Goal: Task Accomplishment & Management: Manage account settings

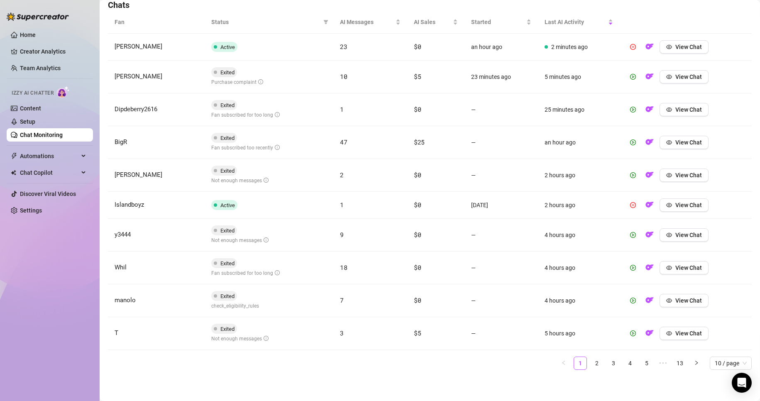
scroll to position [299, 0]
drag, startPoint x: 660, startPoint y: 85, endPoint x: 682, endPoint y: 75, distance: 24.7
click at [682, 75] on td "View Chat" at bounding box center [685, 76] width 132 height 33
click at [682, 75] on span "View Chat" at bounding box center [688, 76] width 27 height 7
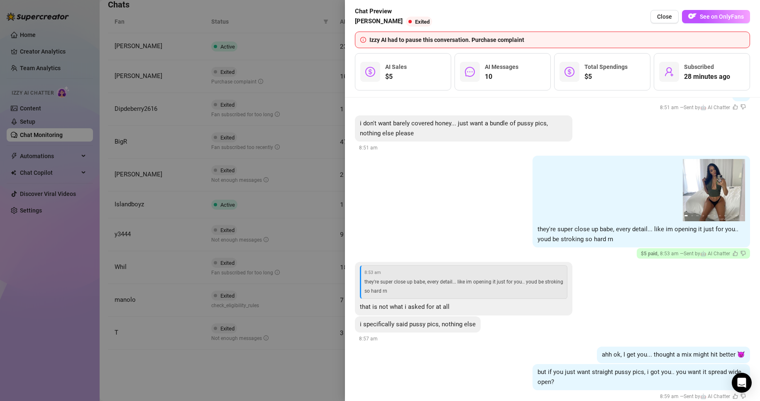
scroll to position [578, 0]
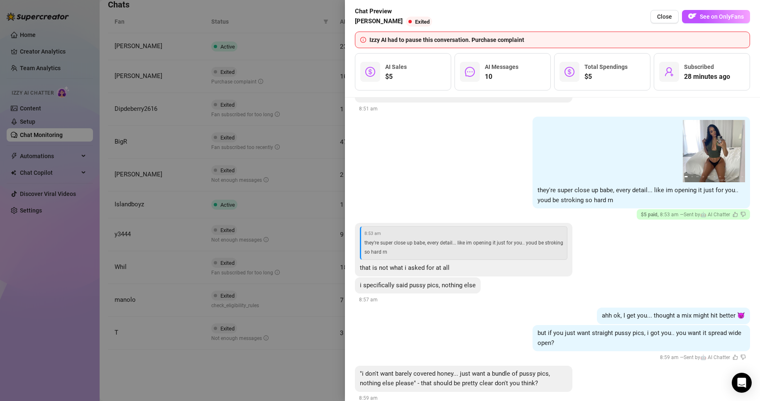
click at [456, 277] on div "i specifically said pussy pics, nothing else 8:57 am" at bounding box center [552, 290] width 395 height 27
click at [734, 17] on span "See on OnlyFans" at bounding box center [722, 16] width 44 height 7
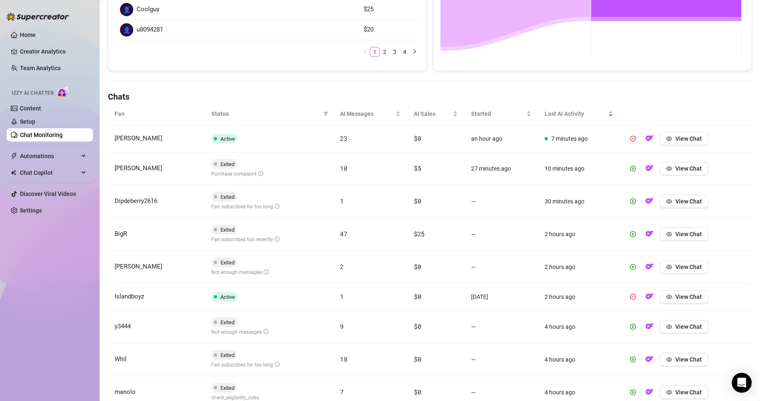
scroll to position [207, 0]
click at [675, 202] on span "View Chat" at bounding box center [688, 200] width 27 height 7
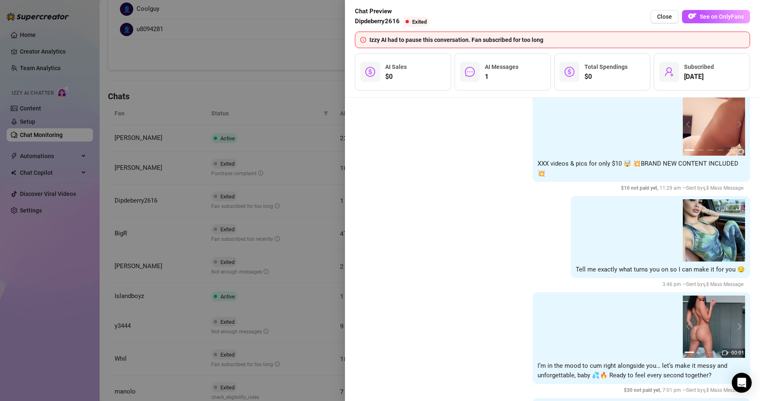
scroll to position [0, 0]
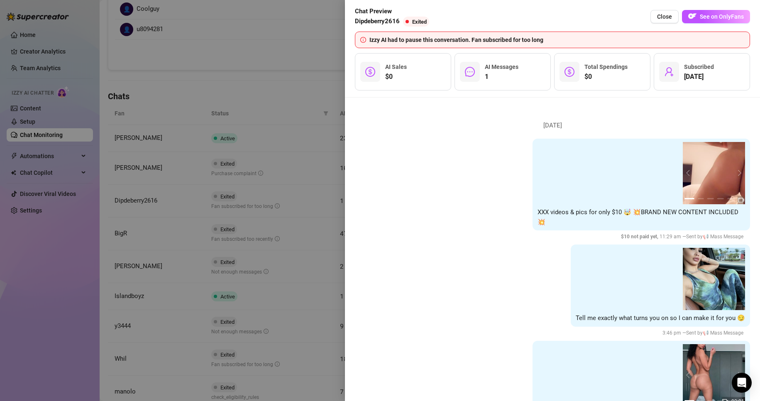
click at [186, 94] on div at bounding box center [380, 200] width 760 height 401
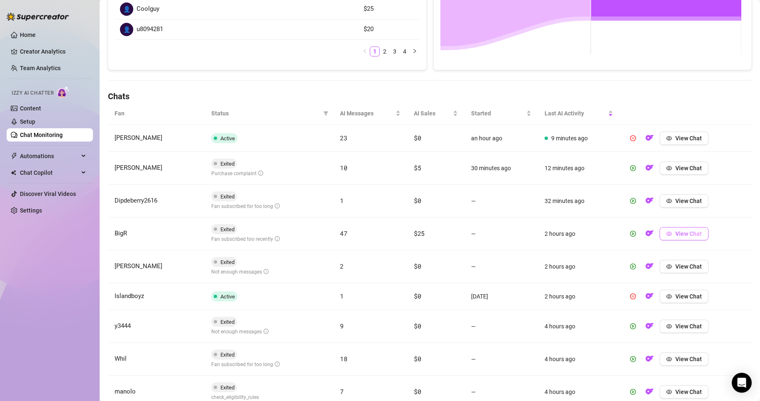
click at [677, 234] on span "View Chat" at bounding box center [688, 233] width 27 height 7
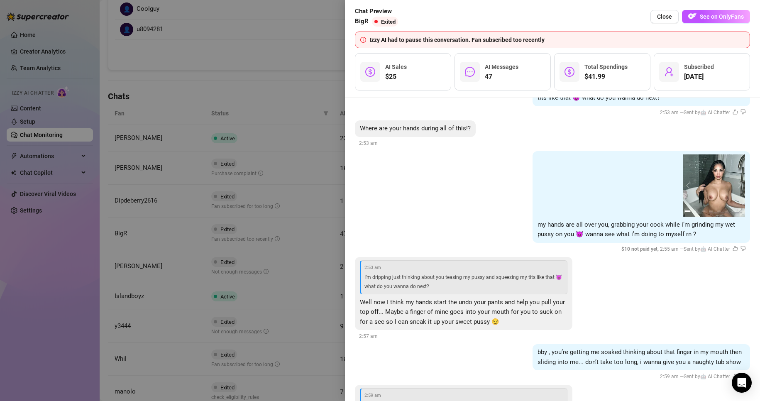
scroll to position [1516, 0]
click at [722, 12] on button "See on OnlyFans" at bounding box center [716, 16] width 68 height 13
click at [723, 19] on span "See on OnlyFans" at bounding box center [722, 16] width 44 height 7
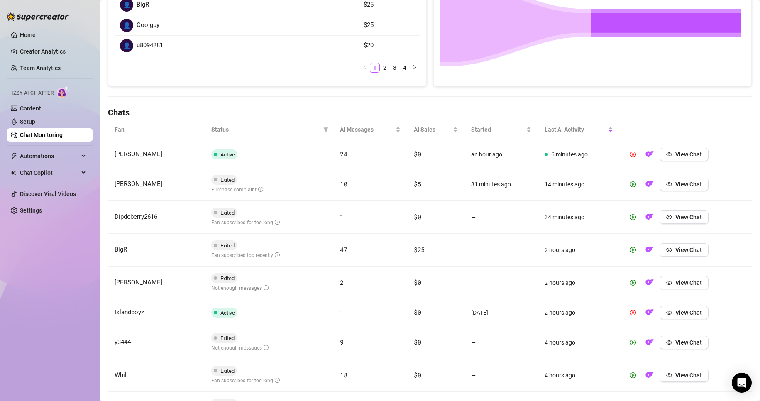
scroll to position [299, 0]
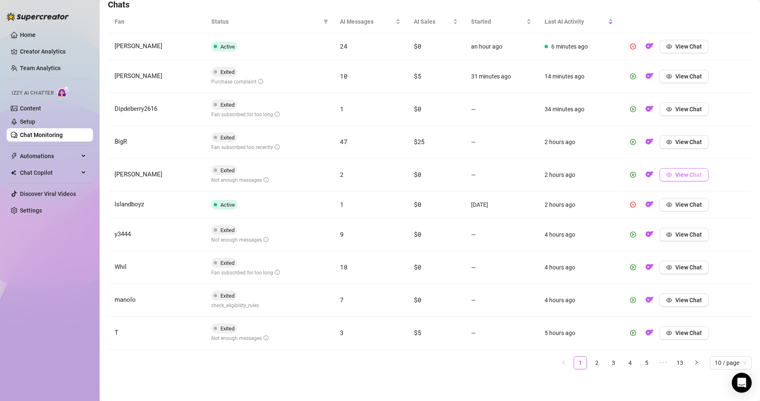
click at [675, 175] on span "View Chat" at bounding box center [688, 174] width 27 height 7
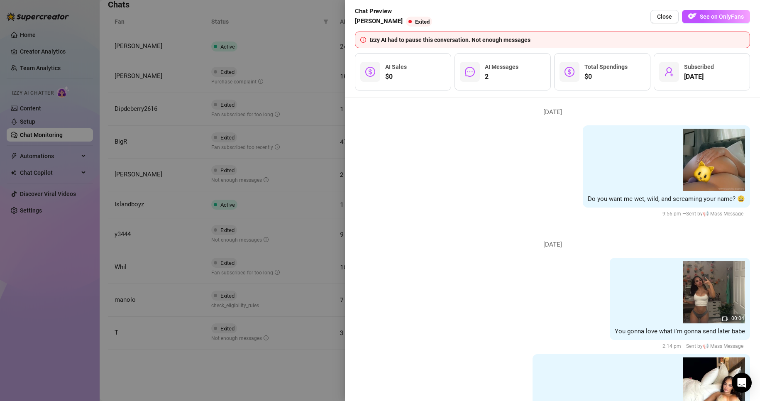
scroll to position [0, 0]
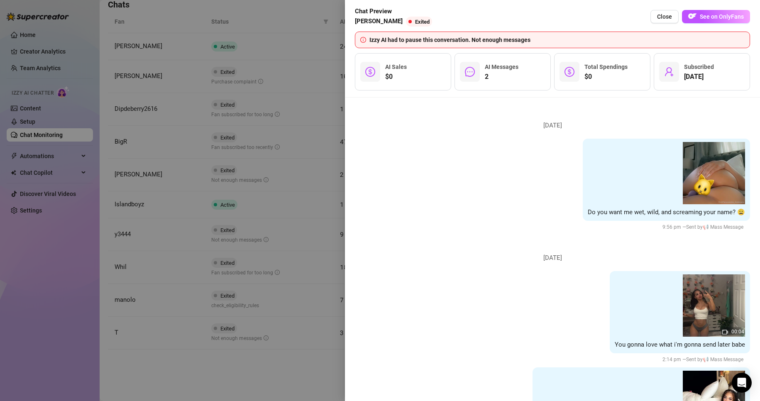
click at [295, 62] on div at bounding box center [380, 200] width 760 height 401
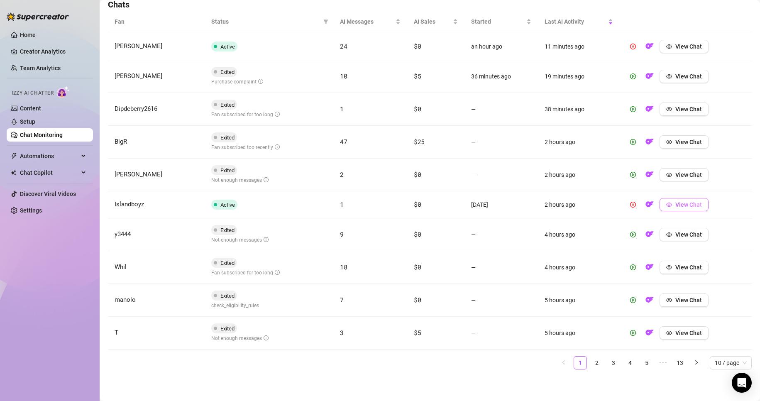
click at [666, 207] on span "button" at bounding box center [669, 204] width 6 height 7
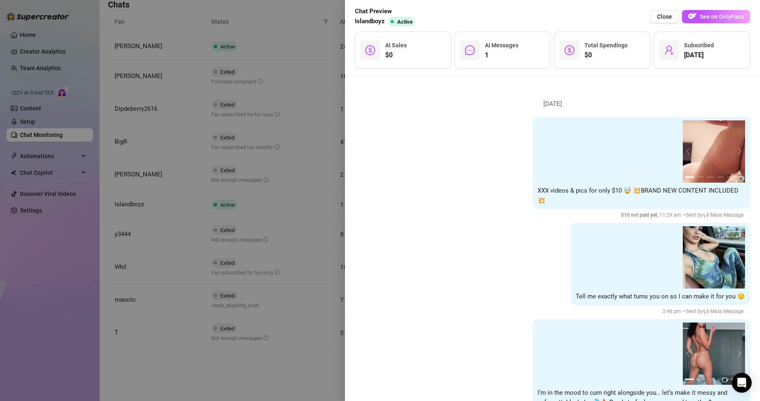
click at [307, 59] on div at bounding box center [380, 200] width 760 height 401
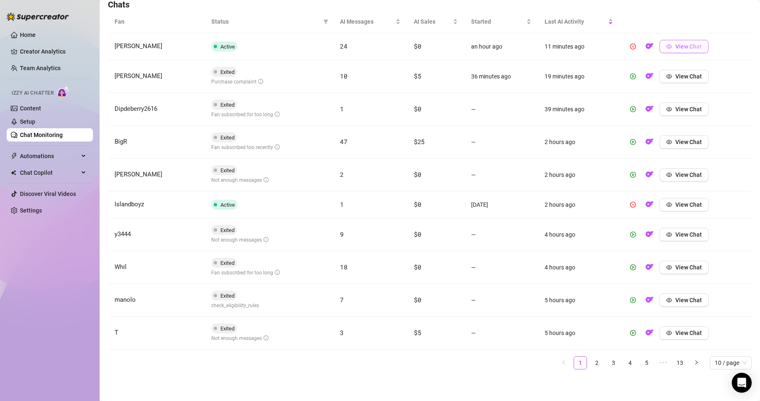
click at [668, 48] on button "View Chat" at bounding box center [683, 46] width 49 height 13
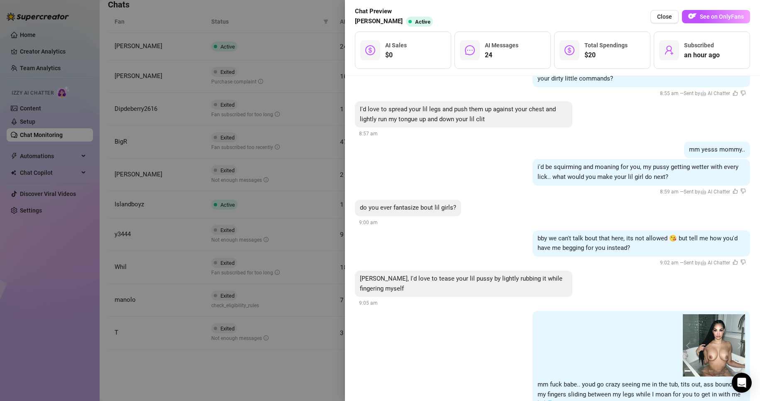
scroll to position [1621, 0]
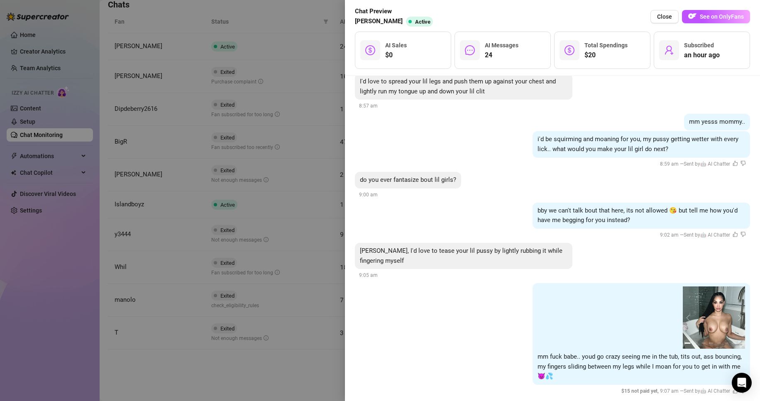
click at [301, 364] on div at bounding box center [380, 200] width 760 height 401
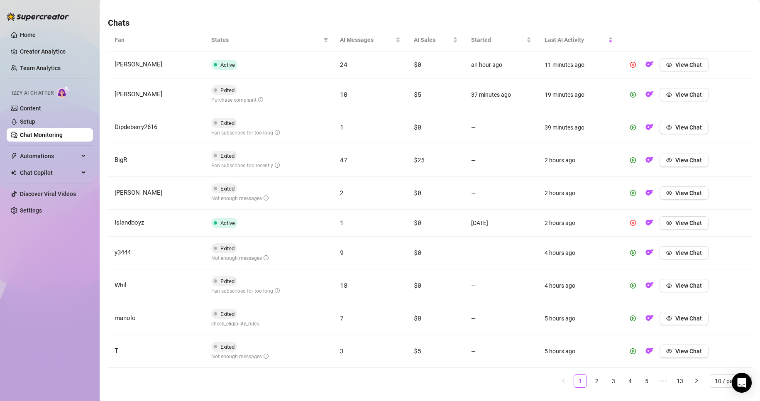
scroll to position [299, 0]
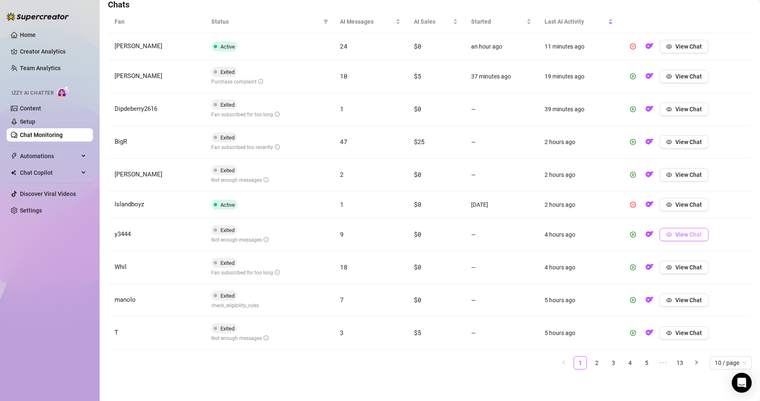
click at [679, 234] on span "View Chat" at bounding box center [688, 234] width 27 height 7
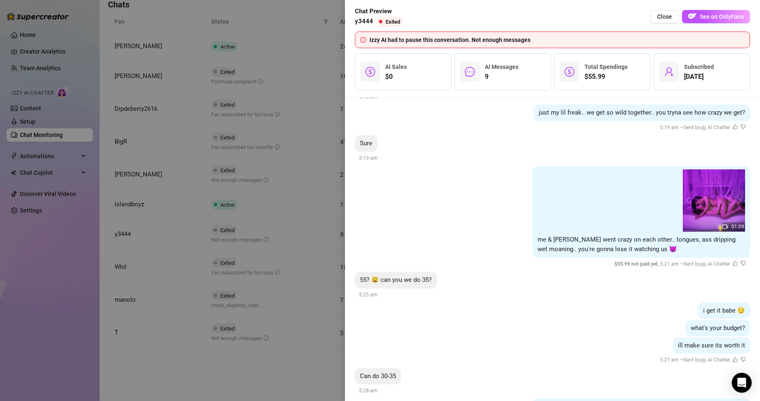
scroll to position [1336, 0]
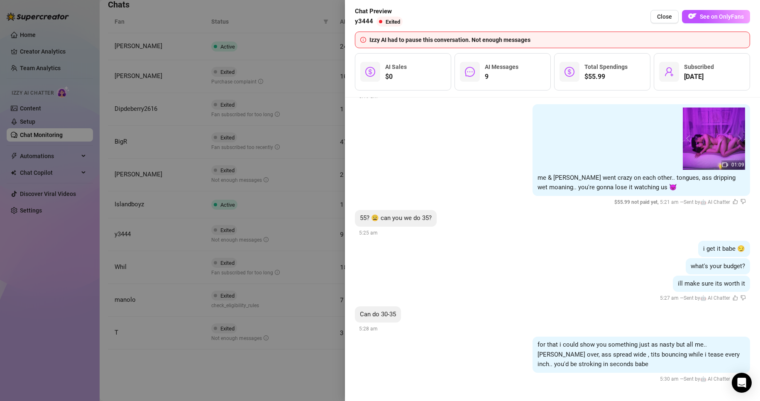
click at [538, 250] on div "i get it babe 😏" at bounding box center [552, 249] width 395 height 17
click at [668, 18] on span "Close" at bounding box center [664, 16] width 15 height 7
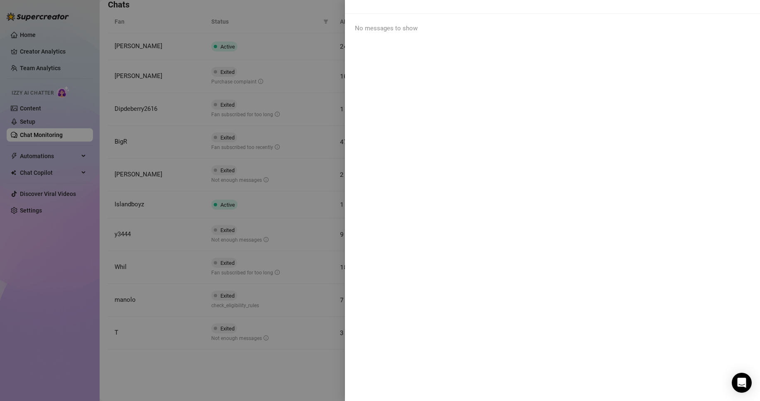
scroll to position [0, 0]
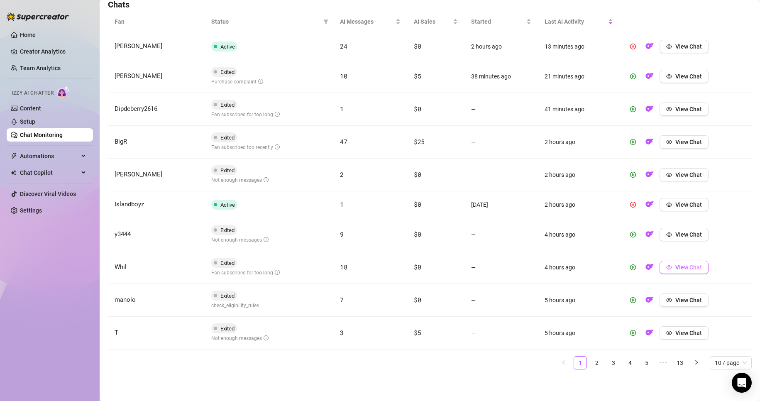
click at [675, 268] on span "View Chat" at bounding box center [688, 267] width 27 height 7
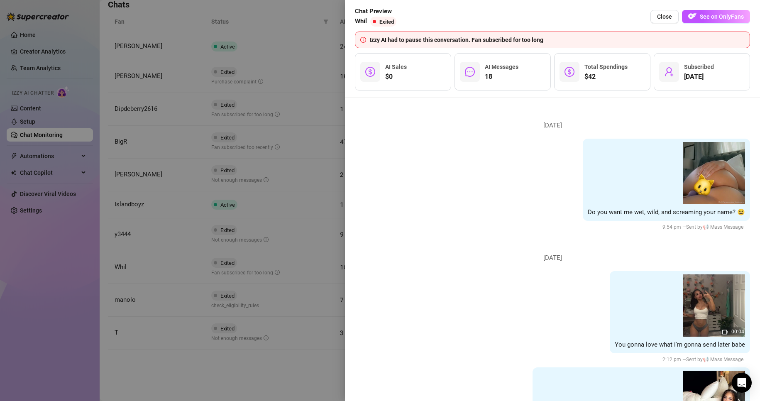
click at [266, 375] on div at bounding box center [380, 200] width 760 height 401
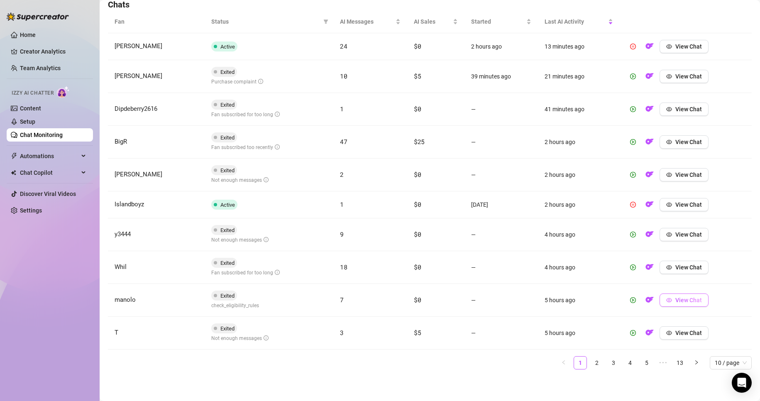
click at [700, 301] on button "View Chat" at bounding box center [683, 299] width 49 height 13
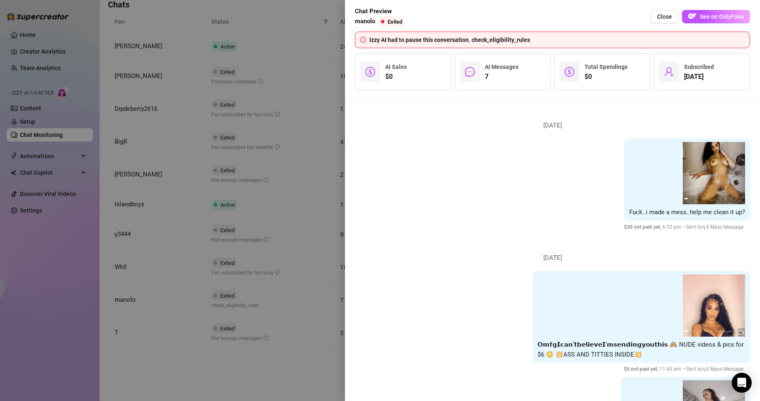
click at [263, 388] on div at bounding box center [380, 200] width 760 height 401
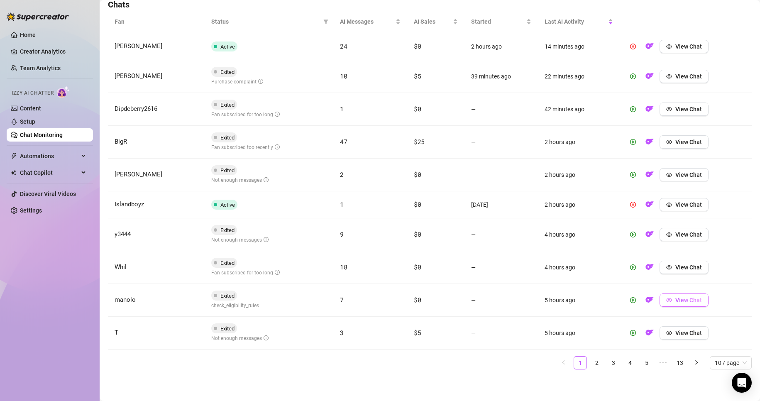
click at [675, 300] on span "View Chat" at bounding box center [688, 300] width 27 height 7
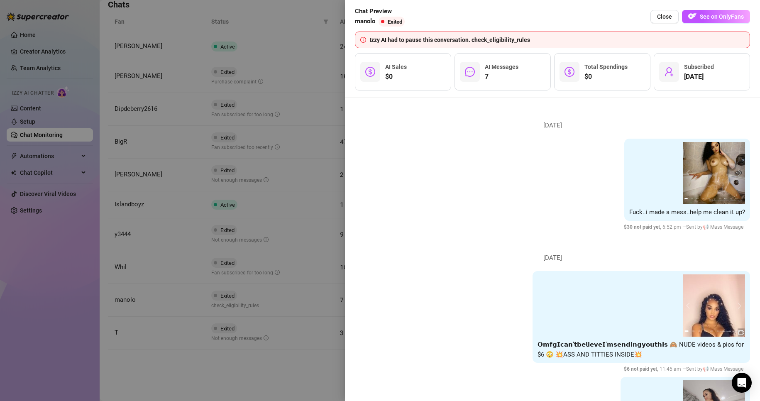
click at [284, 359] on div at bounding box center [380, 200] width 760 height 401
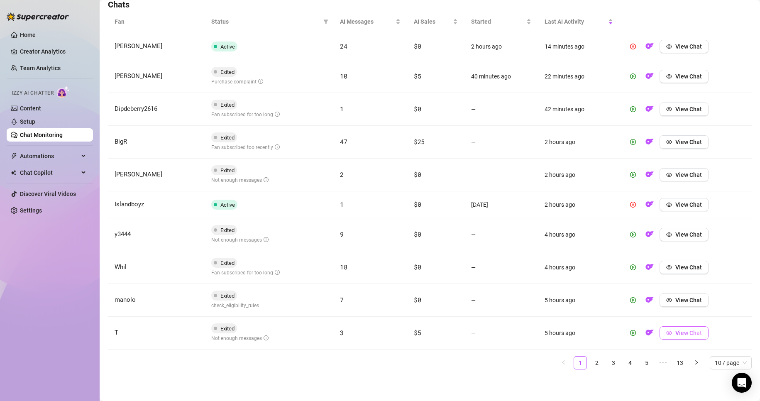
click at [683, 331] on span "View Chat" at bounding box center [688, 332] width 27 height 7
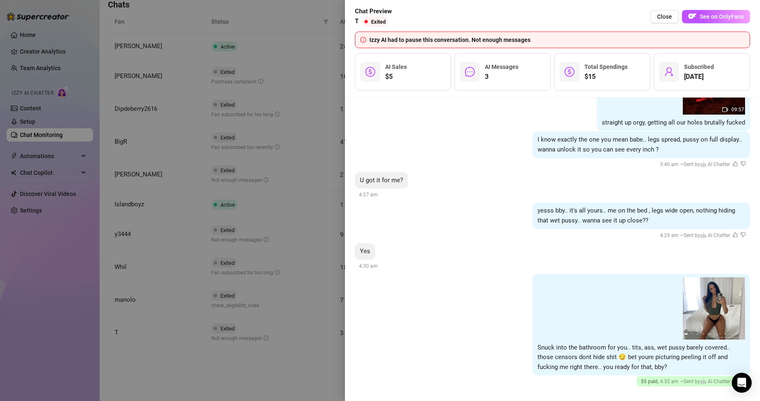
scroll to position [1123, 0]
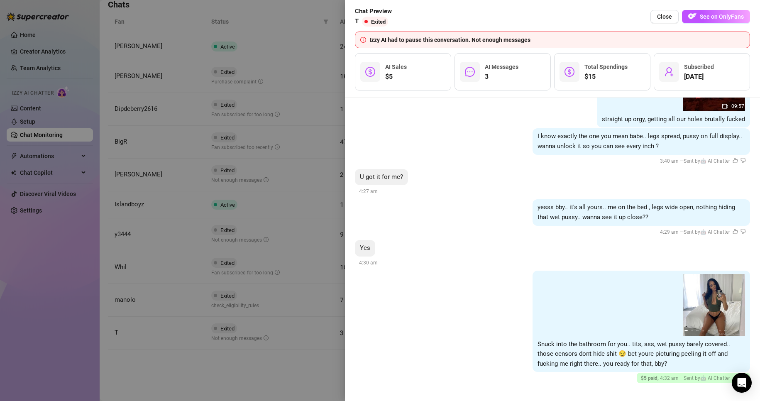
click at [216, 375] on div at bounding box center [380, 200] width 760 height 401
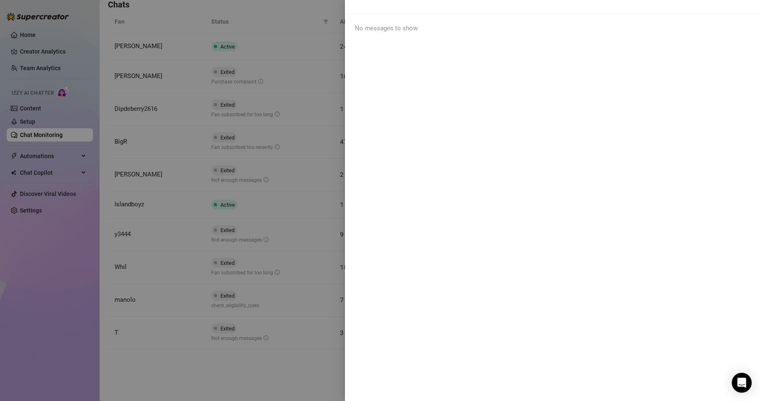
scroll to position [0, 0]
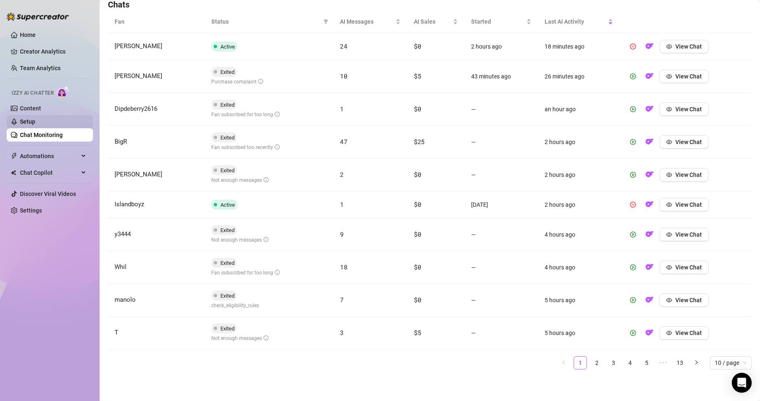
click at [30, 118] on link "Setup" at bounding box center [27, 121] width 15 height 7
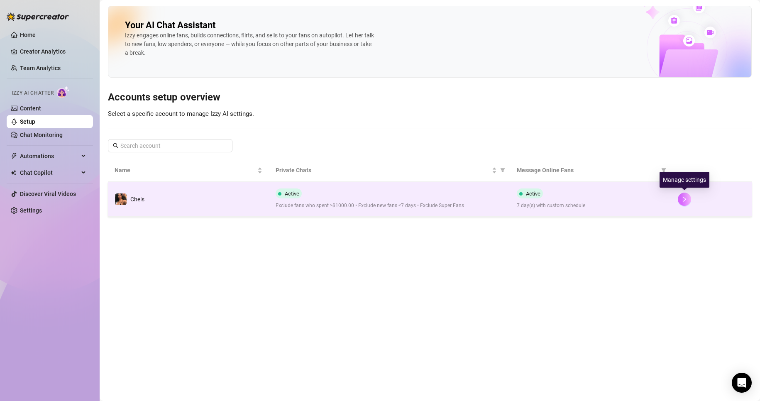
click at [690, 200] on button "button" at bounding box center [684, 199] width 13 height 13
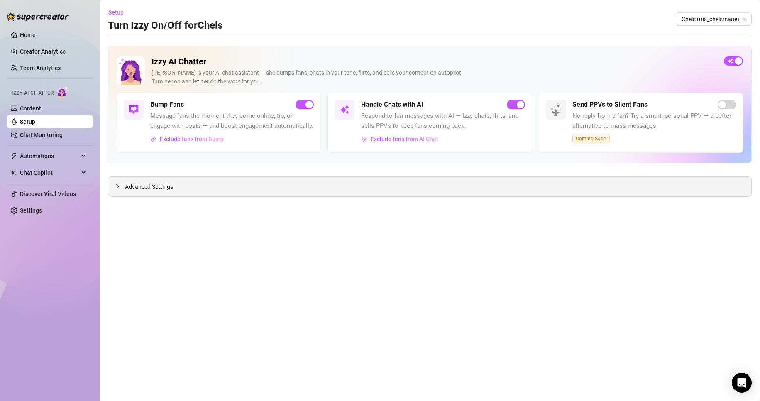
click at [169, 189] on span "Advanced Settings" at bounding box center [149, 186] width 48 height 9
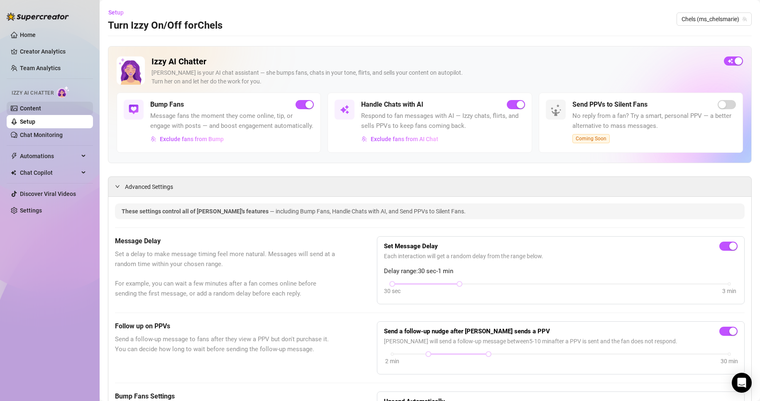
click at [41, 105] on link "Content" at bounding box center [30, 108] width 21 height 7
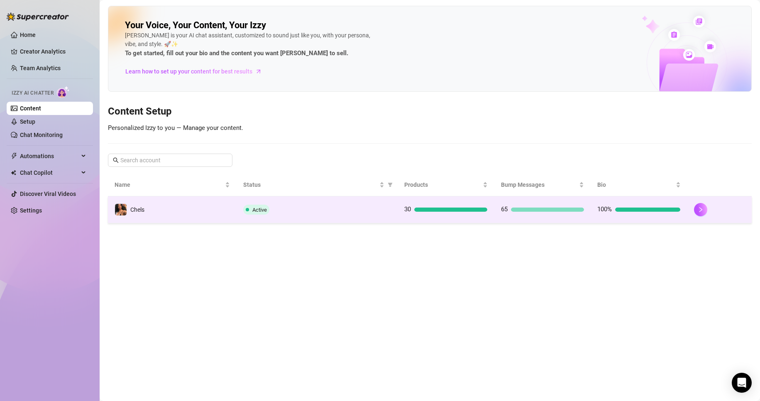
click at [694, 211] on div at bounding box center [719, 209] width 51 height 13
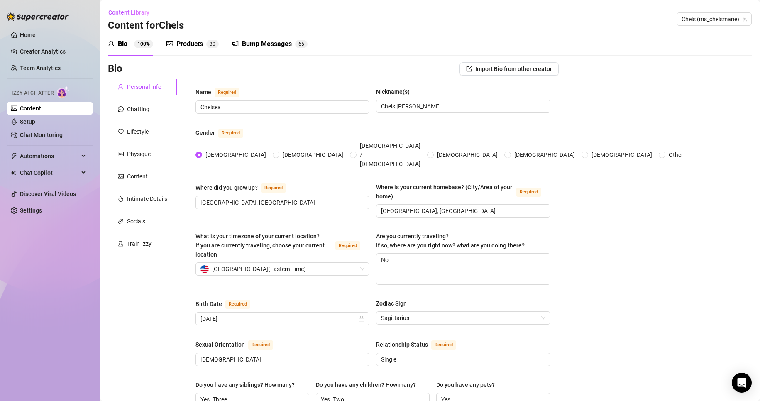
click at [210, 45] on span "3" at bounding box center [211, 44] width 3 height 6
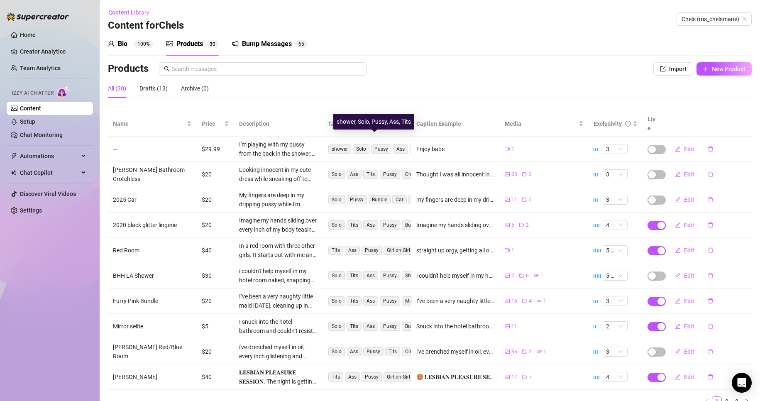
click at [406, 144] on span "shower Solo Pussy Ass Tits" at bounding box center [376, 149] width 98 height 11
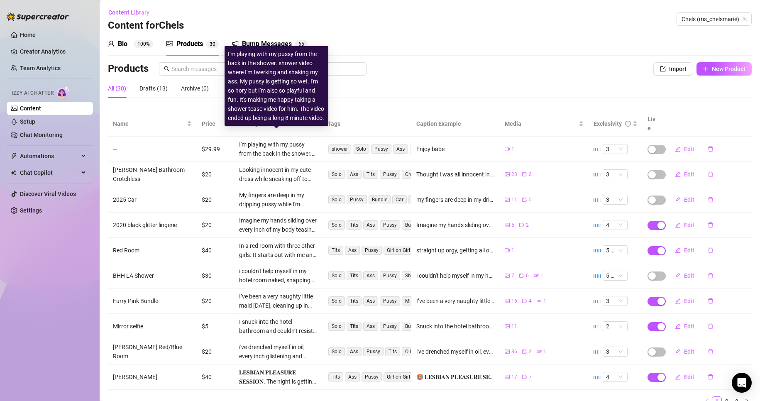
click at [301, 142] on div "I'm playing with my pussy from the back in the shower. shower video where I'm t…" at bounding box center [278, 149] width 79 height 18
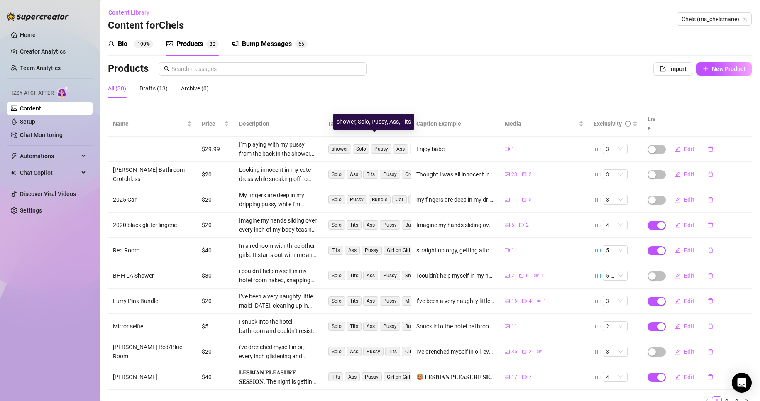
click at [410, 144] on span "Tits" at bounding box center [417, 148] width 15 height 9
click at [722, 397] on link "2" at bounding box center [726, 401] width 9 height 9
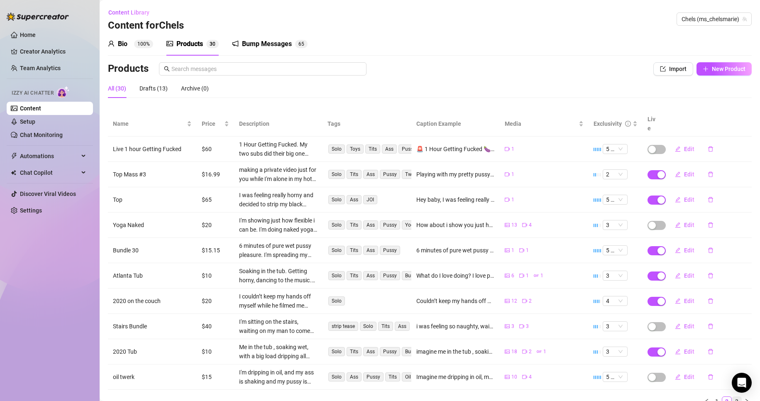
click at [732, 397] on link "3" at bounding box center [736, 401] width 9 height 9
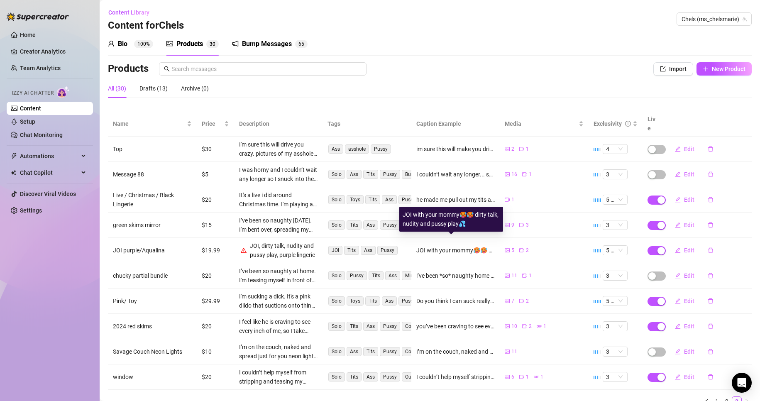
click at [474, 246] on div "JOI with your mommy🥵🥵 dirty talk, nudity and pussy play💦" at bounding box center [455, 250] width 79 height 9
click at [686, 247] on span "Edit" at bounding box center [689, 250] width 10 height 7
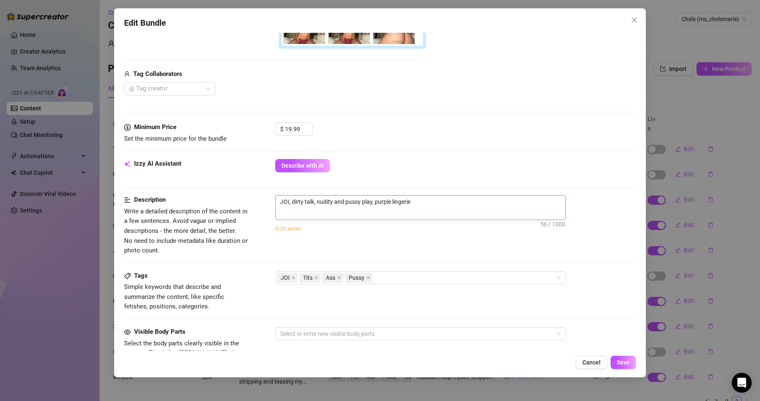
scroll to position [219, 0]
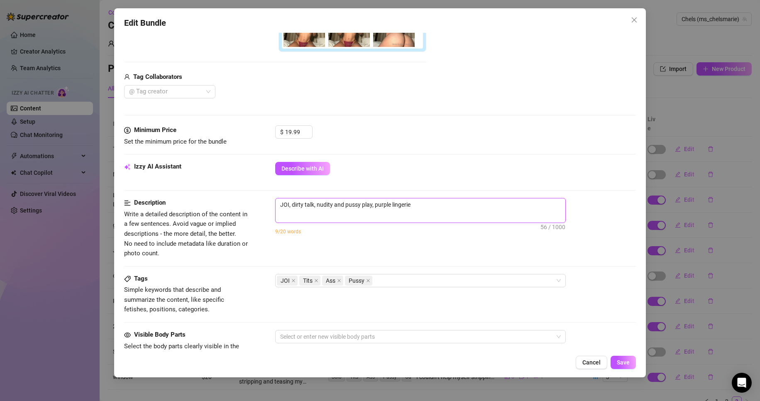
click at [427, 203] on textarea "JOI, dirty talk, nudity and pussy play, purple lingerie" at bounding box center [420, 204] width 290 height 12
type textarea "JOI, dirty talk, nudity and pussy play, purple lingerie"
click at [342, 206] on textarea "JOI, dirty talk, nudity and pussy play, purple lingerie" at bounding box center [420, 204] width 290 height 12
type textarea "JOI, dirty talk, nudity andpussy play, purple lingerie"
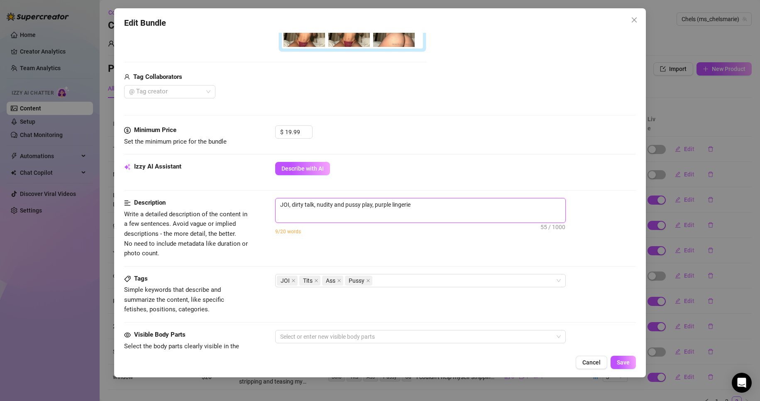
type textarea "JOI, dirty talk, nudity andpussy play, purple lingerie"
type textarea "JOI, dirty talk, nudity anpussy play, purple lingerie"
type textarea "JOI, dirty talk, nudity apussy play, purple lingerie"
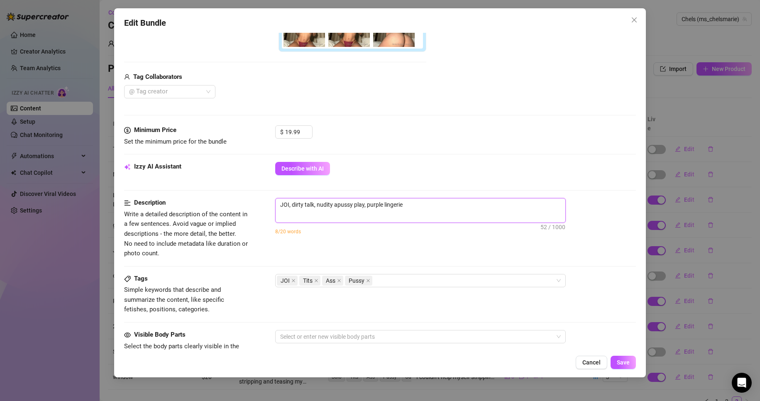
type textarea "JOI, dirty talk, nudity pussy play, purple lingerie"
type textarea "JOI, dirty talk, nuditypussy play, purple lingerie"
type textarea "JOI, dirty talk, nudity,pussy play, purple lingerie"
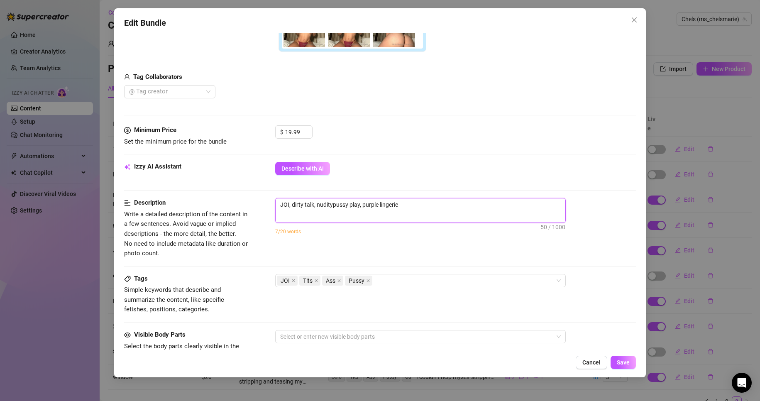
type textarea "JOI, dirty talk, nudity,pussy play, purple lingerie"
type textarea "JOI, dirty talk, nudity, pussy play, purple lingerie"
click at [378, 206] on textarea "JOI, dirty talk, nudity, pussy play, purple lingerie" at bounding box center [420, 204] width 290 height 12
type textarea "JOI, dirty talk, nudity, pussy play, purple, lingerie"
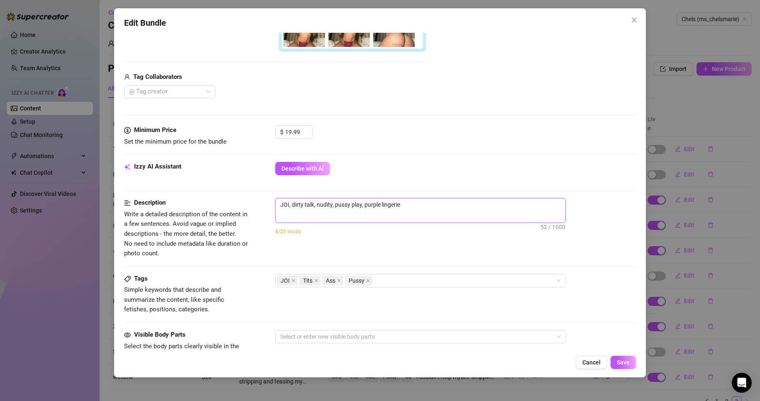
type textarea "JOI, dirty talk, nudity, pussy play, purple, lingerie"
click at [420, 209] on textarea "JOI, dirty talk, nudity, pussy play, purple, lingerie" at bounding box center [420, 204] width 290 height 12
type textarea "JOI, dirty talk, nudity, pussy play, purple, lingerie,"
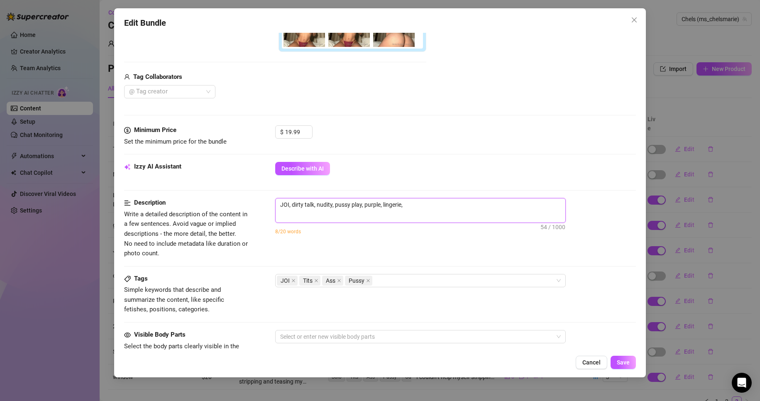
type textarea "JOI, dirty talk, nudity, pussy play, purple, lingerie,"
type textarea "JOI, dirty talk, nudity, pussy play, purple, lingerie, h"
type textarea "JOI, dirty talk, nudity, pussy play, purple, lingerie, ho"
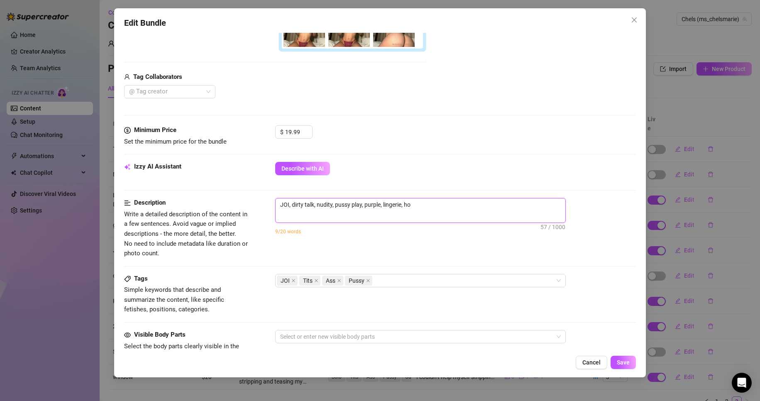
type textarea "JOI, dirty talk, nudity, pussy play, purple, lingerie, hot"
type textarea "JOI, dirty talk, nudity, pussy play, purple, lingerie, hote"
type textarea "JOI, dirty talk, nudity, pussy play, purple, lingerie, hotel"
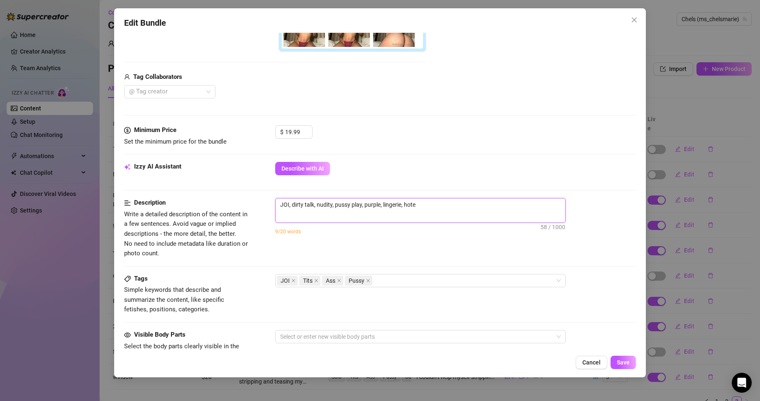
type textarea "JOI, dirty talk, nudity, pussy play, purple, lingerie, hotel"
type textarea "JOI, dirty talk, nudity, pussy play, purple, lingerie, hotel,"
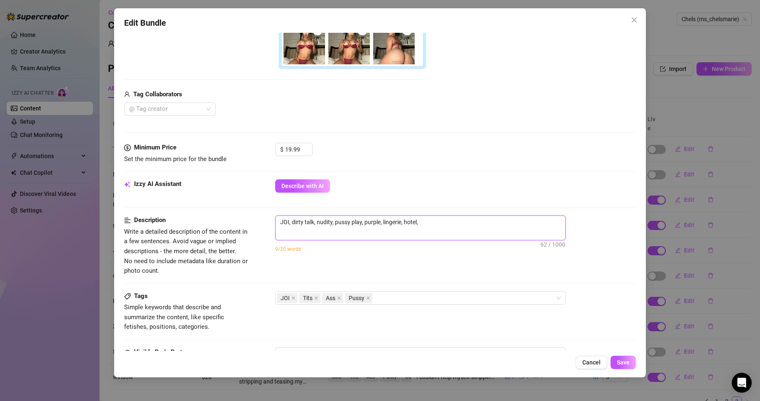
scroll to position [204, 0]
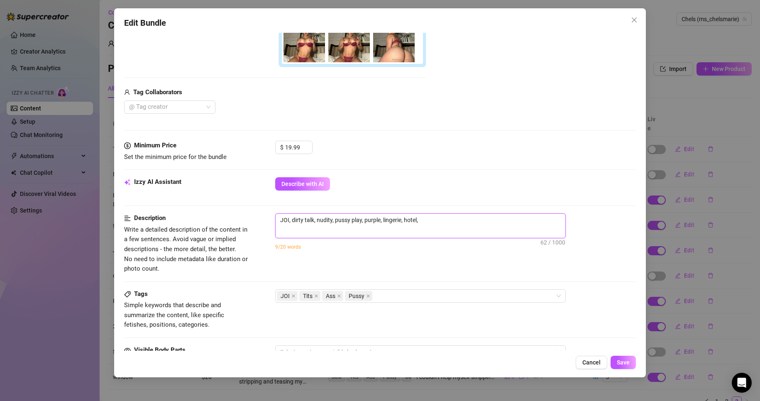
click at [279, 220] on textarea "JOI, dirty talk, nudity, pussy play, purple, lingerie, hotel," at bounding box center [420, 220] width 290 height 12
type textarea "jJOI, dirty talk, nudity, pussy play, purple, lingerie, hotel,"
type textarea "jeJOI, dirty talk, nudity, pussy play, purple, lingerie, hotel,"
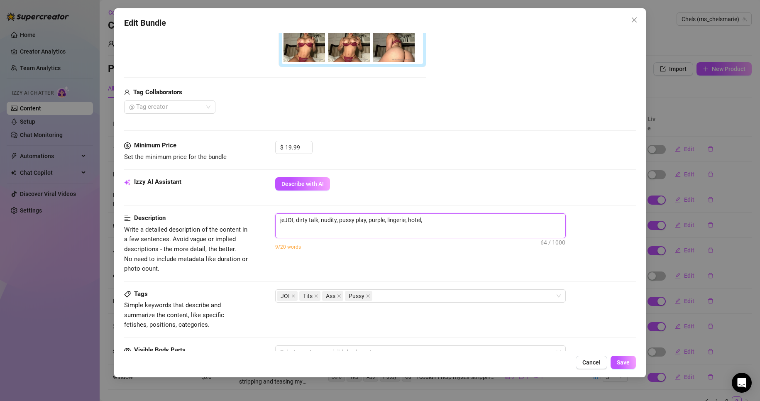
type textarea "jerJOI, dirty talk, nudity, pussy play, purple, lingerie, hotel,"
type textarea "jerkJOI, dirty talk, nudity, pussy play, purple, lingerie, hotel,"
type textarea "jerk JOI, dirty talk, nudity, pussy play, purple, lingerie, hotel,"
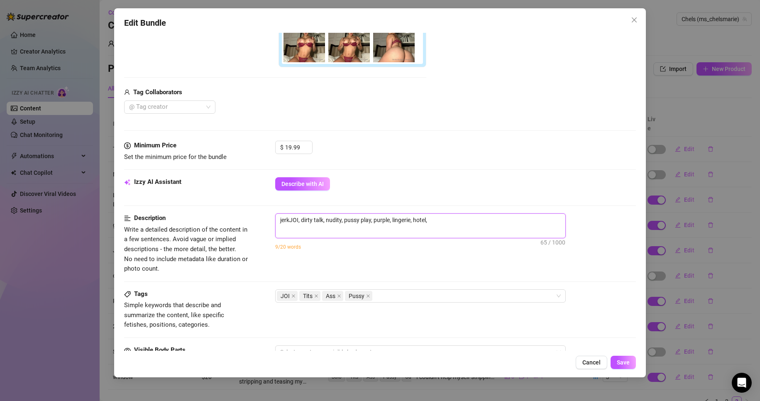
type textarea "jerk JOI, dirty talk, nudity, pussy play, purple, lingerie, hotel,"
type textarea "jerk oJOI, dirty talk, nudity, pussy play, purple, lingerie, hotel,"
type textarea "jerk ofJOI, dirty talk, nudity, pussy play, purple, lingerie, hotel,"
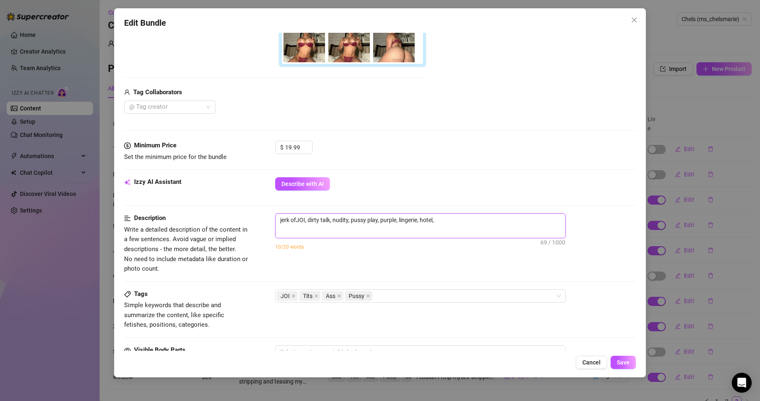
type textarea "jerk offJOI, dirty talk, nudity, pussy play, purple, lingerie, hotel,"
type textarea "jerk off JOI, dirty talk, nudity, pussy play, purple, lingerie, hotel,"
type textarea "jerk off iJOI, dirty talk, nudity, pussy play, purple, lingerie, hotel,"
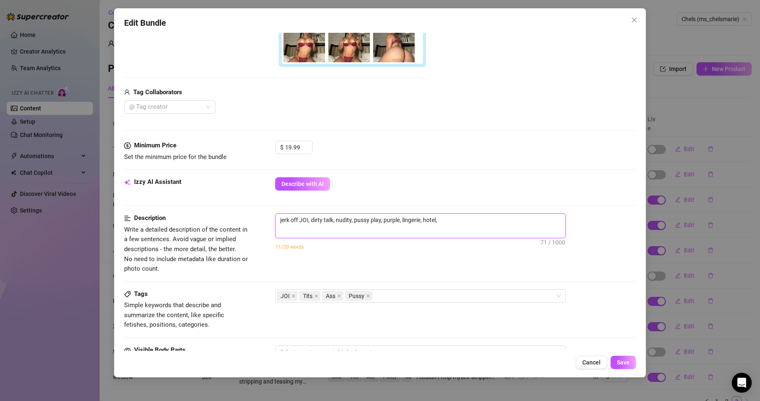
type textarea "jerk off iJOI, dirty talk, nudity, pussy play, purple, lingerie, hotel,"
type textarea "jerk off inJOI, dirty talk, nudity, pussy play, purple, lingerie, hotel,"
type textarea "jerk off insJOI, dirty talk, nudity, pussy play, purple, lingerie, hotel,"
type textarea "jerk off instJOI, dirty talk, nudity, pussy play, purple, lingerie, hotel,"
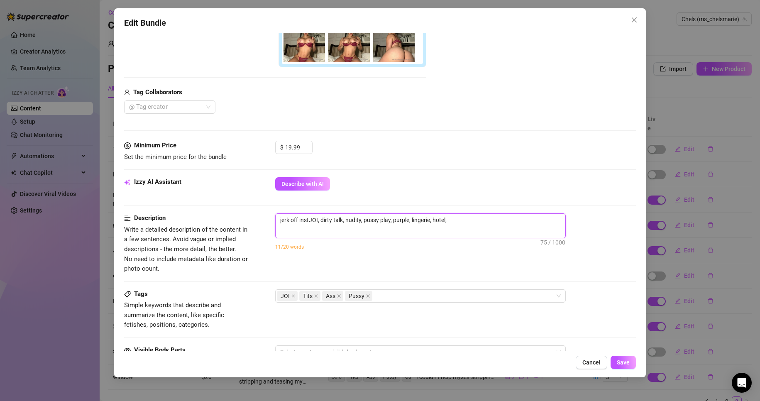
type textarea "jerk off instrJOI, dirty talk, nudity, pussy play, purple, lingerie, hotel,"
type textarea "jerk off instruJOI, dirty talk, nudity, pussy play, purple, lingerie, hotel,"
type textarea "jerk off instrucJOI, dirty talk, nudity, pussy play, purple, lingerie, hotel,"
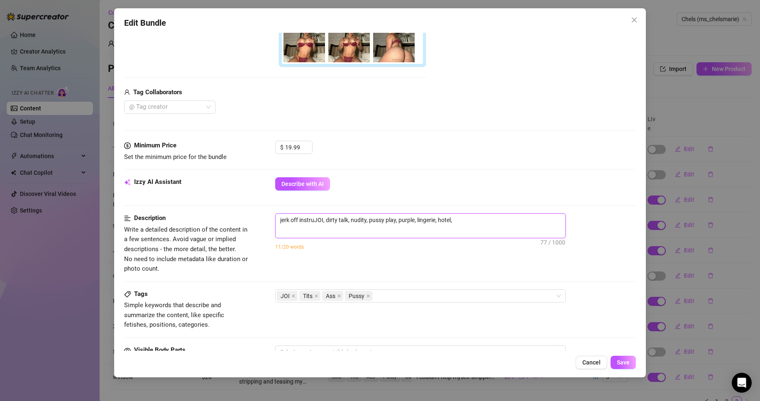
type textarea "jerk off instrucJOI, dirty talk, nudity, pussy play, purple, lingerie, hotel,"
type textarea "jerk off instructJOI, dirty talk, nudity, pussy play, purple, lingerie, hotel,"
type textarea "jerk off instructiJOI, dirty talk, nudity, pussy play, purple, lingerie, hotel,"
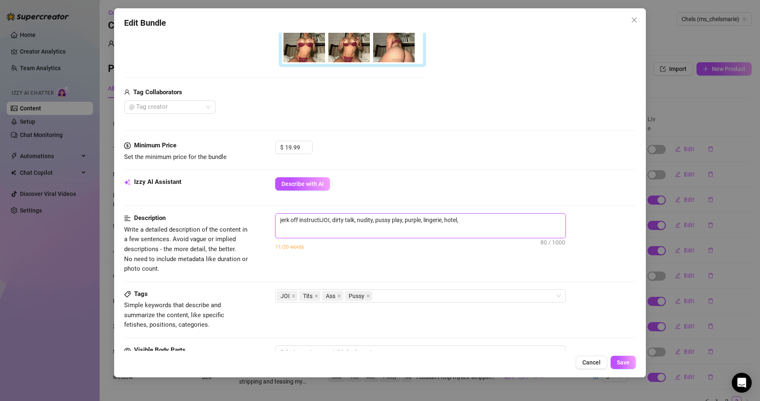
type textarea "jerk off instructioJOI, dirty talk, nudity, pussy play, purple, lingerie, hotel,"
type textarea "jerk off instructionJOI, dirty talk, nudity, pussy play, purple, lingerie, hote…"
type textarea "jerk off instructionsJOI, dirty talk, nudity, pussy play, purple, lingerie, hot…"
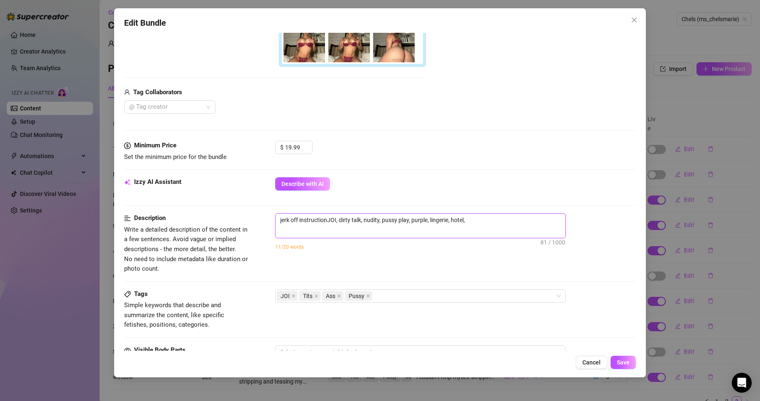
type textarea "jerk off instructionsJOI, dirty talk, nudity, pussy play, purple, lingerie, hot…"
type textarea "jerk off instructions JOI, dirty talk, nudity, pussy play, purple, lingerie, ho…"
type textarea "jerk off instructions (JOI, dirty talk, nudity, pussy play, purple, lingerie, h…"
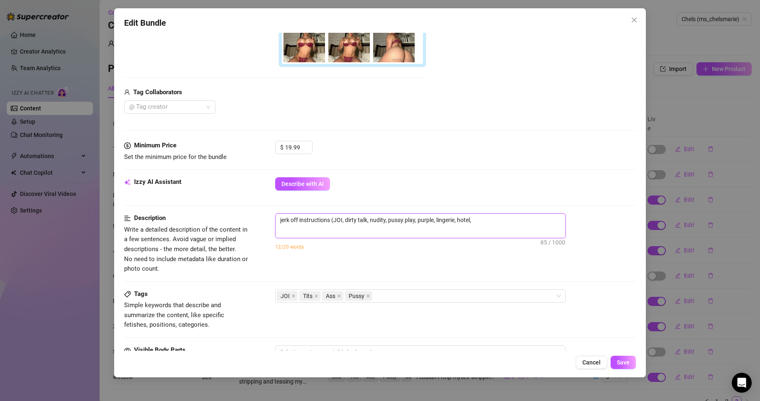
type textarea "jerk off instructions (JOI), dirty talk, nudity, pussy play, purple, lingerie, …"
type textarea "jerk off instructions (JOI) , dirty talk, nudity, pussy play, purple, lingerie,…"
type textarea "jerk off instructions (JOI) w, dirty talk, nudity, pussy play, purple, lingerie…"
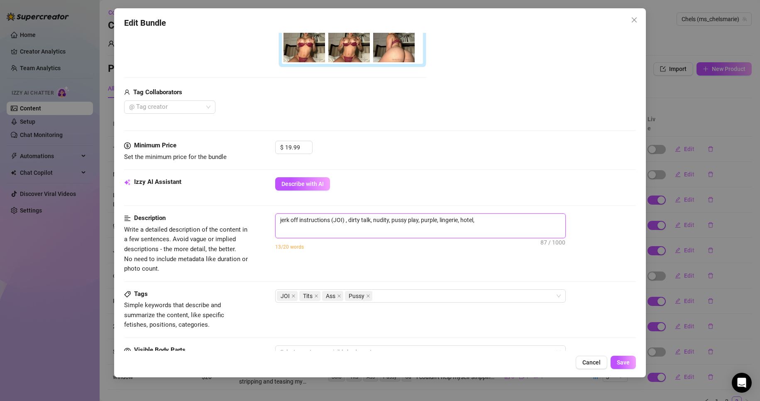
type textarea "jerk off instructions (JOI) w, dirty talk, nudity, pussy play, purple, lingerie…"
type textarea "jerk off instructions (JOI) wh, dirty talk, nudity, pussy play, purple, lingeri…"
type textarea "jerk off instructions (JOI) whi, dirty talk, nudity, pussy play, purple, linger…"
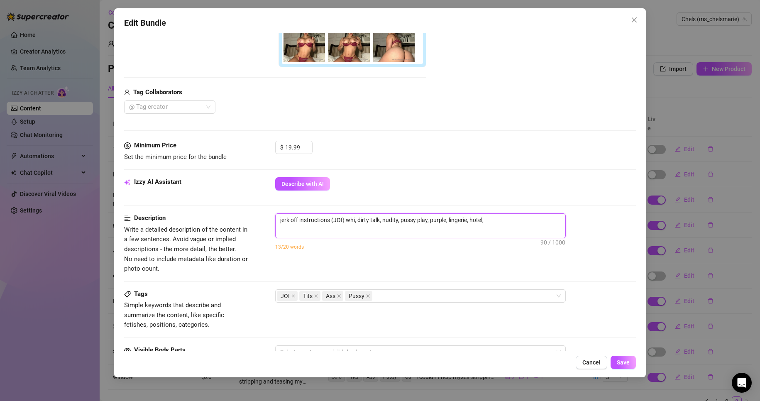
type textarea "jerk off instructions (JOI) whil, dirty talk, nudity, pussy play, purple, linge…"
type textarea "jerk off instructions (JOI) while, dirty talk, nudity, pussy play, purple, ling…"
type textarea "jerk off instructions (JOI) while , dirty talk, nudity, pussy play, purple, lin…"
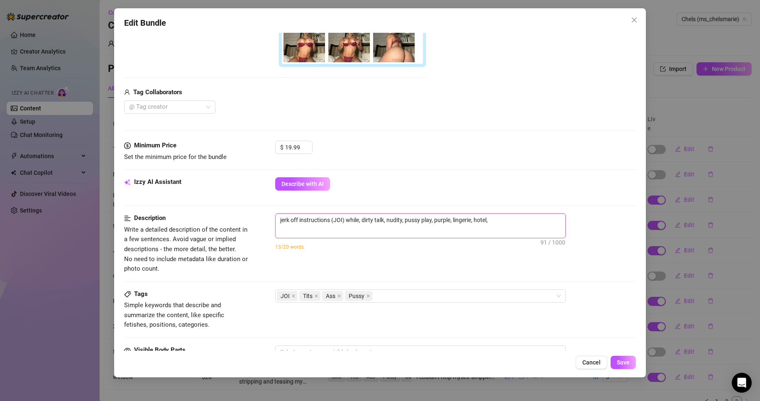
type textarea "jerk off instructions (JOI) while , dirty talk, nudity, pussy play, purple, lin…"
type textarea "jerk off instructions (JOI) while l, dirty talk, nudity, pussy play, purple, li…"
type textarea "jerk off instructions (JOI) while la, dirty talk, nudity, pussy play, purple, l…"
type textarea "jerk off instructions (JOI) while lay, dirty talk, nudity, pussy play, purple, …"
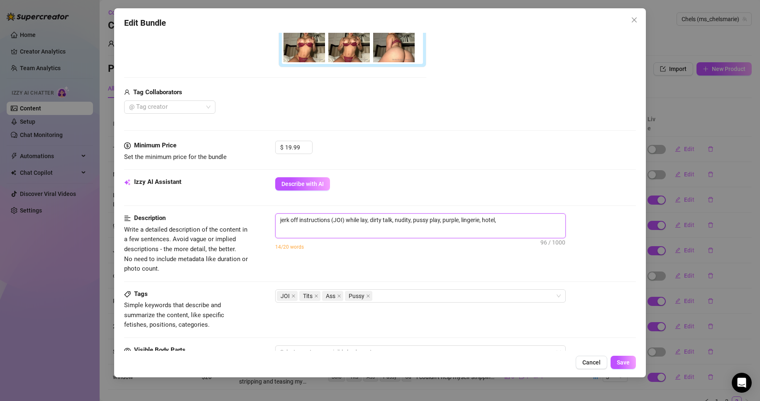
type textarea "jerk off instructions (JOI) while layi, dirty talk, nudity, pussy play, purple,…"
type textarea "jerk off instructions (JOI) while layin, dirty talk, nudity, pussy play, purple…"
type textarea "jerk off instructions (JOI) while laying, dirty talk, nudity, pussy play, purpl…"
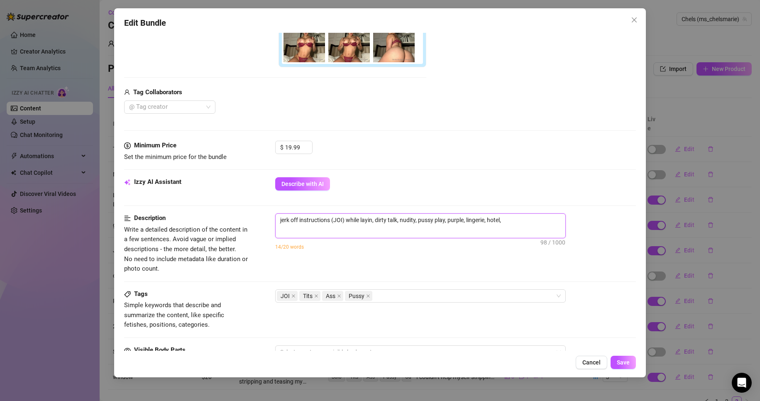
type textarea "jerk off instructions (JOI) while laying, dirty talk, nudity, pussy play, purpl…"
type textarea "jerk off instructions (JOI) while laying , dirty talk, nudity, pussy play, purp…"
type textarea "jerk off instructions (JOI) while laying i, dirty talk, nudity, pussy play, pur…"
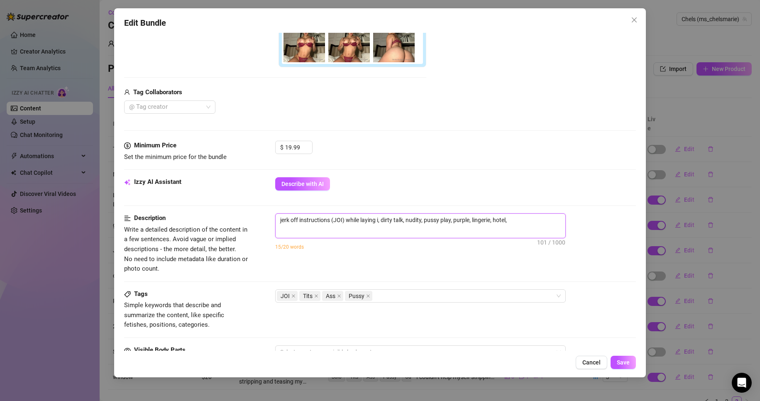
type textarea "jerk off instructions (JOI) while laying in, dirty talk, nudity, pussy play, pu…"
type textarea "jerk off instructions (JOI) while laying in , dirty talk, nudity, pussy play, p…"
type textarea "jerk off instructions (JOI) while laying in b, dirty talk, nudity, pussy play, …"
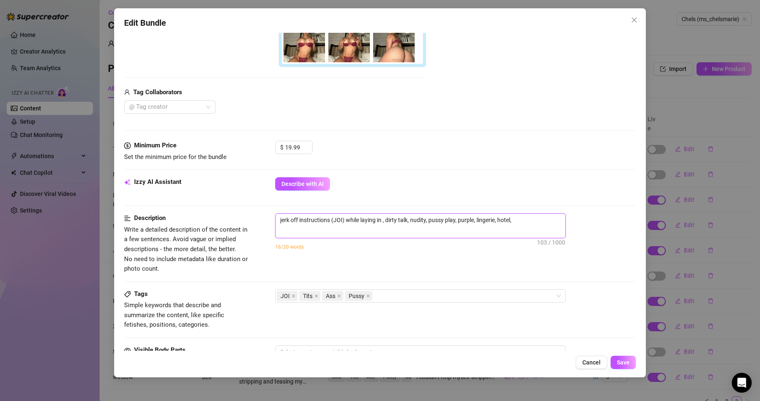
type textarea "jerk off instructions (JOI) while laying in b, dirty talk, nudity, pussy play, …"
type textarea "jerk off instructions (JOI) while laying in be, dirty talk, nudity, pussy play,…"
type textarea "jerk off instructions (JOI) while laying in bed, dirty talk, nudity, pussy play…"
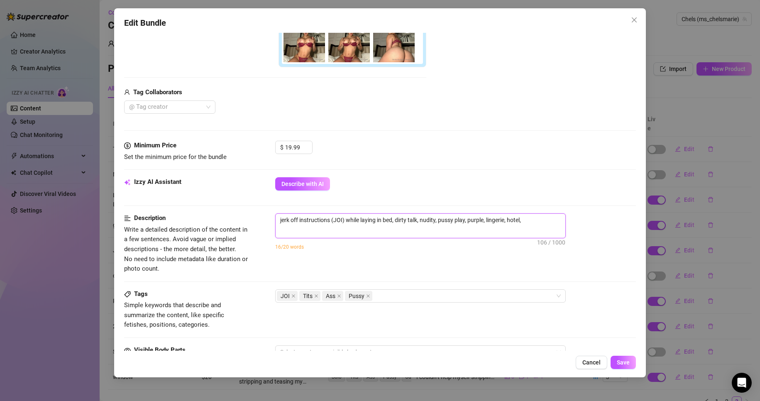
type textarea "jerk off instructions (JOI) while laying in bed , dirty talk, nudity, pussy pla…"
type textarea "jerk off instructions (JOI) while laying in bed i, dirty talk, nudity, pussy pl…"
type textarea "jerk off instructions (JOI) while laying in bed in, dirty talk, nudity, pussy p…"
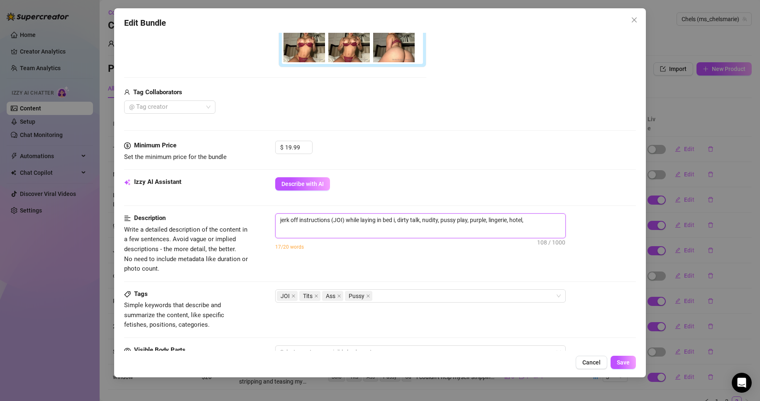
type textarea "jerk off instructions (JOI) while laying in bed in, dirty talk, nudity, pussy p…"
type textarea "jerk off instructions (JOI) while laying in bed in , dirty talk, nudity, pussy …"
type textarea "jerk off instructions (JOI) while laying in bed in p, dirty talk, nudity, pussy…"
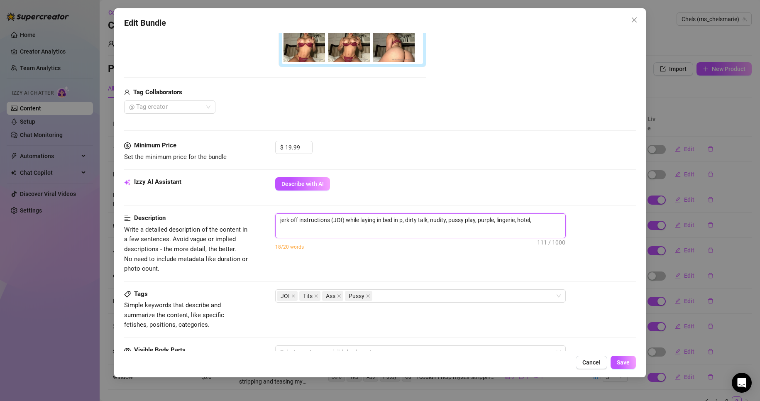
type textarea "jerk off instructions (JOI) while laying in bed in pu, dirty talk, nudity, puss…"
type textarea "jerk off instructions (JOI) while laying in bed in pur, dirty talk, nudity, pus…"
type textarea "jerk off instructions (JOI) while laying in bed in purp, dirty talk, nudity, pu…"
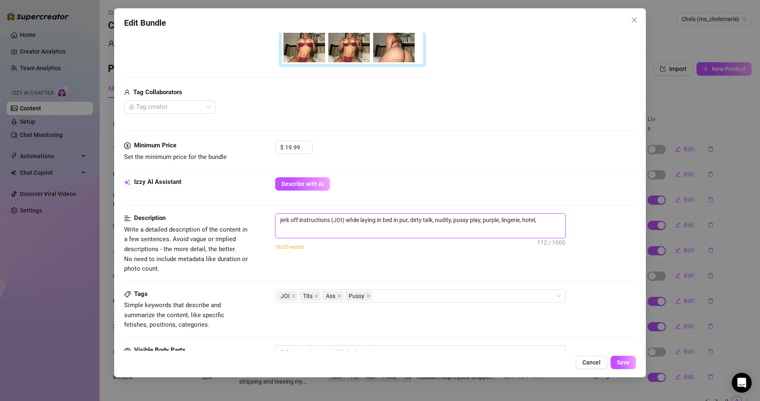
type textarea "jerk off instructions (JOI) while laying in bed in purp, dirty talk, nudity, pu…"
type textarea "jerk off instructions (JOI) while laying in bed in purpl, dirty talk, nudity, p…"
type textarea "jerk off instructions (JOI) while laying in bed in purple, dirty talk, nudity, …"
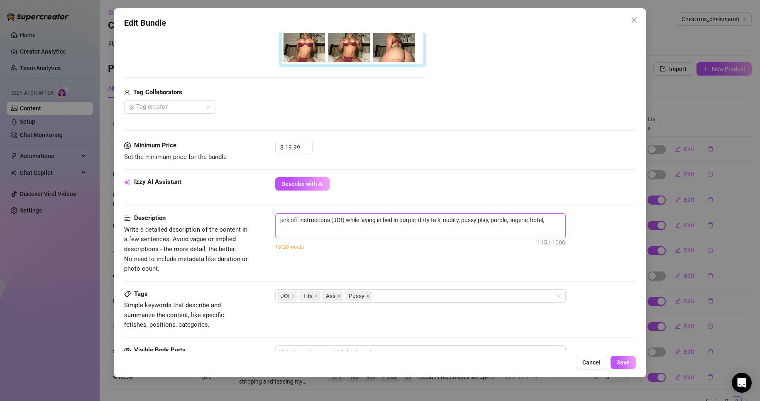
type textarea "jerk off instructions (JOI) while laying in bed in purple , dirty talk, nudity,…"
type textarea "jerk off instructions (JOI) while laying in bed in purple l, dirty talk, nudity…"
type textarea "jerk off instructions (JOI) while laying in bed in purple li, dirty talk, nudit…"
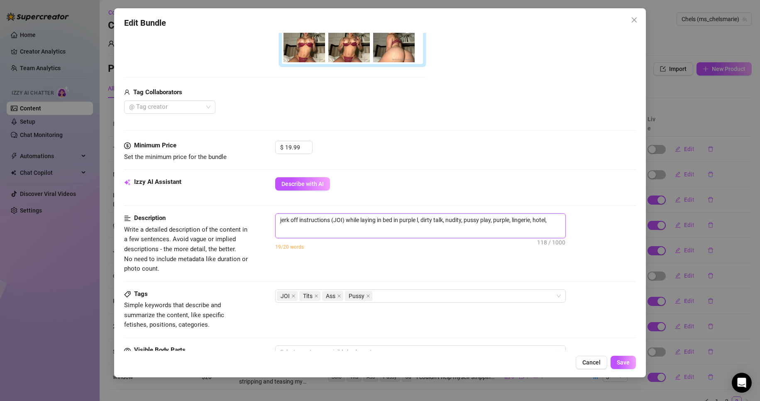
type textarea "jerk off instructions (JOI) while laying in bed in purple li, dirty talk, nudit…"
type textarea "jerk off instructions (JOI) while laying in bed in purple lin, dirty talk, nudi…"
type textarea "jerk off instructions (JOI) while laying in bed in purple ling, dirty talk, nud…"
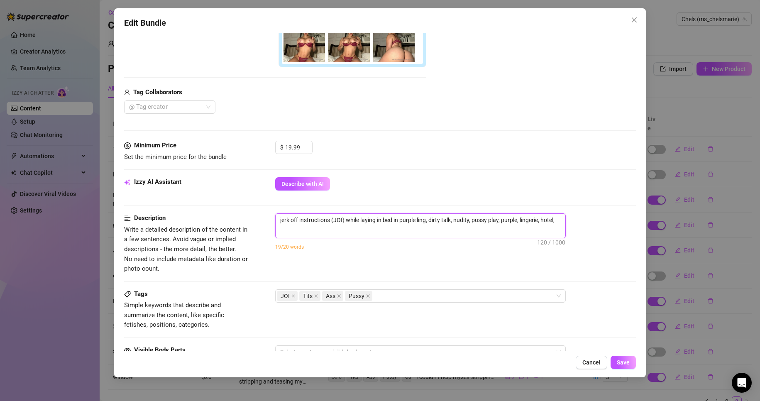
type textarea "jerk off instructions (JOI) while laying in bed in purple linge, dirty talk, nu…"
type textarea "jerk off instructions (JOI) while laying in bed in purple linger, dirty talk, n…"
type textarea "jerk off instructions (JOI) while laying in bed in purple lingeri, dirty talk, …"
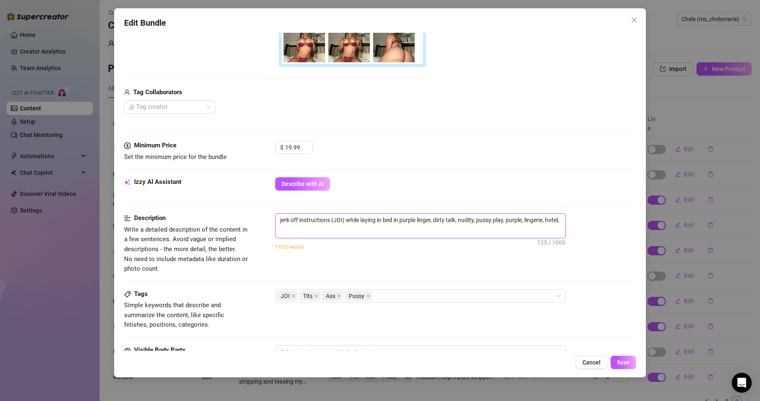
type textarea "jerk off instructions (JOI) while laying in bed in purple lingeri, dirty talk, …"
type textarea "jerk off instructions (JOI) while laying in bed in purple lingerie, dirty talk,…"
type textarea "jerk off instructions (JOI) while laying in bed in purple lingerie , dirty talk…"
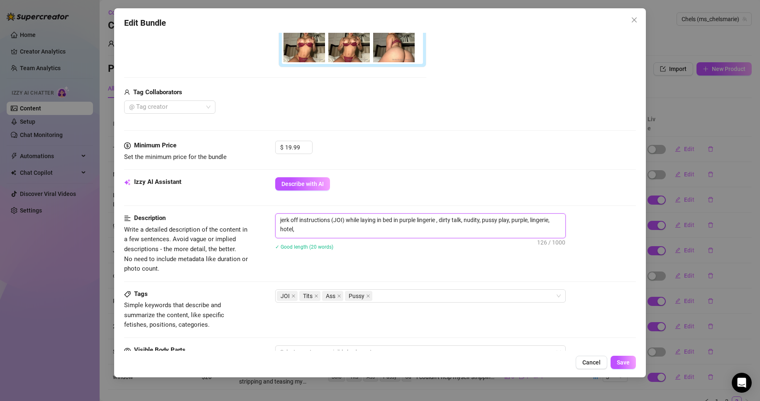
type textarea "jerk off instructions (JOI) while laying in bed in purple lingerie h, dirty tal…"
type textarea "jerk off instructions (JOI) while laying in bed in purple lingerie ha, dirty ta…"
type textarea "jerk off instructions (JOI) while laying in bed in purple lingerie hav, dirty t…"
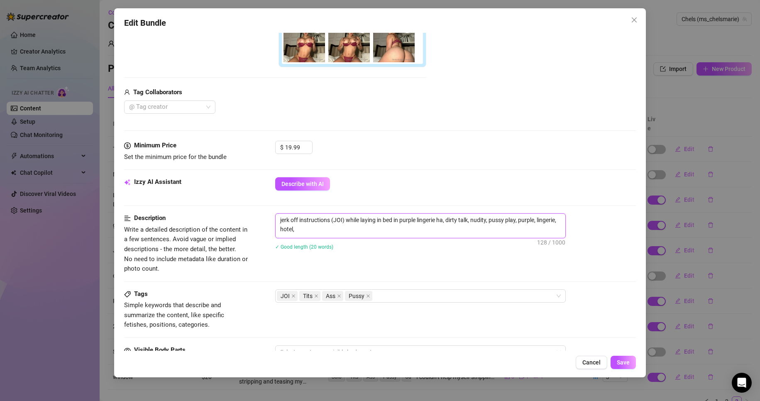
type textarea "jerk off instructions (JOI) while laying in bed in purple lingerie hav, dirty t…"
type textarea "jerk off instructions (JOI) while laying in bed in purple lingerie have, dirty …"
type textarea "jerk off instructions (JOI) while laying in bed in purple lingerie hav, dirty t…"
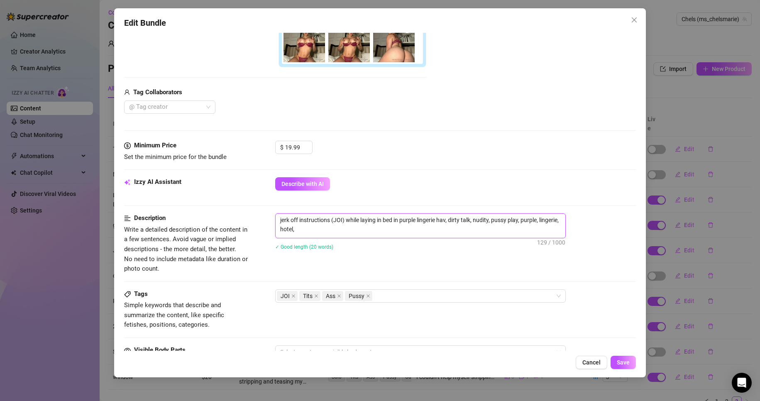
type textarea "jerk off instructions (JOI) while laying in bed in purple lingerie havi, dirty …"
type textarea "jerk off instructions (JOI) while laying in bed in purple lingerie havin, dirty…"
type textarea "jerk off instructions (JOI) while laying in bed in purple lingerie having, dirt…"
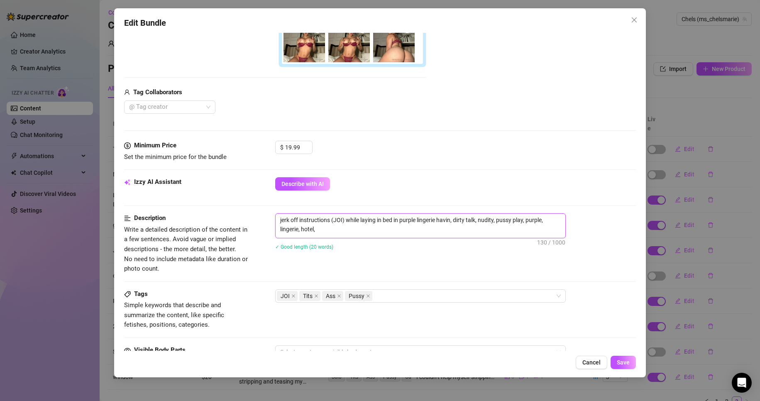
type textarea "jerk off instructions (JOI) while laying in bed in purple lingerie having, dirt…"
type textarea "jerk off instructions (JOI) while laying in bed in purple lingerie having , dir…"
type textarea "jerk off instructions (JOI) while laying in bed in purple lingerie having dirty…"
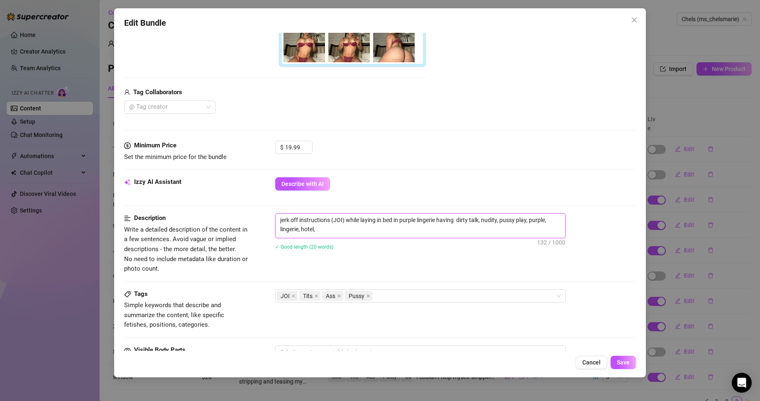
type textarea "jerk off instructions (JOI) while laying in bed in purple lingerie having dirty…"
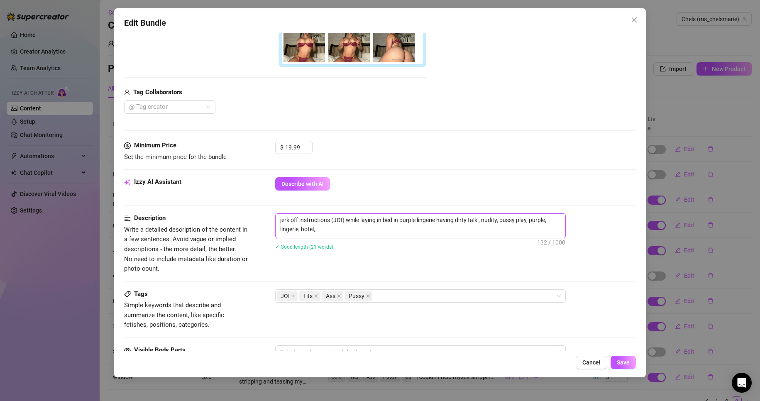
type textarea "jerk off instructions (JOI) while laying in bed in purple lingerie having dirty…"
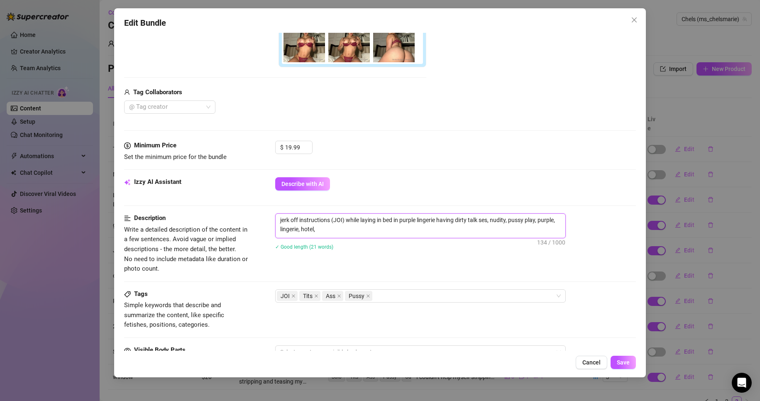
type textarea "jerk off instructions (JOI) while laying in bed in purple lingerie having dirty…"
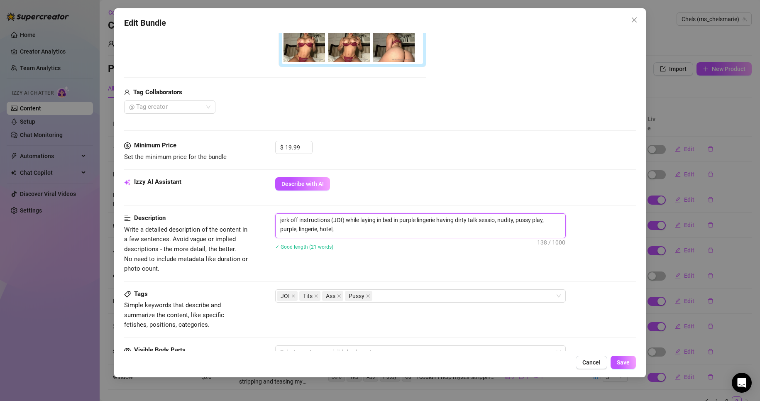
type textarea "jerk off instructions (JOI) while laying in bed in purple lingerie having dirty…"
click at [453, 221] on textarea "jerk off instructions (JOI) while laying in bed in purple lingerie having dirty…" at bounding box center [420, 225] width 290 height 22
type textarea "jerk off instructions (JOI) while laying in bed in purple lingerie having dirty…"
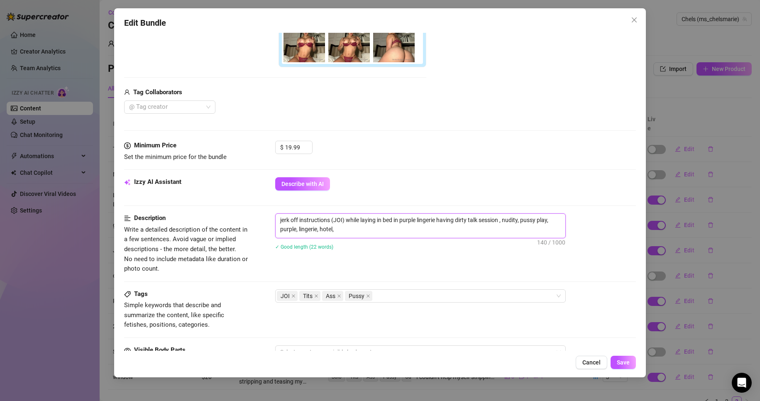
type textarea "jerk off instructions (JOI) while laying in bed in purple lingerie having dirty…"
click at [506, 222] on textarea "jerk off instructions (JOI) while laying in bed in purple lingerie having a dir…" at bounding box center [420, 225] width 290 height 22
drag, startPoint x: 306, startPoint y: 231, endPoint x: 405, endPoint y: 234, distance: 98.8
click at [405, 234] on textarea "jerk off instructions (JOI) while laying in bed in purple lingerie having a dir…" at bounding box center [420, 225] width 290 height 22
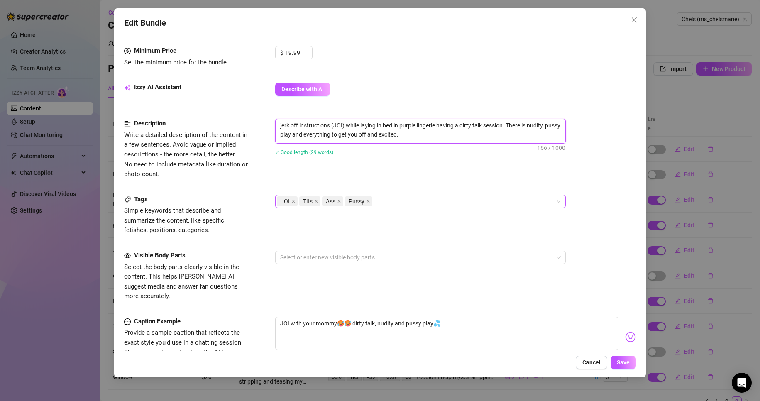
scroll to position [299, 0]
click at [411, 202] on div "JOI Tits Ass Pussy" at bounding box center [416, 201] width 278 height 12
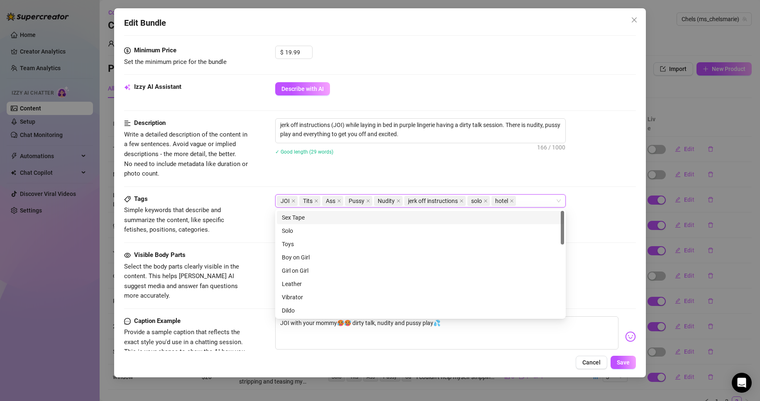
click at [607, 243] on div "Tags Simple keywords that describe and summarize the content, like specific fet…" at bounding box center [380, 222] width 512 height 56
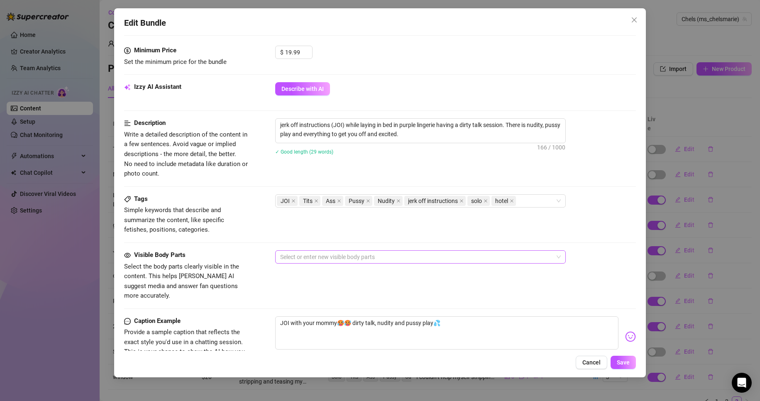
click at [352, 256] on div at bounding box center [416, 257] width 278 height 12
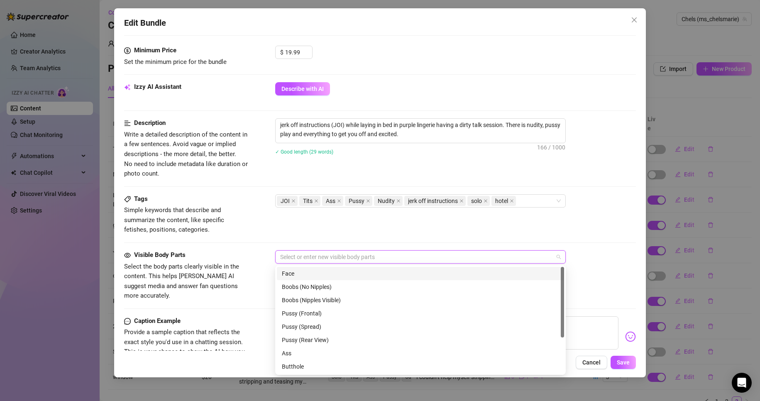
click at [354, 272] on div "Face" at bounding box center [420, 273] width 277 height 9
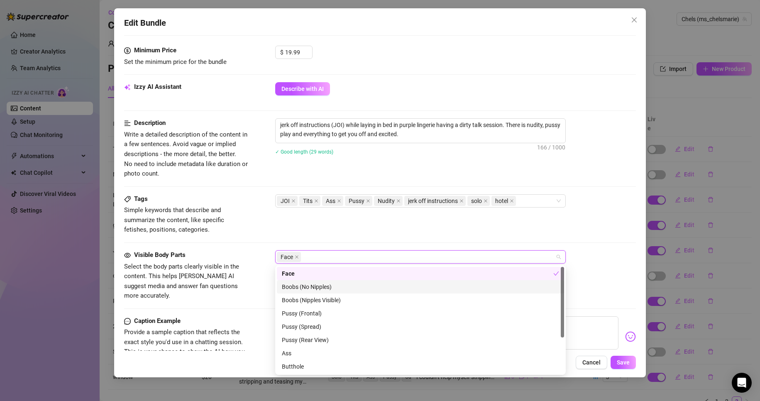
click at [321, 287] on div "Boobs (No Nipples)" at bounding box center [420, 286] width 277 height 9
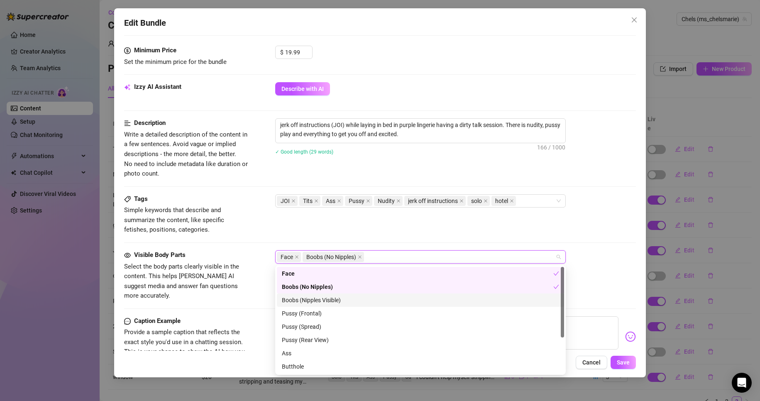
click at [334, 299] on div "Boobs (Nipples Visible)" at bounding box center [420, 299] width 277 height 9
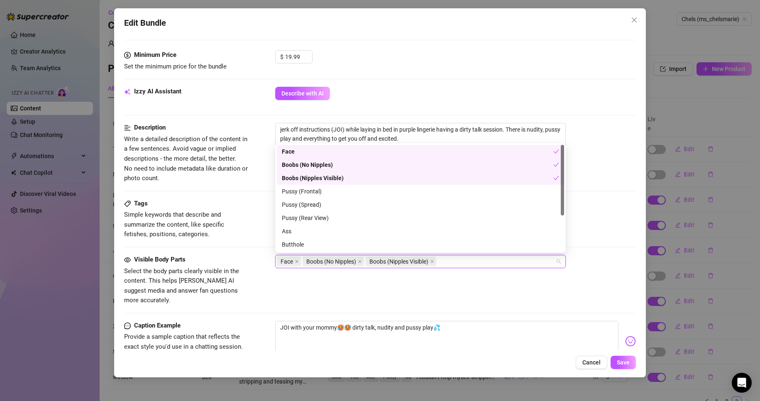
scroll to position [295, 0]
click at [310, 191] on div "Pussy (Frontal)" at bounding box center [420, 191] width 277 height 9
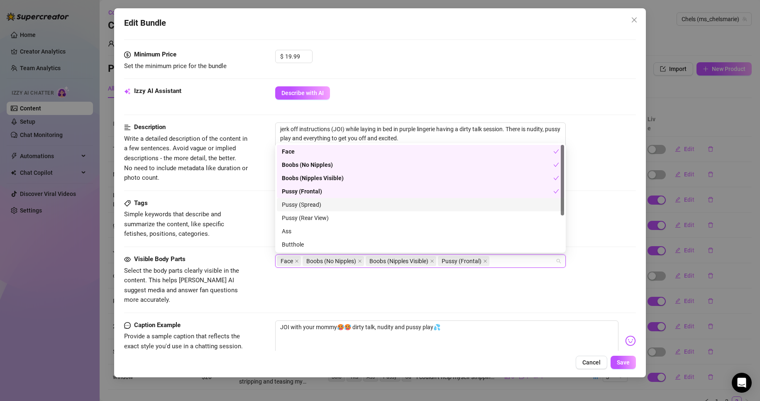
click at [311, 208] on div "Pussy (Spread)" at bounding box center [420, 204] width 277 height 9
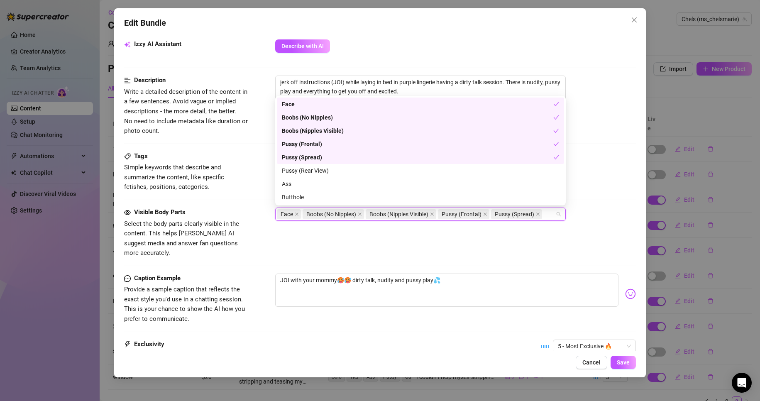
scroll to position [342, 0]
click at [317, 185] on div "Ass" at bounding box center [420, 183] width 277 height 9
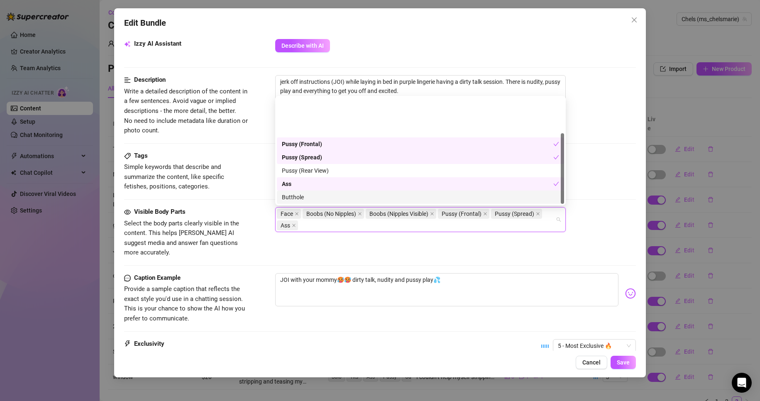
scroll to position [53, 0]
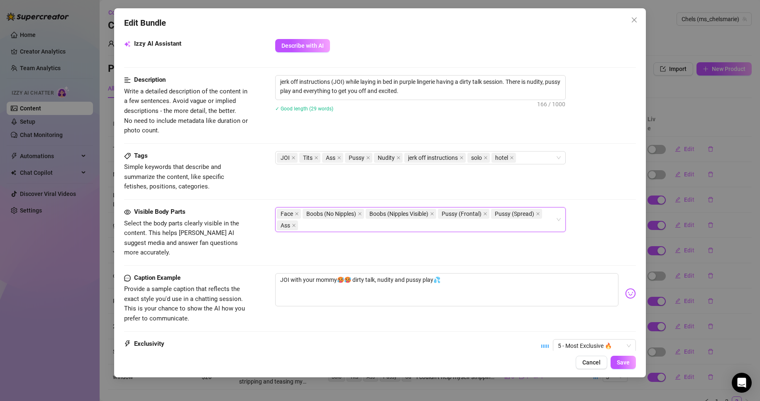
click at [316, 252] on div "Visible Body Parts Select the body parts clearly visible in the content. This h…" at bounding box center [380, 240] width 512 height 66
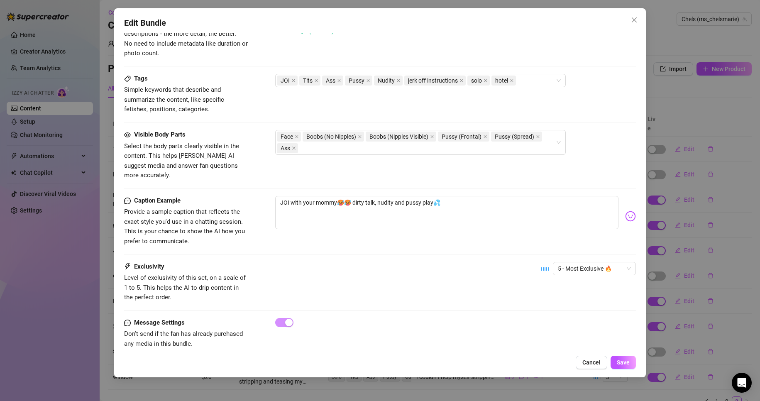
scroll to position [423, 0]
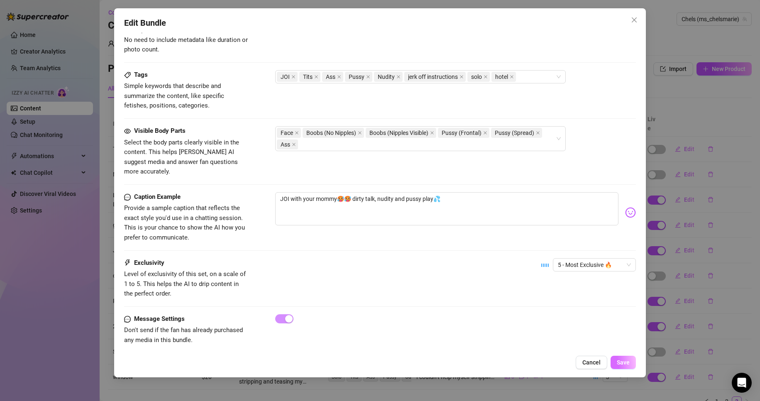
click at [625, 367] on button "Save" at bounding box center [622, 362] width 25 height 13
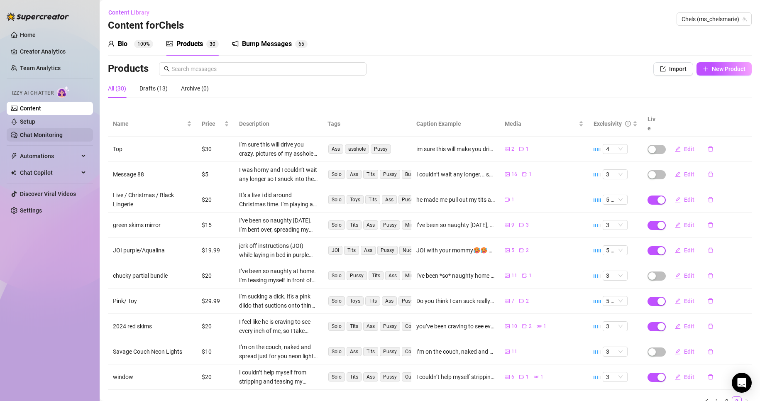
click at [59, 132] on link "Chat Monitoring" at bounding box center [41, 135] width 43 height 7
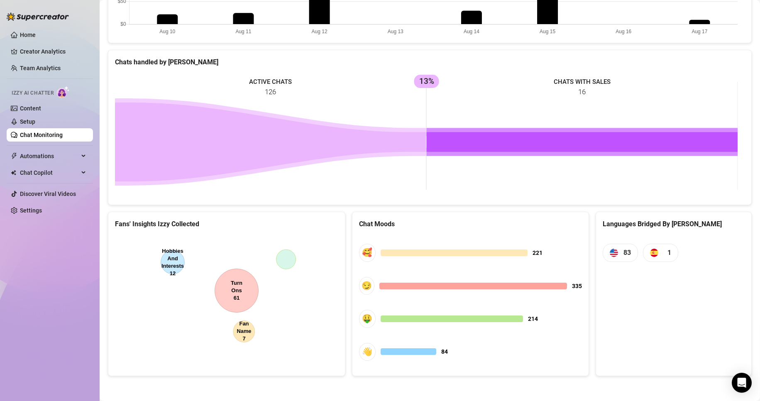
scroll to position [103, 0]
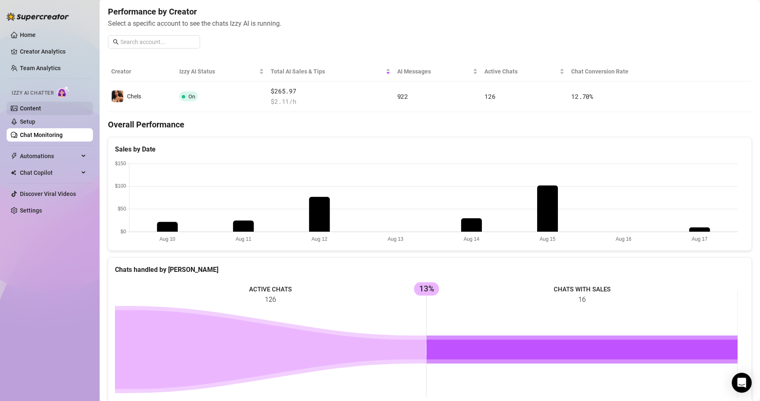
click at [31, 110] on link "Content" at bounding box center [30, 108] width 21 height 7
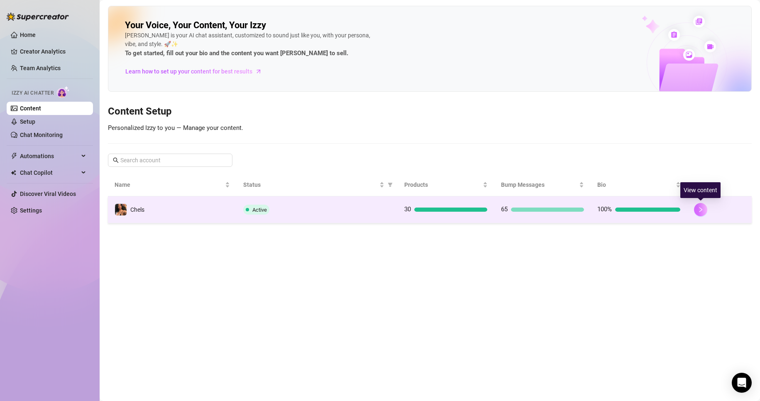
click at [698, 213] on button "button" at bounding box center [700, 209] width 13 height 13
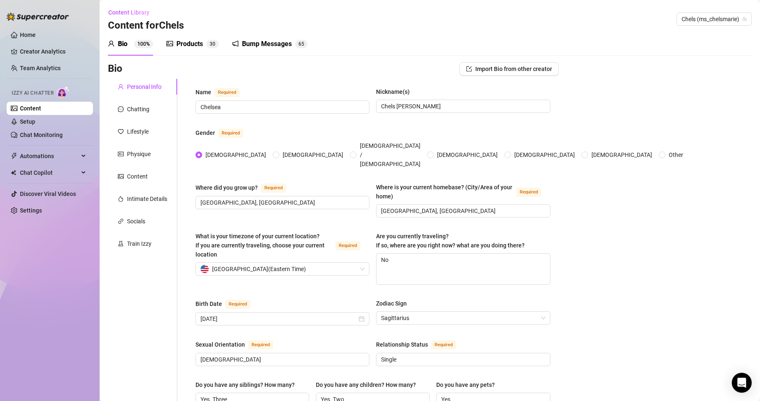
click at [183, 45] on div "Products" at bounding box center [189, 44] width 27 height 10
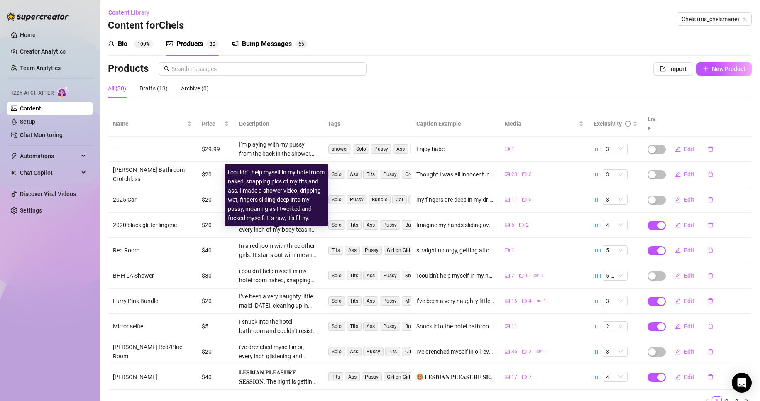
scroll to position [28, 0]
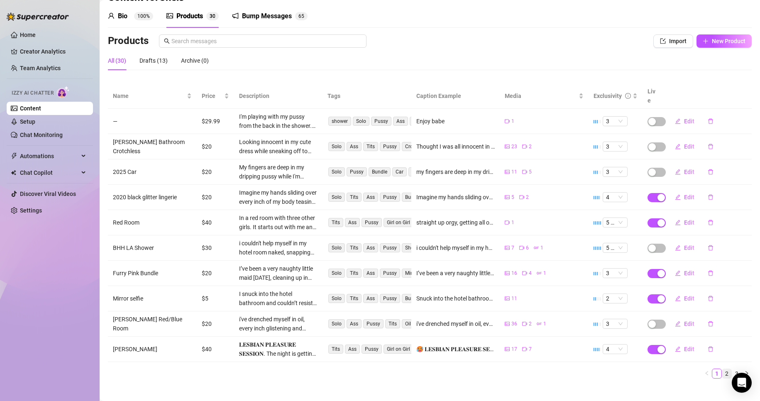
click at [722, 369] on link "2" at bounding box center [726, 373] width 9 height 9
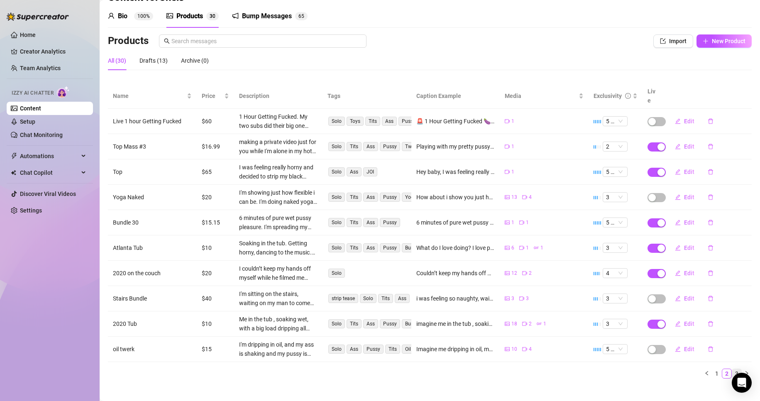
click at [732, 369] on link "3" at bounding box center [736, 373] width 9 height 9
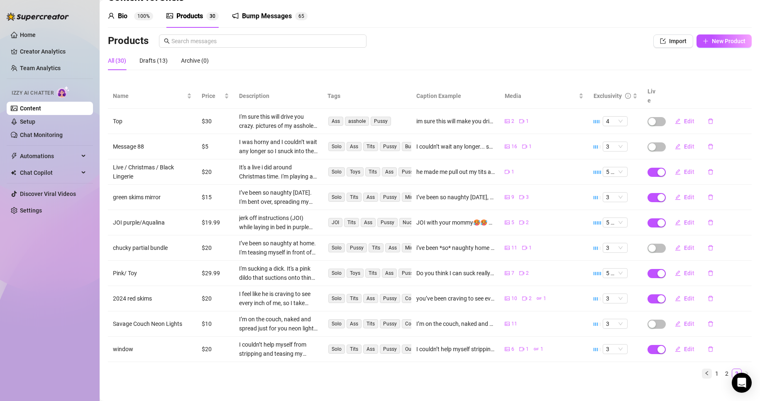
click at [704, 371] on icon "left" at bounding box center [706, 373] width 5 height 5
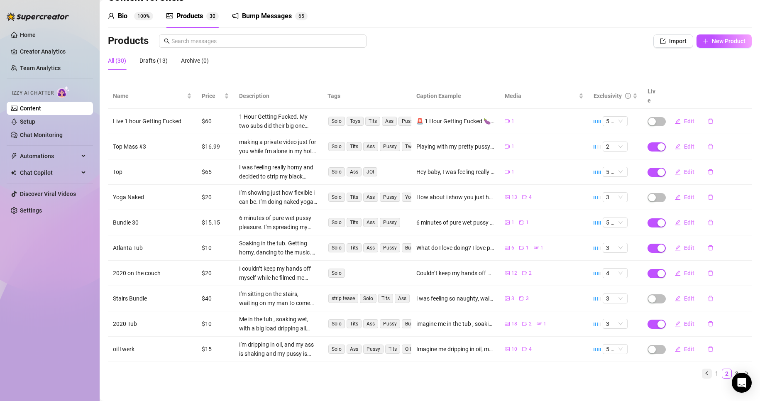
click at [704, 371] on icon "left" at bounding box center [706, 373] width 5 height 5
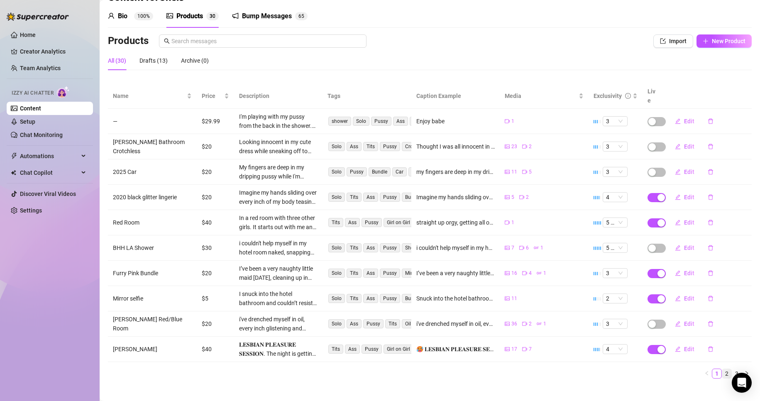
click at [722, 369] on link "2" at bounding box center [726, 373] width 9 height 9
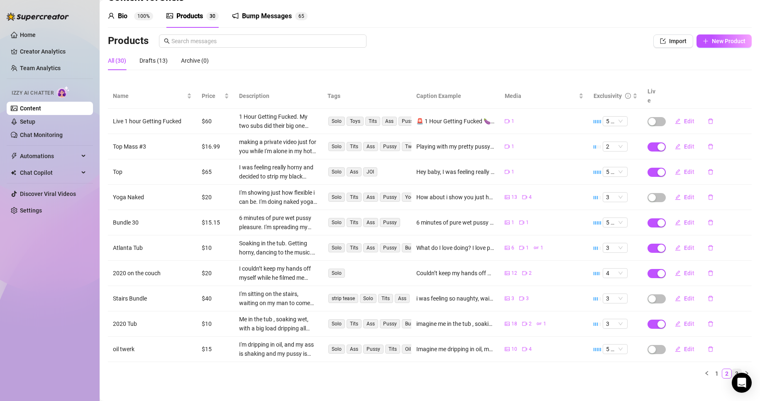
click at [732, 369] on link "3" at bounding box center [736, 373] width 9 height 9
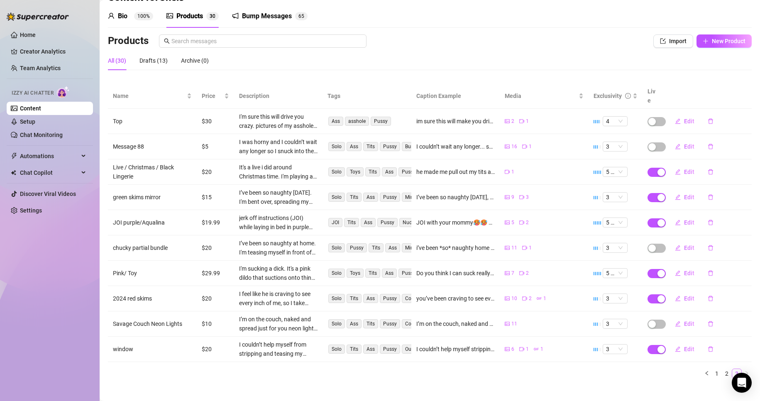
click at [732, 369] on link "3" at bounding box center [736, 373] width 9 height 9
click at [722, 369] on link "2" at bounding box center [726, 373] width 9 height 9
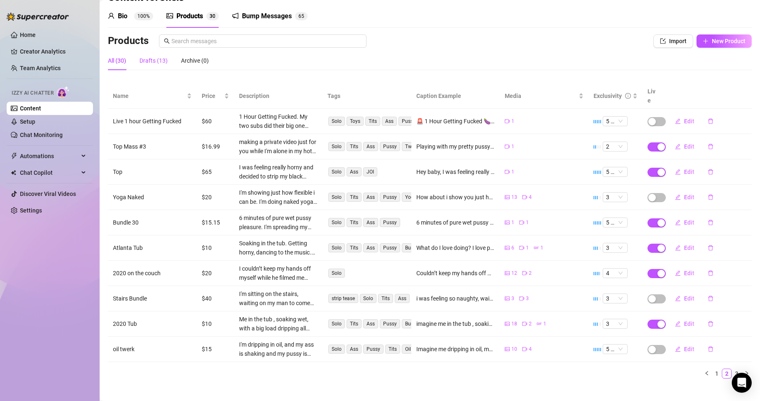
click at [153, 61] on div "Drafts (13)" at bounding box center [153, 60] width 28 height 9
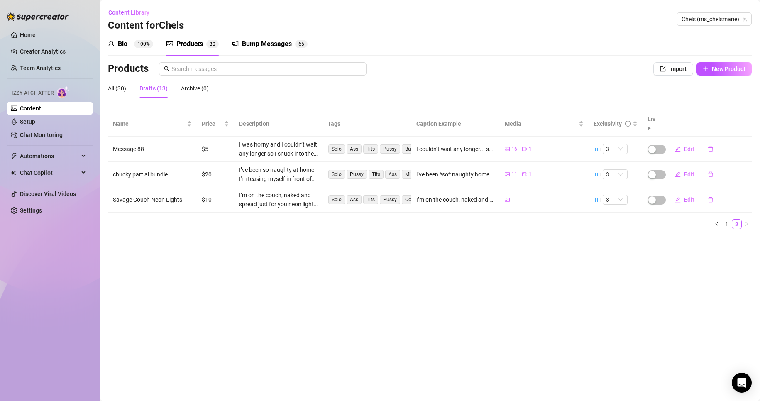
scroll to position [0, 0]
click at [118, 87] on div "All (30)" at bounding box center [117, 88] width 18 height 9
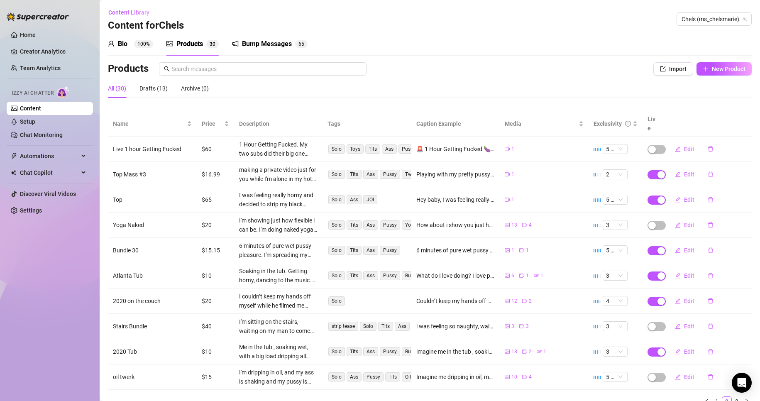
click at [197, 47] on div "Products" at bounding box center [189, 44] width 27 height 10
click at [278, 41] on div "Bump Messages" at bounding box center [267, 44] width 50 height 10
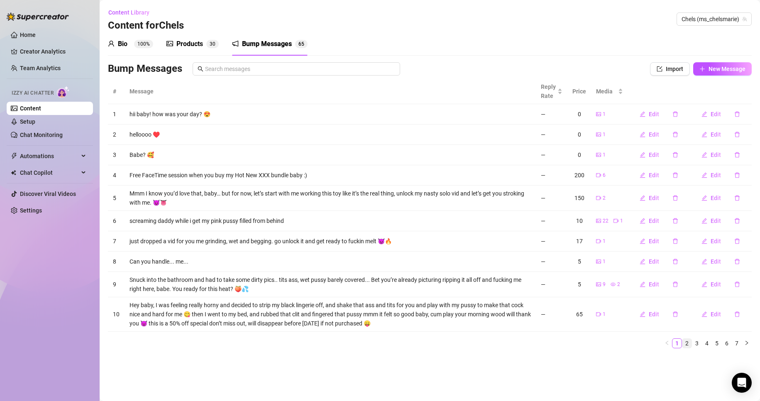
click at [685, 342] on link "2" at bounding box center [686, 343] width 9 height 9
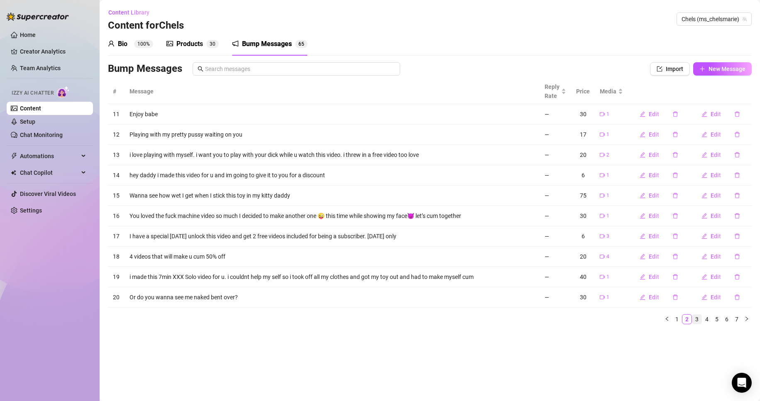
click at [697, 317] on link "3" at bounding box center [696, 318] width 9 height 9
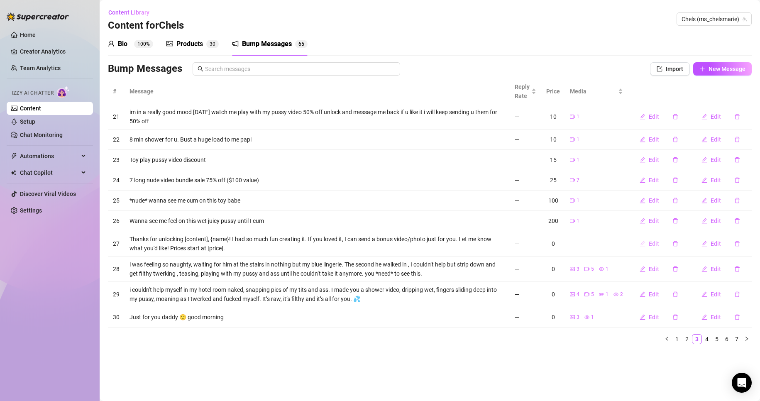
click at [647, 242] on button "Edit" at bounding box center [649, 243] width 33 height 13
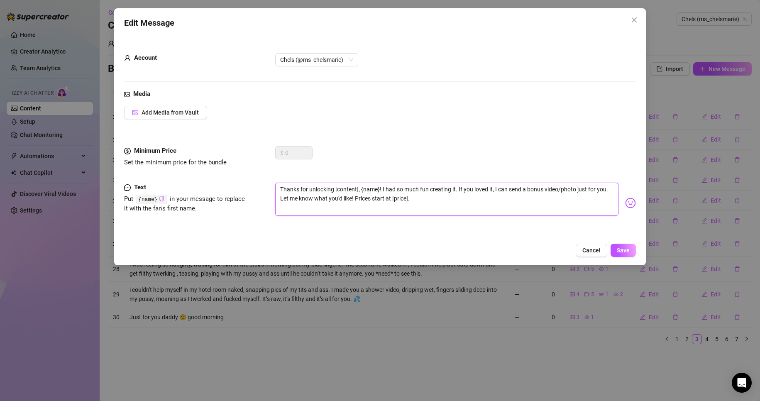
drag, startPoint x: 335, startPoint y: 188, endPoint x: 379, endPoint y: 190, distance: 44.0
click at [379, 190] on textarea "Thanks for unlocking [content], {name}! I had so much fun creating it. If you l…" at bounding box center [447, 199] width 344 height 33
drag, startPoint x: 320, startPoint y: 197, endPoint x: 474, endPoint y: 208, distance: 154.7
click at [474, 208] on textarea "Thanks for unlocking! I had so much fun creating it. If you loved it, I can sen…" at bounding box center [447, 199] width 344 height 33
click at [627, 249] on span "Save" at bounding box center [623, 250] width 13 height 7
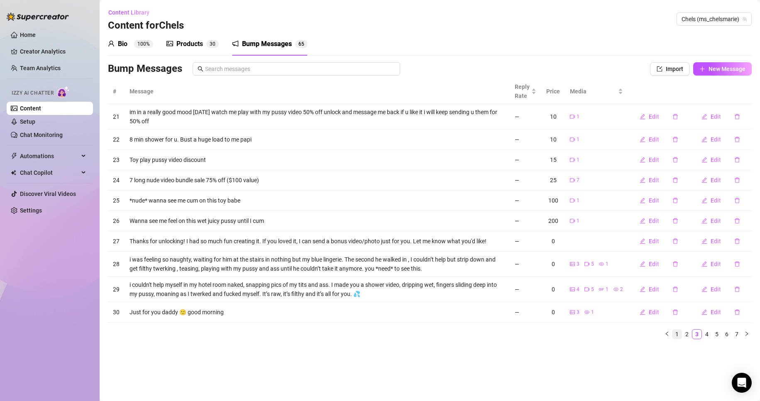
click at [674, 333] on link "1" at bounding box center [676, 333] width 9 height 9
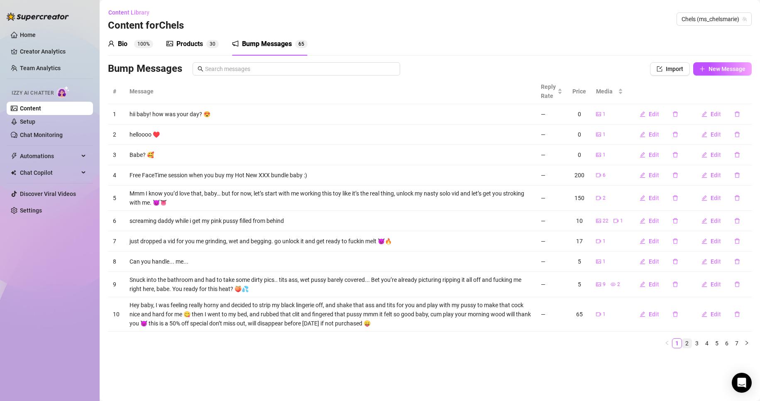
click at [688, 346] on link "2" at bounding box center [686, 343] width 9 height 9
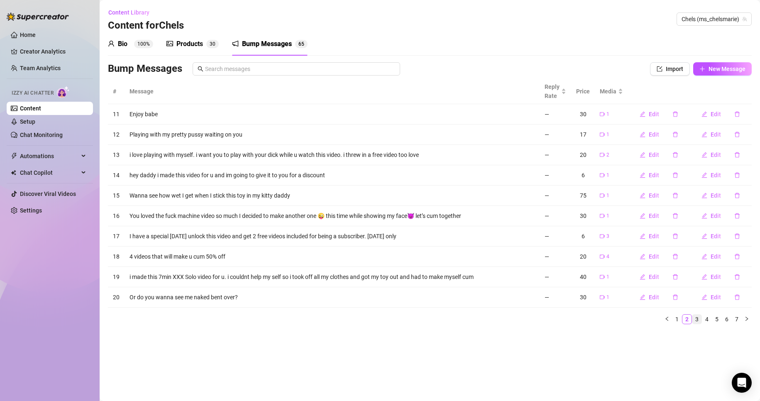
click at [694, 318] on link "3" at bounding box center [696, 318] width 9 height 9
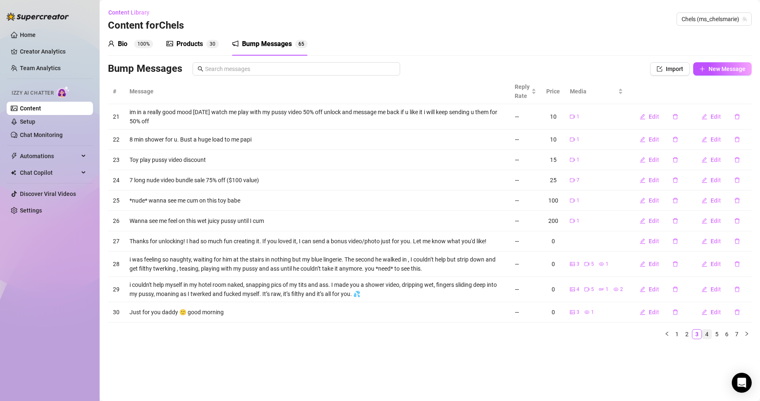
click at [706, 336] on link "4" at bounding box center [706, 333] width 9 height 9
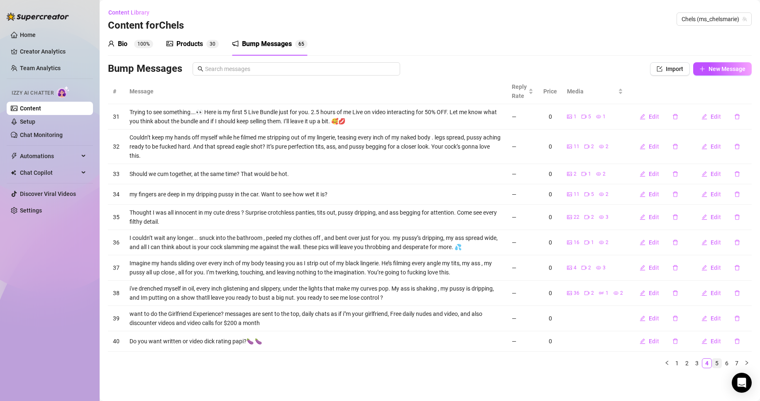
click at [719, 363] on link "5" at bounding box center [716, 362] width 9 height 9
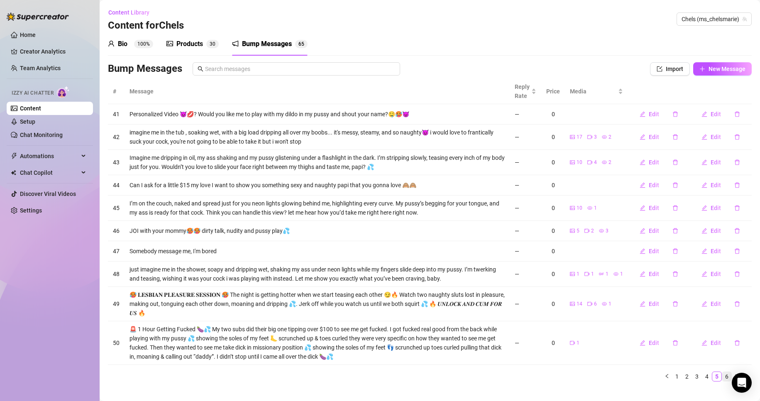
click at [722, 378] on link "6" at bounding box center [726, 376] width 9 height 9
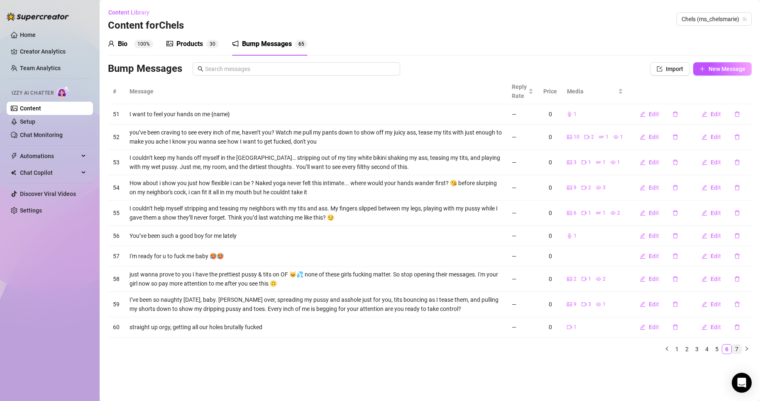
click at [734, 349] on link "7" at bounding box center [736, 348] width 9 height 9
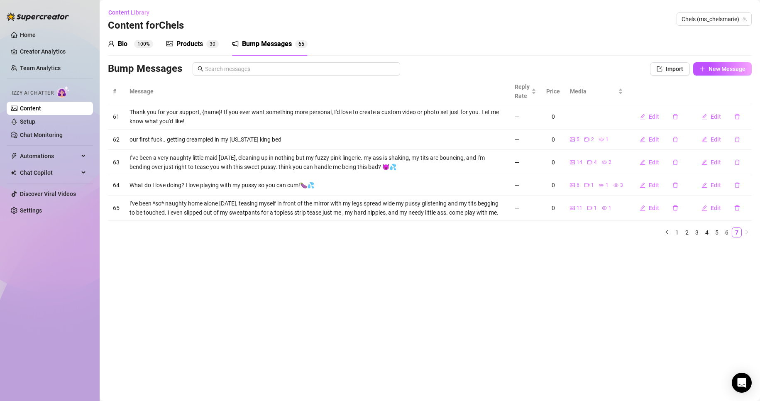
click at [194, 46] on div "Products" at bounding box center [189, 44] width 27 height 10
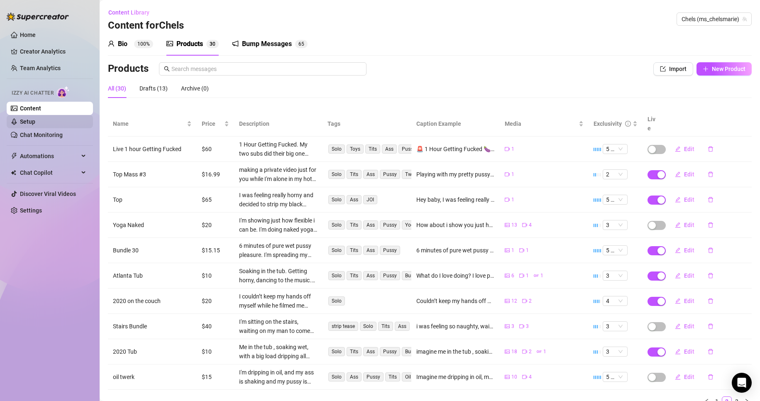
click at [35, 125] on link "Setup" at bounding box center [27, 121] width 15 height 7
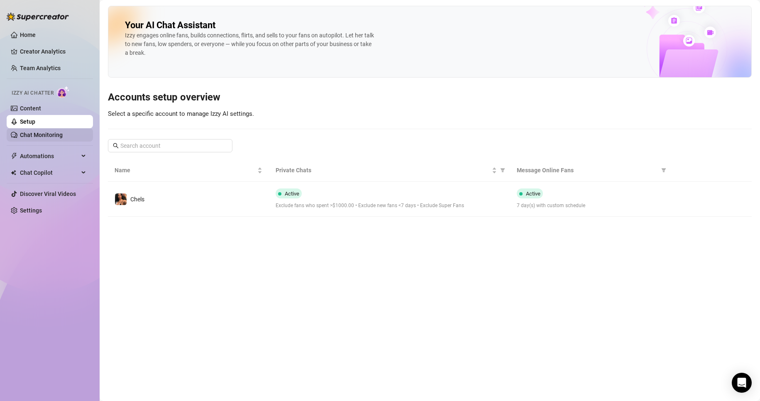
click at [63, 134] on link "Chat Monitoring" at bounding box center [41, 135] width 43 height 7
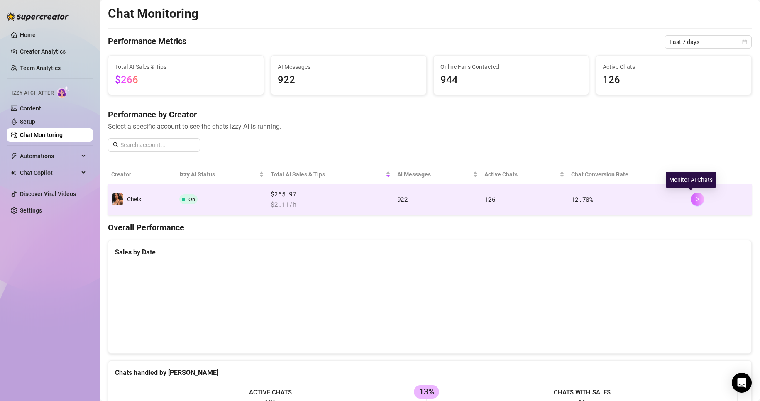
click at [694, 201] on icon "right" at bounding box center [697, 199] width 6 height 6
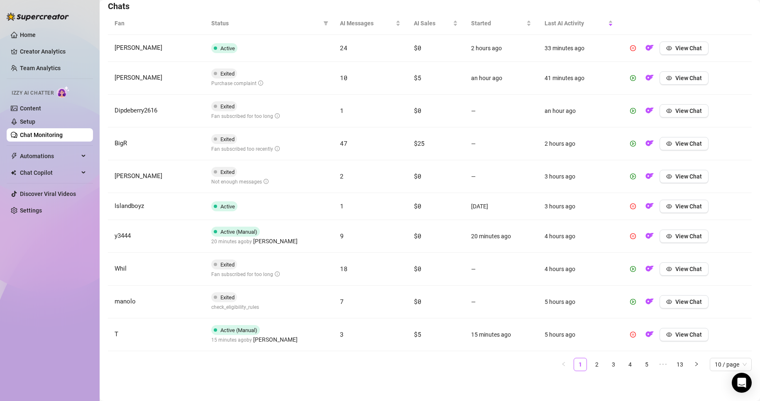
scroll to position [299, 0]
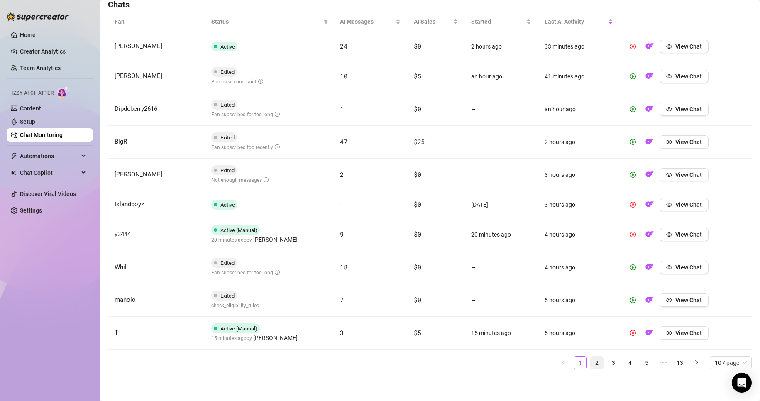
click at [590, 359] on link "2" at bounding box center [596, 362] width 12 height 12
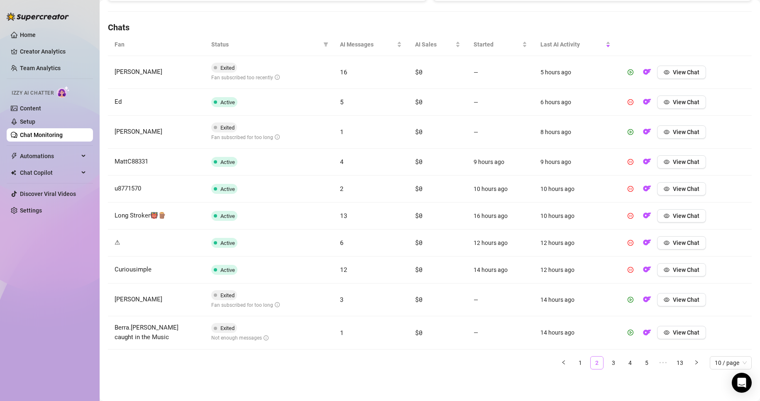
scroll to position [276, 0]
click at [673, 70] on span "View Chat" at bounding box center [686, 72] width 27 height 7
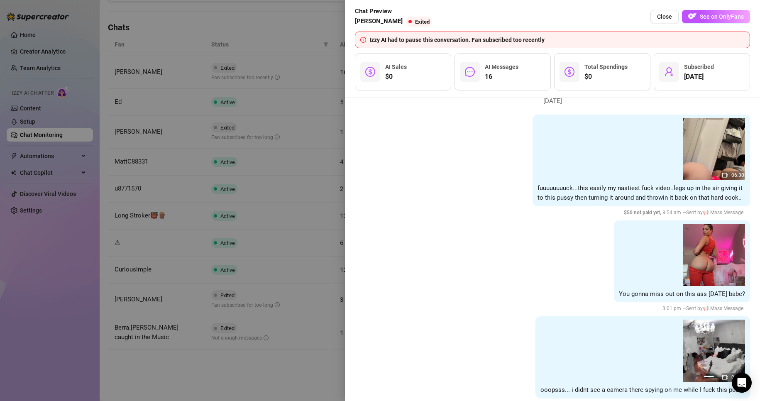
scroll to position [2716, 0]
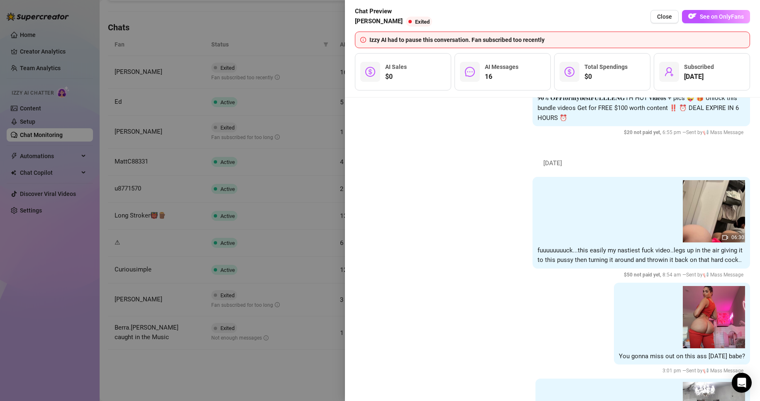
click at [276, 23] on div at bounding box center [380, 200] width 760 height 401
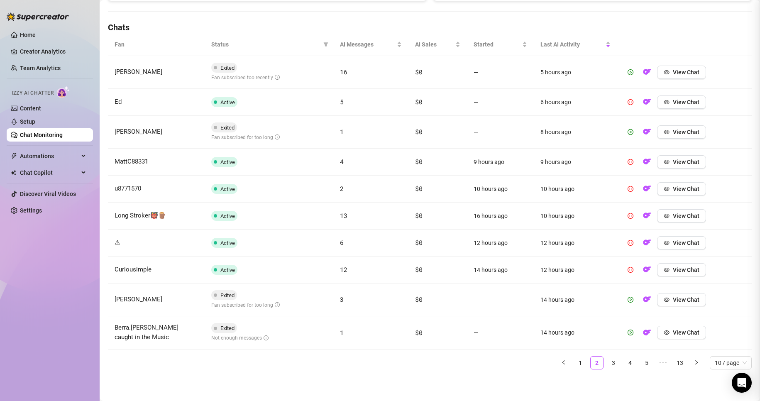
scroll to position [0, 0]
click at [683, 103] on span "View Chat" at bounding box center [686, 102] width 27 height 7
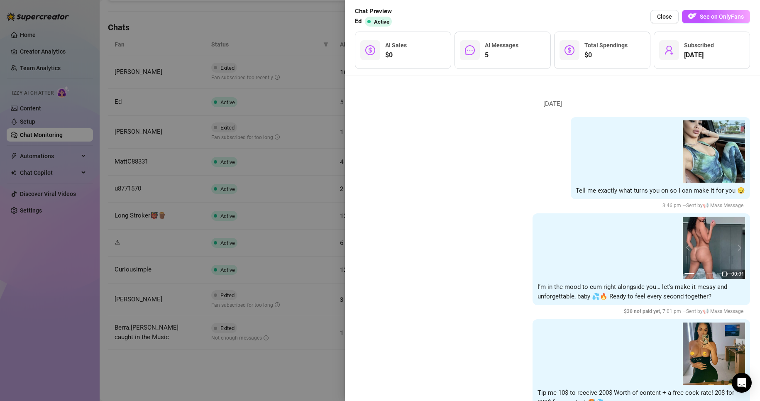
click at [260, 15] on div at bounding box center [380, 200] width 760 height 401
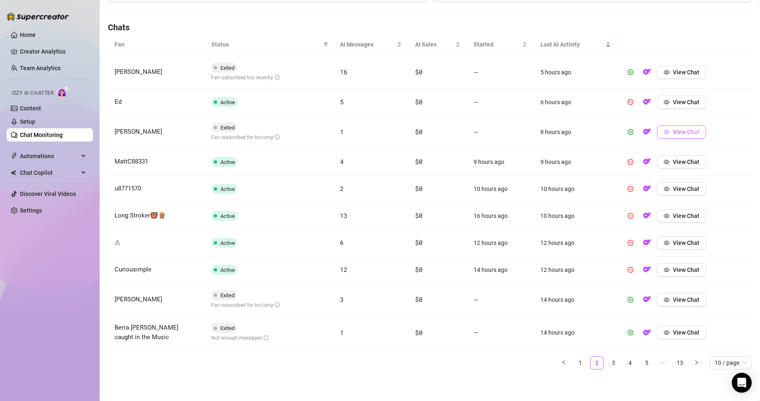
click at [696, 134] on button "View Chat" at bounding box center [681, 131] width 49 height 13
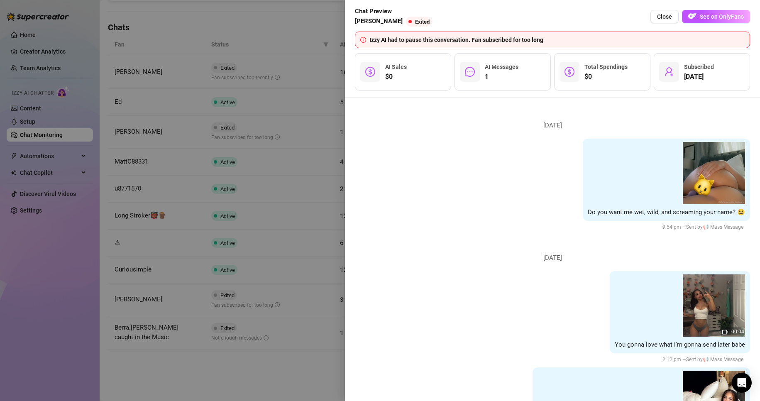
click at [289, 40] on div at bounding box center [380, 200] width 760 height 401
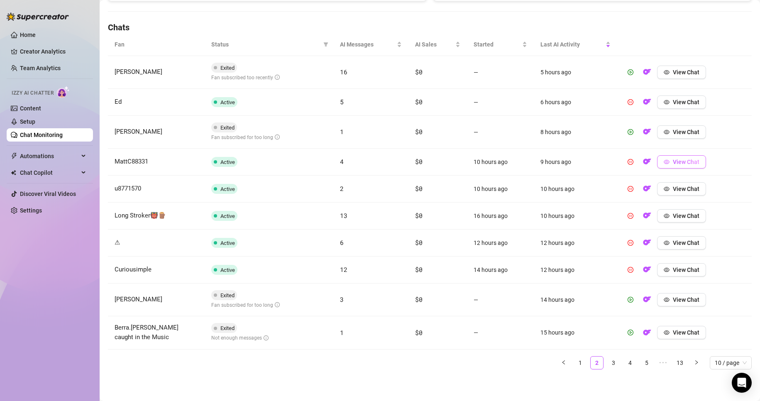
click at [663, 162] on icon "eye" at bounding box center [666, 162] width 6 height 6
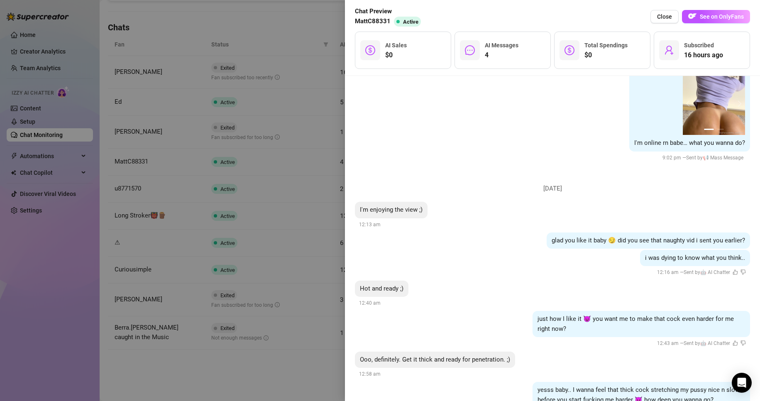
scroll to position [383, 0]
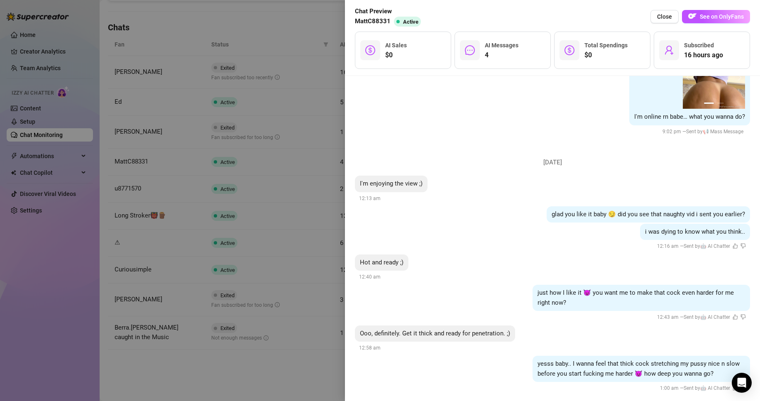
click at [220, 375] on div at bounding box center [380, 200] width 760 height 401
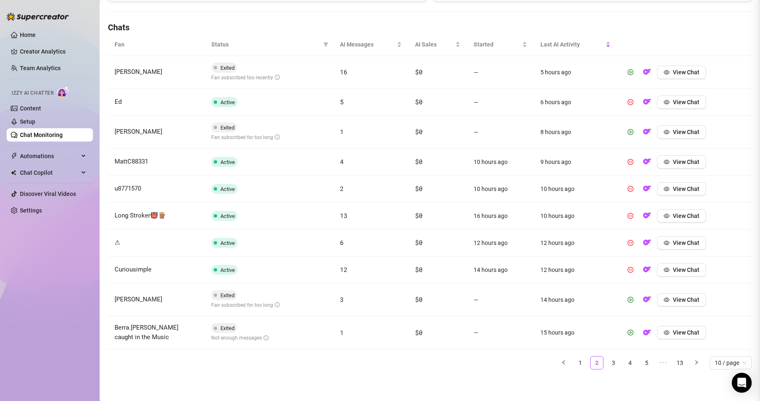
scroll to position [0, 0]
click at [669, 195] on button "View Chat" at bounding box center [681, 188] width 49 height 13
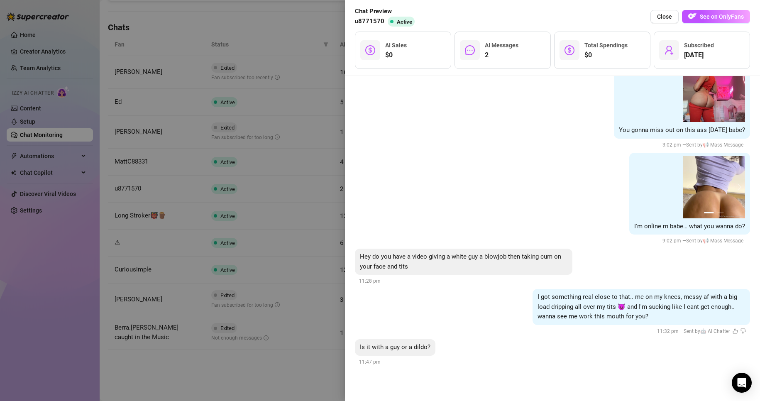
scroll to position [825, 0]
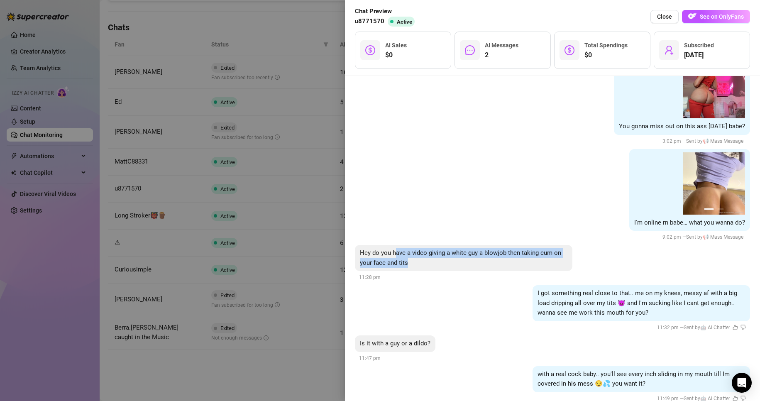
drag, startPoint x: 394, startPoint y: 254, endPoint x: 563, endPoint y: 268, distance: 169.9
click at [563, 268] on div "Hey do you have a video giving a white guy a blowjob then taking cum on your fa…" at bounding box center [463, 258] width 217 height 26
click at [486, 301] on div "I got something real close to that.. me on my knees, messy af with a big load d…" at bounding box center [552, 308] width 395 height 47
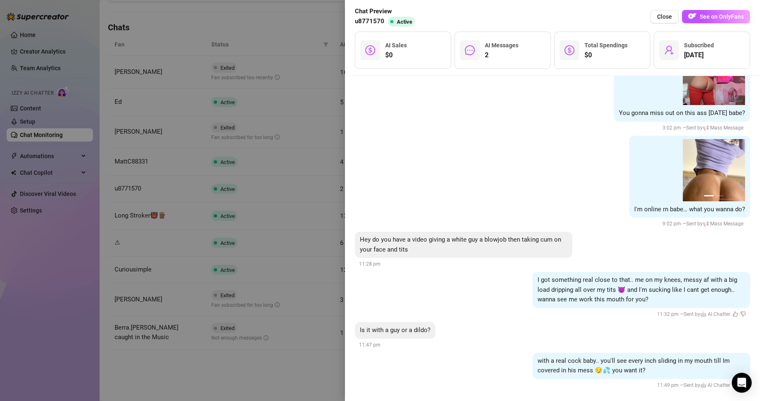
scroll to position [846, 0]
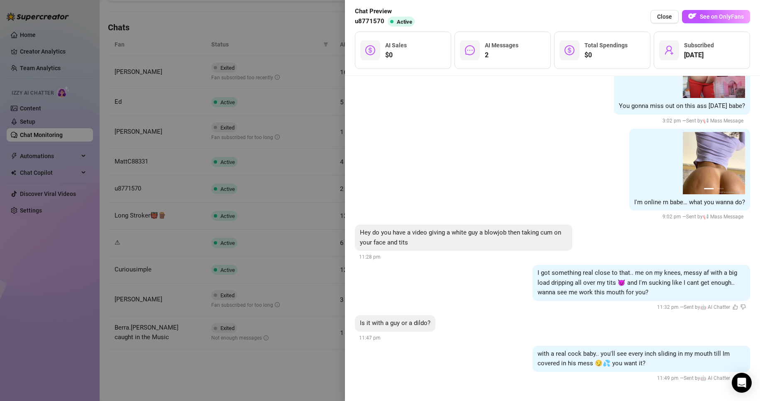
click at [208, 380] on div at bounding box center [380, 200] width 760 height 401
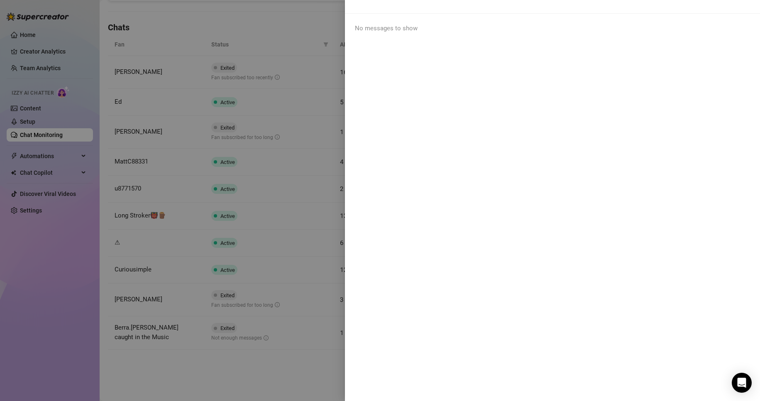
scroll to position [0, 0]
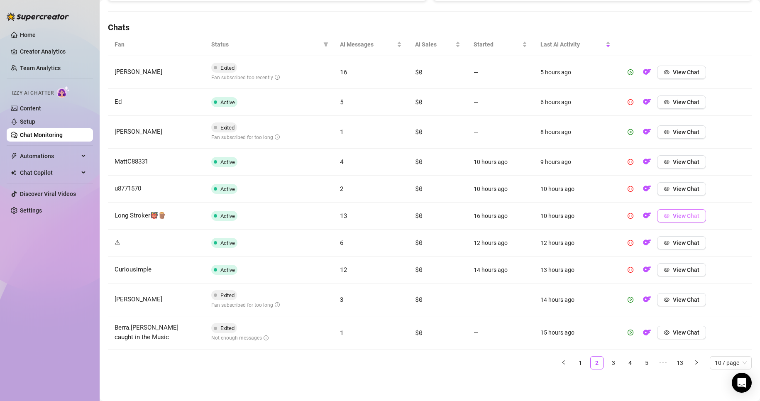
click at [663, 217] on icon "eye" at bounding box center [666, 216] width 6 height 6
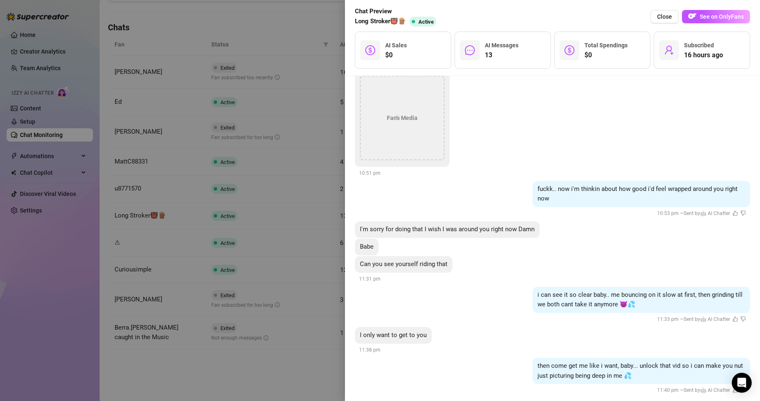
scroll to position [1258, 0]
click at [278, 368] on div at bounding box center [380, 200] width 760 height 401
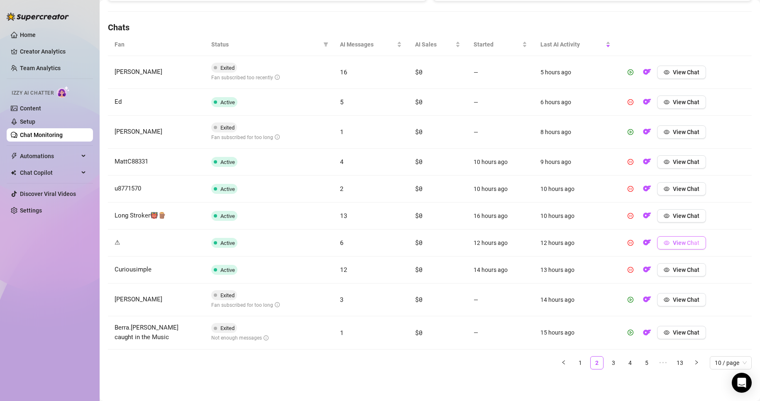
click at [680, 244] on span "View Chat" at bounding box center [686, 242] width 27 height 7
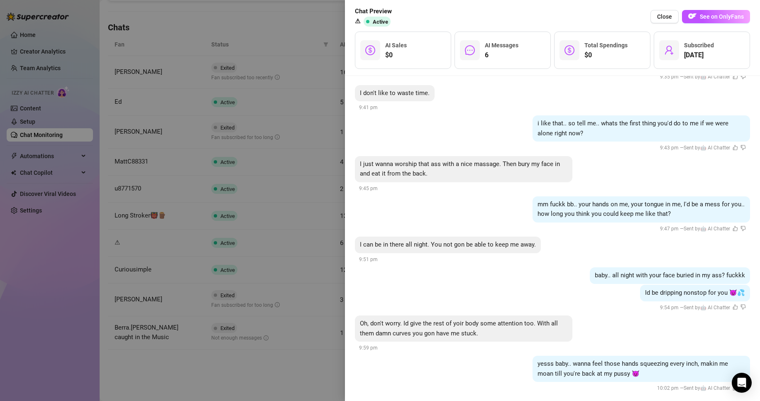
scroll to position [1056, 0]
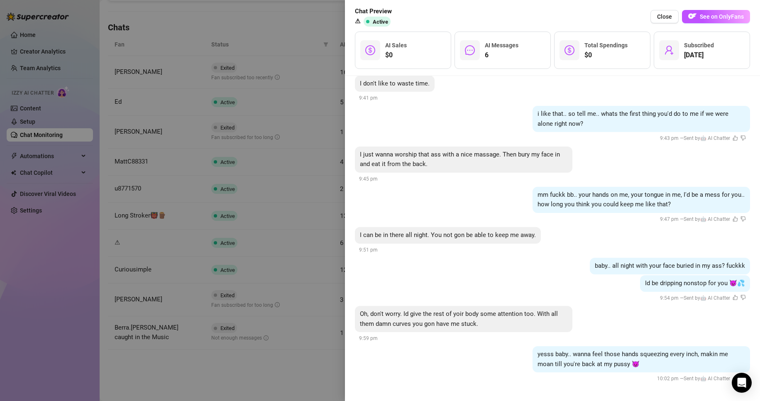
click at [212, 368] on div at bounding box center [380, 200] width 760 height 401
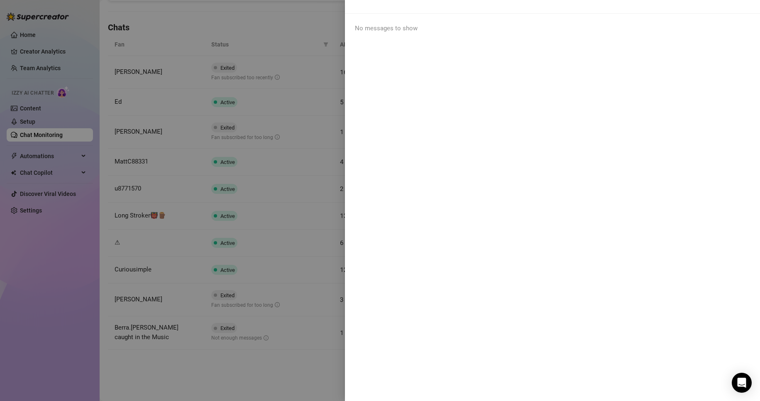
scroll to position [0, 0]
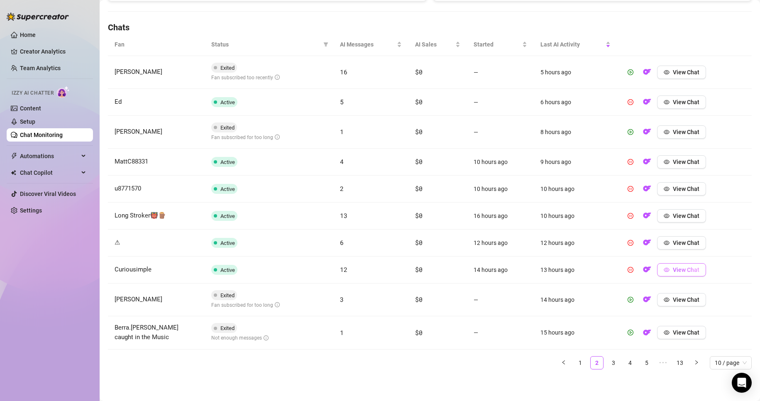
click at [666, 270] on button "View Chat" at bounding box center [681, 269] width 49 height 13
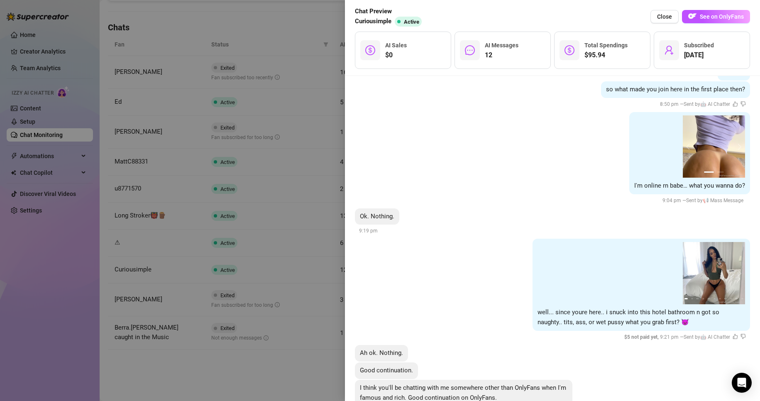
scroll to position [1581, 0]
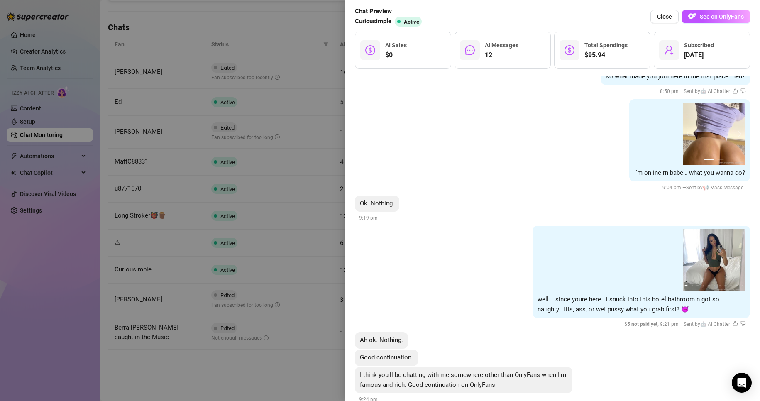
click at [311, 368] on div at bounding box center [380, 200] width 760 height 401
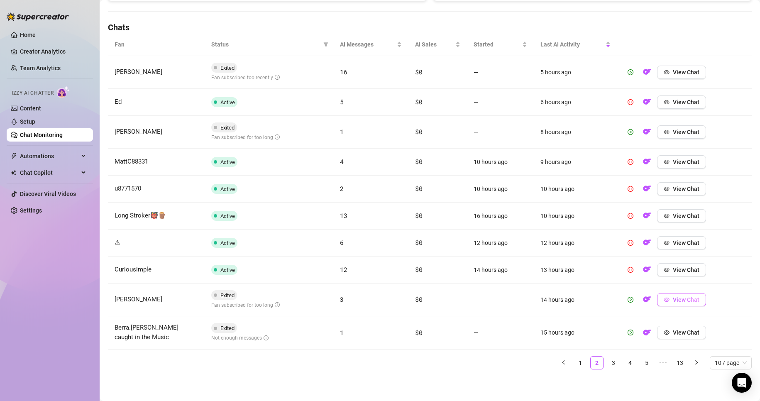
click at [673, 297] on span "View Chat" at bounding box center [686, 299] width 27 height 7
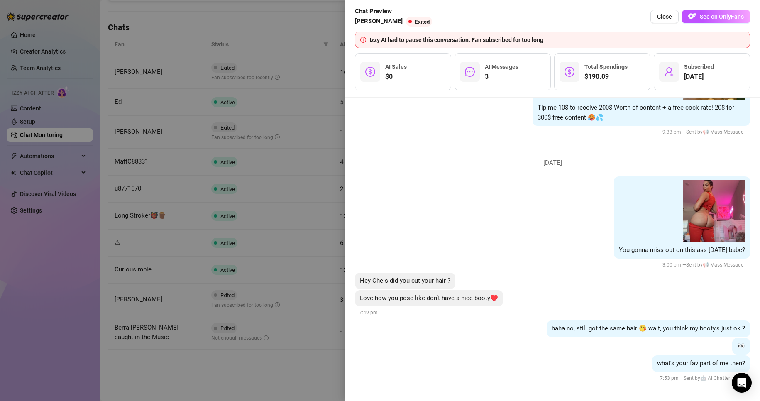
scroll to position [724, 0]
click at [272, 357] on div at bounding box center [380, 200] width 760 height 401
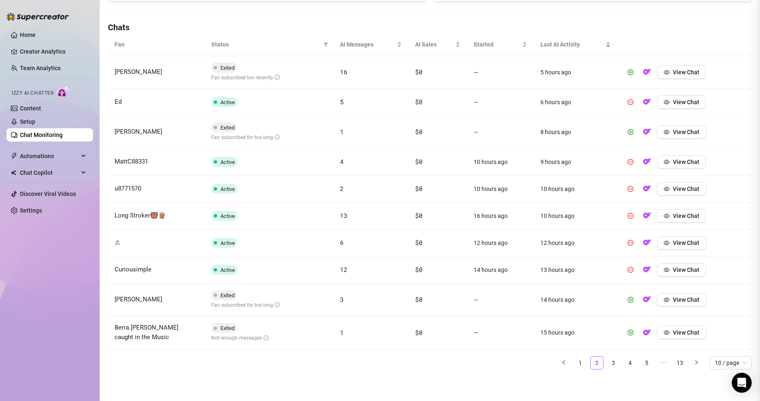
scroll to position [0, 0]
click at [675, 330] on span "View Chat" at bounding box center [686, 332] width 27 height 7
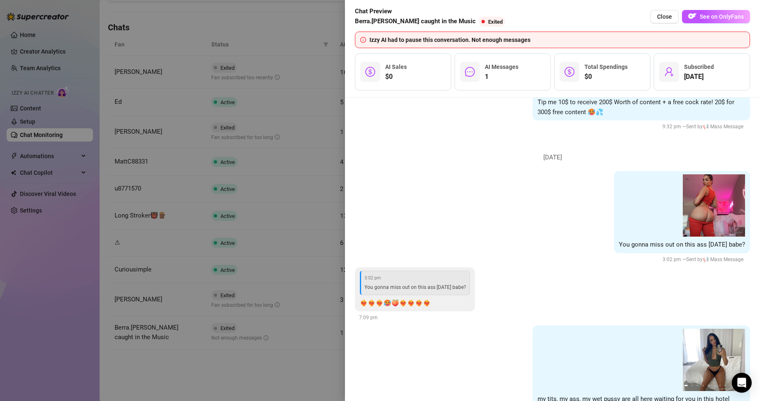
scroll to position [775, 0]
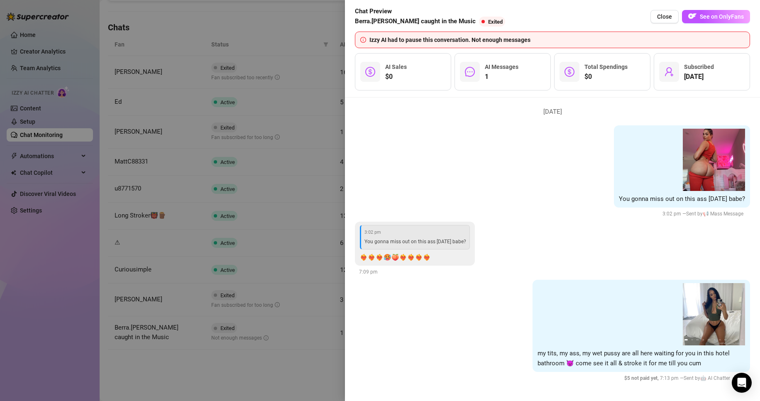
click at [261, 375] on div at bounding box center [380, 200] width 760 height 401
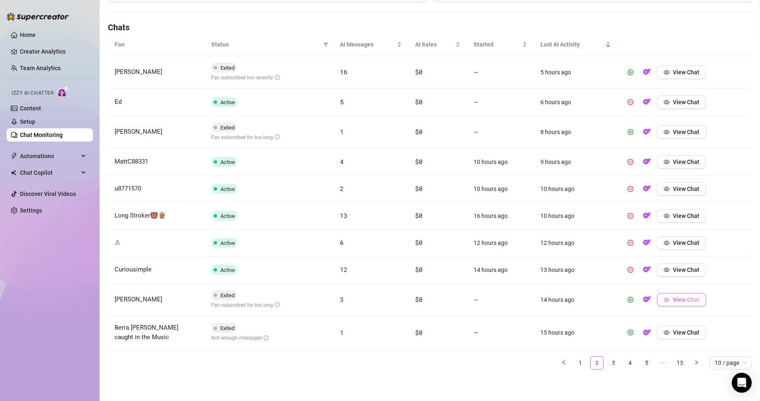
click at [679, 303] on span "View Chat" at bounding box center [686, 299] width 27 height 7
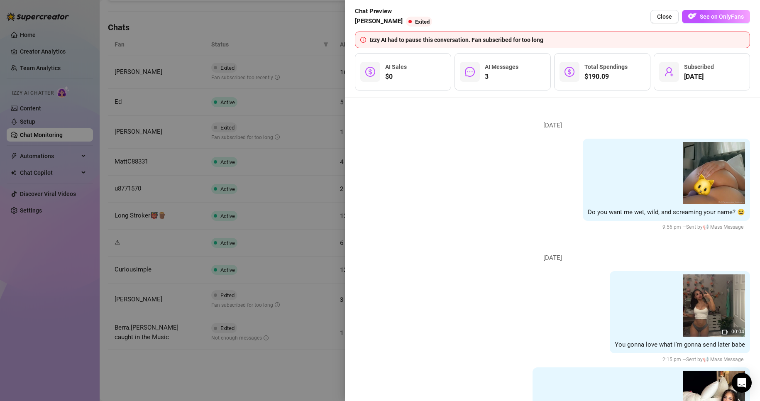
click at [180, 360] on div at bounding box center [380, 200] width 760 height 401
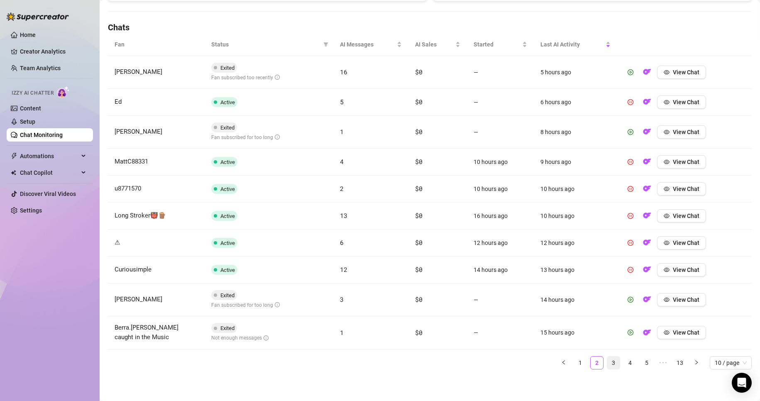
click at [607, 361] on link "3" at bounding box center [613, 362] width 12 height 12
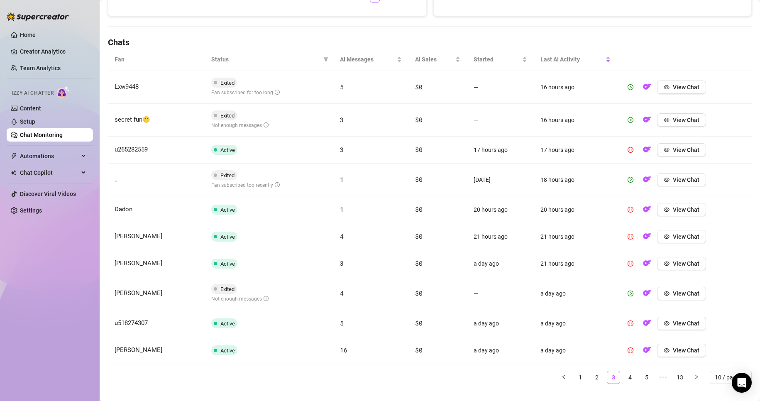
scroll to position [275, 0]
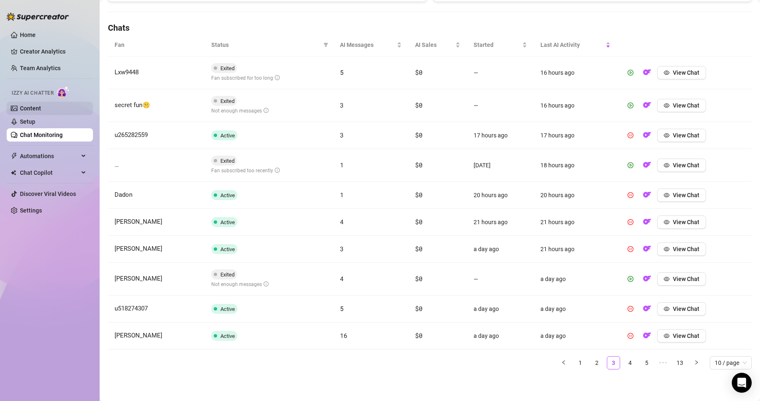
click at [41, 107] on link "Content" at bounding box center [30, 108] width 21 height 7
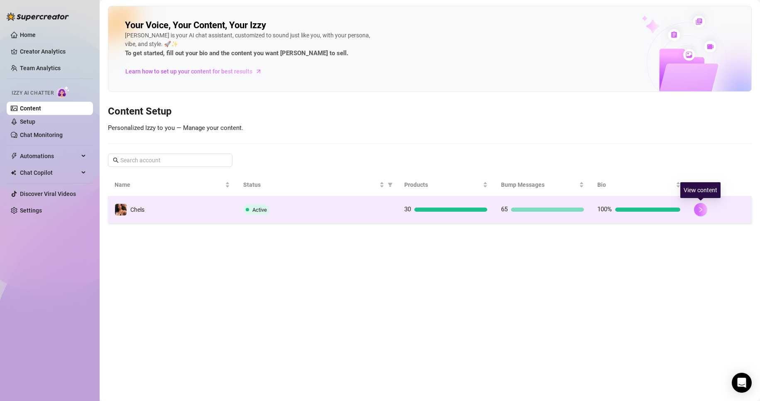
click at [699, 212] on icon "right" at bounding box center [700, 209] width 3 height 5
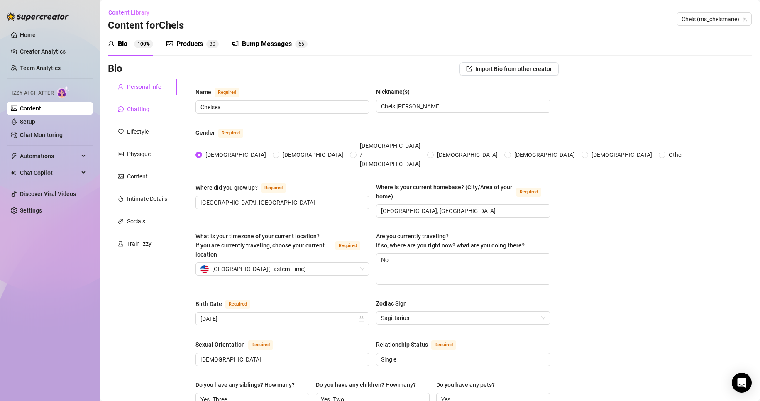
click at [140, 109] on div "Chatting" at bounding box center [138, 109] width 22 height 9
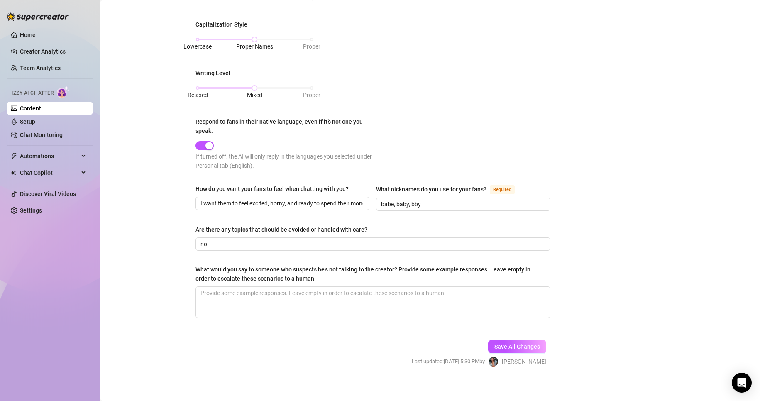
scroll to position [378, 0]
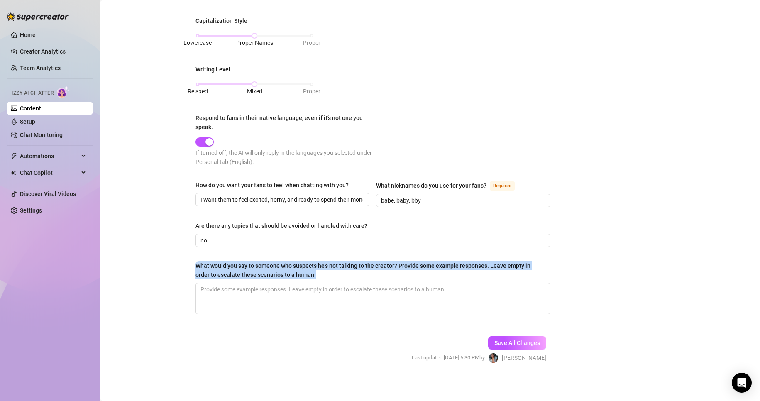
drag, startPoint x: 197, startPoint y: 256, endPoint x: 352, endPoint y: 278, distance: 155.8
click at [352, 278] on div "What is your persona type? [PERSON_NAME] defines the distinct image and persona…" at bounding box center [372, 16] width 355 height 612
copy div "What would you say to someone who suspects he's not talking to the creator? Pro…"
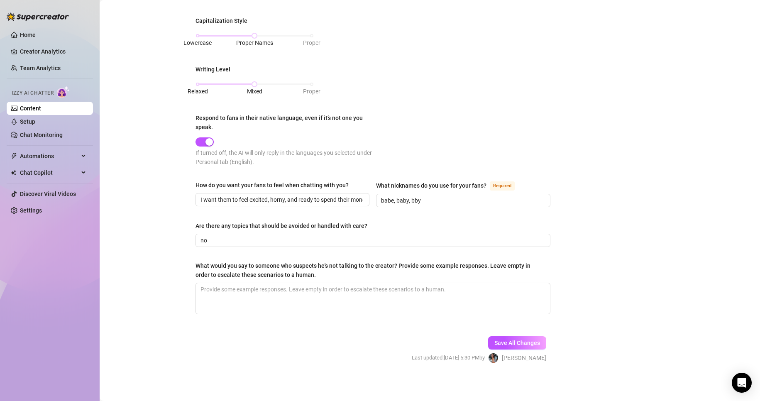
drag, startPoint x: 418, startPoint y: 358, endPoint x: 412, endPoint y: 351, distance: 9.4
click at [418, 358] on span "Last updated: [DATE] 5:30 PM by" at bounding box center [448, 357] width 73 height 8
click at [345, 291] on textarea "What would you say to someone who suspects he's not talking to the creator? Pro…" at bounding box center [373, 298] width 354 height 31
paste textarea "rust issues? I get it 😂 But yes, it’s really me here. What made you question it…"
click at [503, 336] on button "Save All Changes" at bounding box center [517, 342] width 58 height 13
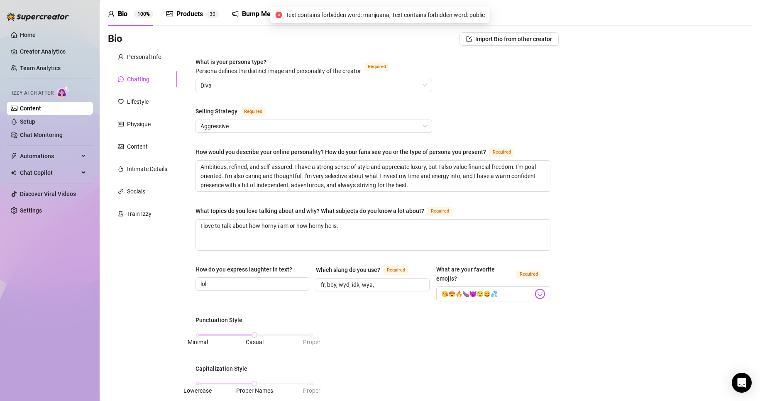
scroll to position [4, 0]
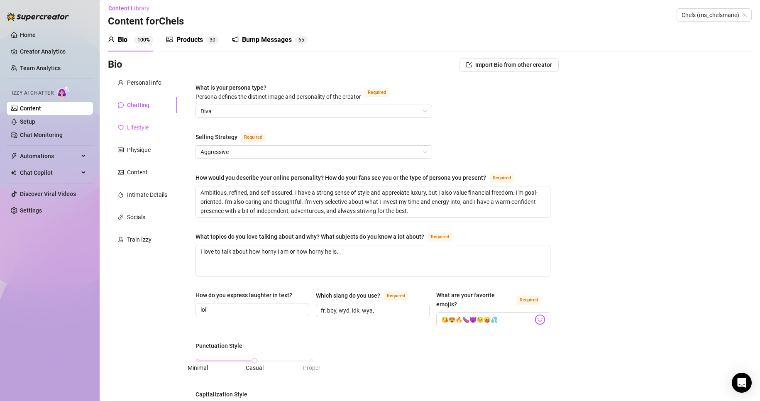
click at [151, 127] on div "Lifestyle" at bounding box center [142, 127] width 69 height 16
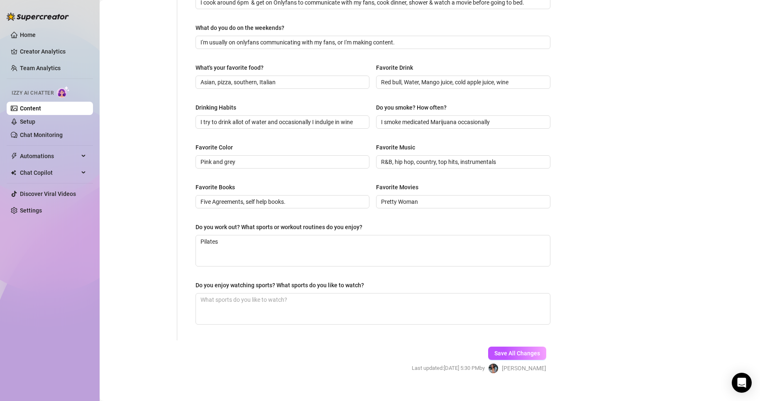
scroll to position [309, 0]
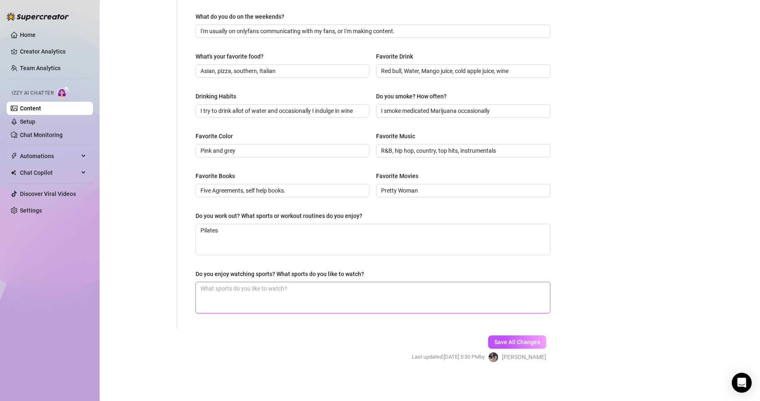
click at [232, 295] on textarea "Do you enjoy watching sports? What sports do you like to watch?" at bounding box center [373, 297] width 354 height 31
click at [529, 339] on span "Save All Changes" at bounding box center [517, 342] width 46 height 7
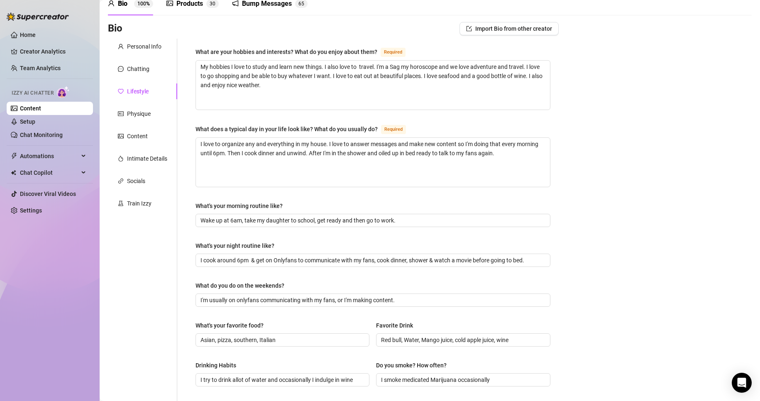
scroll to position [0, 0]
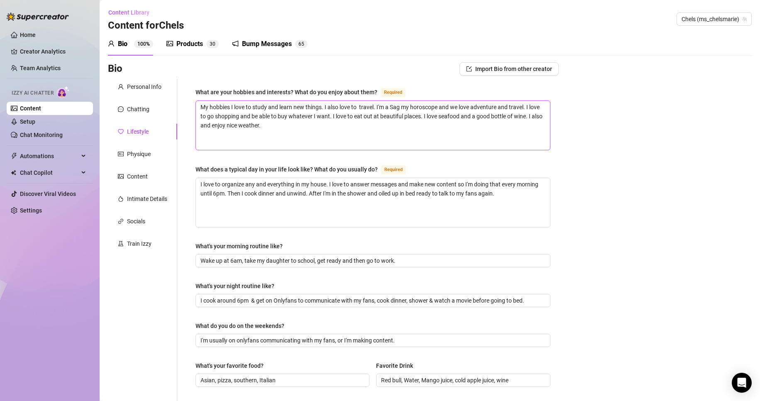
drag, startPoint x: 228, startPoint y: 114, endPoint x: 439, endPoint y: 142, distance: 213.1
click at [439, 142] on textarea "My hobbies I love to study and learn new things. I also love to travel. I'm a S…" at bounding box center [373, 125] width 354 height 49
click at [639, 273] on div "Bio Import Bio from other creator Personal Info Chatting Lifestyle Physique Con…" at bounding box center [430, 374] width 644 height 624
drag, startPoint x: 221, startPoint y: 189, endPoint x: 553, endPoint y: 202, distance: 332.2
click at [550, 201] on div "What are your hobbies and interests? What do you enjoy about them? Required My …" at bounding box center [372, 358] width 371 height 559
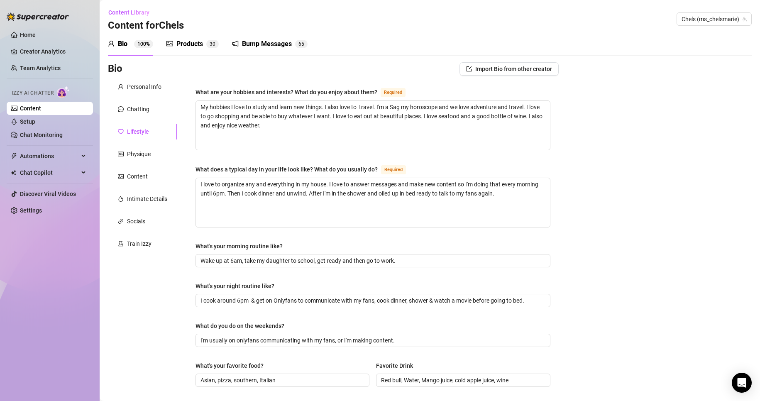
click at [597, 227] on div "Bio Import Bio from other creator Personal Info Chatting Lifestyle Physique Con…" at bounding box center [430, 374] width 644 height 624
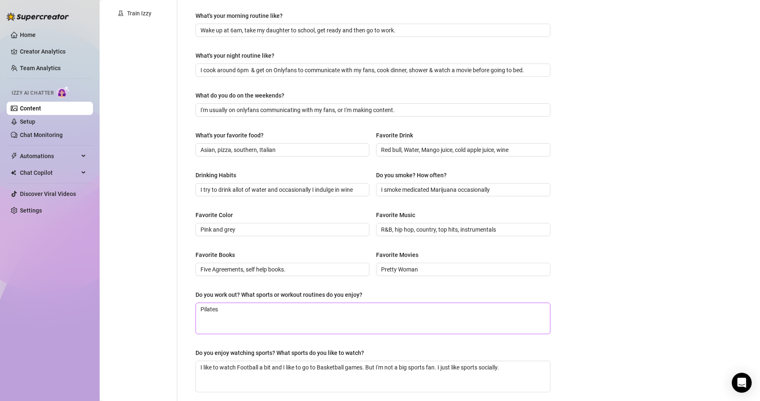
scroll to position [290, 0]
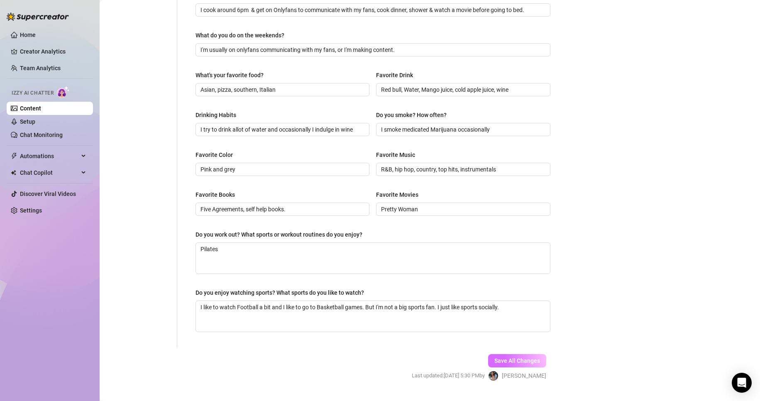
click at [496, 362] on span "Save All Changes" at bounding box center [517, 360] width 46 height 7
drag, startPoint x: 499, startPoint y: 128, endPoint x: 230, endPoint y: 141, distance: 269.6
click at [230, 141] on div "Drinking Habits I try to drink allot of water and occasionally I indulge in win…" at bounding box center [372, 126] width 355 height 33
click at [499, 358] on span "Save All Changes" at bounding box center [517, 360] width 46 height 7
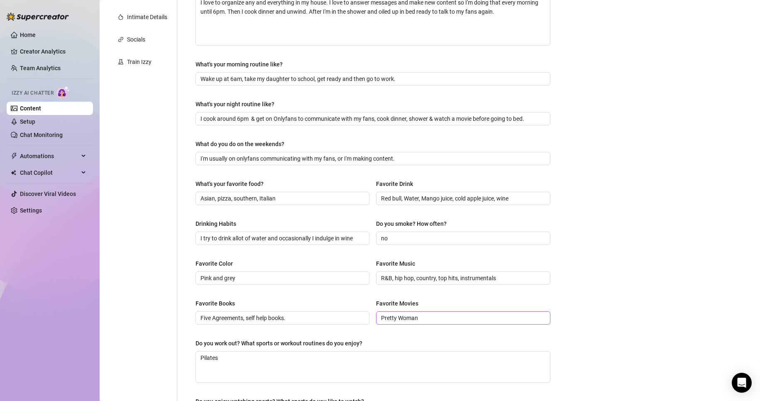
scroll to position [166, 0]
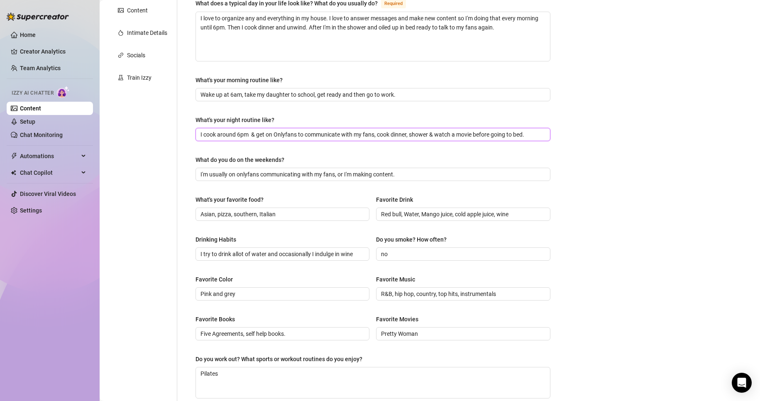
drag, startPoint x: 279, startPoint y: 136, endPoint x: 526, endPoint y: 149, distance: 247.2
click at [526, 149] on div "What are your hobbies and interests? What do you enjoy about them? Required My …" at bounding box center [372, 192] width 355 height 543
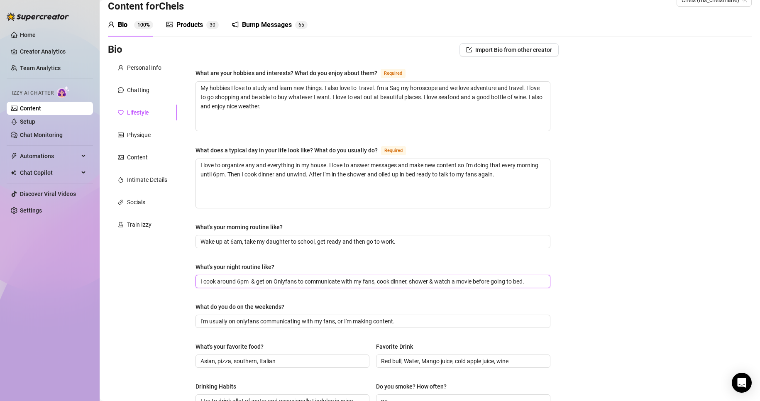
scroll to position [0, 0]
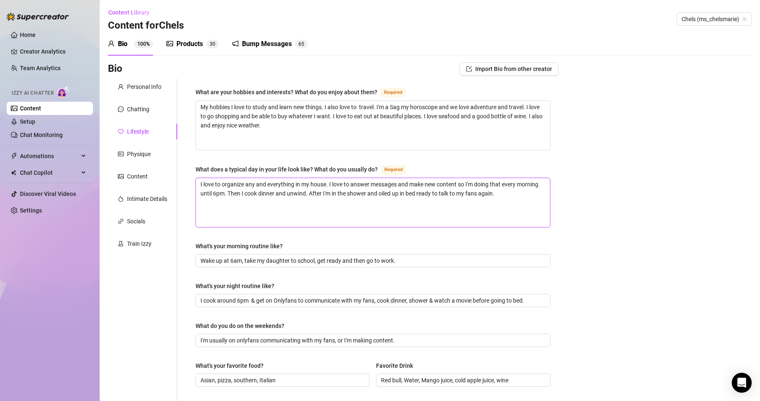
drag, startPoint x: 202, startPoint y: 188, endPoint x: 516, endPoint y: 203, distance: 314.5
click at [516, 203] on textarea "I love to organize any and everything in my house. I love to answer messages an…" at bounding box center [373, 202] width 354 height 49
drag, startPoint x: 210, startPoint y: 106, endPoint x: 518, endPoint y: 148, distance: 311.1
click at [516, 143] on textarea "My hobbies I love to study and learn new things. I also love to travel. I'm a S…" at bounding box center [373, 125] width 354 height 49
click at [670, 215] on div "Bio Import Bio from other creator Personal Info Chatting Lifestyle Physique Con…" at bounding box center [430, 374] width 644 height 624
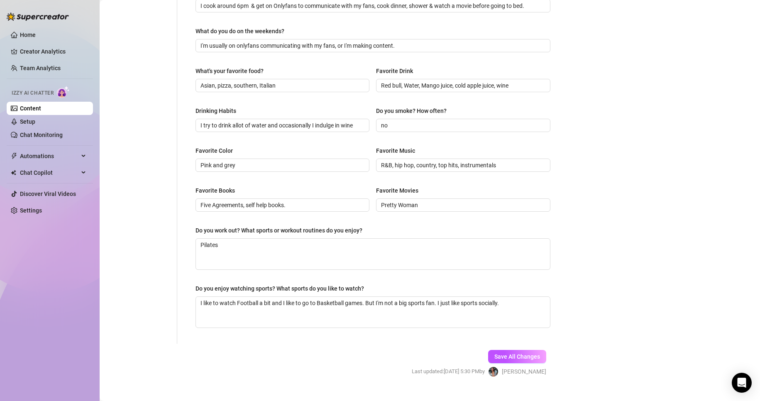
scroll to position [309, 0]
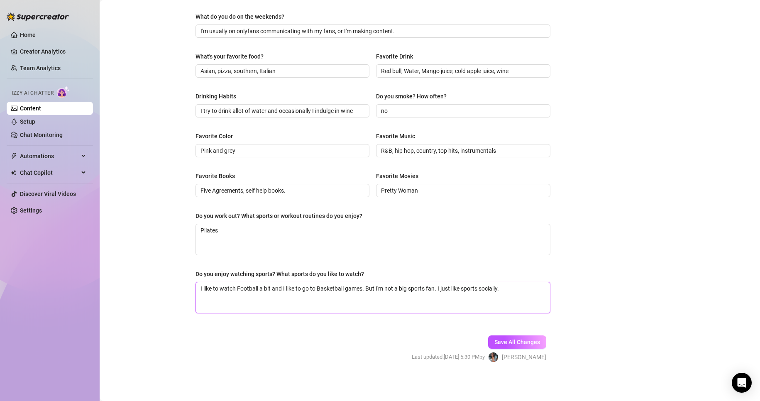
drag, startPoint x: 198, startPoint y: 288, endPoint x: 530, endPoint y: 293, distance: 331.5
click at [529, 292] on textarea "I like to watch Football a bit and I like to go to Basketball games. But I'm no…" at bounding box center [373, 297] width 354 height 31
click at [520, 341] on span "Save All Changes" at bounding box center [517, 342] width 46 height 7
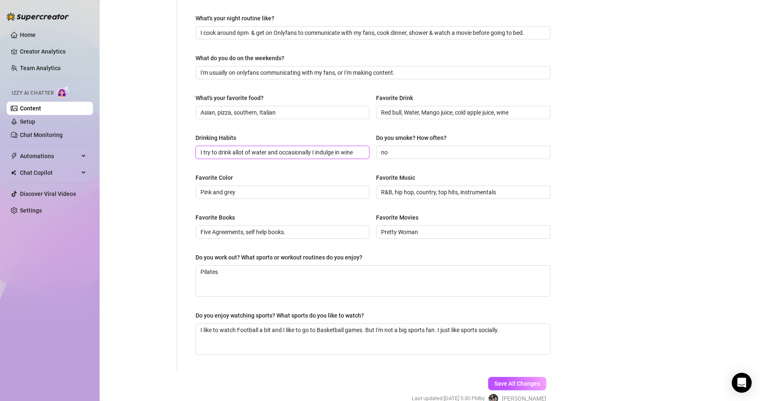
click at [352, 154] on input "I try to drink allot of water and occasionally I indulge in wine" at bounding box center [281, 152] width 162 height 9
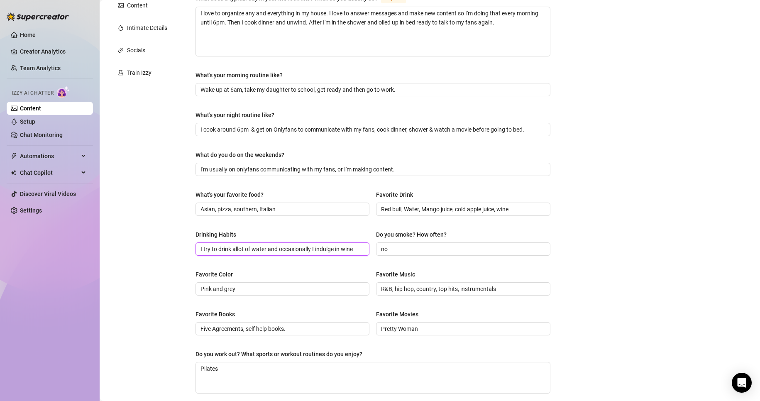
scroll to position [143, 0]
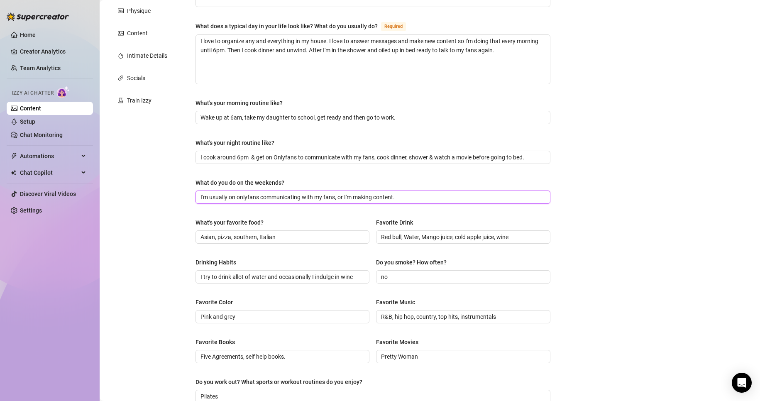
drag, startPoint x: 207, startPoint y: 198, endPoint x: 424, endPoint y: 196, distance: 216.6
click at [423, 196] on input "I'm usually on onlyfans communicating with my fans, or I'm making content." at bounding box center [371, 197] width 343 height 9
click at [616, 167] on div "Bio Import Bio from other creator Personal Info Chatting Lifestyle Physique Con…" at bounding box center [430, 231] width 644 height 624
drag, startPoint x: 202, startPoint y: 154, endPoint x: 523, endPoint y: 158, distance: 321.6
click at [523, 158] on input "I cook around 6pm & get on Onlyfans to communicate with my fans, cook dinner, s…" at bounding box center [371, 157] width 343 height 9
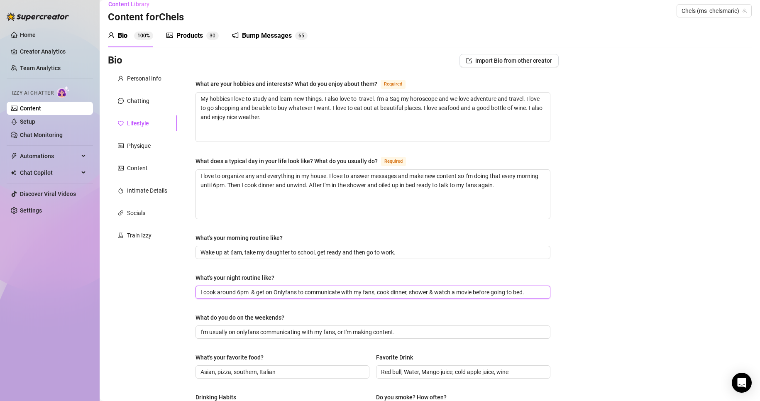
scroll to position [0, 0]
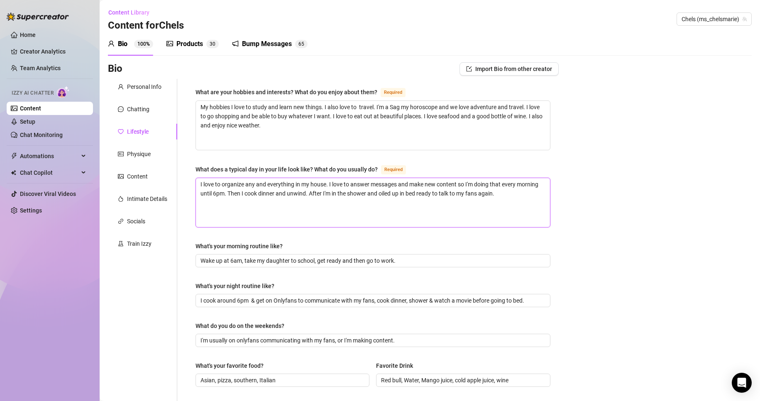
drag, startPoint x: 204, startPoint y: 183, endPoint x: 531, endPoint y: 192, distance: 327.1
click at [531, 192] on textarea "I love to organize any and everything in my house. I love to answer messages an…" at bounding box center [373, 202] width 354 height 49
click at [293, 214] on textarea "I love to organize any and everything in my house. I love to answer messages an…" at bounding box center [373, 202] width 354 height 49
drag, startPoint x: 197, startPoint y: 106, endPoint x: 350, endPoint y: 112, distance: 153.2
click at [350, 112] on textarea "My hobbies I love to study and learn new things. I also love to travel. I'm a S…" at bounding box center [373, 125] width 354 height 49
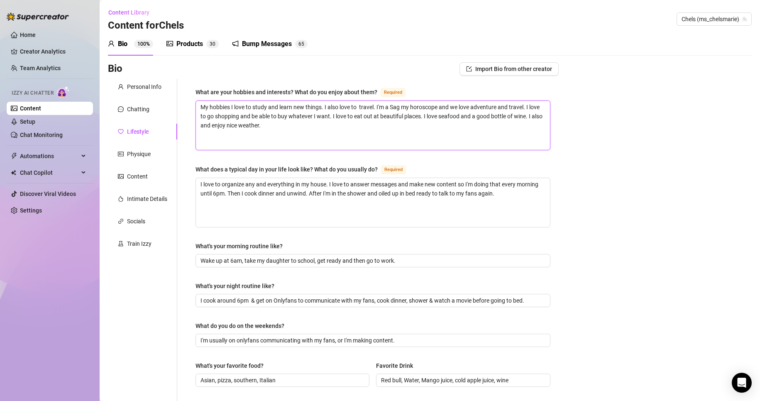
click at [419, 138] on textarea "My hobbies I love to study and learn new things. I also love to travel. I'm a S…" at bounding box center [373, 125] width 354 height 49
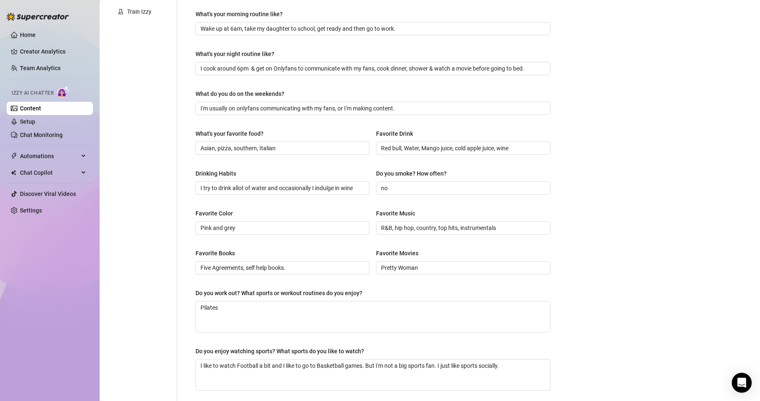
scroll to position [309, 0]
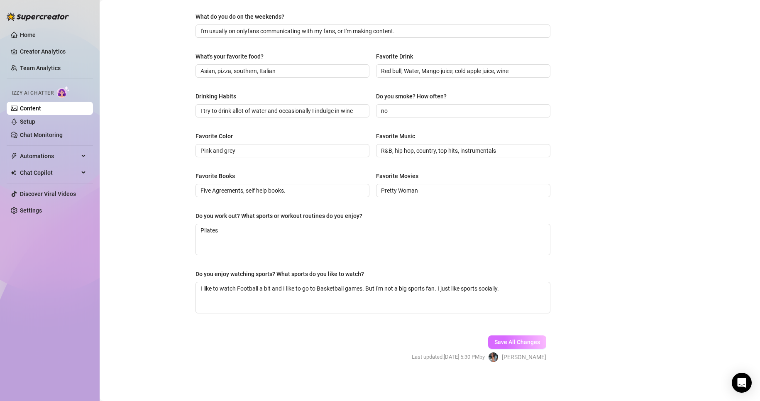
click at [500, 341] on span "Save All Changes" at bounding box center [517, 342] width 46 height 7
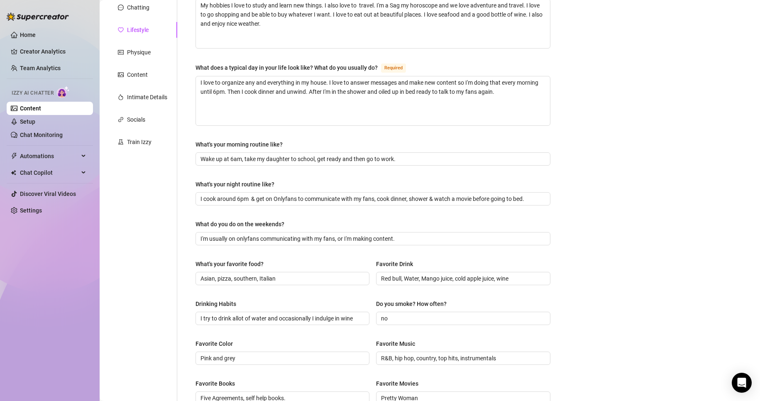
scroll to position [0, 0]
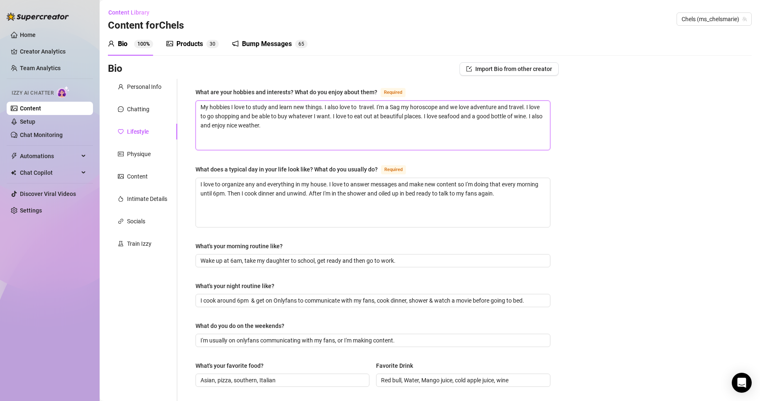
drag, startPoint x: 215, startPoint y: 106, endPoint x: 263, endPoint y: 106, distance: 48.5
click at [263, 106] on textarea "My hobbies I love to study and learn new things. I also love to travel. I'm a S…" at bounding box center [373, 125] width 354 height 49
click at [351, 140] on textarea "My hobbies I love to study and learn new things. I also love to travel. I'm a S…" at bounding box center [373, 125] width 354 height 49
click at [431, 118] on textarea "My hobbies I love to study and learn new things. I also love to travel. I'm a S…" at bounding box center [373, 125] width 354 height 49
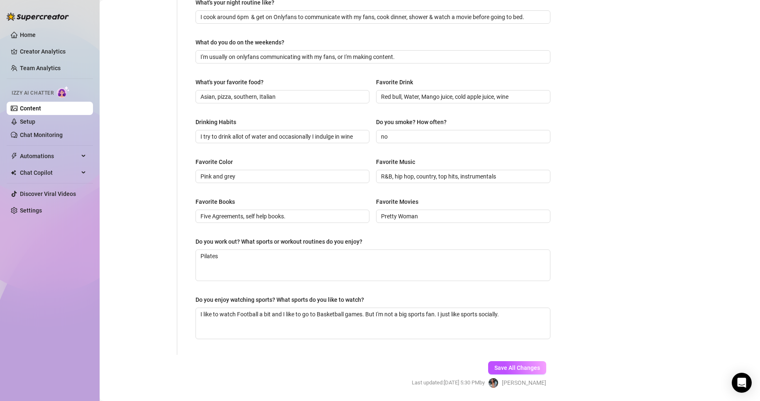
scroll to position [309, 0]
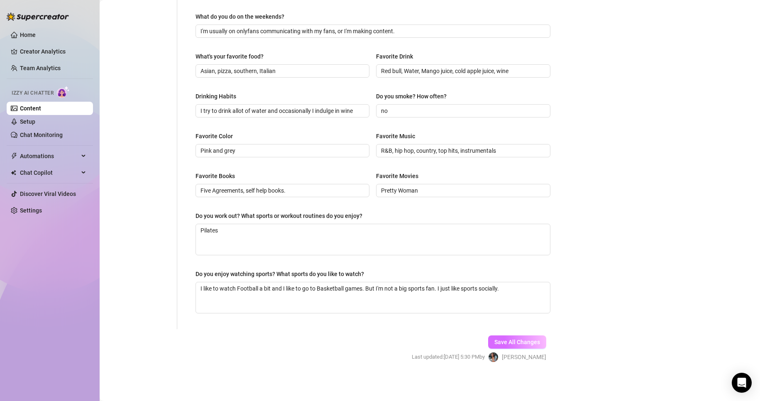
click at [510, 340] on span "Save All Changes" at bounding box center [517, 342] width 46 height 7
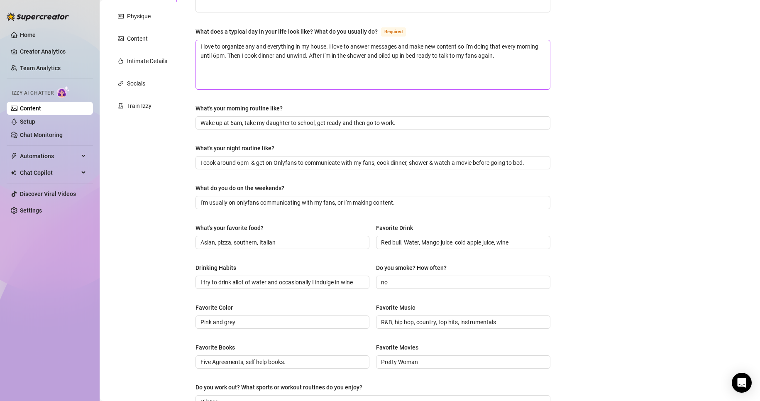
scroll to position [166, 0]
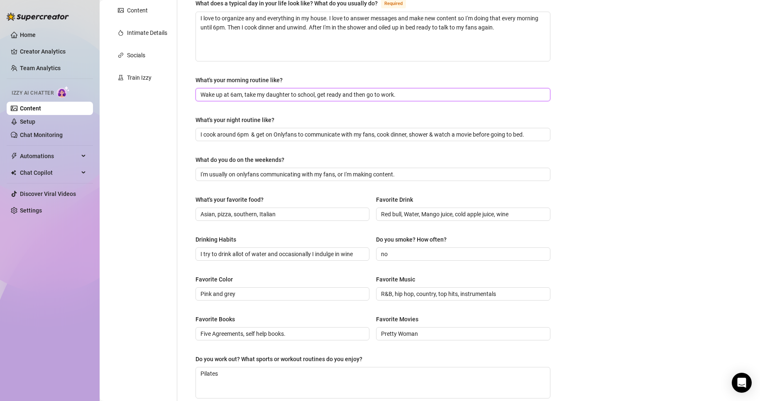
click at [278, 93] on input "Wake up at 6am, take my daughter to school, get ready and then go to work." at bounding box center [371, 94] width 343 height 9
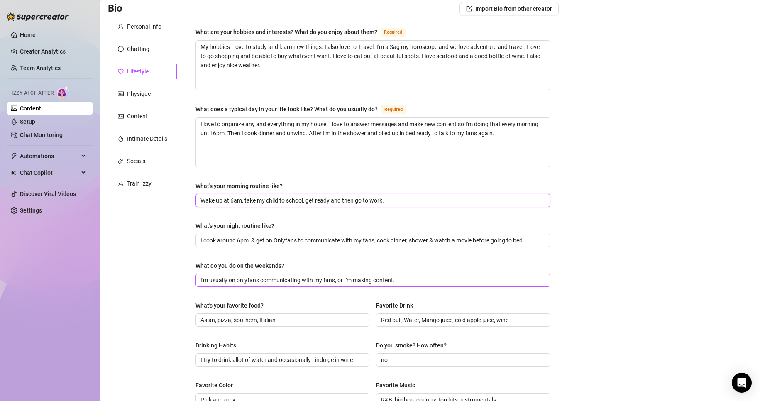
scroll to position [0, 0]
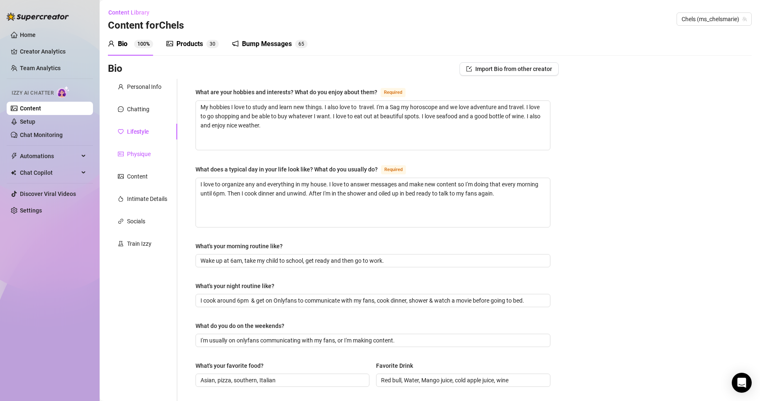
click at [139, 151] on div "Physique" at bounding box center [139, 153] width 24 height 9
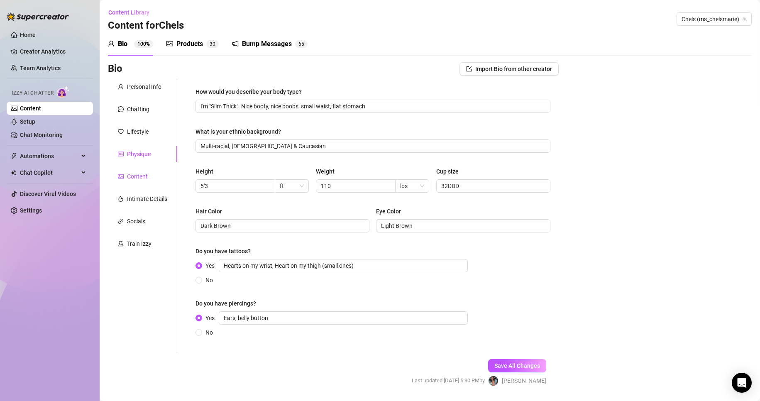
click at [137, 173] on div "Content" at bounding box center [137, 176] width 21 height 9
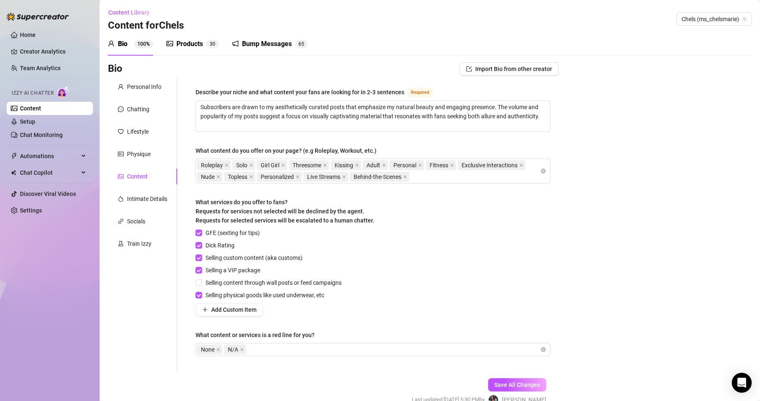
scroll to position [41, 0]
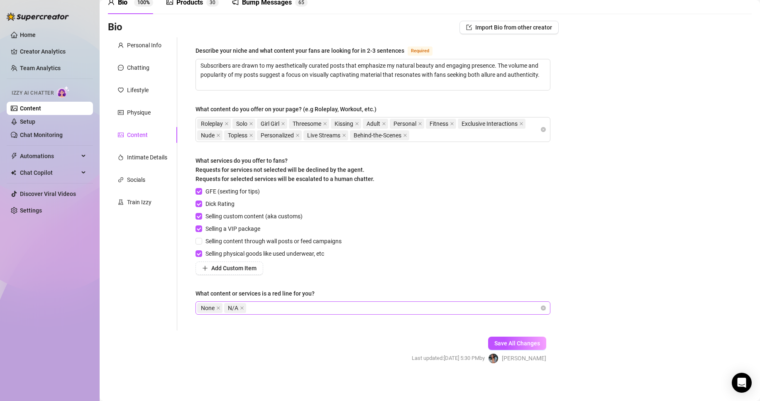
click at [274, 305] on div "None N/A" at bounding box center [368, 308] width 343 height 12
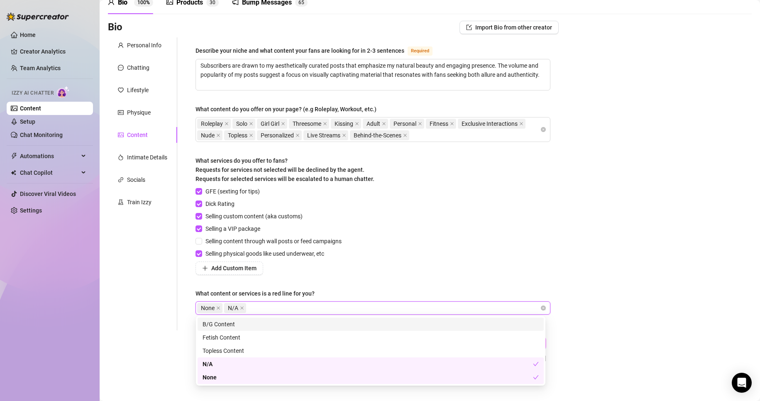
click at [222, 323] on div "B/G Content" at bounding box center [370, 323] width 336 height 9
click at [217, 310] on span at bounding box center [218, 307] width 4 height 9
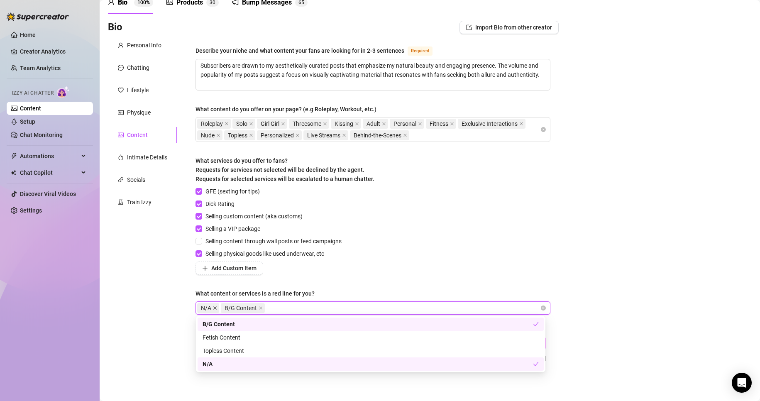
click at [217, 310] on span at bounding box center [215, 307] width 4 height 9
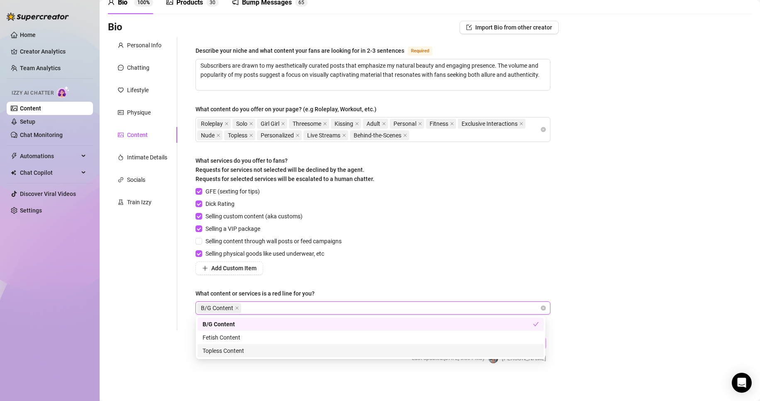
click at [310, 376] on form "Personal Info Chatting Lifestyle Physique Content Intimate Details Socials Trai…" at bounding box center [333, 207] width 451 height 341
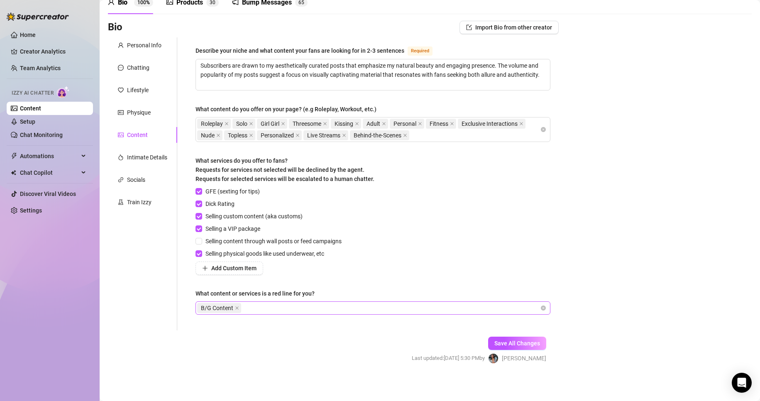
click at [448, 307] on div "B/G Content" at bounding box center [368, 308] width 343 height 12
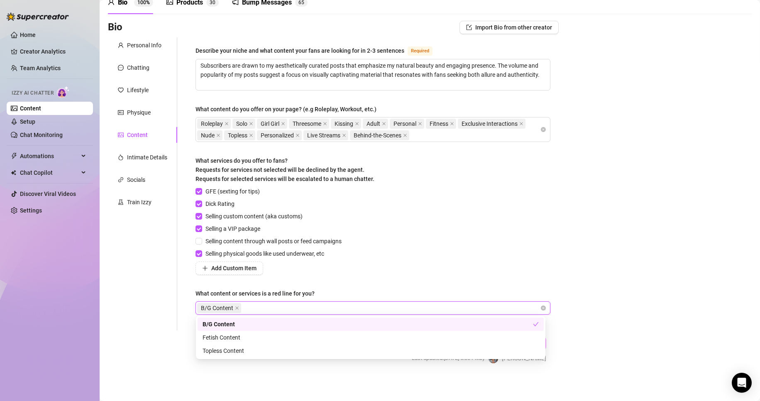
click at [531, 232] on div "GFE (sexting for tips) Dick Rating Selling custom content (aka customs) Selling…" at bounding box center [372, 231] width 355 height 88
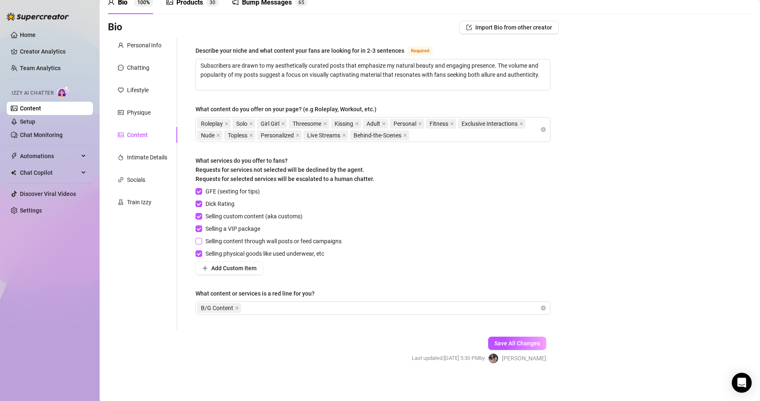
click at [200, 240] on input "Selling content through wall posts or feed campaigns" at bounding box center [198, 241] width 6 height 6
click at [527, 342] on span "Save All Changes" at bounding box center [517, 343] width 46 height 7
drag, startPoint x: 227, startPoint y: 63, endPoint x: 533, endPoint y: 78, distance: 305.7
click at [533, 78] on textarea "Subscribers are drawn to my aesthetically curated posts that emphasize my natur…" at bounding box center [373, 74] width 354 height 31
click at [469, 200] on div "GFE (sexting for tips) Dick Rating Selling custom content (aka customs) Selling…" at bounding box center [372, 231] width 355 height 88
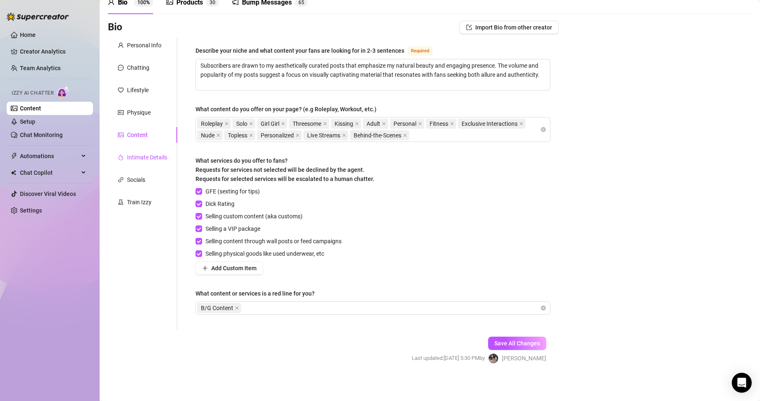
drag, startPoint x: 144, startPoint y: 155, endPoint x: 229, endPoint y: 148, distance: 85.3
click at [145, 155] on div "Intimate Details" at bounding box center [147, 157] width 40 height 9
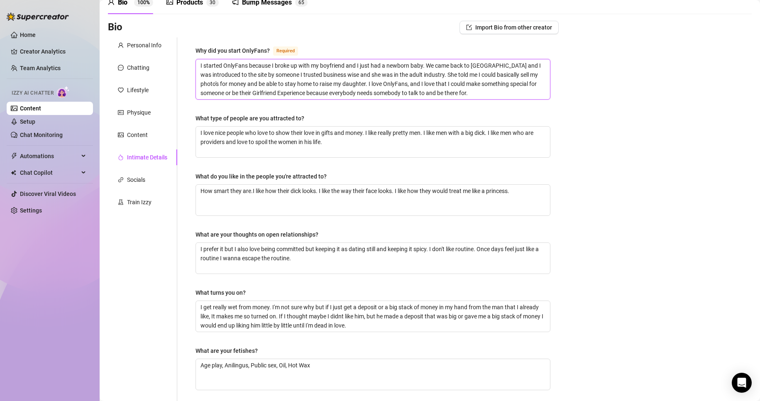
drag, startPoint x: 268, startPoint y: 63, endPoint x: 548, endPoint y: 94, distance: 281.4
click at [548, 94] on div "Why did you start OnlyFans? Required I started OnlyFans because I broke up with…" at bounding box center [372, 250] width 371 height 427
click at [356, 140] on textarea "I love nice people who love to show their love in gifts and money. I like reall…" at bounding box center [373, 142] width 354 height 31
drag, startPoint x: 239, startPoint y: 132, endPoint x: 571, endPoint y: 149, distance: 332.4
click at [571, 149] on div "Bio Import Bio from other creator Personal Info Chatting Lifestyle Physique Con…" at bounding box center [430, 266] width 644 height 491
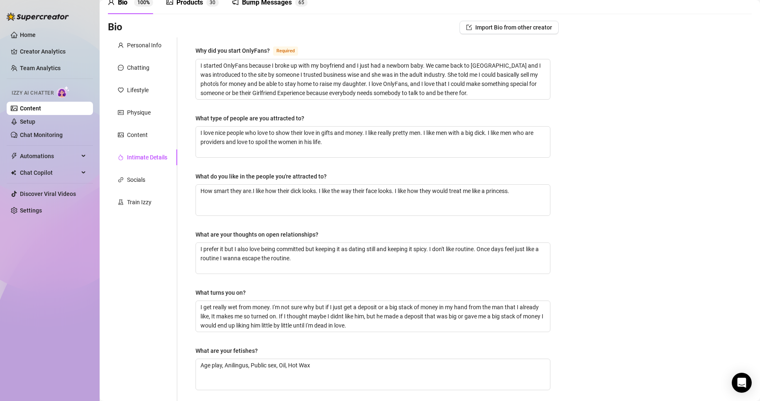
click at [629, 132] on div "Bio Import Bio from other creator Personal Info Chatting Lifestyle Physique Con…" at bounding box center [430, 266] width 644 height 491
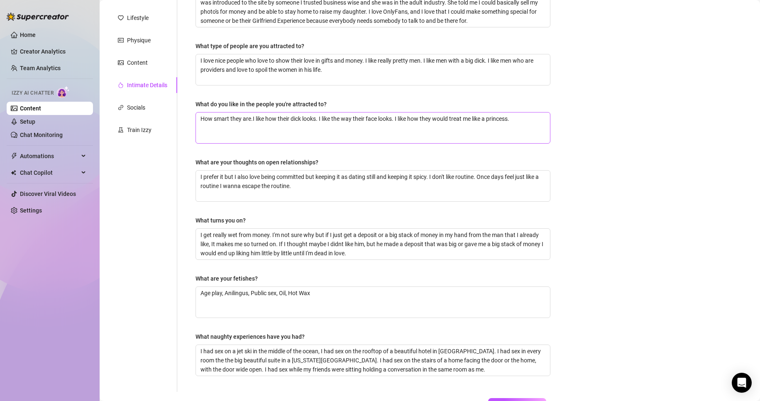
scroll to position [166, 0]
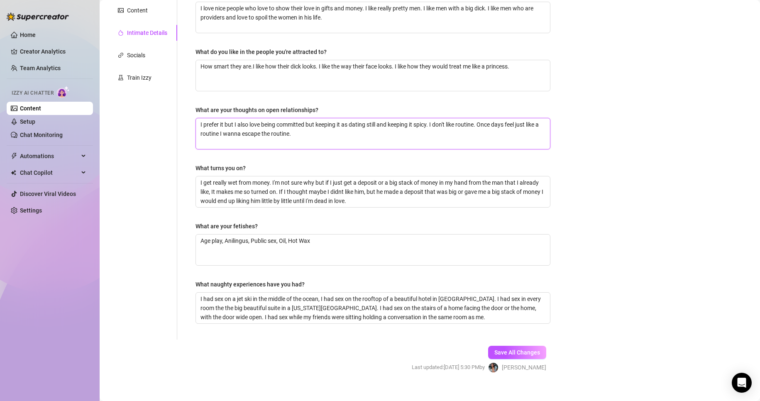
drag, startPoint x: 251, startPoint y: 125, endPoint x: 530, endPoint y: 134, distance: 278.5
click at [530, 133] on textarea "I prefer it but I also love being committed but keeping it as dating still and …" at bounding box center [373, 133] width 354 height 31
click at [583, 209] on div "Bio Import Bio from other creator Personal Info Chatting Lifestyle Physique Con…" at bounding box center [430, 141] width 644 height 491
drag, startPoint x: 206, startPoint y: 297, endPoint x: 448, endPoint y: 305, distance: 242.0
click at [448, 305] on textarea "I had sex on a jet ski in the middle of the ocean, I had sex on the rooftop of …" at bounding box center [373, 308] width 354 height 31
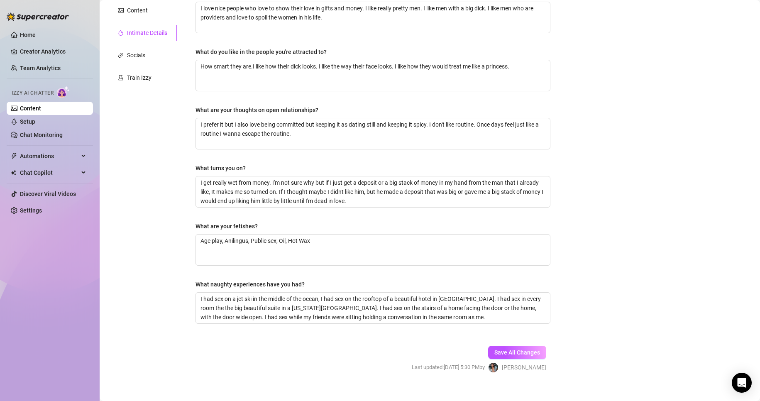
click at [351, 336] on div "Why did you start OnlyFans? Required I started OnlyFans because I broke up with…" at bounding box center [372, 126] width 371 height 427
click at [450, 300] on textarea "I had sex on a jet ski in the middle of the ocean, I had sex on the rooftop of …" at bounding box center [373, 308] width 354 height 31
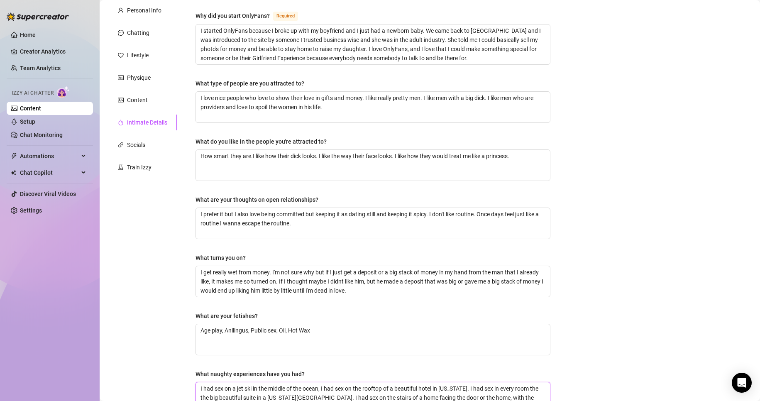
scroll to position [0, 0]
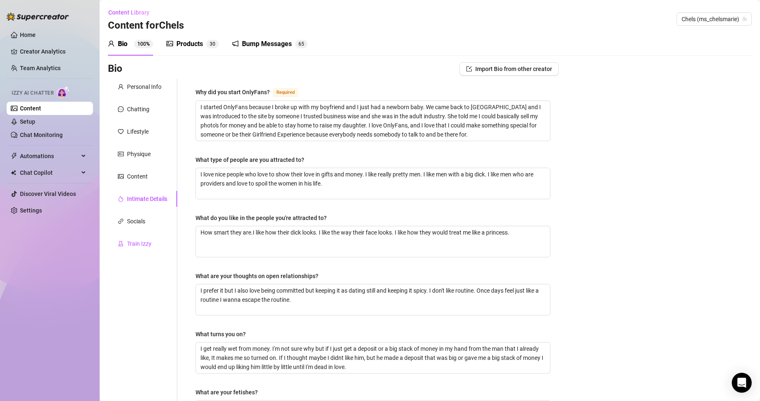
click at [135, 243] on div "Train Izzy" at bounding box center [139, 243] width 24 height 9
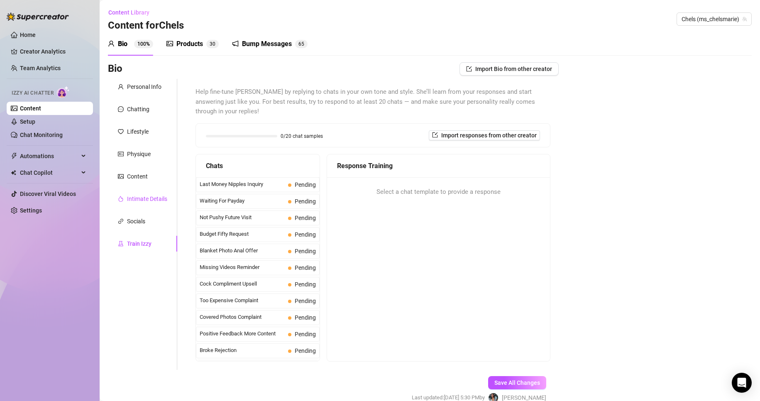
click at [153, 196] on div "Intimate Details" at bounding box center [147, 198] width 40 height 9
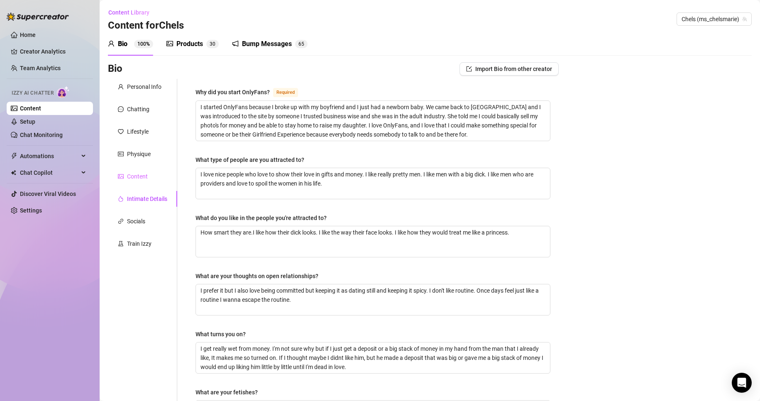
click at [154, 174] on div "Content" at bounding box center [142, 176] width 69 height 16
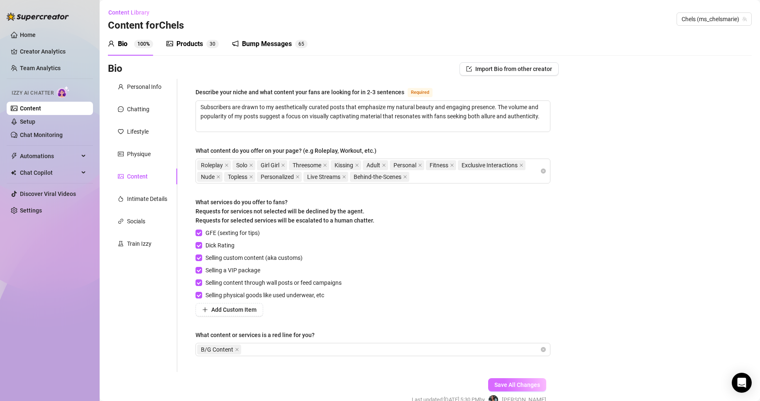
click at [500, 387] on span "Save All Changes" at bounding box center [517, 384] width 46 height 7
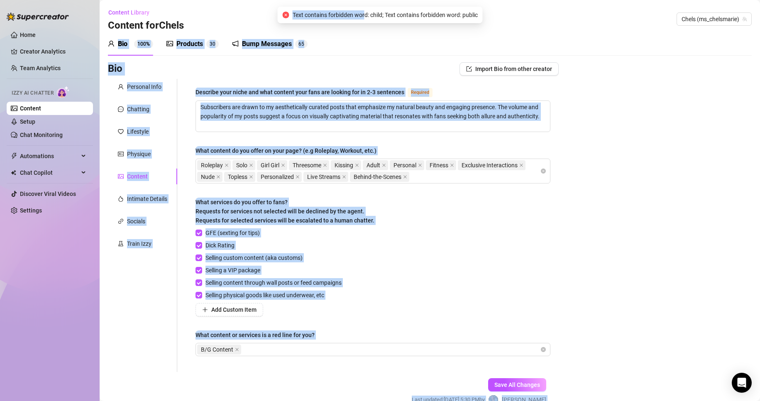
drag, startPoint x: 364, startPoint y: 23, endPoint x: 490, endPoint y: 18, distance: 126.2
click at [490, 17] on body "Home Creator Analytics Team Analytics Izzy AI Chatter Content Setup Chat Monito…" at bounding box center [380, 200] width 760 height 401
click at [439, 299] on div "GFE (sexting for tips) Dick Rating Selling custom content (aka customs) Selling…" at bounding box center [372, 272] width 355 height 88
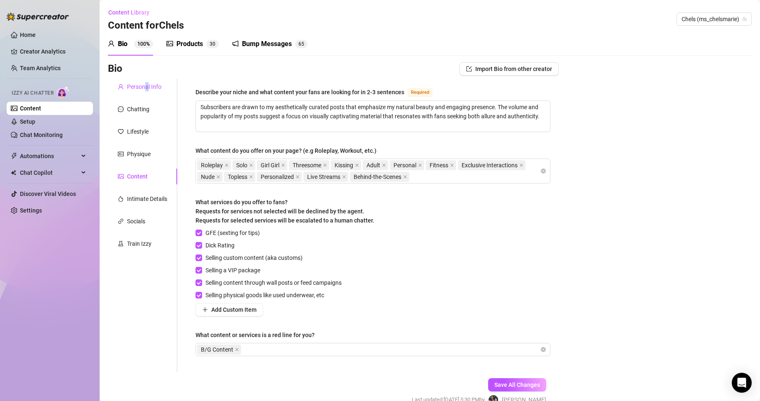
click at [147, 88] on div "Personal Info" at bounding box center [144, 86] width 34 height 9
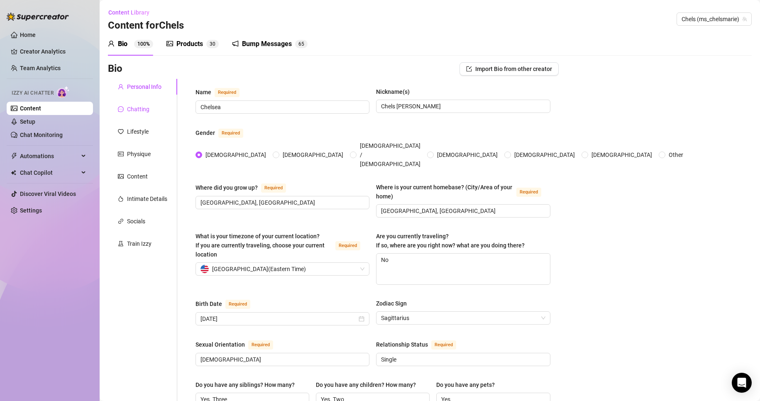
click at [132, 110] on div "Chatting" at bounding box center [138, 109] width 22 height 9
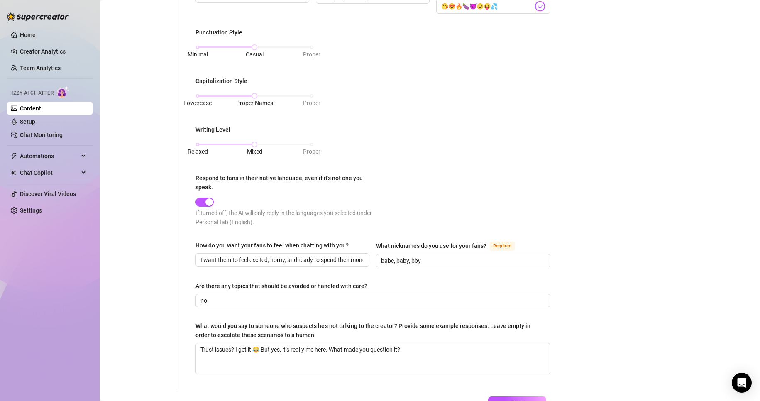
scroll to position [332, 0]
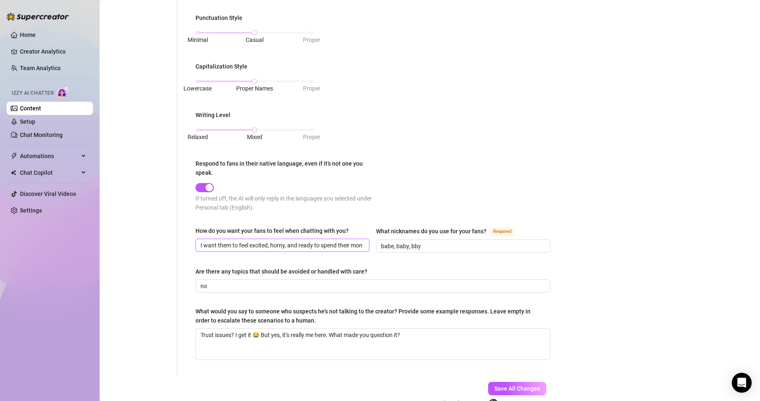
click at [361, 244] on span "I want them to feel excited, horny, and ready to spend their money on me." at bounding box center [282, 245] width 174 height 13
click at [363, 246] on span "I want them to feel excited, horny, and ready to spend their money on me." at bounding box center [282, 245] width 174 height 13
click at [363, 244] on span "I want them to feel excited, horny, and ready to spend their money on me." at bounding box center [282, 245] width 174 height 13
click at [362, 244] on span "I want them to feel excited, horny, and ready to spend their money on me." at bounding box center [282, 245] width 174 height 13
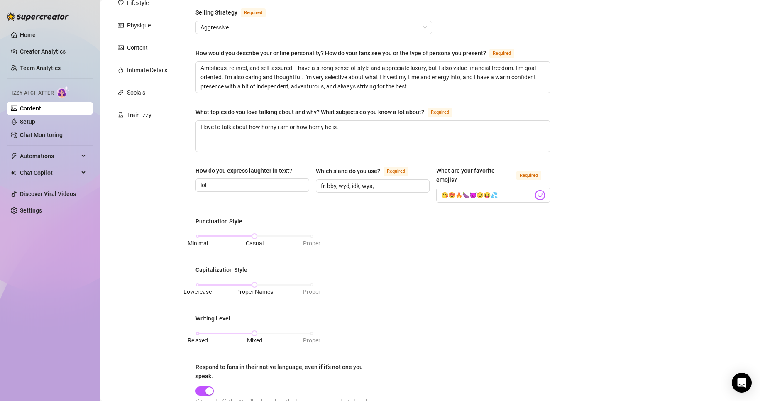
scroll to position [4, 0]
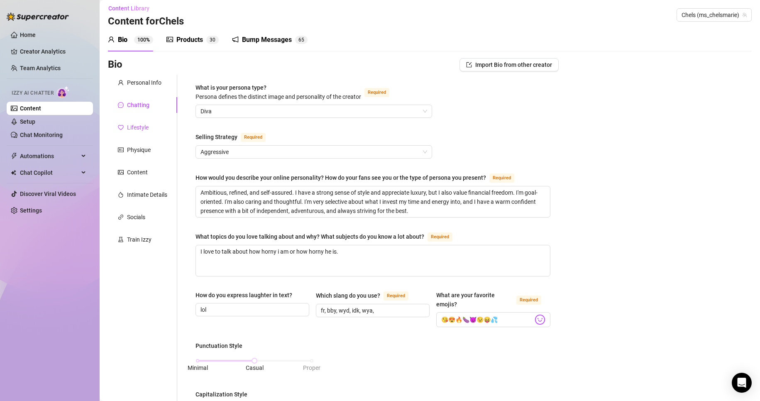
click at [132, 129] on div "Lifestyle" at bounding box center [138, 127] width 22 height 9
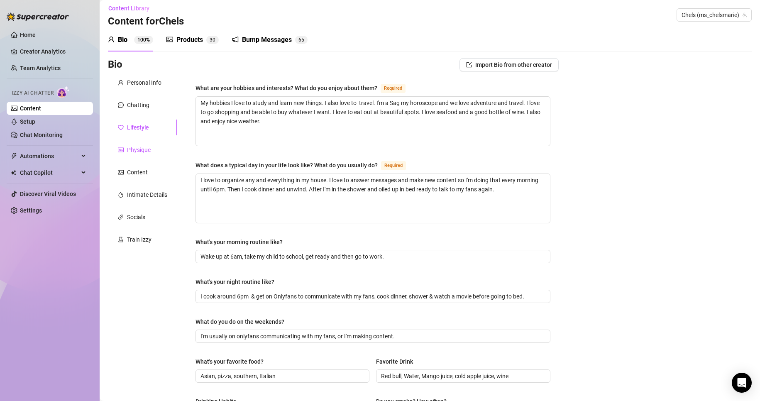
click at [119, 150] on icon "idcard" at bounding box center [121, 149] width 6 height 5
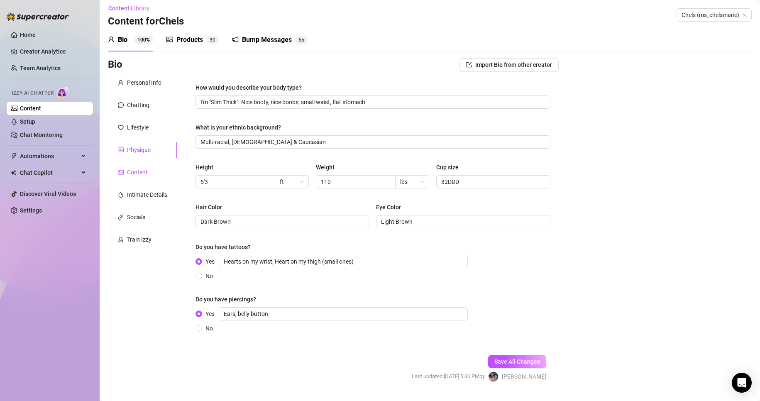
drag, startPoint x: 142, startPoint y: 172, endPoint x: 177, endPoint y: 172, distance: 34.9
click at [143, 172] on div "Content" at bounding box center [137, 172] width 21 height 9
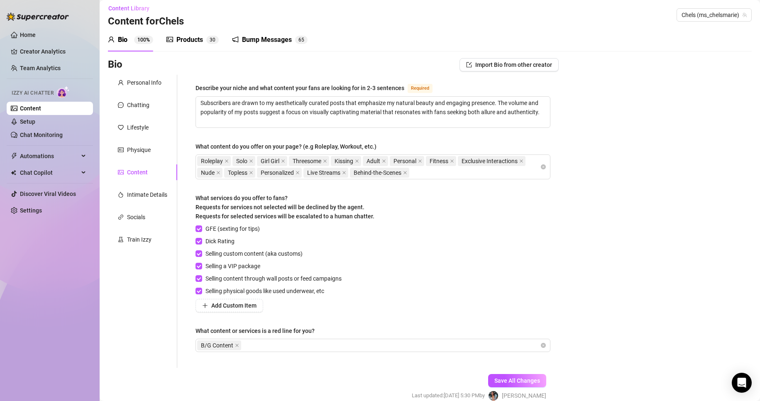
scroll to position [43, 0]
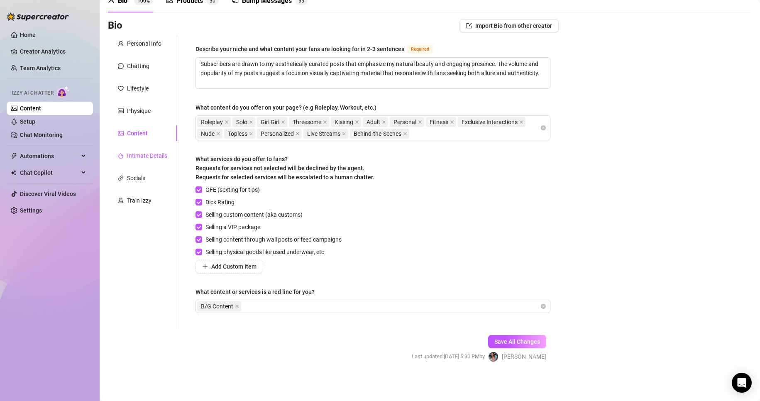
click at [142, 155] on div "Intimate Details" at bounding box center [147, 155] width 40 height 9
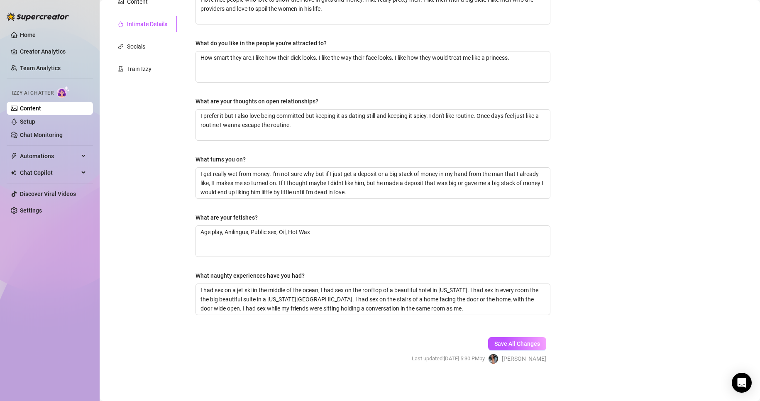
scroll to position [177, 0]
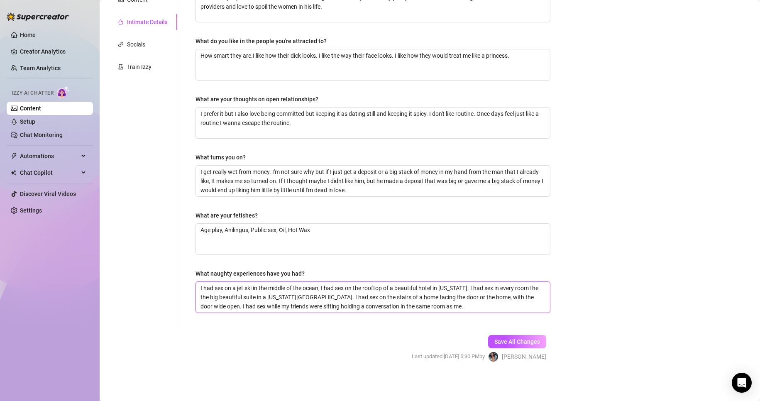
drag, startPoint x: 200, startPoint y: 286, endPoint x: 505, endPoint y: 326, distance: 308.0
click at [505, 326] on div "Why did you start OnlyFans? Required I started OnlyFans because I broke up with…" at bounding box center [372, 115] width 371 height 427
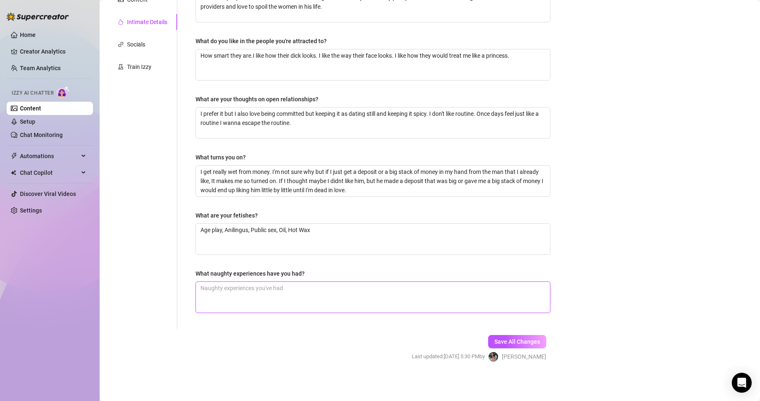
paste textarea "I had sex on a jet ski in the middle of the ocean, I had sex on the rooftop of …"
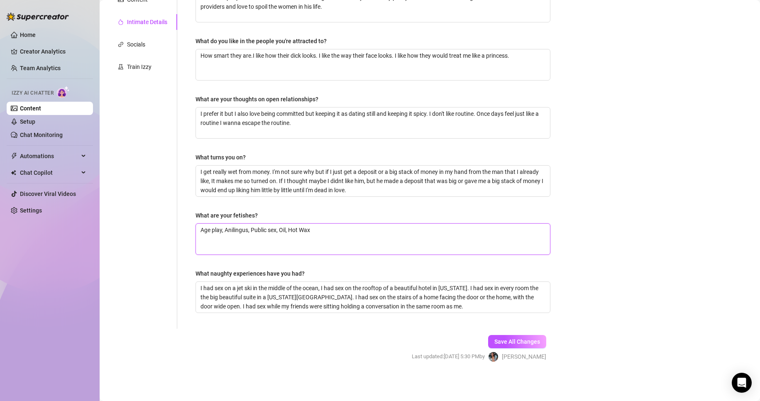
drag, startPoint x: 334, startPoint y: 227, endPoint x: 142, endPoint y: 227, distance: 191.7
click at [148, 230] on div "Personal Info Chatting Lifestyle Physique Content Intimate Details Socials Trai…" at bounding box center [333, 115] width 451 height 427
paste textarea "Age play, Anilingus, Public sex, Oil, Hot Wax"
drag, startPoint x: 382, startPoint y: 191, endPoint x: 185, endPoint y: 158, distance: 199.0
click at [185, 158] on div "Why did you start OnlyFans? Required I started OnlyFans because I broke up with…" at bounding box center [367, 115] width 381 height 427
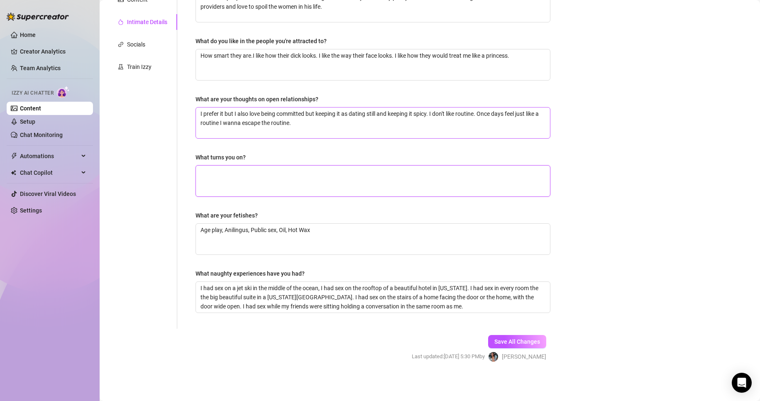
paste textarea "I get really wet from money. I'm not sure why but if I just get a deposit or a …"
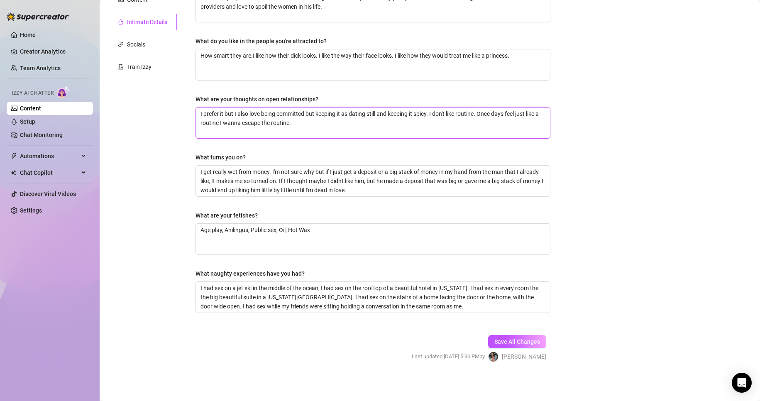
drag, startPoint x: 314, startPoint y: 122, endPoint x: 195, endPoint y: 107, distance: 120.1
click at [195, 107] on div "Why did you start OnlyFans? Required I started OnlyFans because I broke up with…" at bounding box center [372, 115] width 371 height 427
paste textarea "I prefer it but I also love being committed but keeping it as dating still and …"
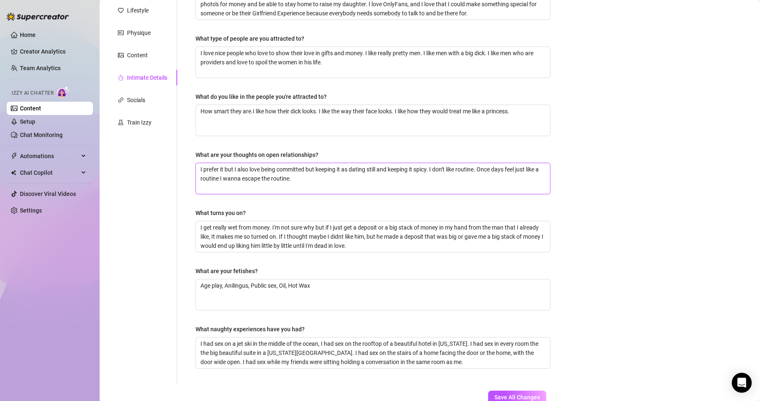
scroll to position [52, 0]
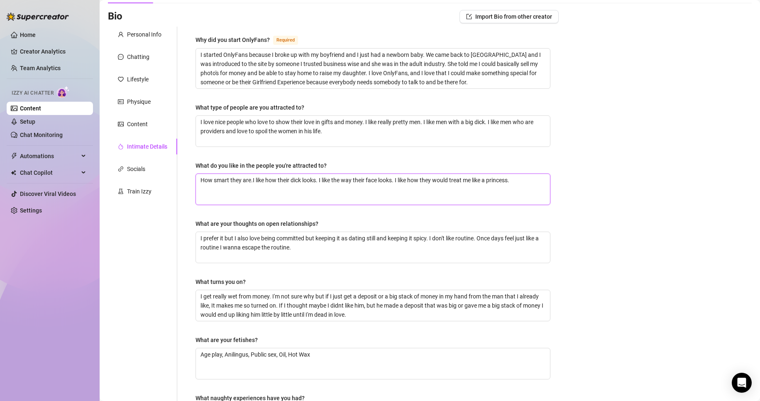
drag, startPoint x: 526, startPoint y: 182, endPoint x: 188, endPoint y: 175, distance: 337.8
click at [187, 176] on div "Why did you start OnlyFans? Required I started OnlyFans because I broke up with…" at bounding box center [367, 240] width 381 height 427
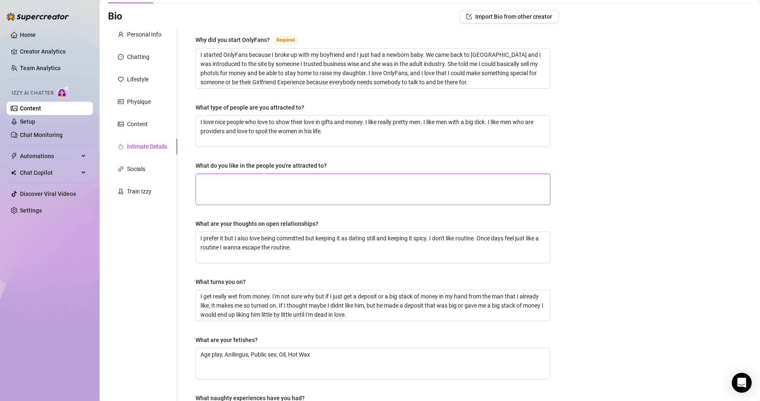
paste textarea "How smart they are.I like how their dick looks. I like the way their face looks…"
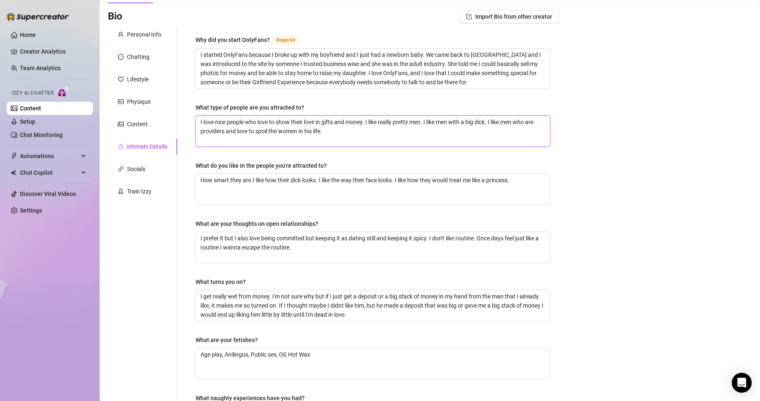
drag, startPoint x: 346, startPoint y: 137, endPoint x: 188, endPoint y: 114, distance: 159.8
click at [188, 114] on div "Why did you start OnlyFans? Required I started OnlyFans because I broke up with…" at bounding box center [372, 240] width 371 height 427
paste textarea "I love nice people who love to show their love in gifts and money. I like reall…"
drag, startPoint x: 205, startPoint y: 51, endPoint x: 546, endPoint y: 80, distance: 343.1
click at [546, 80] on div "Why did you start OnlyFans? Required I started OnlyFans because I broke up with…" at bounding box center [372, 240] width 371 height 427
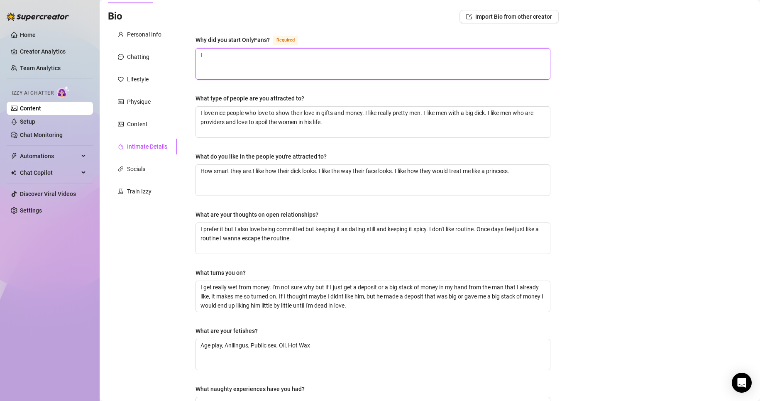
paste textarea "started OnlyFans because I broke up with my boyfriend and I just had a newborn …"
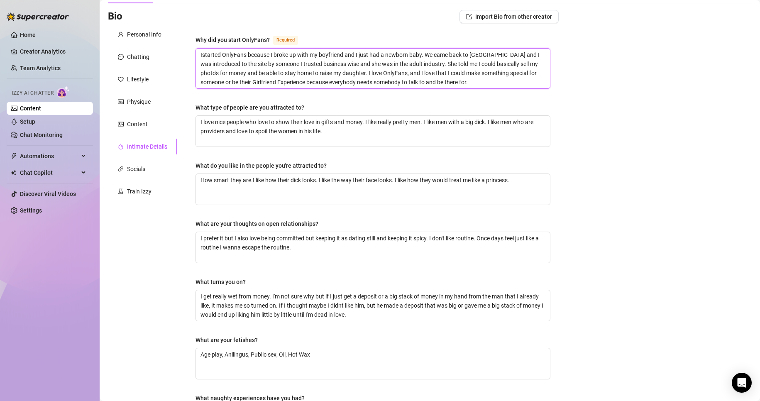
scroll to position [0, 0]
drag, startPoint x: 204, startPoint y: 54, endPoint x: 210, endPoint y: 54, distance: 6.2
click at [205, 54] on textarea "Istarted OnlyFans because I broke up with my boyfriend and I just had a newborn…" at bounding box center [373, 69] width 354 height 40
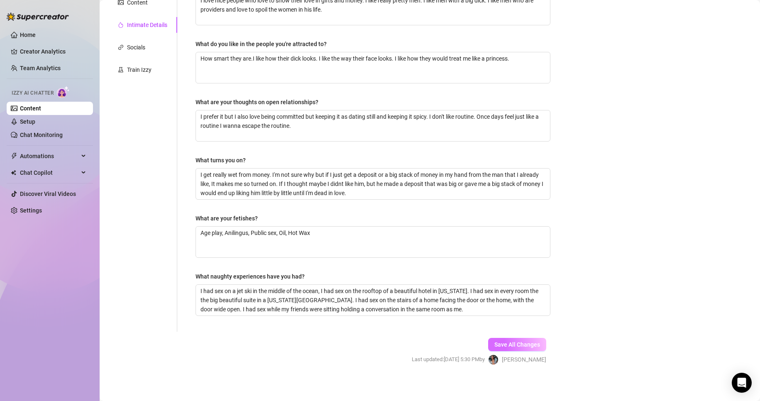
scroll to position [177, 0]
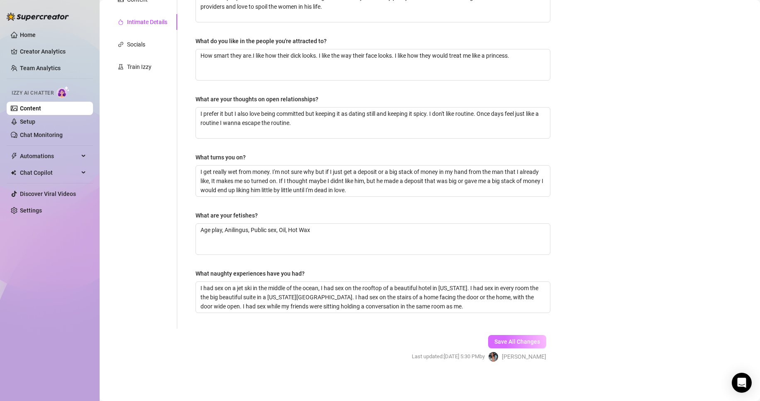
click at [514, 343] on span "Save All Changes" at bounding box center [517, 341] width 46 height 7
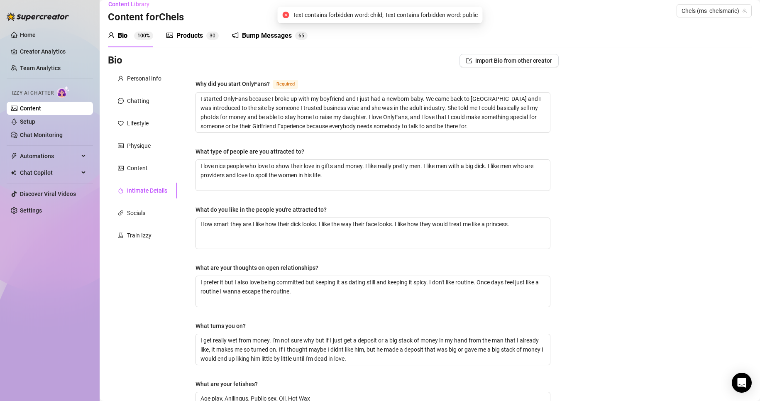
scroll to position [0, 0]
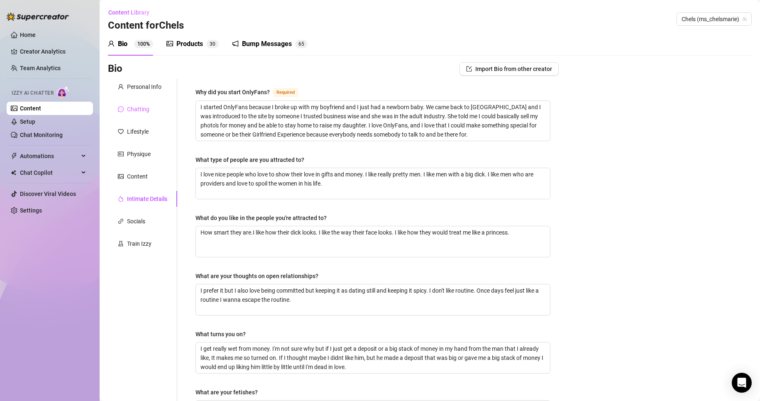
click at [135, 104] on div "Chatting" at bounding box center [142, 109] width 69 height 16
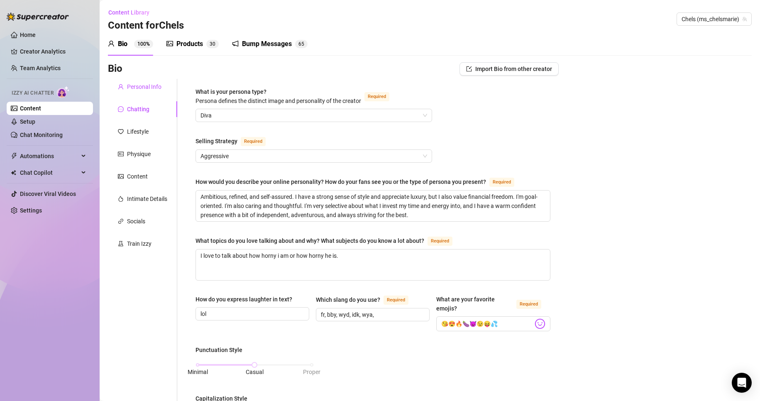
click at [144, 89] on div "Personal Info" at bounding box center [144, 86] width 34 height 9
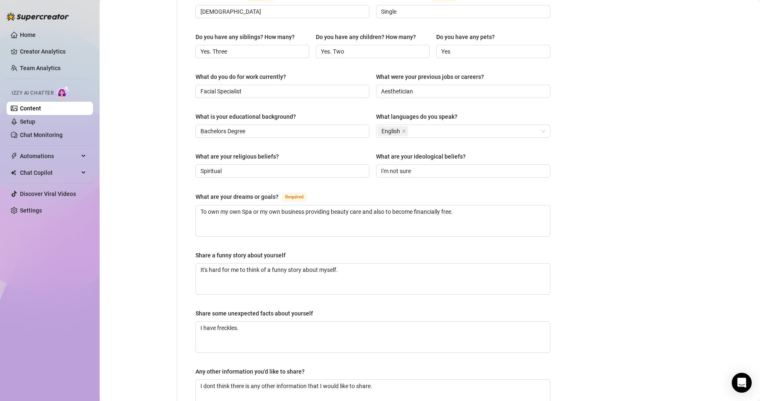
scroll to position [305, 0]
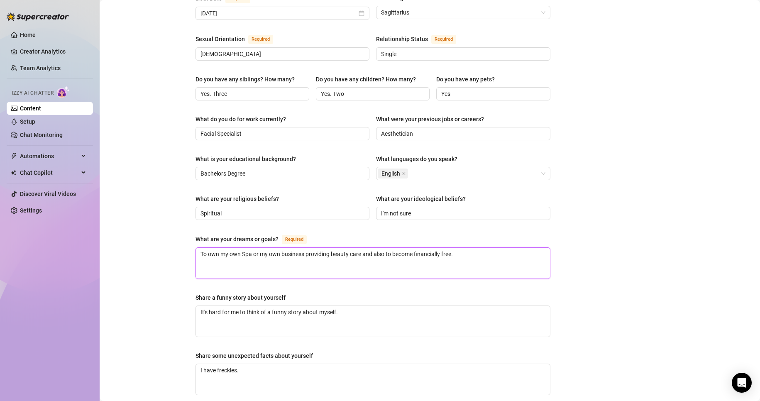
drag, startPoint x: 497, startPoint y: 245, endPoint x: 107, endPoint y: 211, distance: 391.5
click at [110, 211] on div "Personal Info Chatting Lifestyle Physique Content Intimate Details Socials Trai…" at bounding box center [333, 120] width 451 height 695
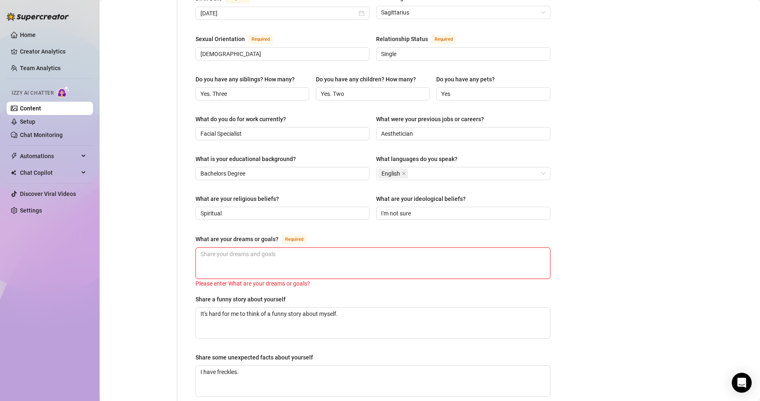
paste textarea "To own my own Spa or my own business providing beauty care and also to become f…"
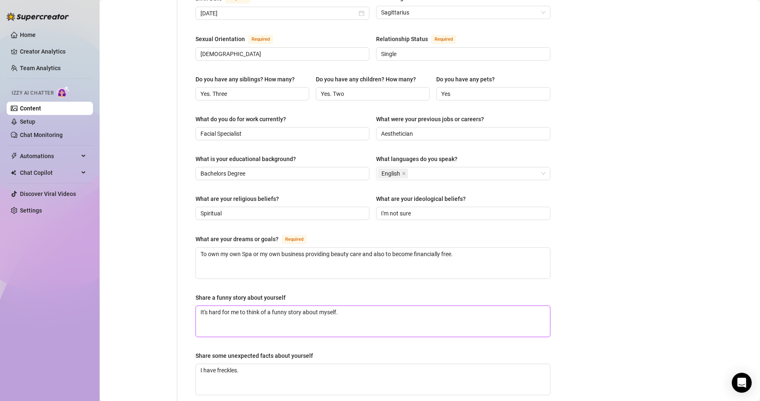
drag, startPoint x: 376, startPoint y: 297, endPoint x: 124, endPoint y: 295, distance: 251.4
click at [124, 295] on div "Personal Info Chatting Lifestyle Physique Content Intimate Details Socials Trai…" at bounding box center [333, 120] width 451 height 695
click at [126, 275] on div "Personal Info Chatting Lifestyle Physique Content Intimate Details Socials Trai…" at bounding box center [142, 120] width 69 height 695
click at [252, 306] on textarea "Share a funny story about yourself" at bounding box center [373, 321] width 354 height 31
drag, startPoint x: 292, startPoint y: 279, endPoint x: 188, endPoint y: 281, distance: 104.2
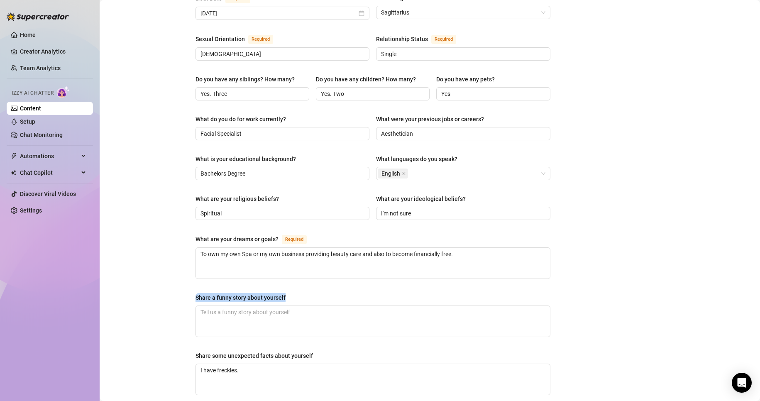
click at [188, 281] on div "Name Required [PERSON_NAME] Nickname(s) [PERSON_NAME] Gender Required [DEMOGRAP…" at bounding box center [372, 120] width 371 height 695
copy div "Share a funny story about yourself"
click at [599, 161] on div "Bio Import Bio from other creator Personal Info Chatting Lifestyle Physique Con…" at bounding box center [430, 137] width 644 height 760
click at [210, 306] on textarea "Share a funny story about yourself" at bounding box center [373, 321] width 354 height 31
paste textarea ""One time I confidently walked into a Zoom meeting... 15 minutes early, mic on,…"
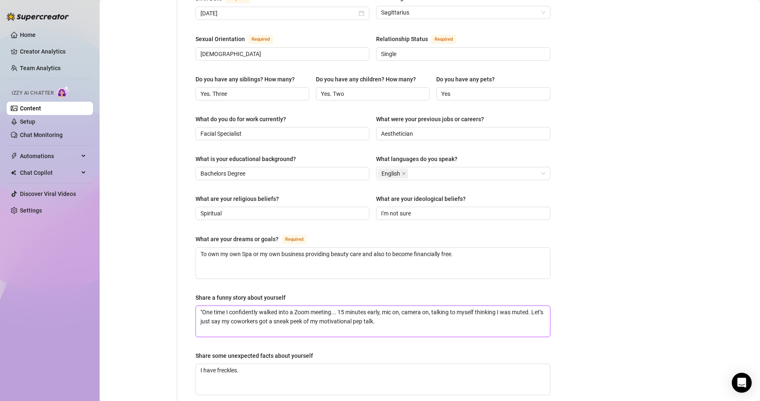
click at [202, 306] on textarea ""One time I confidently walked into a Zoom meeting... 15 minutes early, mic on,…" at bounding box center [373, 321] width 354 height 31
drag, startPoint x: 254, startPoint y: 352, endPoint x: 109, endPoint y: 341, distance: 144.8
click at [109, 341] on div "Personal Info Chatting Lifestyle Physique Content Intimate Details Socials Trai…" at bounding box center [333, 120] width 451 height 695
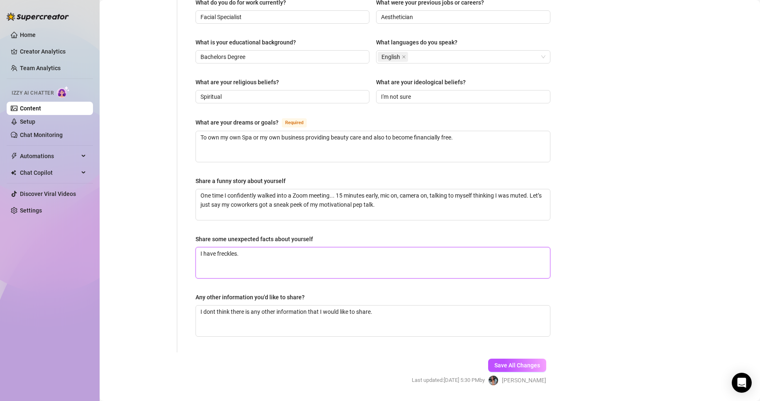
scroll to position [430, 0]
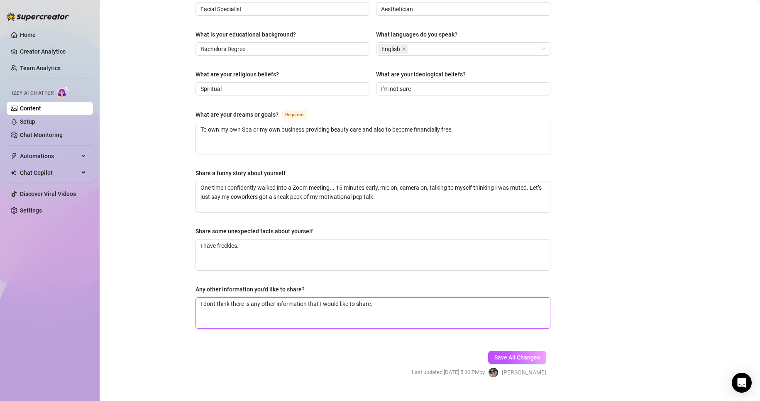
drag, startPoint x: 391, startPoint y: 290, endPoint x: 54, endPoint y: 283, distance: 337.8
click at [55, 283] on div "Home Creator Analytics Team Analytics Izzy AI Chatter Content Setup Chat Monito…" at bounding box center [380, 200] width 760 height 401
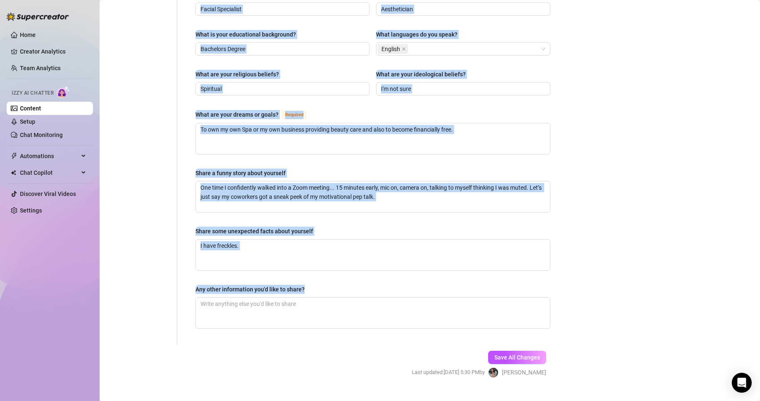
drag, startPoint x: 315, startPoint y: 269, endPoint x: 154, endPoint y: 280, distance: 160.9
click at [195, 285] on div "Any other information you'd like to share?" at bounding box center [249, 289] width 109 height 9
click at [196, 297] on textarea "Any other information you'd like to share?" at bounding box center [373, 312] width 354 height 31
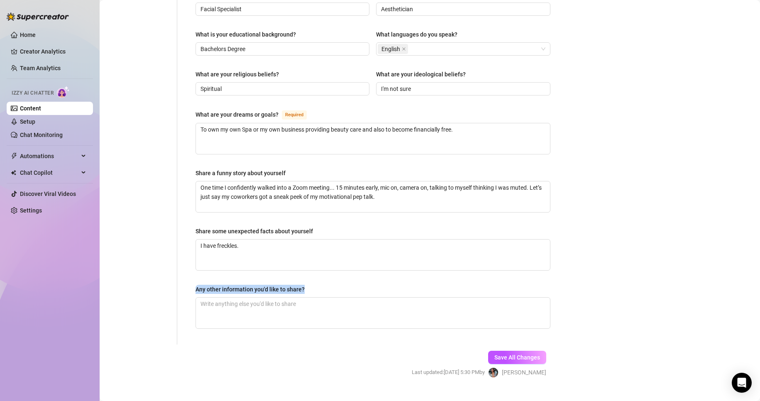
drag, startPoint x: 195, startPoint y: 273, endPoint x: 310, endPoint y: 273, distance: 114.1
click at [310, 285] on div "Any other information you'd like to share?" at bounding box center [372, 291] width 355 height 12
copy div "Any other information you'd like to share?"
click at [653, 222] on div "Bio Import Bio from other creator Personal Info Chatting Lifestyle Physique Con…" at bounding box center [430, 12] width 644 height 760
click at [244, 297] on textarea "Any other information you'd like to share?" at bounding box center [373, 312] width 354 height 31
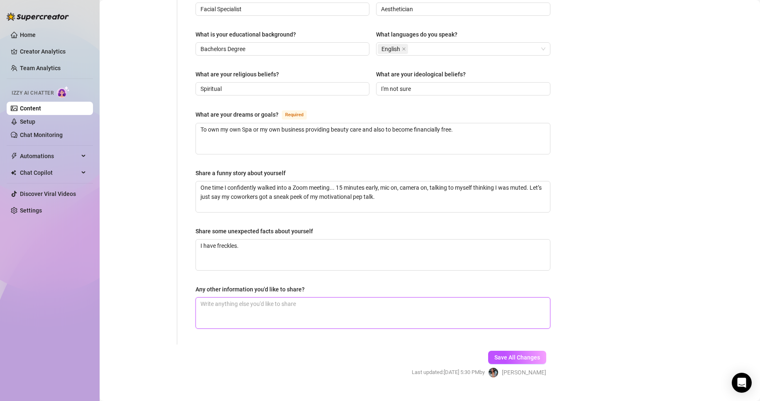
paste textarea ""I value honesty, good energy, and meaningful connections. If there's anything …"
click at [202, 297] on textarea ""I value honesty, good energy, and meaningful connections. If there's anything …" at bounding box center [373, 312] width 354 height 31
click at [529, 351] on button "Save All Changes" at bounding box center [517, 357] width 58 height 13
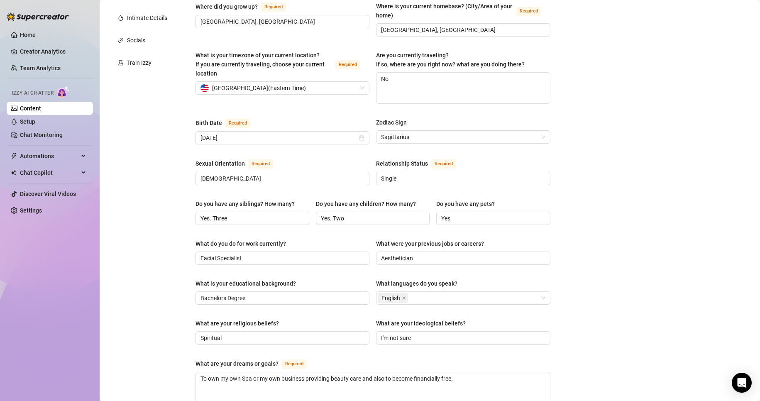
scroll to position [0, 0]
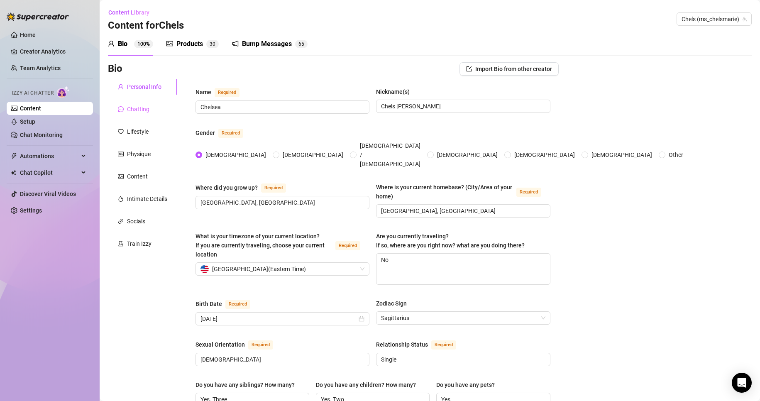
click at [151, 111] on div "Chatting" at bounding box center [142, 109] width 69 height 16
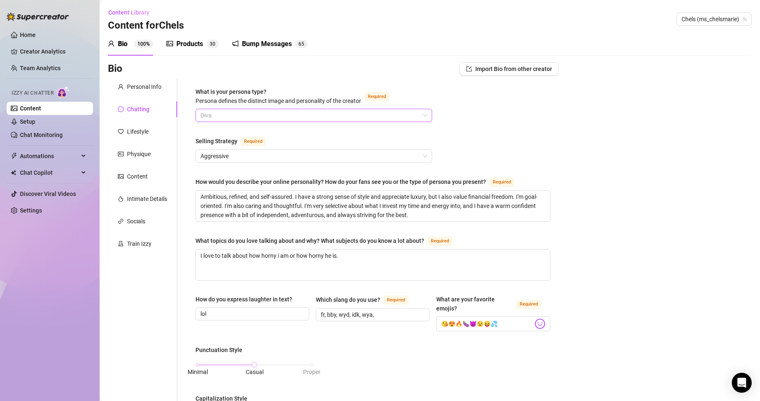
click at [361, 113] on span "Diva" at bounding box center [313, 115] width 227 height 12
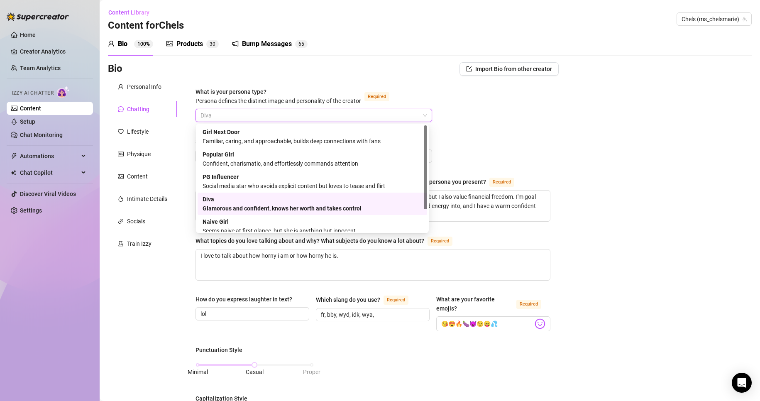
click at [256, 201] on div "[PERSON_NAME] and confident, knows her worth and takes control" at bounding box center [311, 204] width 219 height 18
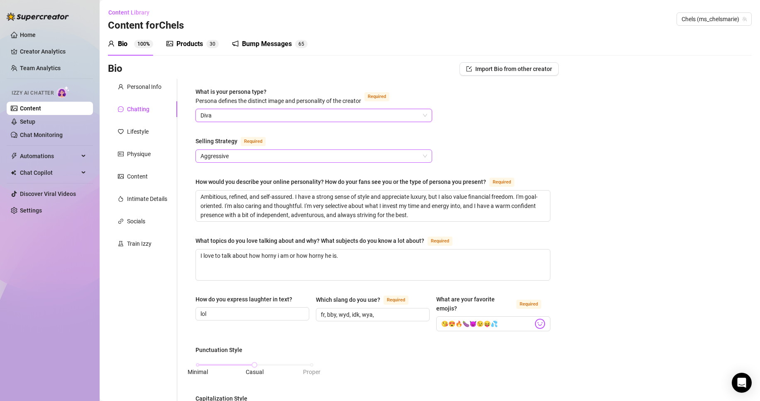
click at [273, 152] on span "Aggressive" at bounding box center [313, 156] width 227 height 12
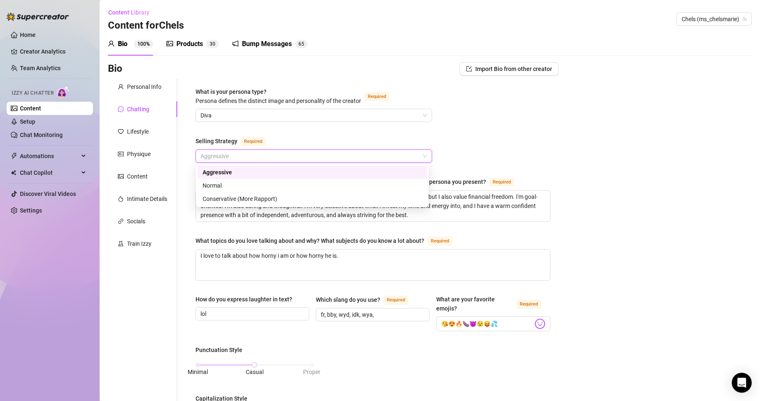
click at [271, 176] on div "Aggressive" at bounding box center [311, 172] width 219 height 9
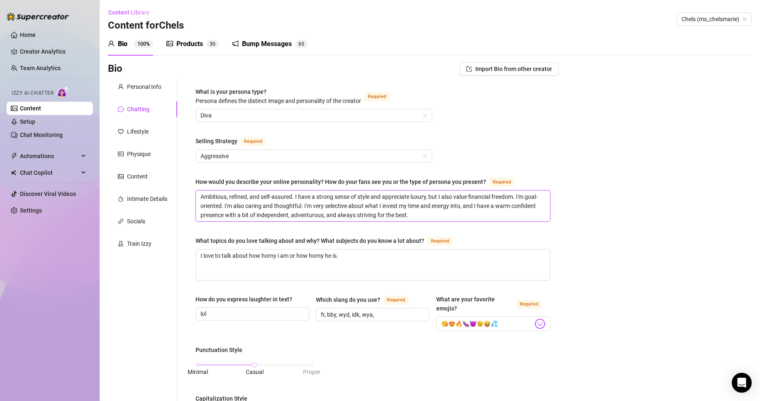
drag, startPoint x: 200, startPoint y: 197, endPoint x: 553, endPoint y: 219, distance: 353.3
click at [553, 219] on div "What is your persona type? [PERSON_NAME] defines the distinct image and persona…" at bounding box center [372, 393] width 371 height 629
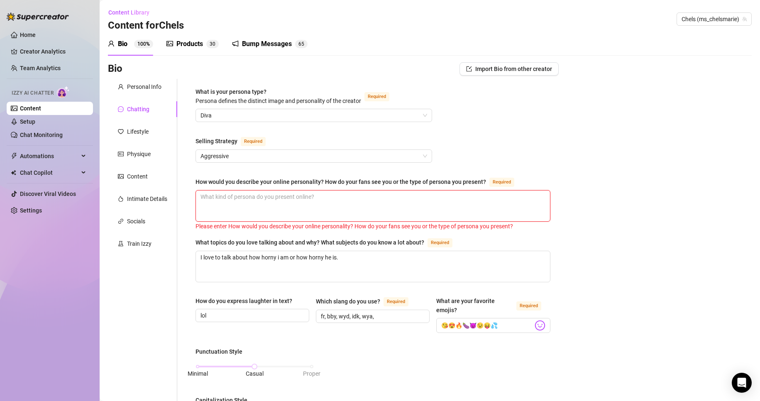
paste textarea "Ambitious, refined, and self-assured. I have a strong sense of style and apprec…"
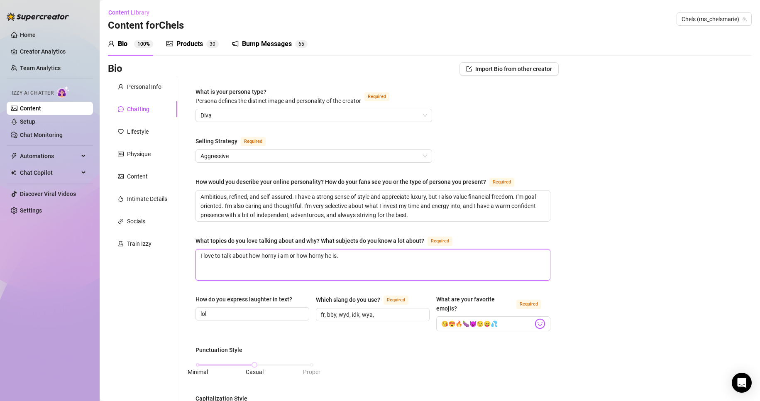
drag, startPoint x: 366, startPoint y: 259, endPoint x: 142, endPoint y: 275, distance: 224.6
click at [142, 275] on div "Personal Info Chatting Lifestyle Physique Content Intimate Details Socials Trai…" at bounding box center [333, 393] width 451 height 629
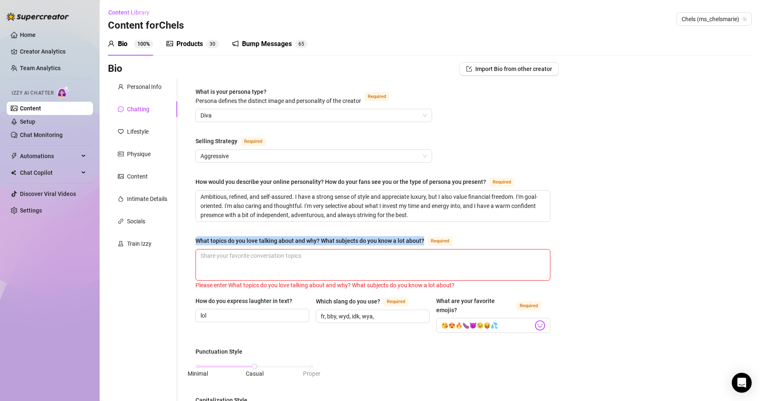
drag, startPoint x: 197, startPoint y: 240, endPoint x: 423, endPoint y: 242, distance: 226.5
click at [423, 242] on div "What topics do you love talking about and why? What subjects do you know a lot …" at bounding box center [325, 241] width 260 height 10
copy div "What topics do you love talking about and why? What subjects do you know a lot …"
click at [233, 258] on textarea "What topics do you love talking about and why? What subjects do you know a lot …" at bounding box center [373, 264] width 354 height 31
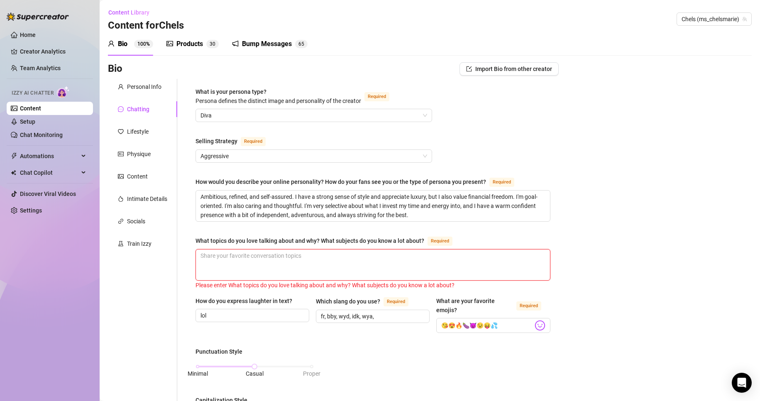
paste textarea ""I love talking about femininity, confidence, sensuality, and leveling up your …"
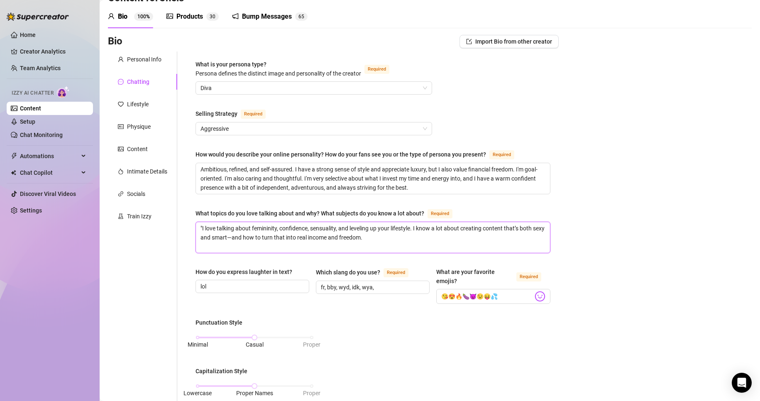
scroll to position [41, 0]
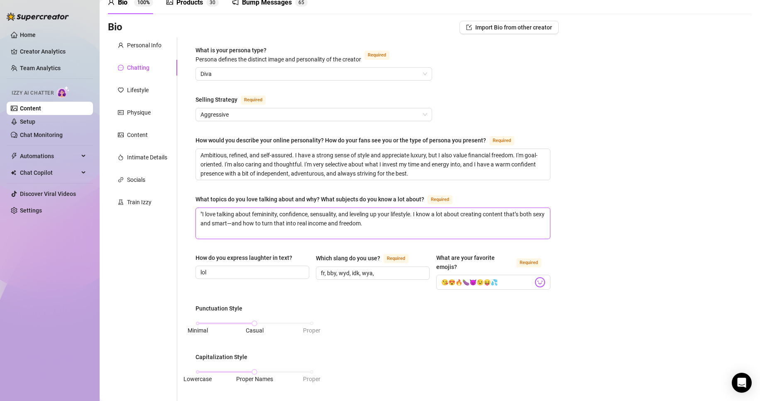
click at [202, 212] on textarea ""I love talking about femininity, confidence, sensuality, and leveling up your …" at bounding box center [373, 223] width 354 height 31
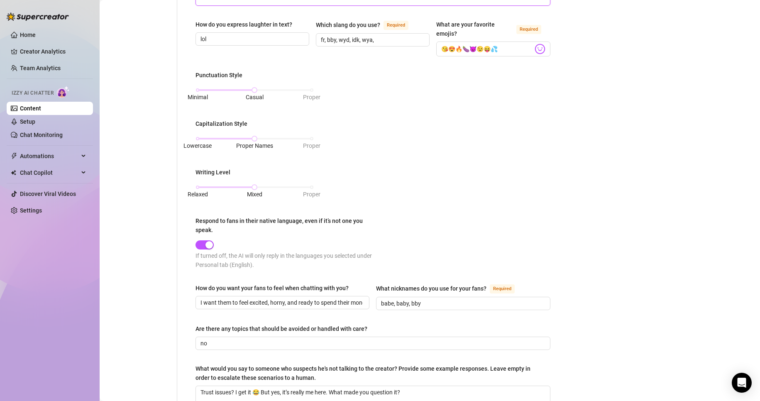
scroll to position [332, 0]
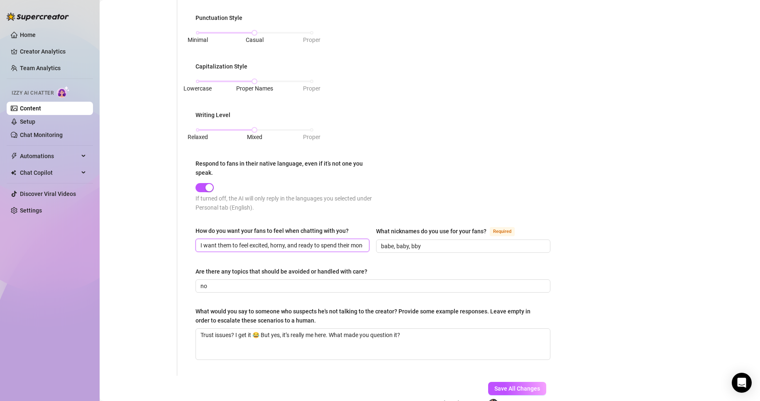
click at [276, 241] on input "I want them to feel excited, horny, and ready to spend their money on me." at bounding box center [281, 245] width 162 height 9
paste input "I want them to feel excited, horny, and ready to spend their money on me."
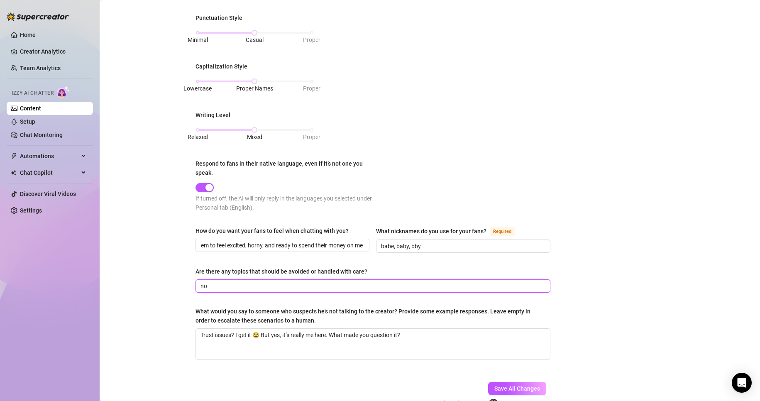
click at [267, 286] on input "no" at bounding box center [371, 285] width 343 height 9
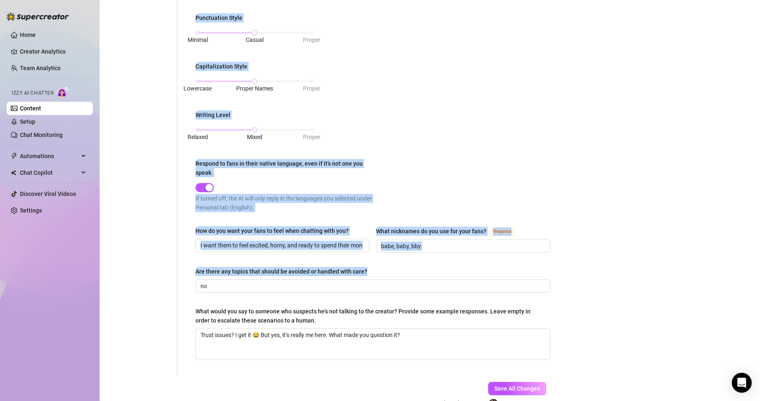
drag, startPoint x: 288, startPoint y: 279, endPoint x: 168, endPoint y: 286, distance: 120.1
click at [168, 286] on div "Personal Info Chatting Lifestyle Physique Content Intimate Details Socials Trai…" at bounding box center [333, 61] width 451 height 629
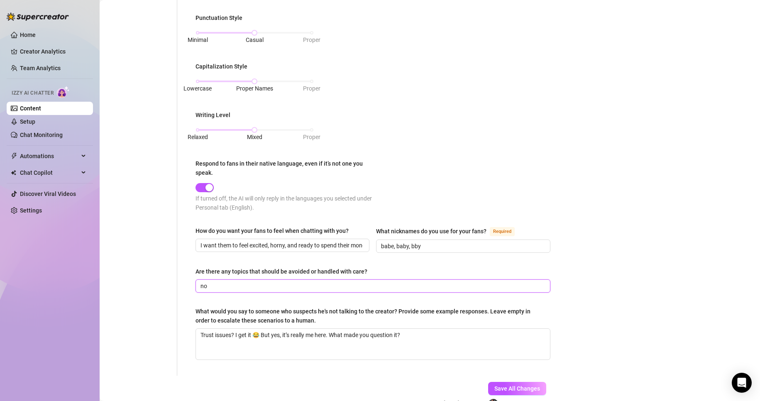
click at [209, 284] on input "no" at bounding box center [371, 285] width 343 height 9
drag, startPoint x: 224, startPoint y: 286, endPoint x: 166, endPoint y: 283, distance: 57.7
click at [166, 283] on div "Personal Info Chatting Lifestyle Physique Content Intimate Details Socials Trai…" at bounding box center [333, 61] width 451 height 629
click at [435, 335] on textarea "Trust issues? I get it 😂 But yes, it’s really me here. What made you question i…" at bounding box center [373, 344] width 354 height 31
drag, startPoint x: 434, startPoint y: 330, endPoint x: 384, endPoint y: 339, distance: 50.6
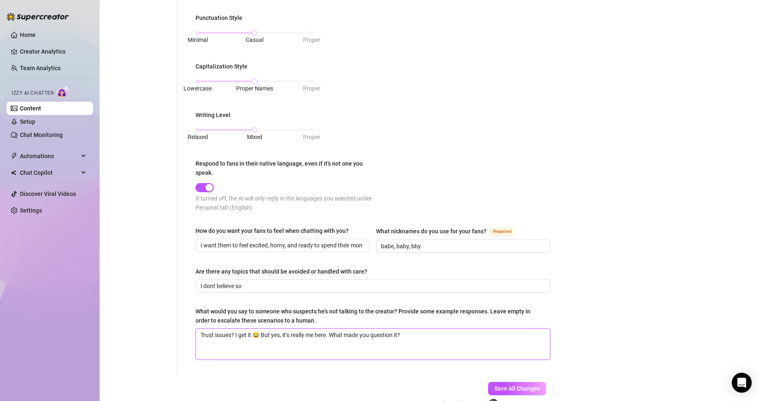
click at [384, 339] on textarea "Trust issues? I get it 😂 But yes, it’s really me here. What made you question i…" at bounding box center [373, 344] width 354 height 31
click at [619, 342] on div "Bio Import Bio from other creator Personal Info Chatting Lifestyle Physique Con…" at bounding box center [430, 76] width 644 height 693
click at [532, 385] on span "Save All Changes" at bounding box center [517, 388] width 46 height 7
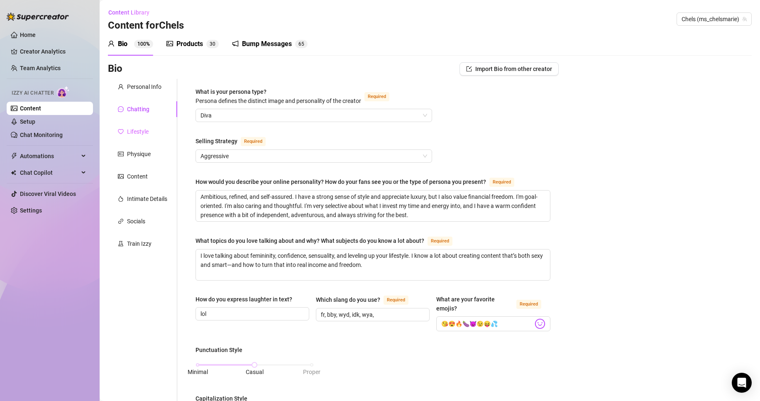
click at [144, 136] on div "Lifestyle" at bounding box center [142, 132] width 69 height 16
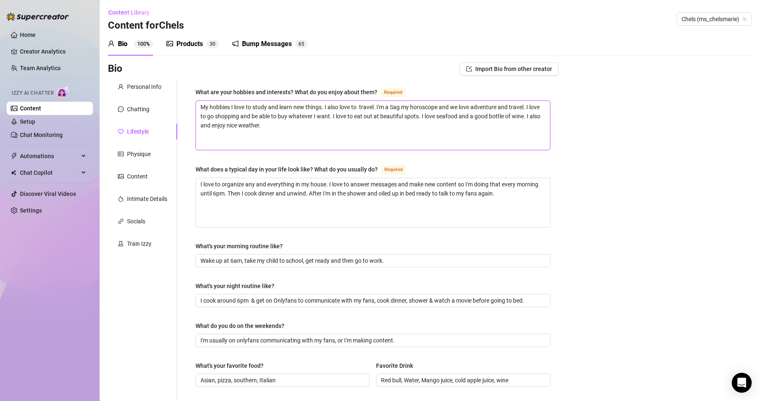
drag, startPoint x: 303, startPoint y: 127, endPoint x: 185, endPoint y: 102, distance: 121.0
click at [185, 102] on div "What are your hobbies and interests? What do you enjoy about them? Required My …" at bounding box center [367, 358] width 381 height 559
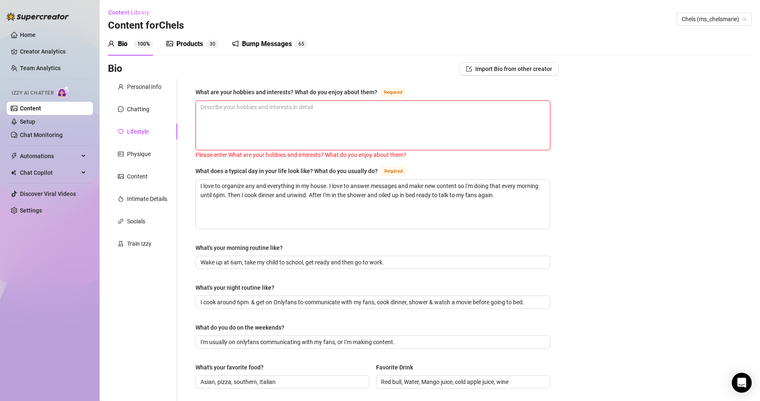
paste textarea "My hobbies I love to study and learn new things. I also love to travel. I'm a S…"
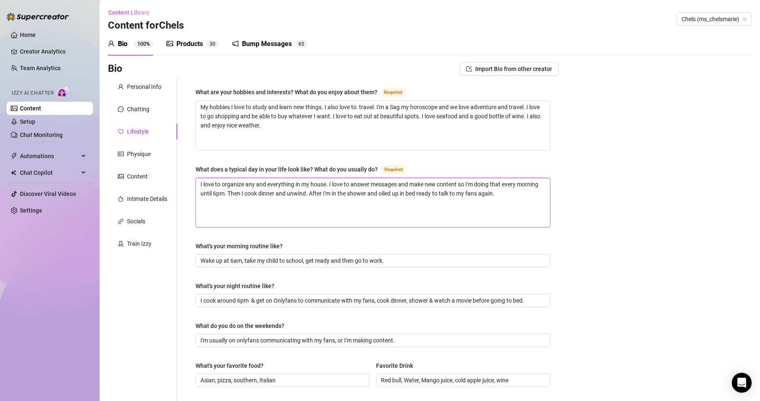
drag, startPoint x: 199, startPoint y: 185, endPoint x: 544, endPoint y: 189, distance: 344.8
click at [544, 189] on textarea "I love to organize any and everything in my house. I love to answer messages an…" at bounding box center [373, 202] width 354 height 49
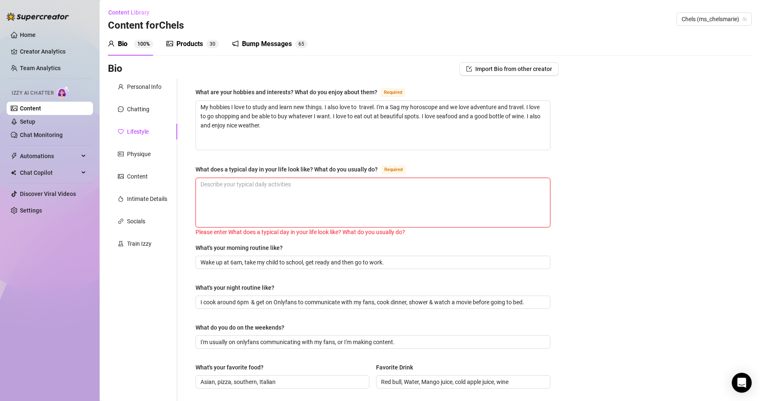
paste textarea "I love to organize any and everything in my house. I love to answer messages an…"
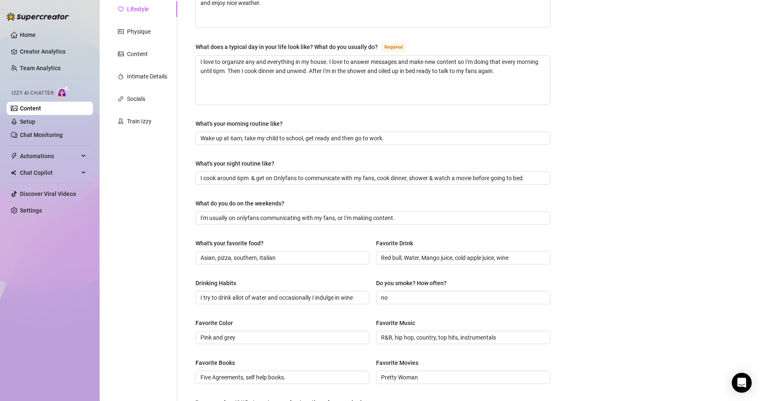
scroll to position [124, 0]
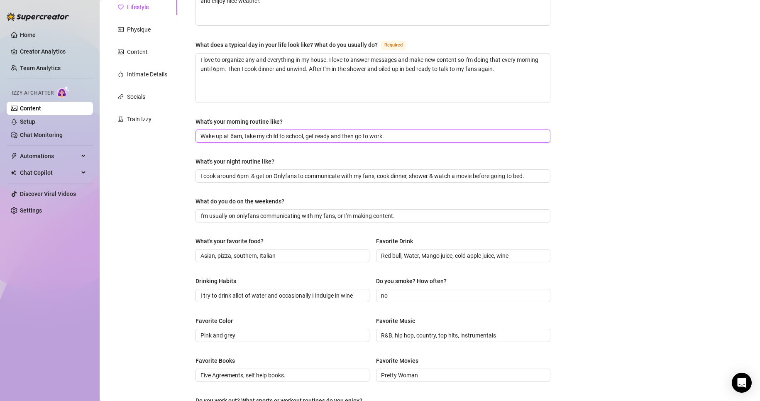
drag, startPoint x: 309, startPoint y: 136, endPoint x: 245, endPoint y: 141, distance: 64.1
click at [245, 141] on span "Wake up at 6am, take my child to school, get ready and then go to work." at bounding box center [372, 135] width 355 height 13
drag, startPoint x: 256, startPoint y: 173, endPoint x: 332, endPoint y: 205, distance: 82.1
click at [256, 174] on input "I cook around 6pm & get on Onlyfans to communicate with my fans, cook dinner, s…" at bounding box center [371, 175] width 343 height 9
click at [303, 173] on input "I cook around 6pm then get on Onlyfans to communicate with my fans, cook dinner…" at bounding box center [371, 175] width 343 height 9
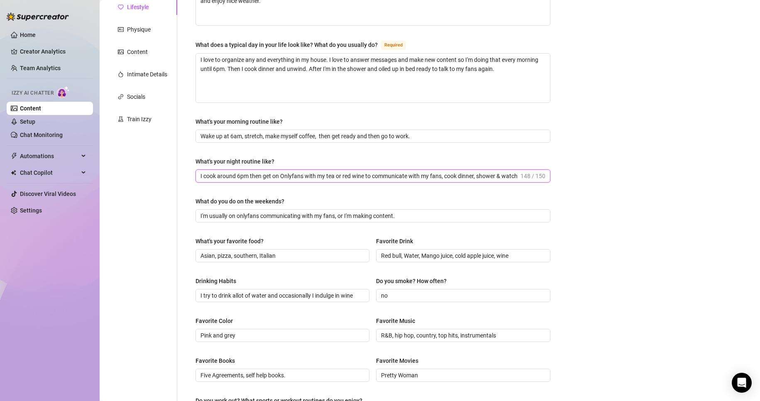
click at [293, 174] on input "I cook around 6pm then get on Onlyfans with my tea or red wine to communicate w…" at bounding box center [359, 175] width 318 height 9
click at [502, 171] on input "I cook around 6pm then get on OnlyFans with my tea or red wine to communicate w…" at bounding box center [359, 175] width 318 height 9
click at [482, 173] on input "I cook around 6pm then get on OnlyFans with my tea or red wine to communicate w…" at bounding box center [359, 175] width 318 height 9
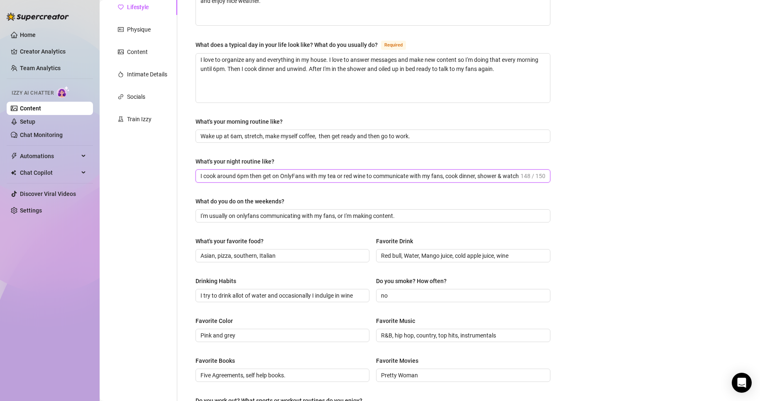
click at [482, 173] on input "I cook around 6pm then get on OnlyFans with my tea or red wine to communicate w…" at bounding box center [359, 175] width 318 height 9
paste input "I cook around 6pm then get on OnlyFans with my tea or red wine to communicate w…"
click at [369, 212] on input "I'm usually on onlyfans communicating with my fans, or I'm making content." at bounding box center [371, 215] width 343 height 9
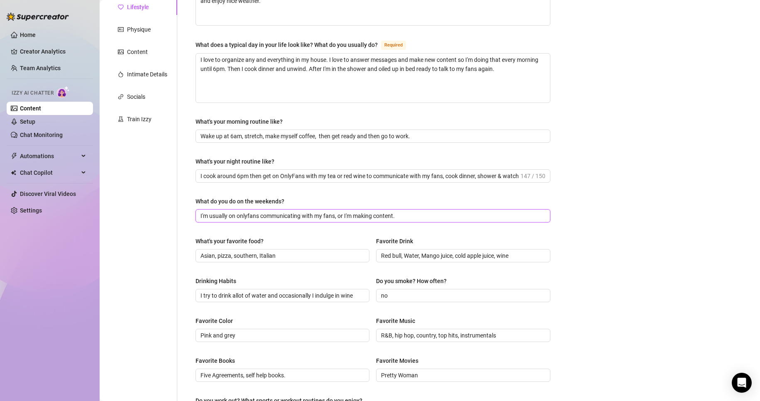
click at [369, 212] on input "I'm usually on onlyfans communicating with my fans, or I'm making content." at bounding box center [371, 215] width 343 height 9
paste input "I'm usually on onlyfans communicating with my fans, or I'm making content."
click at [238, 215] on input "I'm usually on onlyfans communicating with my fans, or I'm making content." at bounding box center [371, 215] width 343 height 9
click at [314, 251] on input "Asian, pizza, southern, Italian" at bounding box center [281, 255] width 162 height 9
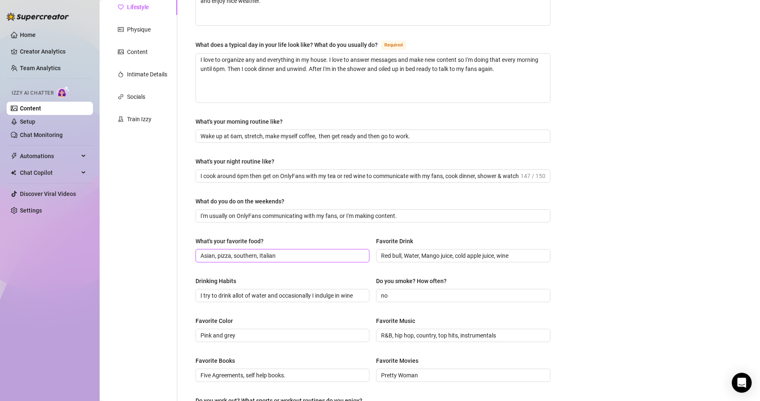
click at [314, 251] on input "Asian, pizza, southern, Italian" at bounding box center [281, 255] width 162 height 9
paste input "Asian, pizza, southern, Italian"
click at [393, 255] on input "Red bull, Water, Mango juice, cold apple juice, wine" at bounding box center [462, 255] width 162 height 9
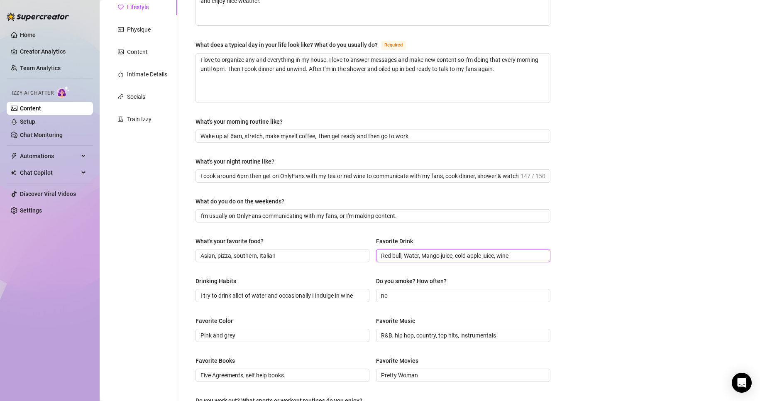
click at [393, 255] on input "Red bull, Water, Mango juice, cold apple juice, wine" at bounding box center [462, 255] width 162 height 9
paste input "Red bull, Water, Mango juice, cold apple juice, wine"
click at [339, 295] on input "I try to drink allot of water and occasionally I indulge in wine" at bounding box center [281, 295] width 162 height 9
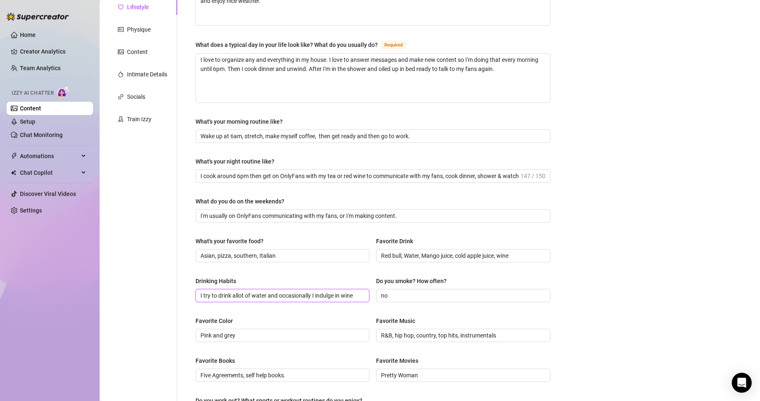
click at [339, 295] on input "I try to drink allot of water and occasionally I indulge in wine" at bounding box center [281, 295] width 162 height 9
paste input "I try to drink allot of water and occasionally I indulge in wine"
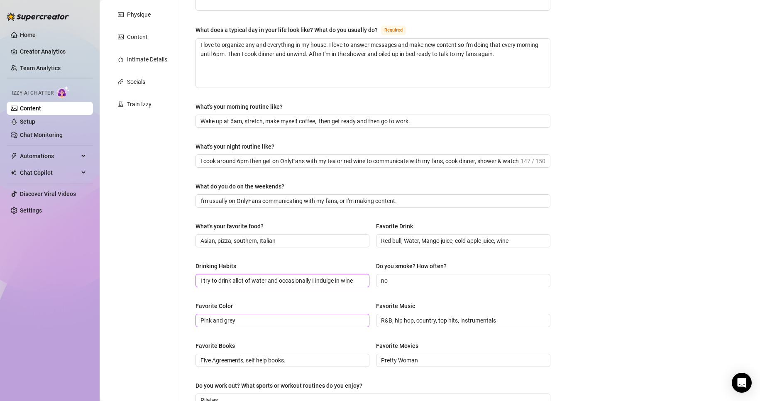
scroll to position [207, 0]
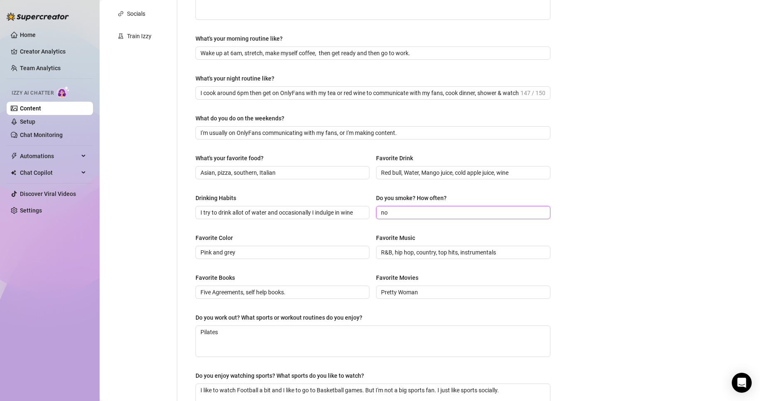
click at [441, 215] on input "no" at bounding box center [462, 212] width 162 height 9
click at [249, 251] on input "Pink and grey" at bounding box center [281, 252] width 162 height 9
paste input "Pink and grey"
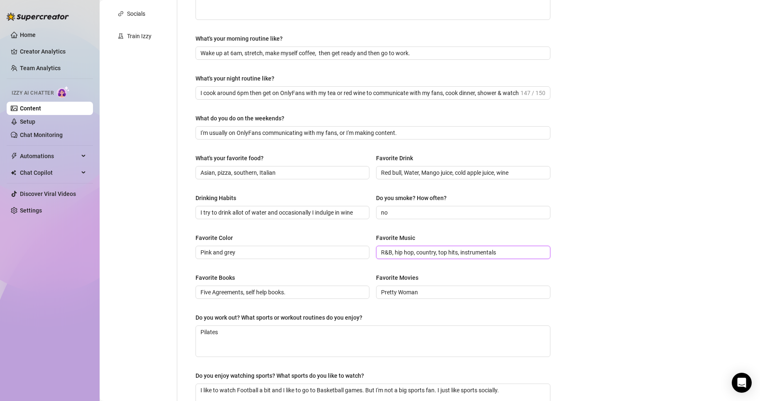
click at [409, 251] on input "R&B, hip hop, country, top hits, instrumentals" at bounding box center [462, 252] width 162 height 9
paste input "R&B, hip hop, country, top hits, instrumentals"
click at [417, 292] on input "Pretty Woman" at bounding box center [462, 292] width 162 height 9
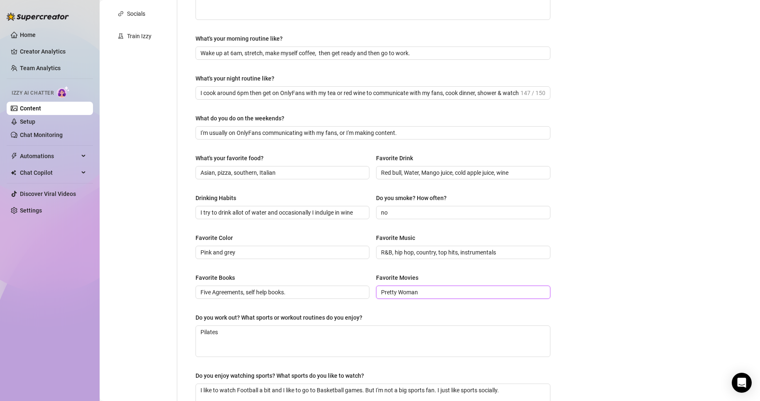
click at [417, 292] on input "Pretty Woman" at bounding box center [462, 292] width 162 height 9
drag, startPoint x: 417, startPoint y: 292, endPoint x: 418, endPoint y: 288, distance: 4.3
click at [416, 292] on input "Pretty Woman" at bounding box center [462, 292] width 162 height 9
paste input "Pretty Woman"
click at [270, 289] on input "Five Agreements, self help books." at bounding box center [281, 292] width 162 height 9
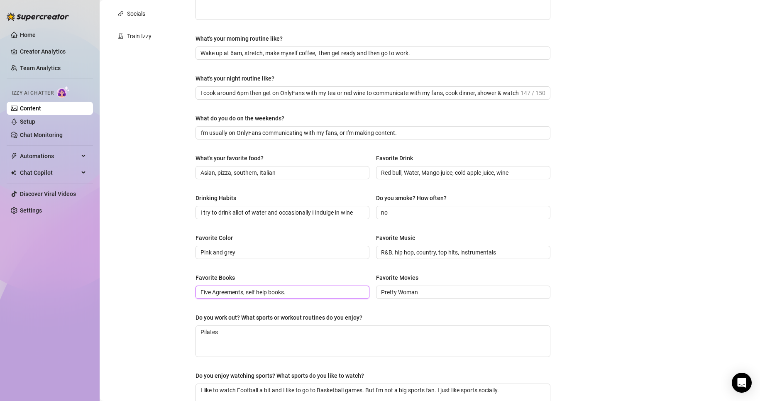
click at [270, 289] on input "Five Agreements, self help books." at bounding box center [281, 292] width 162 height 9
paste input "Five Agreements, self help books."
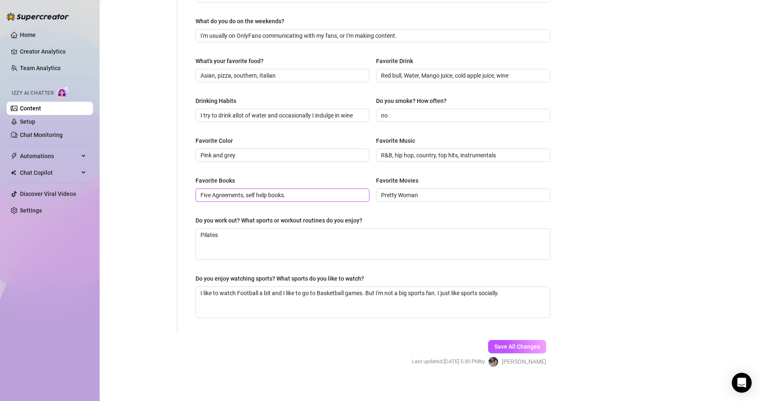
scroll to position [309, 0]
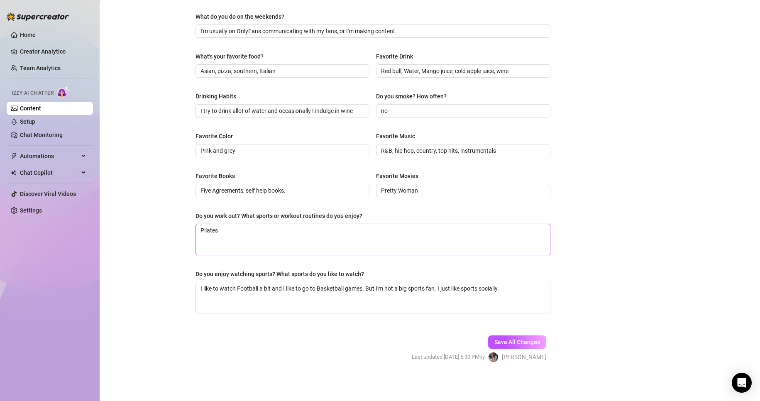
click at [231, 229] on textarea "Pilates" at bounding box center [373, 239] width 354 height 31
drag, startPoint x: 374, startPoint y: 212, endPoint x: 185, endPoint y: 211, distance: 188.8
click at [185, 211] on div "What are your hobbies and interests? What do you enjoy about them? Required My …" at bounding box center [367, 49] width 381 height 559
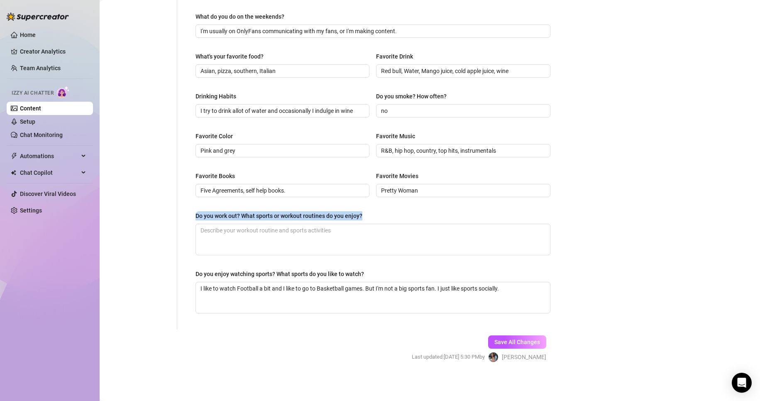
copy div "Do you work out? What sports or workout routines do you enjoy?"
click at [580, 168] on div "Bio Import Bio from other creator Personal Info Chatting Lifestyle Physique Con…" at bounding box center [430, 65] width 644 height 624
click at [219, 231] on textarea "Do you work out? What sports or workout routines do you enjoy?" at bounding box center [373, 239] width 354 height 31
paste textarea "Do you work out? What sports or workout routines do you enjoy?"
drag, startPoint x: 379, startPoint y: 232, endPoint x: 45, endPoint y: 230, distance: 334.0
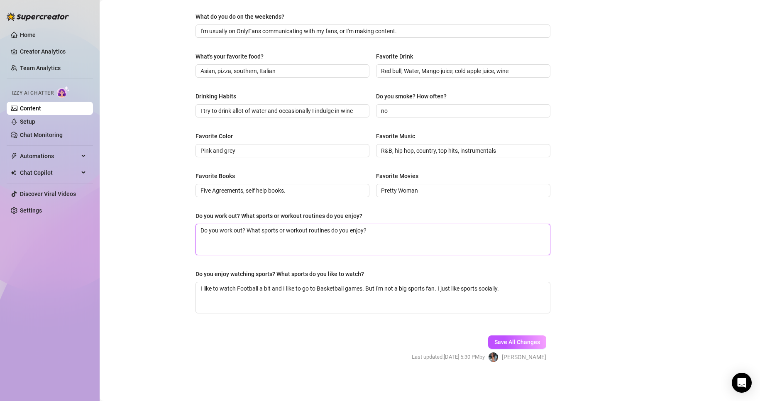
click at [46, 230] on div "Home Creator Analytics Team Analytics Izzy AI Chatter Content Setup Chat Monito…" at bounding box center [380, 200] width 760 height 401
click at [684, 203] on div "Bio Import Bio from other creator Personal Info Chatting Lifestyle Physique Con…" at bounding box center [430, 65] width 644 height 624
click at [248, 234] on textarea "Do you work out? What sports or workout routines do you enjoy?" at bounding box center [373, 239] width 354 height 31
paste textarea ""I don’t hit the gym daily, but I love staying active—whether it’s a dance sess…"
click at [202, 229] on textarea ""I don’t hit the gym daily, but I love staying active—whether it’s a dance sess…" at bounding box center [373, 239] width 354 height 31
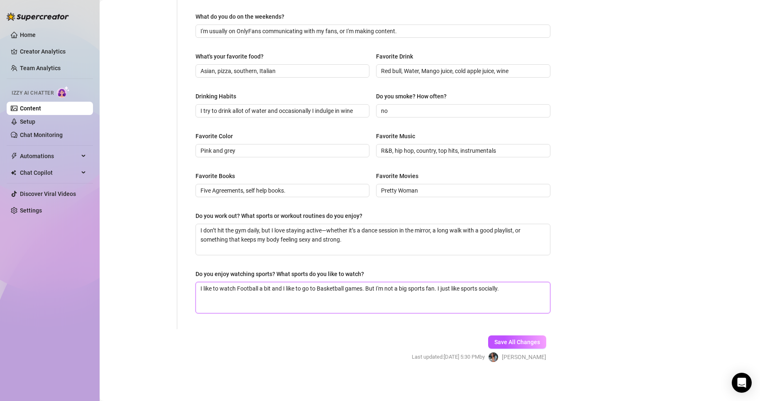
click at [466, 285] on textarea "I like to watch Football a bit and I like to go to Basketball games. But I'm no…" at bounding box center [373, 297] width 354 height 31
paste textarea "I like to watch Football a bit and I like to go to Basketball games. But I'm no…"
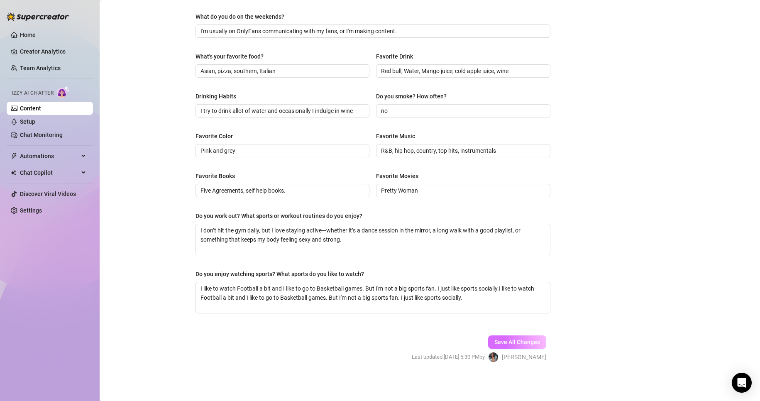
click at [527, 341] on span "Save All Changes" at bounding box center [517, 342] width 46 height 7
click at [495, 287] on textarea "I like to watch Football a bit and I like to go to Basketball games. But I'm no…" at bounding box center [373, 297] width 354 height 31
click at [588, 299] on div "Bio Import Bio from other creator Personal Info Chatting Lifestyle Physique Con…" at bounding box center [430, 65] width 644 height 624
click at [519, 335] on button "Save All Changes" at bounding box center [517, 341] width 58 height 13
drag, startPoint x: 276, startPoint y: 291, endPoint x: 544, endPoint y: 298, distance: 267.3
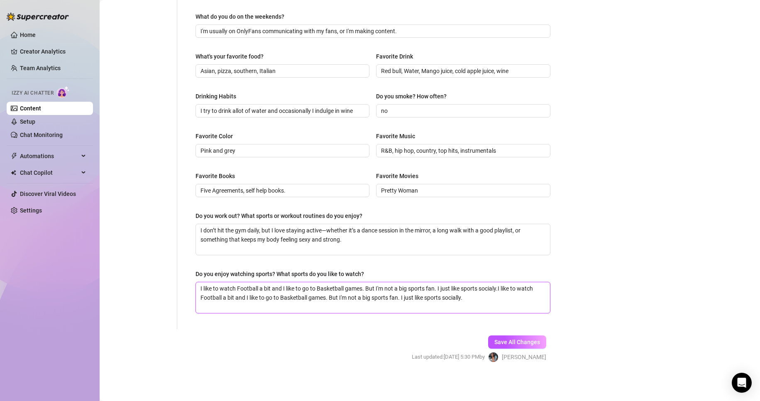
click at [544, 298] on textarea "I like to watch Football a bit and I like to go to Basketball games. But I'm no…" at bounding box center [373, 297] width 354 height 31
click at [590, 252] on div "Bio Import Bio from other creator Personal Info Chatting Lifestyle Physique Con…" at bounding box center [430, 65] width 644 height 624
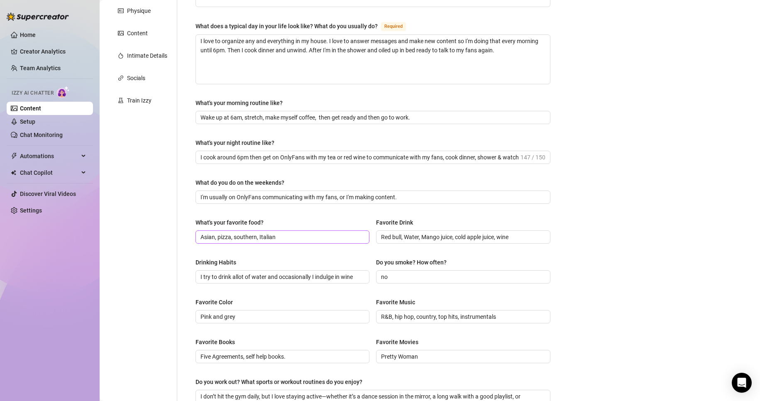
scroll to position [0, 0]
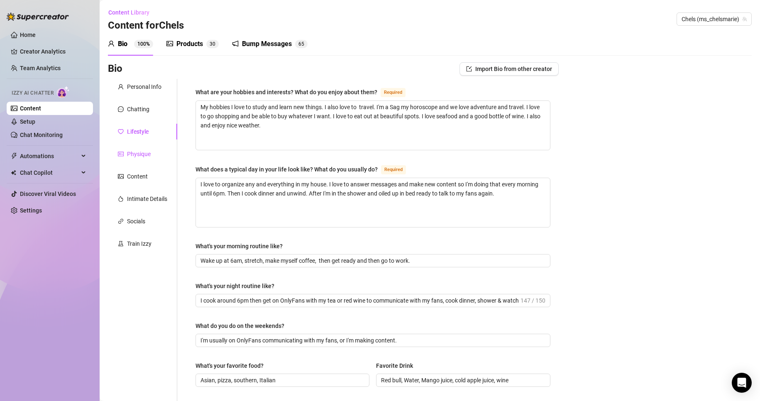
click at [146, 150] on div "Physique" at bounding box center [139, 153] width 24 height 9
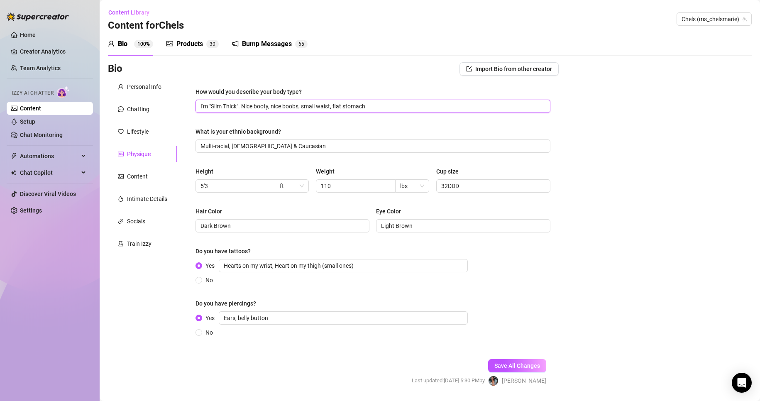
drag, startPoint x: 404, startPoint y: 107, endPoint x: 151, endPoint y: 118, distance: 253.3
click at [156, 117] on div "Personal Info Chatting Lifestyle Physique Content Intimate Details Socials Trai…" at bounding box center [333, 216] width 451 height 274
paste input "I'm "Slim Thick". Nice booty, nice boobs, small waist, flat stomach"
click at [241, 147] on input "Multi-racial, [DEMOGRAPHIC_DATA] & Caucasian" at bounding box center [371, 145] width 343 height 9
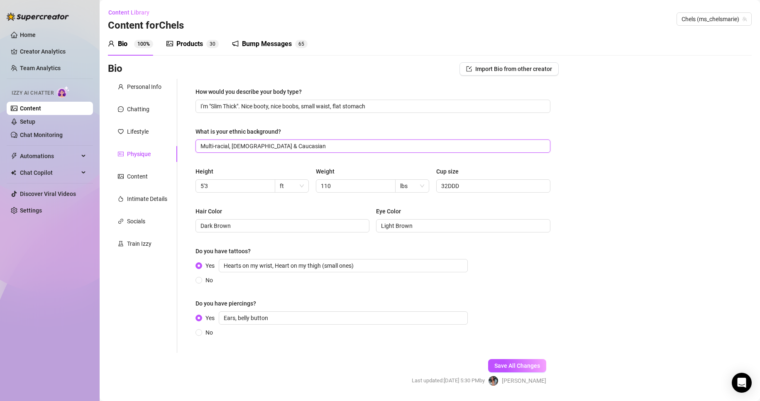
click at [241, 147] on input "Multi-racial, [DEMOGRAPHIC_DATA] & Caucasian" at bounding box center [371, 145] width 343 height 9
paste input "Multi-racial, [DEMOGRAPHIC_DATA] & Caucasian"
click at [277, 227] on input "Dark Brown" at bounding box center [281, 225] width 162 height 9
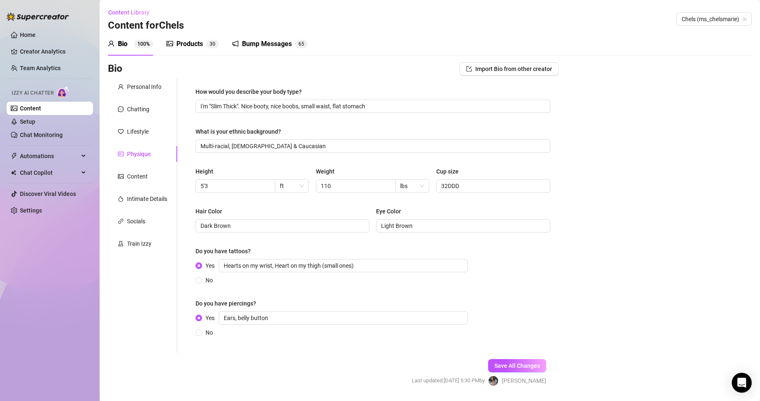
click at [288, 277] on div "No" at bounding box center [332, 279] width 275 height 9
click at [360, 264] on input "Hearts on my wrist, Heart on my thigh (small ones)" at bounding box center [343, 265] width 249 height 13
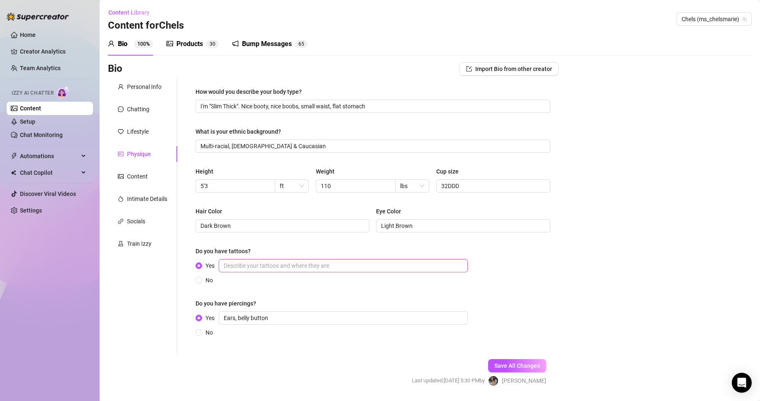
paste input "Hearts on my wrist, Heart on my thigh (small ones)"
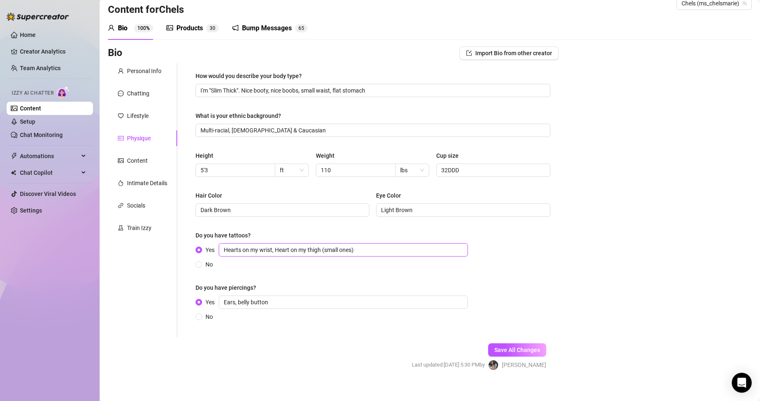
scroll to position [24, 0]
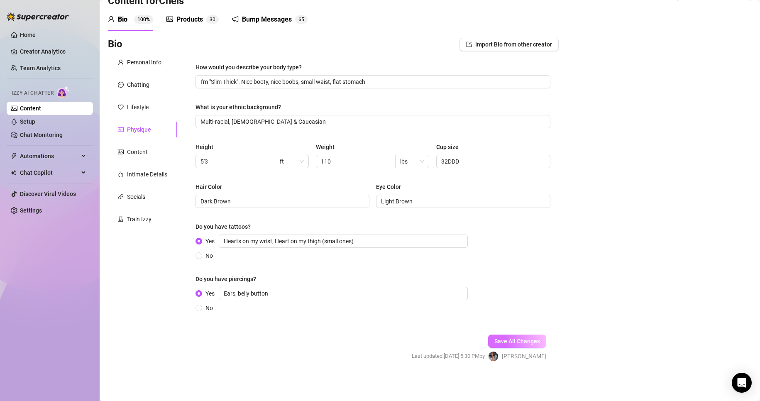
click at [512, 338] on span "Save All Changes" at bounding box center [517, 341] width 46 height 7
click at [133, 152] on div "Content" at bounding box center [137, 151] width 21 height 9
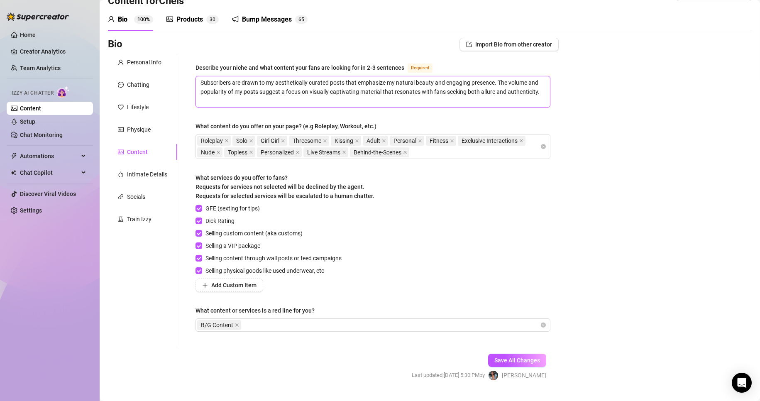
drag, startPoint x: 199, startPoint y: 86, endPoint x: 571, endPoint y: 93, distance: 371.8
click at [570, 93] on div "Bio Import Bio from other creator Personal Info Chatting Lifestyle Physique Con…" at bounding box center [430, 216] width 644 height 357
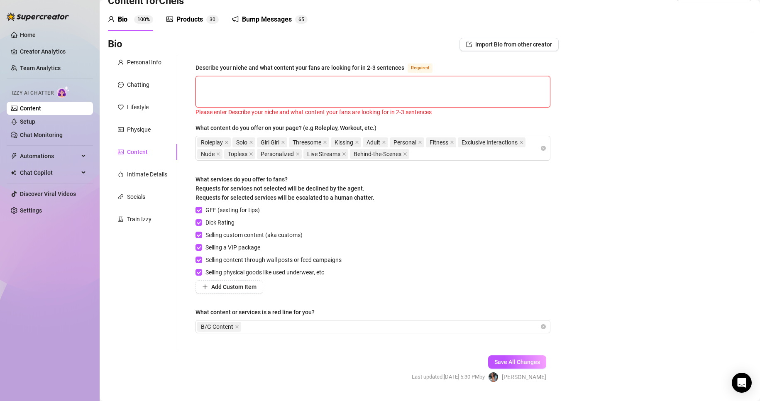
paste textarea "Subscribers are drawn to my aesthetically curated posts that emphasize my natur…"
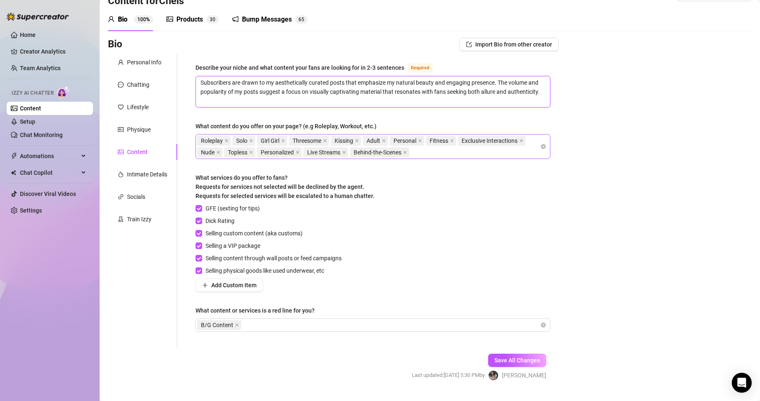
scroll to position [43, 0]
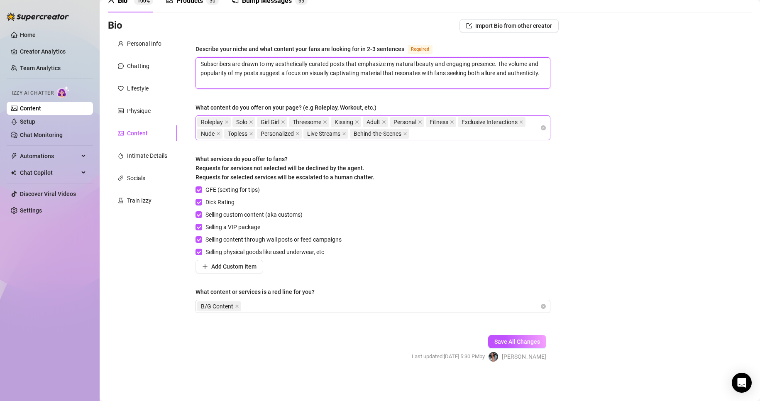
click at [468, 130] on div "Roleplay Solo Girl Girl Threesome Kissing Adult Personal Fitness Exclusive Inte…" at bounding box center [368, 127] width 343 height 23
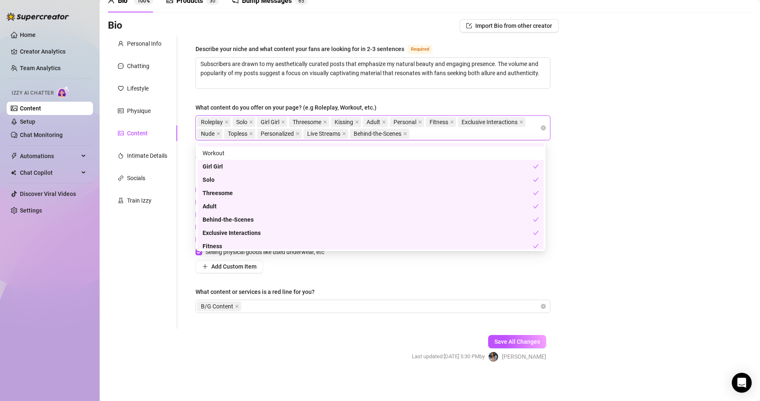
scroll to position [0, 0]
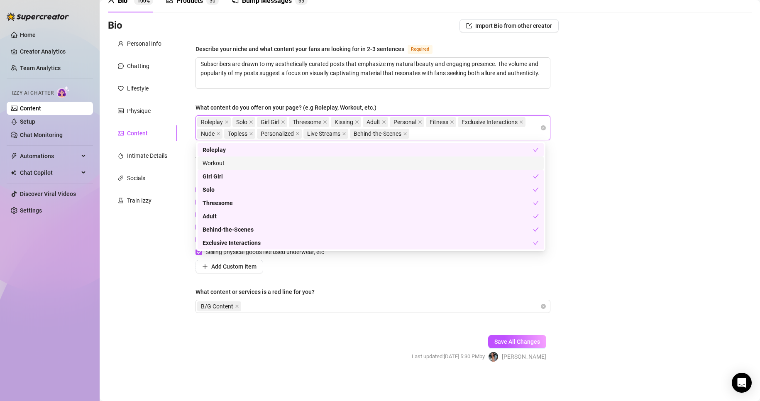
click at [213, 162] on div "Workout" at bounding box center [370, 162] width 336 height 9
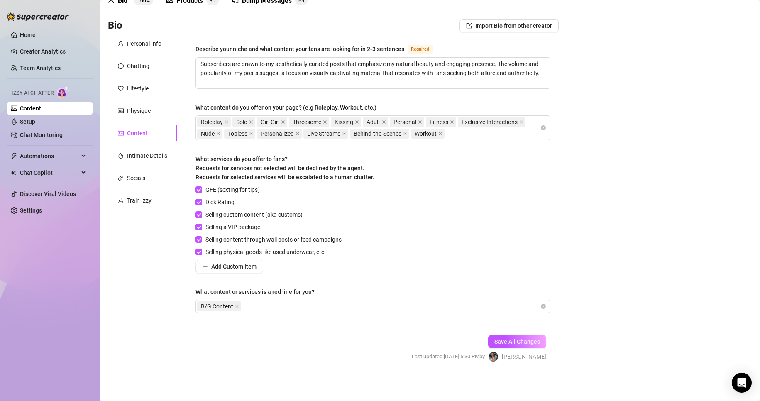
click at [625, 178] on div "Bio Import Bio from other creator Personal Info Chatting Lifestyle Physique Con…" at bounding box center [430, 197] width 644 height 357
click at [158, 157] on div "Intimate Details" at bounding box center [147, 155] width 40 height 9
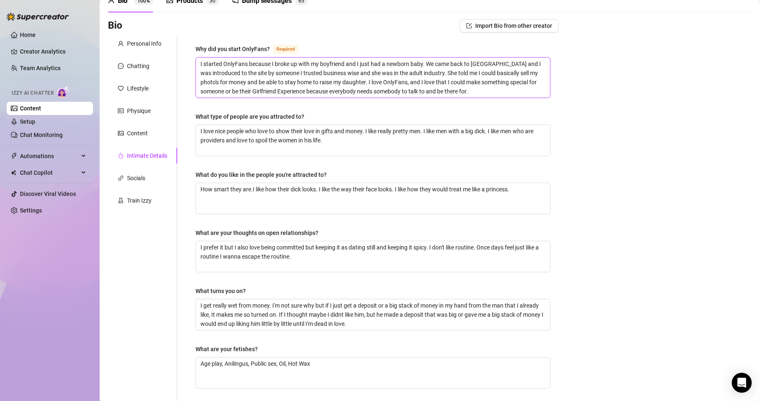
drag, startPoint x: 200, startPoint y: 65, endPoint x: 378, endPoint y: 60, distance: 178.9
click at [378, 60] on textarea "I started OnlyFans because I broke up with my boyfriend and I just had a newbor…" at bounding box center [373, 78] width 354 height 40
click at [379, 83] on textarea "I started OnlyFans because I broke up with my boyfriend and I just had a newbor…" at bounding box center [373, 78] width 354 height 40
drag, startPoint x: 248, startPoint y: 63, endPoint x: 424, endPoint y: 62, distance: 176.7
click at [424, 62] on textarea "I started OnlyFans because I broke up with my boyfriend and I just had a newbor…" at bounding box center [373, 78] width 354 height 40
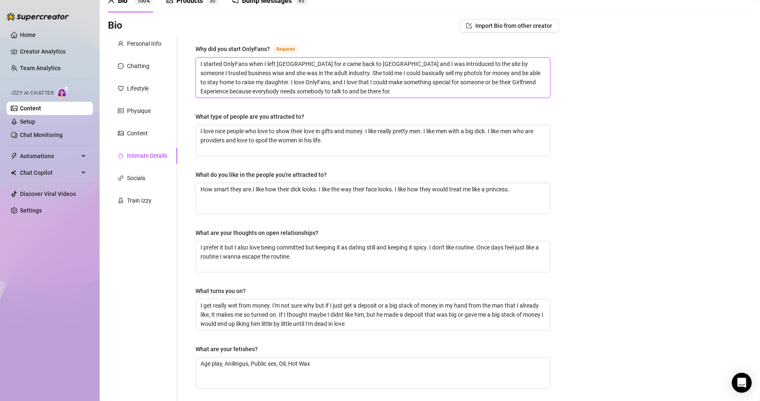
drag, startPoint x: 349, startPoint y: 61, endPoint x: 307, endPoint y: 65, distance: 42.1
click at [307, 65] on textarea "I started OnlyFans when I left [GEOGRAPHIC_DATA] for e came back to [GEOGRAPHIC…" at bounding box center [373, 78] width 354 height 40
click at [328, 62] on textarea "I started OnlyFans when I left [GEOGRAPHIC_DATA] for America and I was introduc…" at bounding box center [373, 78] width 354 height 40
click at [360, 63] on textarea "I started OnlyFans when I left [GEOGRAPHIC_DATA] for America again. and I was i…" at bounding box center [373, 78] width 354 height 40
drag, startPoint x: 266, startPoint y: 71, endPoint x: 523, endPoint y: 79, distance: 257.4
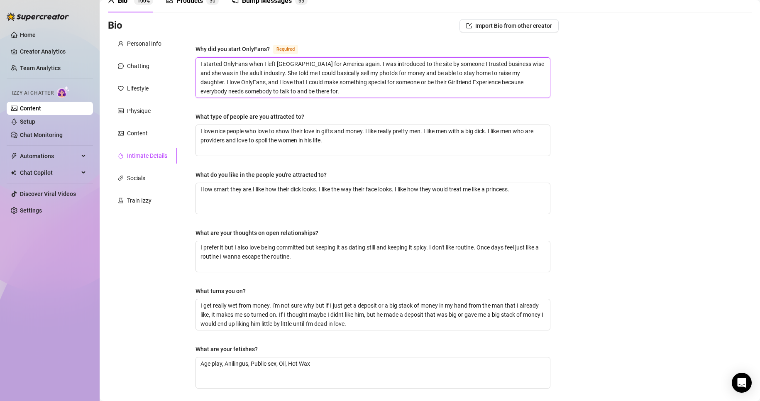
click at [524, 79] on textarea "I started OnlyFans when I left [GEOGRAPHIC_DATA] for America again. I was intro…" at bounding box center [373, 78] width 354 height 40
click at [504, 79] on textarea "I started OnlyFans when I left [GEOGRAPHIC_DATA] for America again. I was intro…" at bounding box center [373, 78] width 354 height 40
drag, startPoint x: 528, startPoint y: 73, endPoint x: 447, endPoint y: 70, distance: 81.4
click at [447, 70] on textarea "I started OnlyFans when I left [GEOGRAPHIC_DATA] for America again. I was intro…" at bounding box center [373, 78] width 354 height 40
click at [317, 89] on textarea "I started OnlyFans when I left [GEOGRAPHIC_DATA] for America again. I was intro…" at bounding box center [373, 78] width 354 height 40
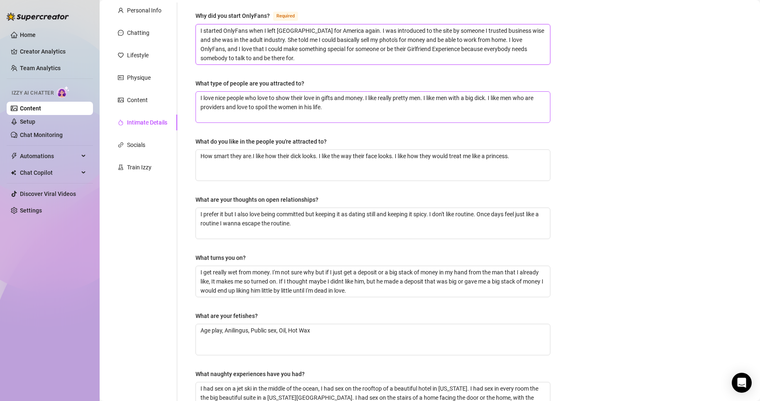
scroll to position [43, 0]
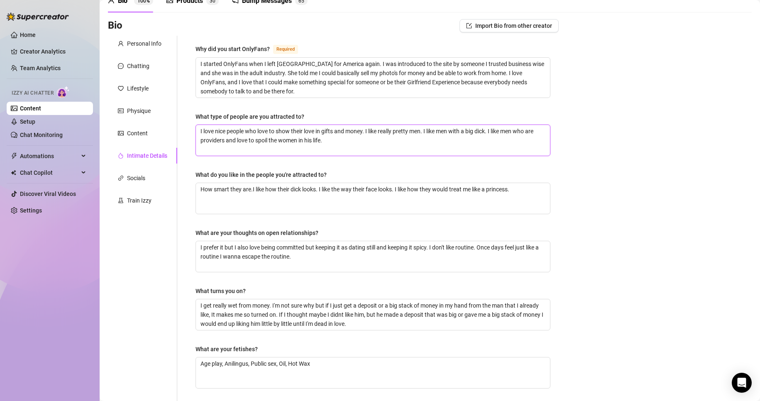
drag, startPoint x: 196, startPoint y: 134, endPoint x: 536, endPoint y: 140, distance: 339.5
click at [536, 140] on textarea "I love nice people who love to show their love in gifts and money. I like reall…" at bounding box center [373, 140] width 354 height 31
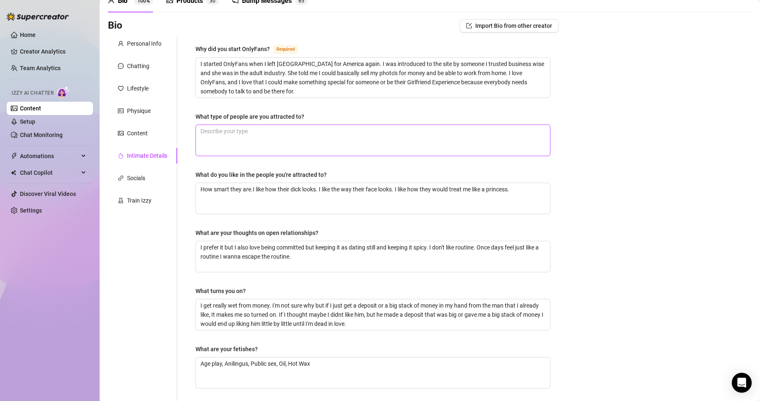
paste textarea "I love nice people who love to show their love in gifts and money. I like reall…"
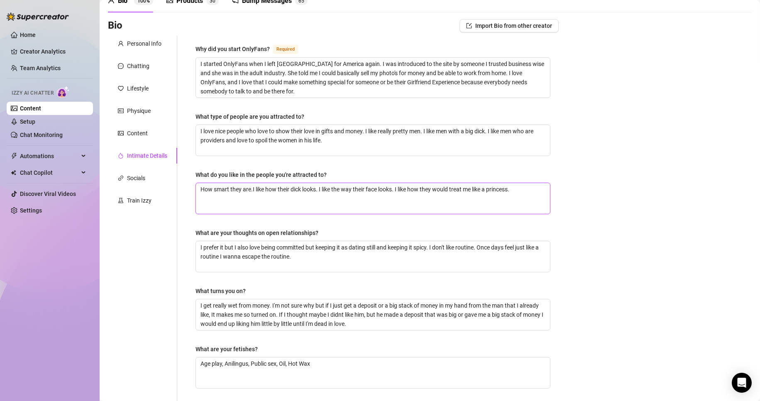
drag, startPoint x: 199, startPoint y: 190, endPoint x: 236, endPoint y: 190, distance: 37.3
click at [236, 190] on textarea "How smart they are.I like how their dick looks. I like the way their face looks…" at bounding box center [373, 198] width 354 height 31
click at [226, 212] on textarea "How smart they are.I like how their dick looks. I like the way their face looks…" at bounding box center [373, 198] width 354 height 31
drag, startPoint x: 201, startPoint y: 188, endPoint x: 535, endPoint y: 191, distance: 333.6
click at [535, 191] on textarea "How smart they are.I like how their dick looks. I like the way their face looks…" at bounding box center [373, 198] width 354 height 31
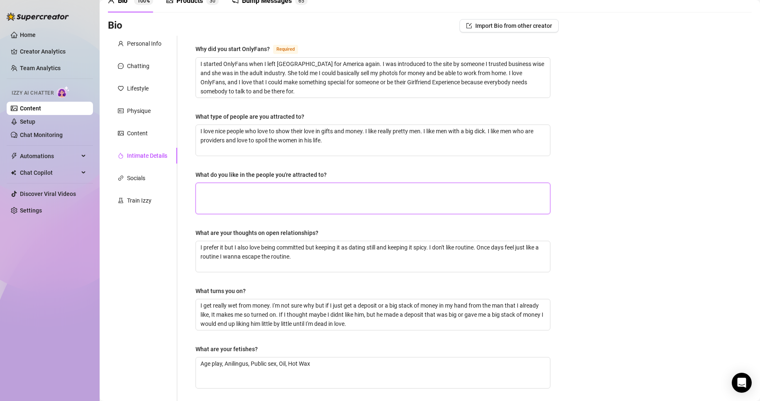
paste textarea "How smart they are.I like how their dick looks. I like the way their face looks…"
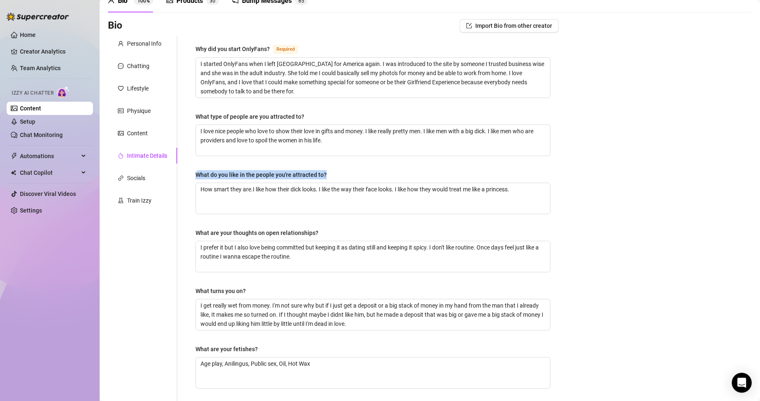
drag, startPoint x: 197, startPoint y: 172, endPoint x: 368, endPoint y: 172, distance: 170.9
click at [368, 172] on div "What do you like in the people you're attracted to?" at bounding box center [372, 176] width 355 height 12
copy div "What do you like in the people you're attracted to?"
click at [675, 165] on div "Bio Import Bio from other creator Personal Info Chatting Lifestyle Physique Con…" at bounding box center [430, 264] width 644 height 491
click at [342, 142] on textarea "I love nice people who love to show their love in gifts and money. I like reall…" at bounding box center [373, 140] width 354 height 31
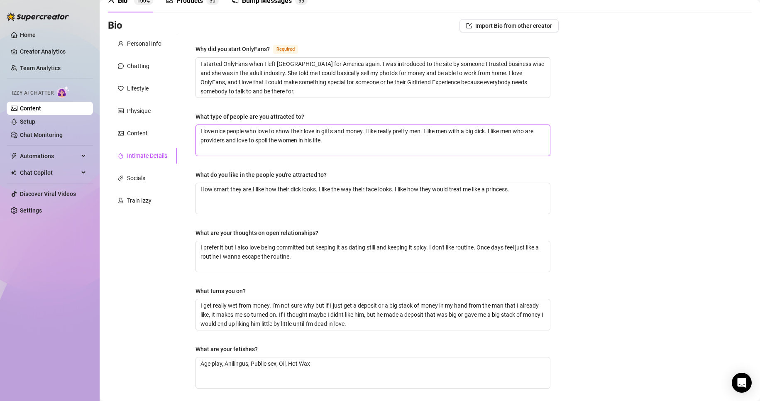
paste textarea ""Confidence, ambition, and a protective energy. I like someone who knows what t…"
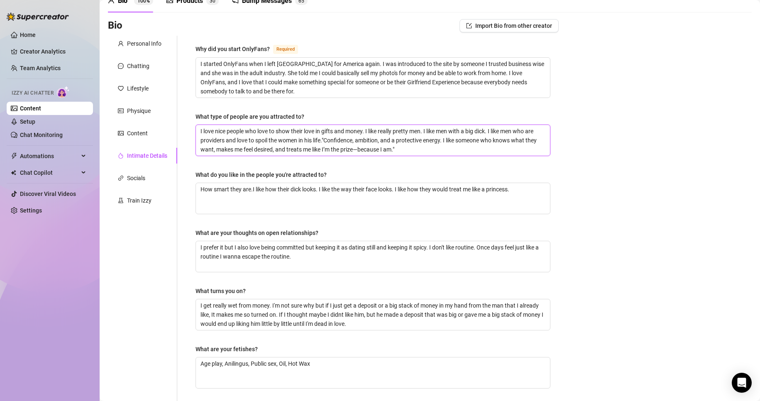
click at [325, 141] on textarea "I love nice people who love to show their love in gifts and money. I like reall…" at bounding box center [373, 140] width 354 height 31
drag, startPoint x: 198, startPoint y: 129, endPoint x: 324, endPoint y: 137, distance: 126.4
click at [324, 137] on textarea "I love nice people who love to show their love in gifts and money. I like reall…" at bounding box center [373, 140] width 354 height 31
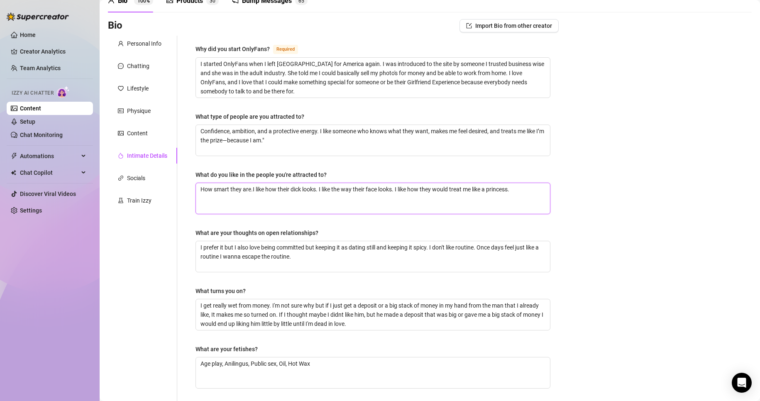
drag, startPoint x: 200, startPoint y: 188, endPoint x: 211, endPoint y: 188, distance: 10.8
click at [211, 188] on textarea "How smart they are.I like how their dick looks. I like the way their face looks…" at bounding box center [373, 198] width 354 height 31
drag, startPoint x: 192, startPoint y: 171, endPoint x: 348, endPoint y: 173, distance: 156.0
click at [348, 173] on div "Why did you start OnlyFans? Required I started OnlyFans when I left [GEOGRAPHIC…" at bounding box center [372, 249] width 371 height 427
copy div "What do you like in the people you're attracted to?"
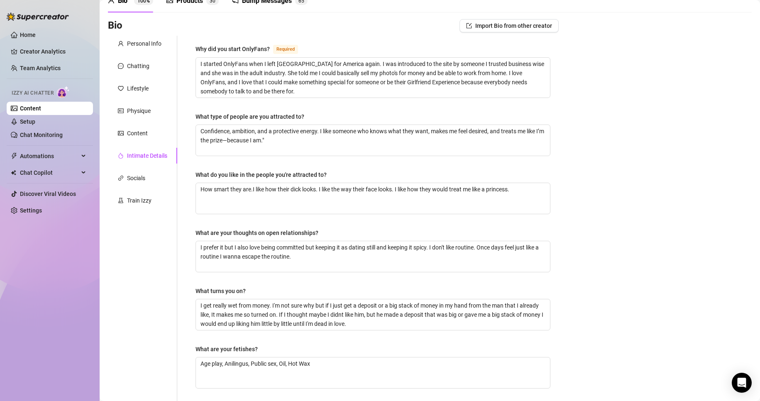
click at [627, 131] on div "Bio Import Bio from other creator Personal Info Chatting Lifestyle Physique Con…" at bounding box center [430, 264] width 644 height 491
click at [224, 191] on textarea "How smart they are.I like how their dick looks. I like the way their face looks…" at bounding box center [373, 198] width 354 height 31
paste textarea ""I’m attracted to confidence, emotional intelligence, and someone who’s consist…"
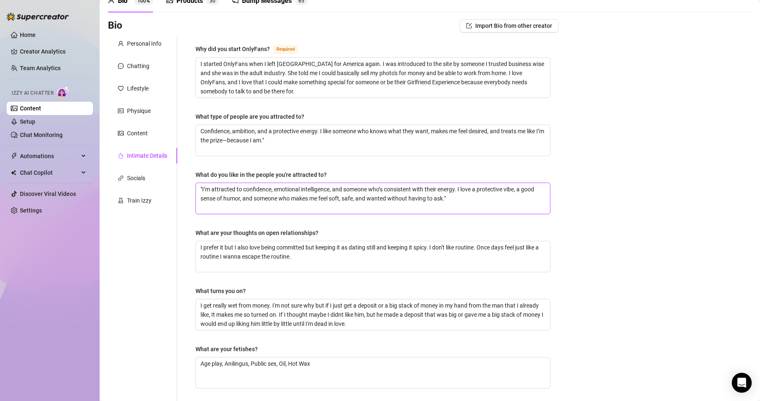
click at [202, 188] on textarea ""I’m attracted to confidence, emotional intelligence, and someone who’s consist…" at bounding box center [373, 198] width 354 height 31
click at [480, 205] on textarea "I’m attracted to confidence, emotional intelligence, and someone who’s consiste…" at bounding box center [373, 198] width 354 height 31
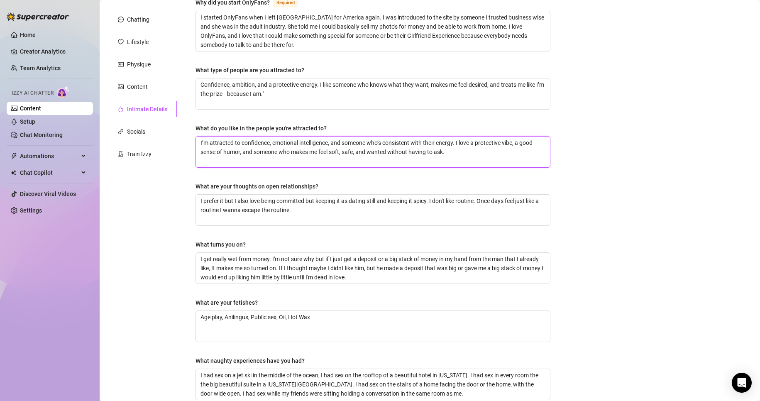
scroll to position [168, 0]
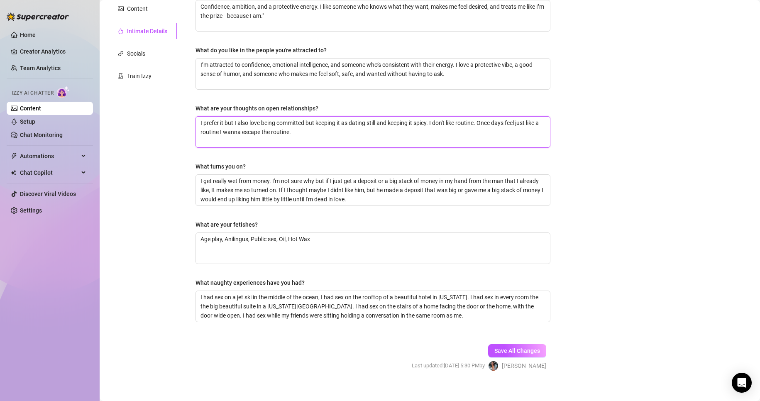
drag, startPoint x: 199, startPoint y: 121, endPoint x: 531, endPoint y: 130, distance: 332.0
click at [531, 130] on textarea "I prefer it but I also love being committed but keeping it as dating still and …" at bounding box center [373, 132] width 354 height 31
click at [311, 196] on textarea "I get really wet from money. I'm not sure why but if I just get a deposit or a …" at bounding box center [373, 190] width 354 height 31
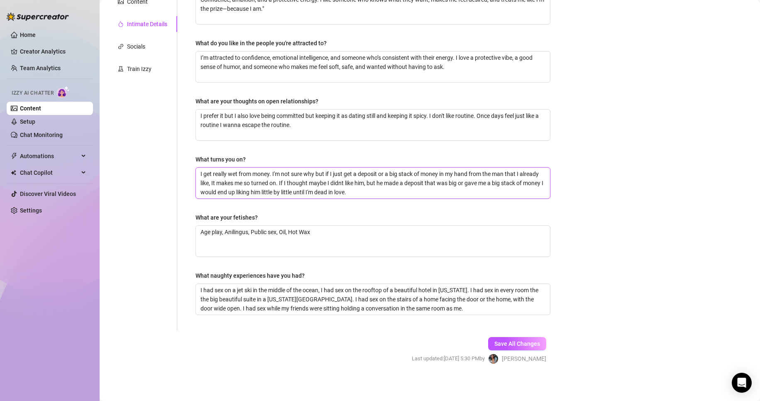
scroll to position [177, 0]
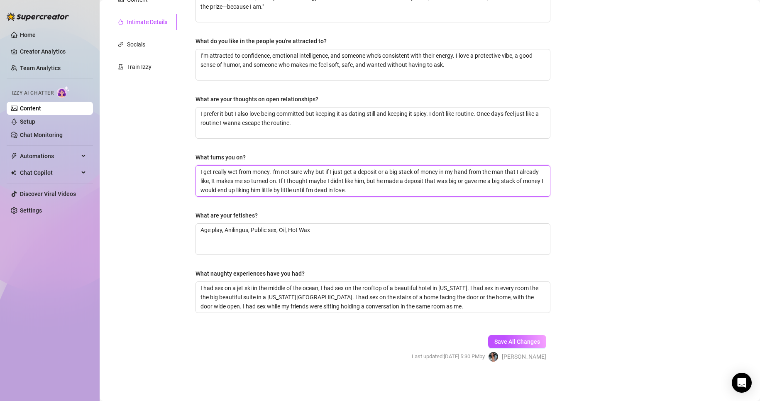
drag, startPoint x: 201, startPoint y: 169, endPoint x: 482, endPoint y: 192, distance: 281.8
click at [482, 192] on textarea "I get really wet from money. I'm not sure why but if I just get a deposit or a …" at bounding box center [373, 181] width 354 height 31
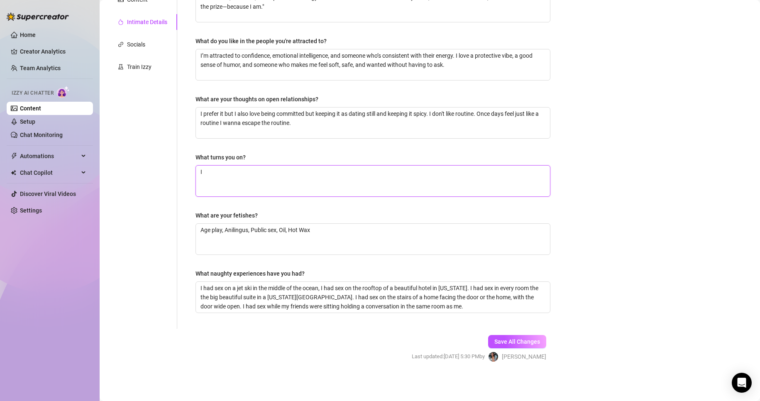
paste textarea "get really wet from money. I'm not sure why but if I just get a deposit or a bi…"
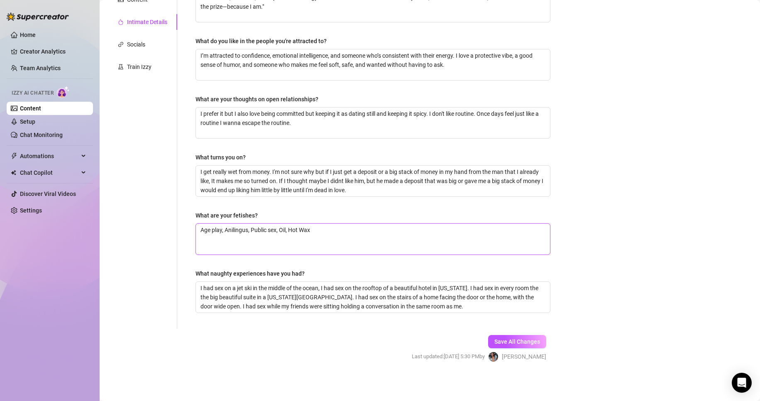
drag, startPoint x: 319, startPoint y: 236, endPoint x: 161, endPoint y: 235, distance: 158.1
click at [161, 235] on div "Personal Info Chatting Lifestyle Physique Content Intimate Details Socials Trai…" at bounding box center [333, 115] width 451 height 427
paste textarea "Age play, Anilingus, Public sex, Oil, Hot Wax"
drag, startPoint x: 202, startPoint y: 285, endPoint x: 494, endPoint y: 311, distance: 293.6
click at [494, 311] on textarea "I had sex on a jet ski in the middle of the ocean, I had sex on the rooftop of …" at bounding box center [373, 297] width 354 height 31
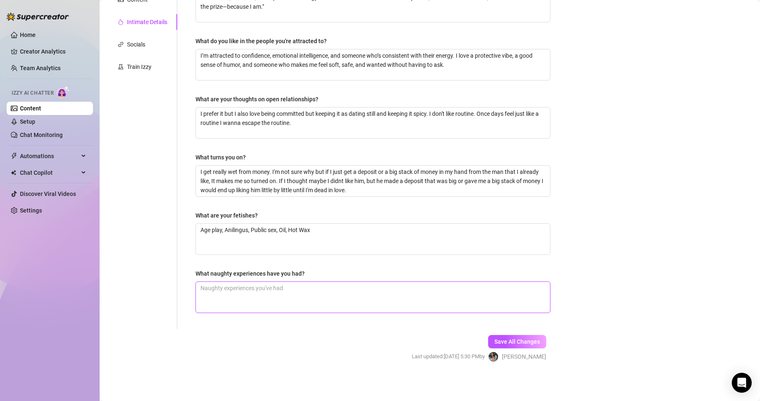
paste textarea "I had sex on a jet ski in the middle of the ocean, I had sex on the rooftop of …"
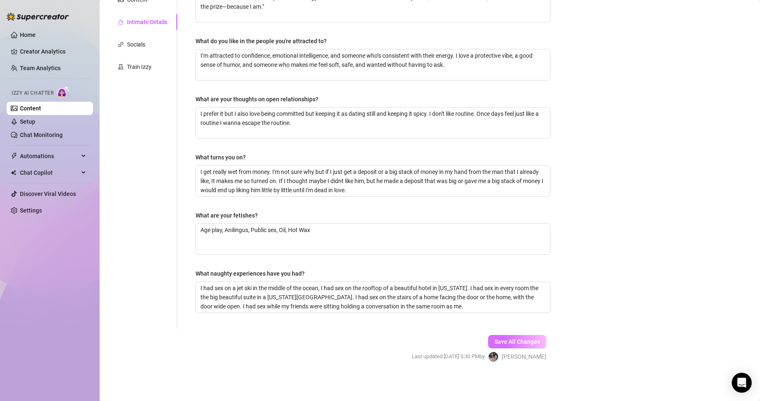
click at [528, 347] on button "Save All Changes" at bounding box center [517, 341] width 58 height 13
click at [145, 46] on div "Socials" at bounding box center [136, 44] width 18 height 9
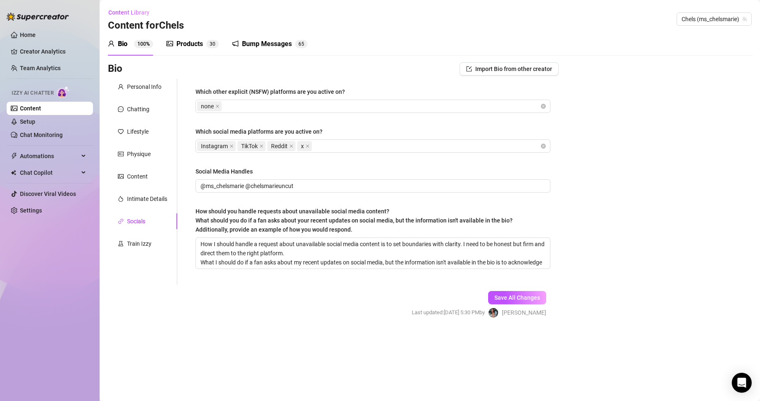
scroll to position [0, 0]
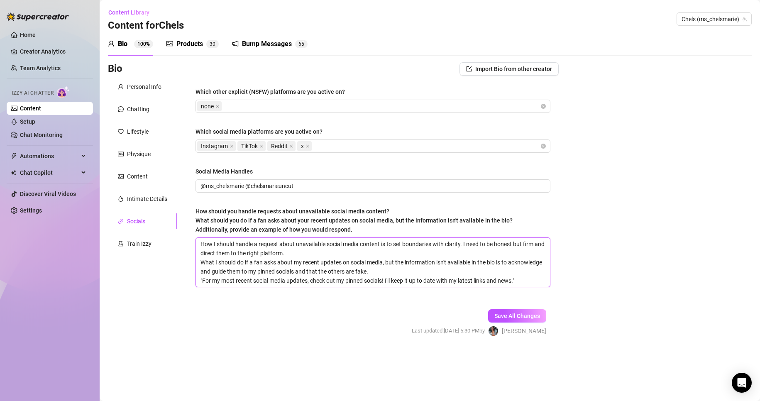
drag, startPoint x: 213, startPoint y: 259, endPoint x: 460, endPoint y: 268, distance: 247.4
click at [460, 268] on textarea "How I should handle a request about unavailable social media content is to set …" at bounding box center [373, 262] width 354 height 49
click at [465, 279] on textarea "How I should handle a request about unavailable social media content is to set …" at bounding box center [373, 262] width 354 height 49
click at [131, 243] on div "Train Izzy" at bounding box center [139, 243] width 24 height 9
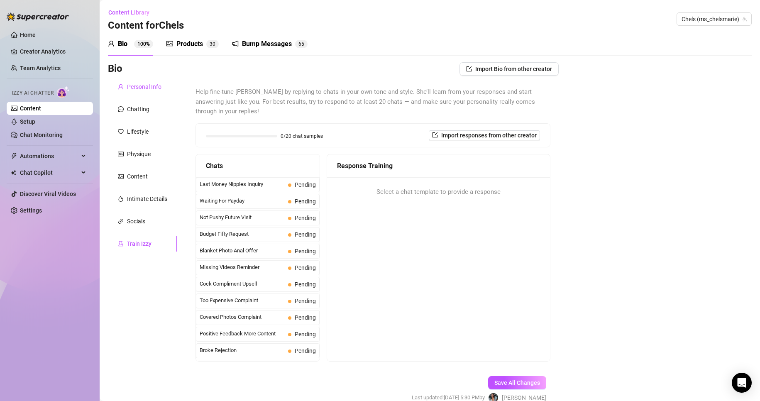
click at [138, 83] on div "Personal Info" at bounding box center [144, 86] width 34 height 9
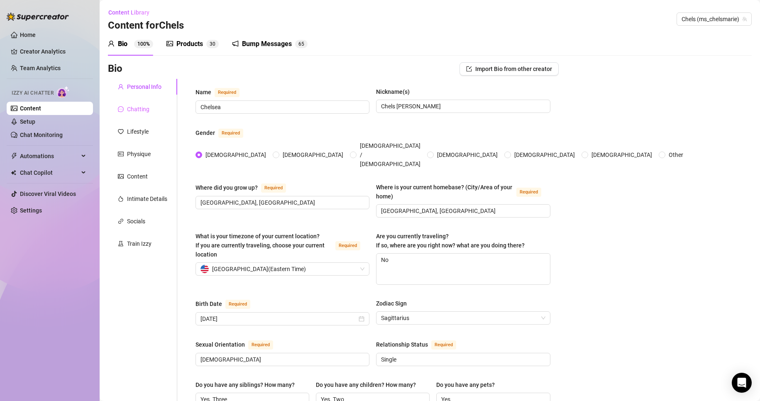
drag, startPoint x: 154, startPoint y: 102, endPoint x: 150, endPoint y: 110, distance: 7.8
click at [154, 103] on div "Chatting" at bounding box center [142, 109] width 69 height 16
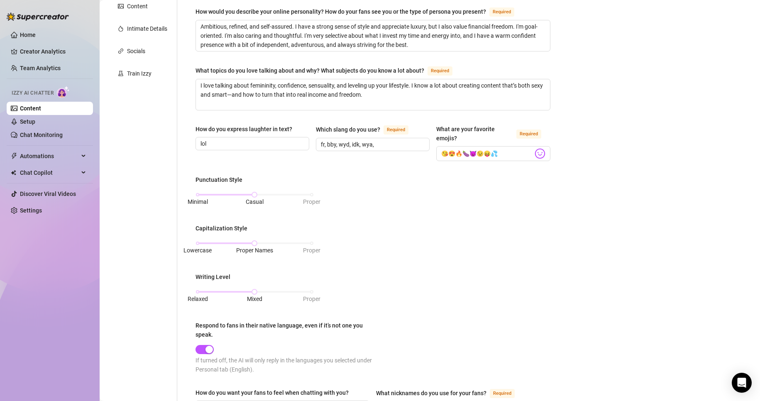
scroll to position [4, 0]
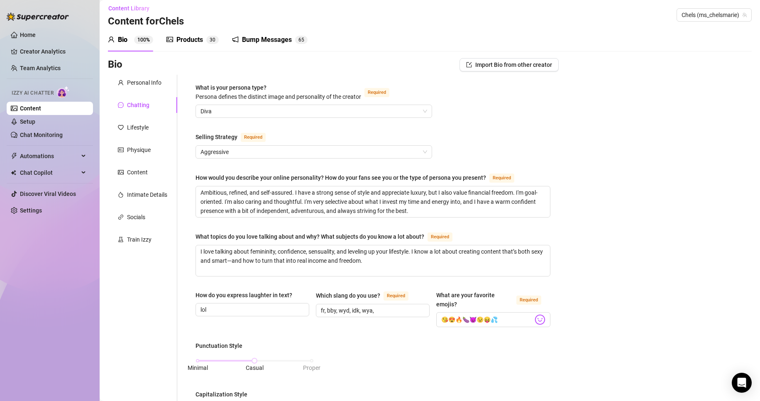
drag, startPoint x: 179, startPoint y: 32, endPoint x: 195, endPoint y: 46, distance: 22.1
click at [180, 32] on div "Products 3 0" at bounding box center [192, 39] width 52 height 23
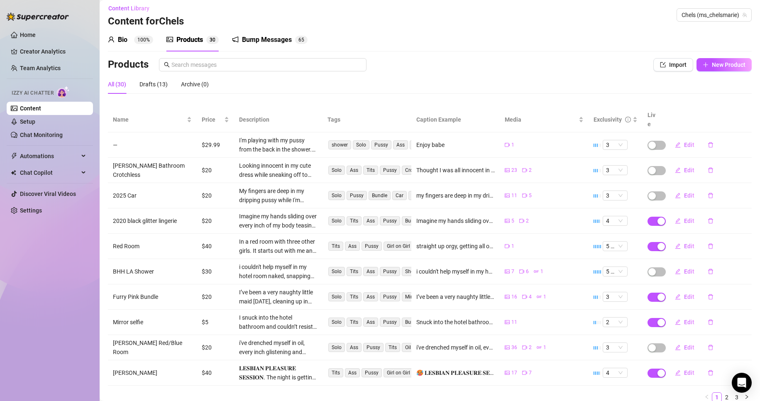
click at [136, 40] on sup "100%" at bounding box center [143, 40] width 19 height 8
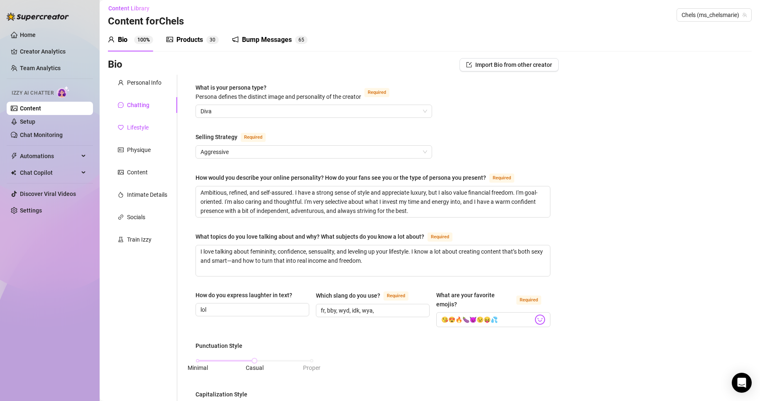
click at [127, 128] on div "Lifestyle" at bounding box center [133, 127] width 31 height 9
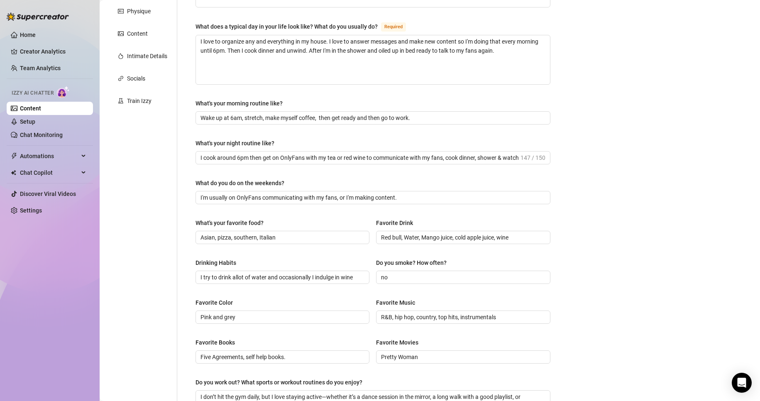
scroll to position [19, 0]
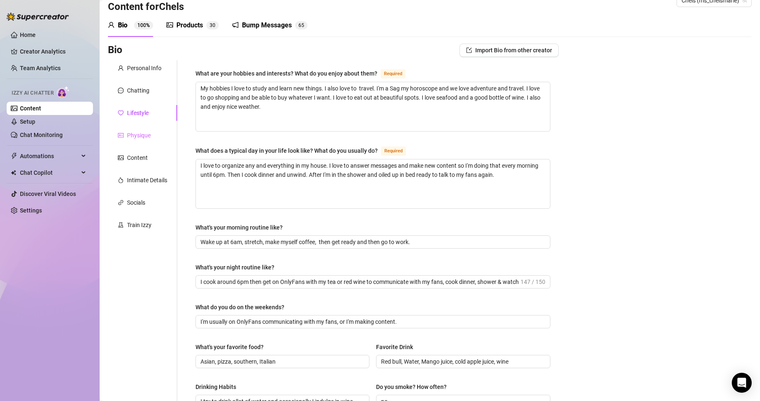
click at [132, 129] on div "Physique" at bounding box center [142, 135] width 69 height 16
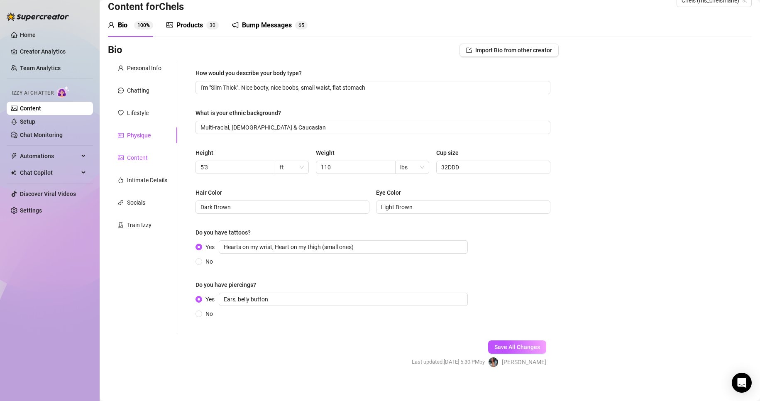
click at [142, 155] on div "Content" at bounding box center [137, 157] width 21 height 9
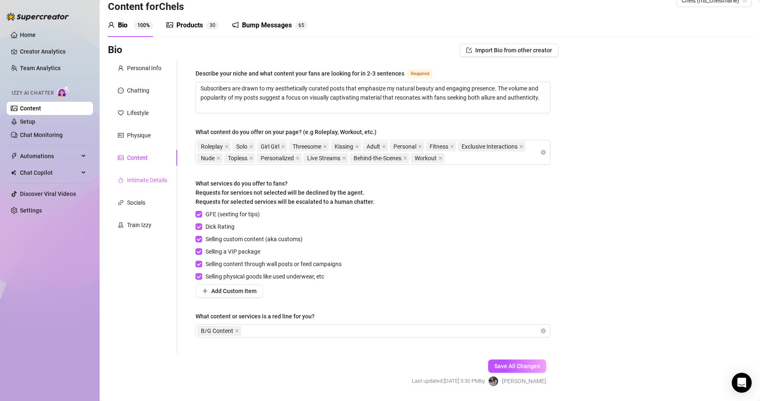
click at [143, 173] on div "Intimate Details" at bounding box center [142, 180] width 69 height 16
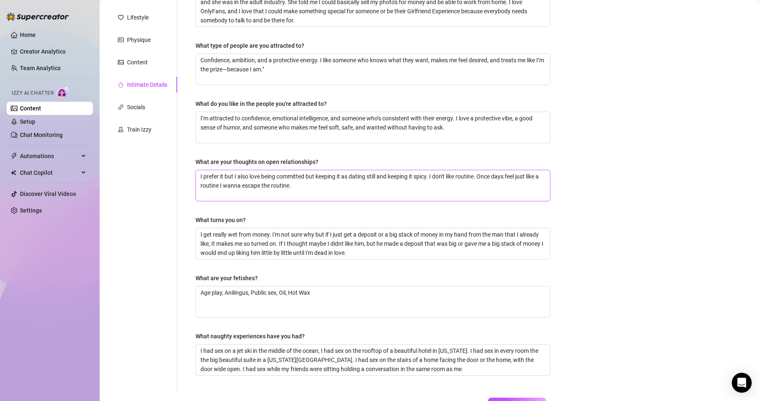
scroll to position [177, 0]
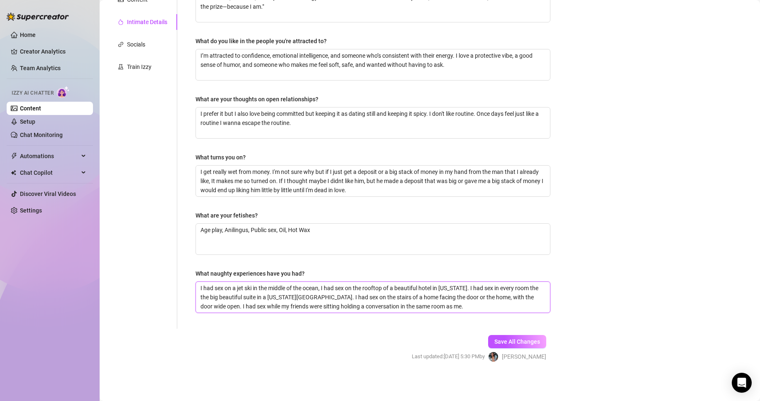
click at [325, 292] on textarea "I had sex on a jet ski in the middle of the ocean, I had sex on the rooftop of …" at bounding box center [373, 297] width 354 height 31
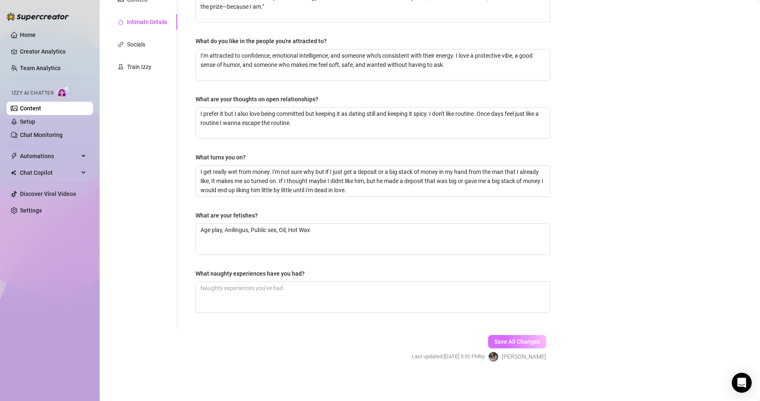
click at [504, 346] on button "Save All Changes" at bounding box center [517, 341] width 58 height 13
click at [385, 294] on textarea "What naughty experiences have you had?" at bounding box center [373, 297] width 354 height 31
paste textarea "I had sex on a jet ski in the middle of the ocean, I had sex on the rooftop of …"
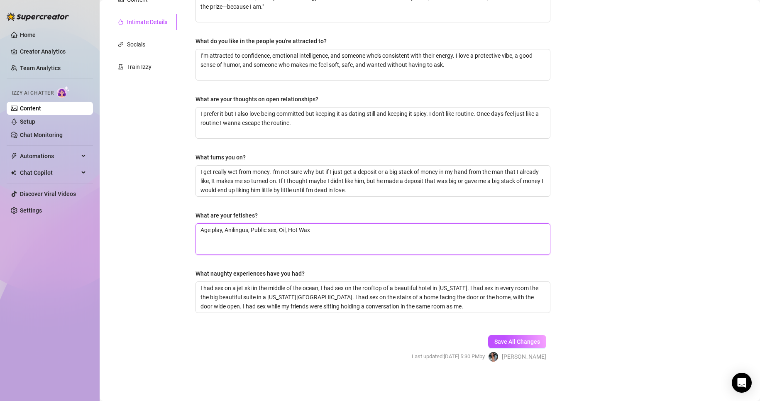
click at [354, 232] on textarea "Age play, Anilingus, Public sex, Oil, Hot Wax" at bounding box center [373, 239] width 354 height 31
click at [526, 342] on span "Save All Changes" at bounding box center [517, 341] width 46 height 7
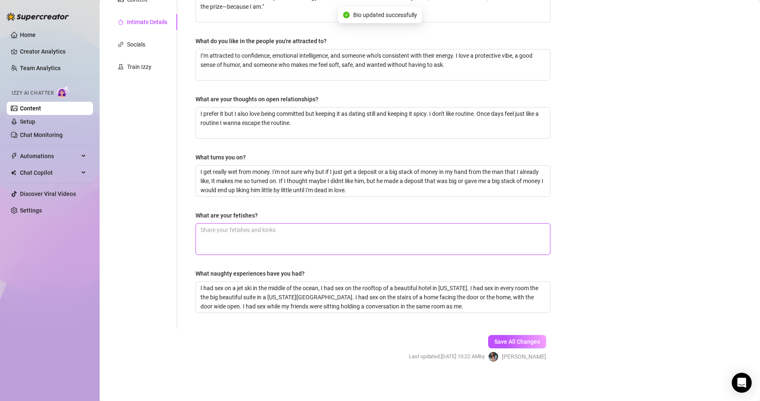
click at [357, 240] on textarea "What are your fetishes?" at bounding box center [373, 239] width 354 height 31
paste textarea "Age play, Anilingus, Public sex, Oil, Hot Wax"
click at [212, 229] on textarea "Age play, Anilingus, Public sex, Oil, Hot Wax" at bounding box center [373, 239] width 354 height 31
click at [270, 231] on textarea "Role play, Anilingus, Public sex, Oil, Hot Wax" at bounding box center [373, 239] width 354 height 31
click at [513, 342] on span "Save All Changes" at bounding box center [517, 341] width 46 height 7
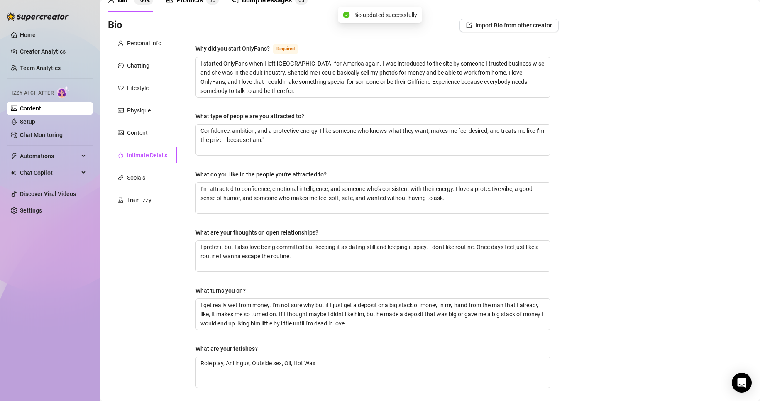
scroll to position [83, 0]
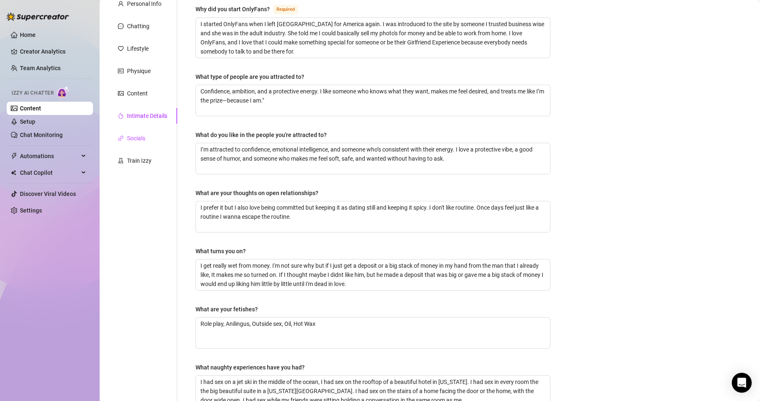
click at [137, 134] on div "Socials" at bounding box center [136, 138] width 18 height 9
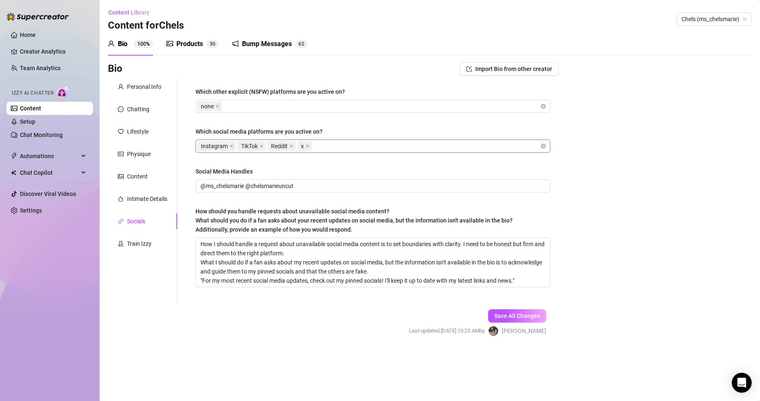
click at [327, 145] on div "Instagram TikTok Reddit x" at bounding box center [368, 146] width 343 height 12
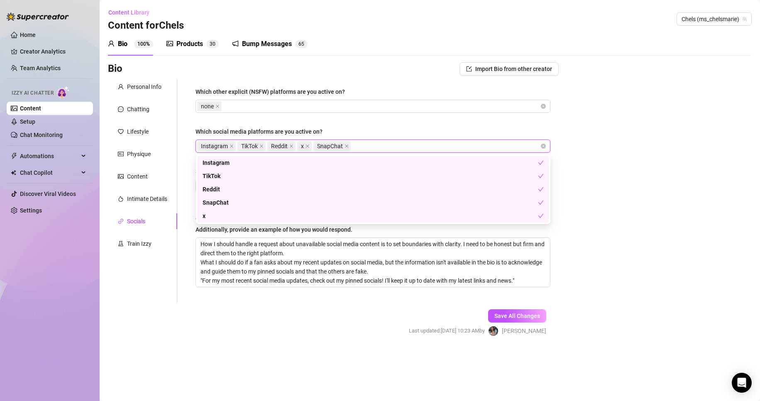
click at [684, 192] on div "Bio Import Bio from other creator Personal Info Chatting Lifestyle Physique Con…" at bounding box center [430, 206] width 644 height 288
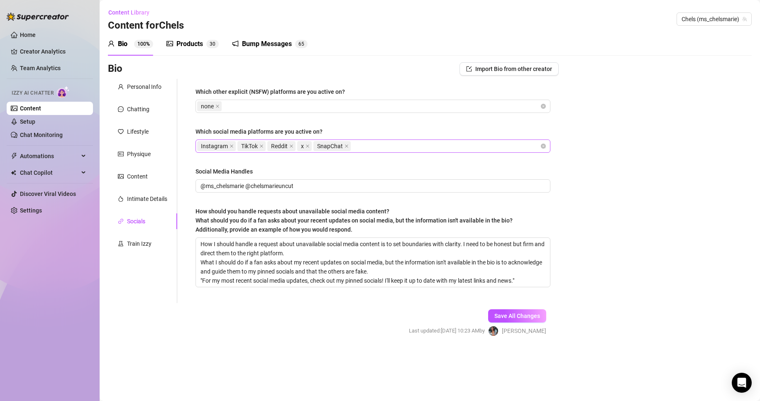
click at [367, 146] on div "Instagram TikTok Reddit x SnapChat" at bounding box center [368, 146] width 343 height 12
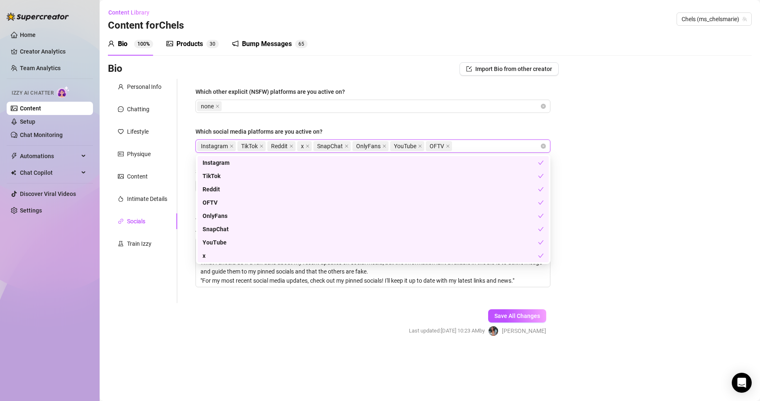
click at [643, 156] on div "Bio Import Bio from other creator Personal Info Chatting Lifestyle Physique Con…" at bounding box center [430, 206] width 644 height 288
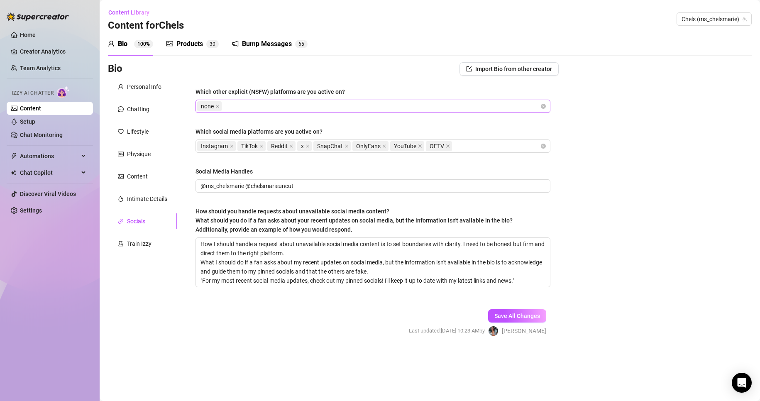
click at [363, 107] on div "none" at bounding box center [368, 106] width 343 height 12
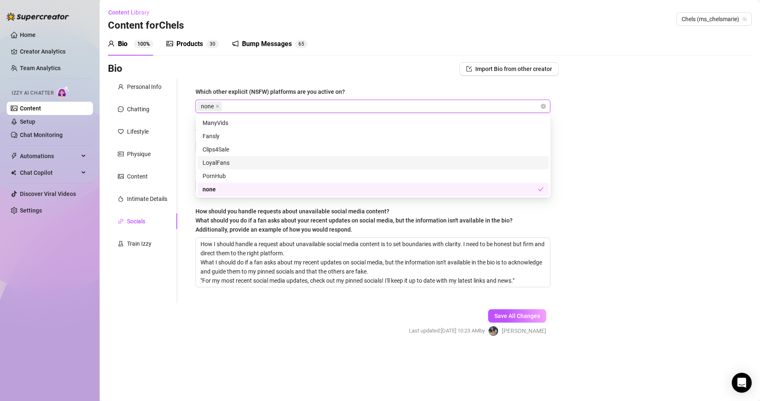
click at [712, 143] on div "Bio Import Bio from other creator Personal Info Chatting Lifestyle Physique Con…" at bounding box center [430, 206] width 644 height 288
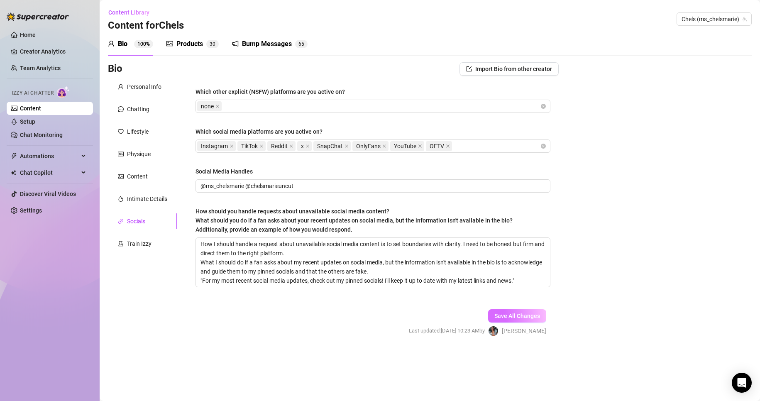
click at [507, 311] on button "Save All Changes" at bounding box center [517, 315] width 58 height 13
click at [139, 242] on div "Train Izzy" at bounding box center [139, 243] width 24 height 9
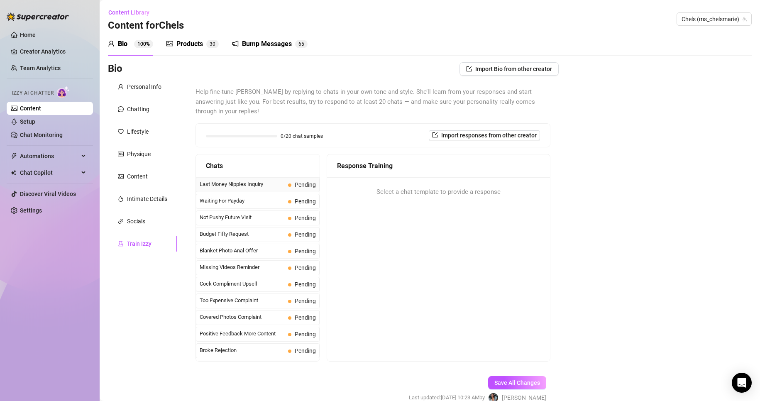
click at [256, 185] on span "Last Money Nipples Inquiry" at bounding box center [242, 184] width 85 height 8
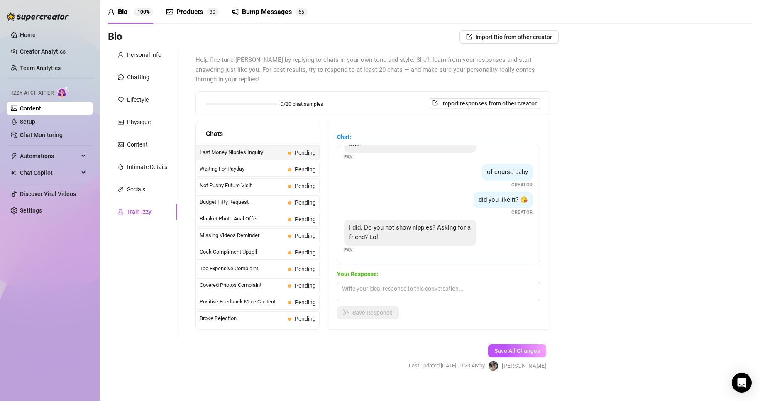
scroll to position [41, 0]
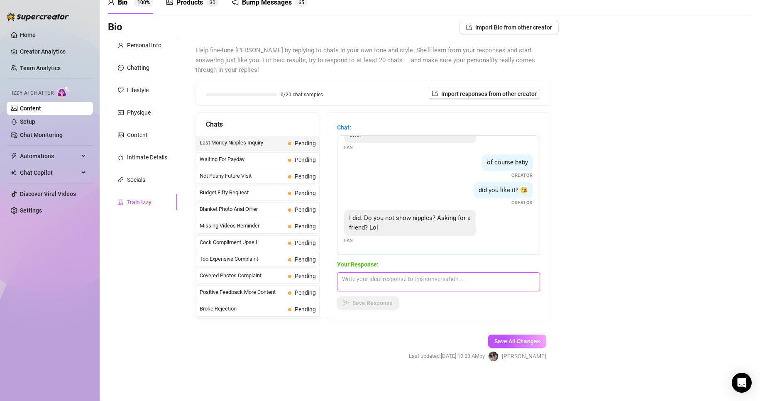
click at [377, 283] on textarea at bounding box center [438, 281] width 203 height 19
click at [390, 302] on span "Save Response" at bounding box center [372, 303] width 40 height 7
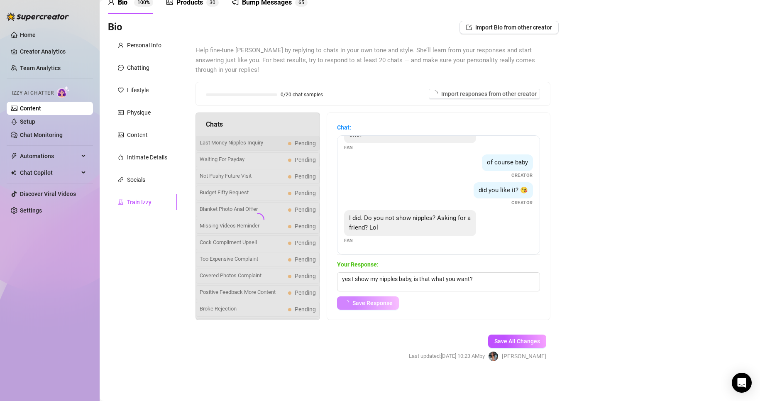
scroll to position [16, 0]
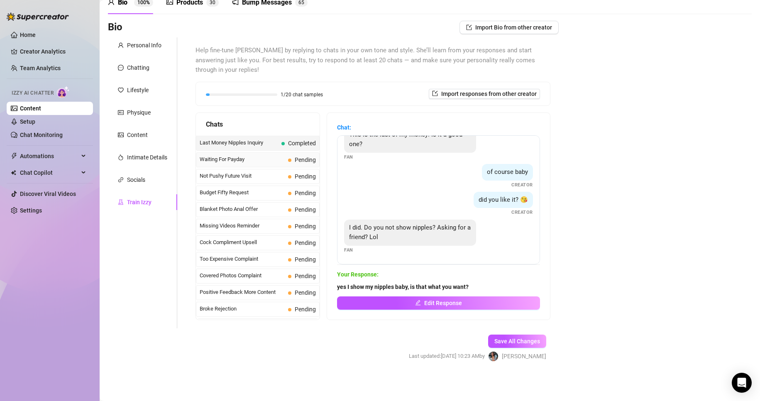
click at [232, 161] on span "Waiting For Payday" at bounding box center [242, 159] width 85 height 8
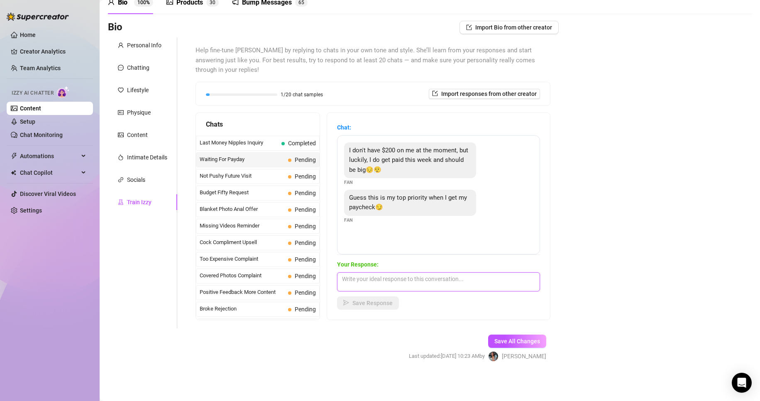
click at [416, 285] on textarea at bounding box center [438, 281] width 203 height 19
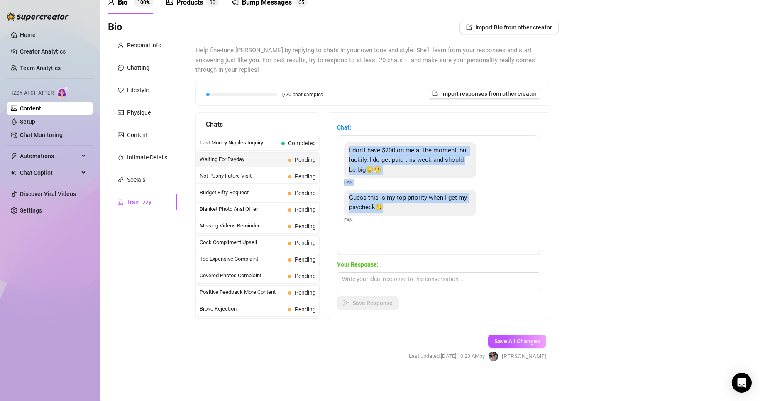
drag, startPoint x: 342, startPoint y: 148, endPoint x: 466, endPoint y: 217, distance: 141.5
click at [466, 216] on div "I don't have $200 on me at the moment, but luckily, I do get paid this week and…" at bounding box center [438, 194] width 203 height 119
copy div "I don't have $200 on me at the moment, but luckily, I do get paid this week and…"
click at [626, 202] on div "Bio Import Bio from other creator Personal Info Chatting Lifestyle Physique Con…" at bounding box center [430, 198] width 644 height 355
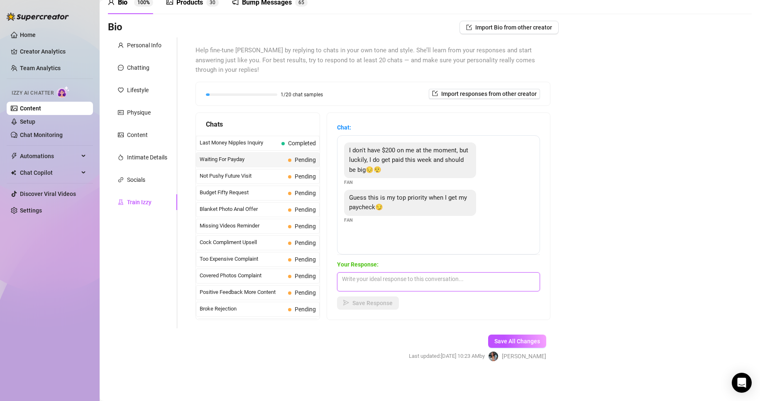
click at [378, 278] on textarea at bounding box center [438, 281] width 203 height 19
paste textarea "Big paycheck, huh? I can already think of a few ways to help you spend it 😈 You…"
click at [369, 300] on span "Save Response" at bounding box center [372, 303] width 40 height 7
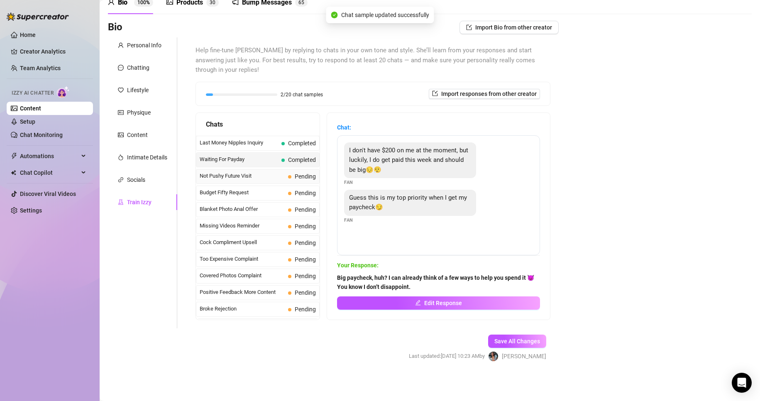
click at [272, 178] on span "Not Pushy Future Visit" at bounding box center [242, 176] width 85 height 8
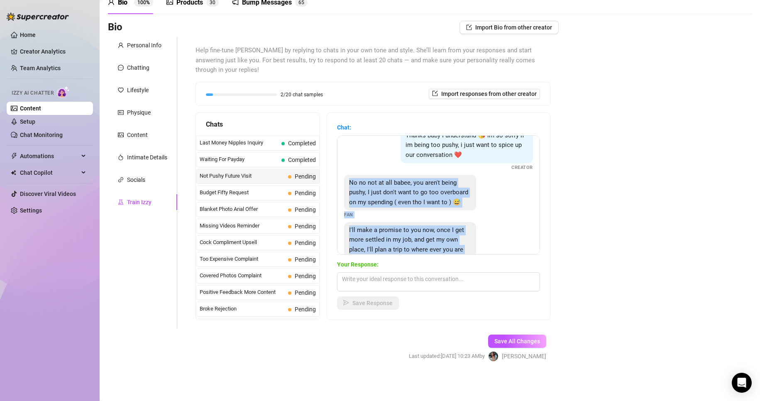
scroll to position [56, 0]
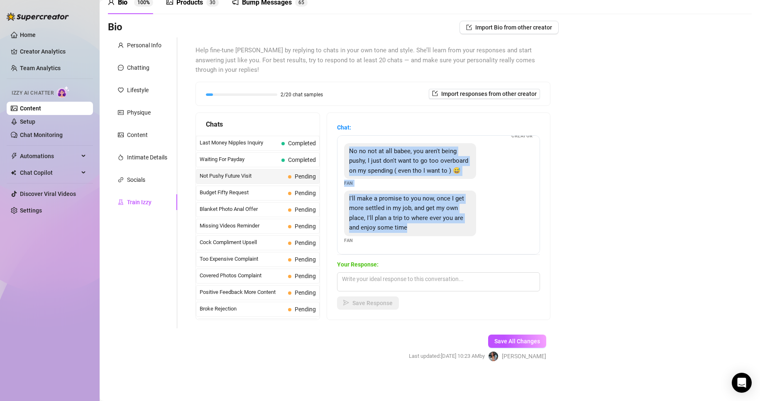
drag, startPoint x: 347, startPoint y: 181, endPoint x: 449, endPoint y: 227, distance: 111.6
click at [449, 227] on div "Thanks baby I understand 😘 im so sorry if im being too pushy, i just want to sp…" at bounding box center [438, 194] width 203 height 119
copy div "No no not at all babee, you aren't being pushy, I just don't want to go too ove…"
click at [609, 174] on div "Bio Import Bio from other creator Personal Info Chatting Lifestyle Physique Con…" at bounding box center [430, 198] width 644 height 355
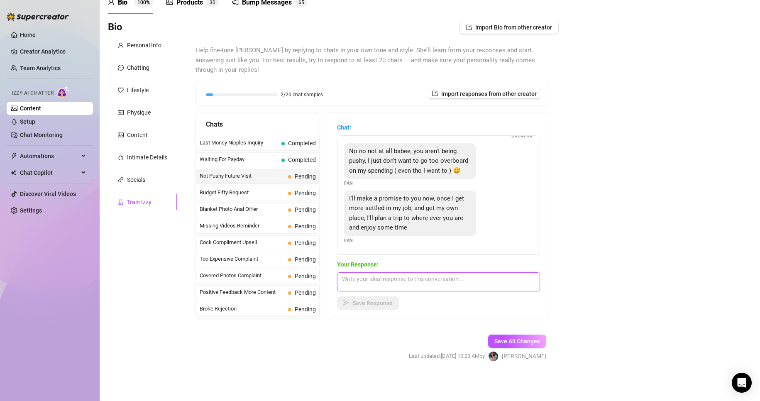
click at [434, 284] on textarea at bounding box center [438, 281] width 203 height 19
paste textarea ""Aww you’re so sweet—and honestly, I love hearing that you're focused on gettin…"
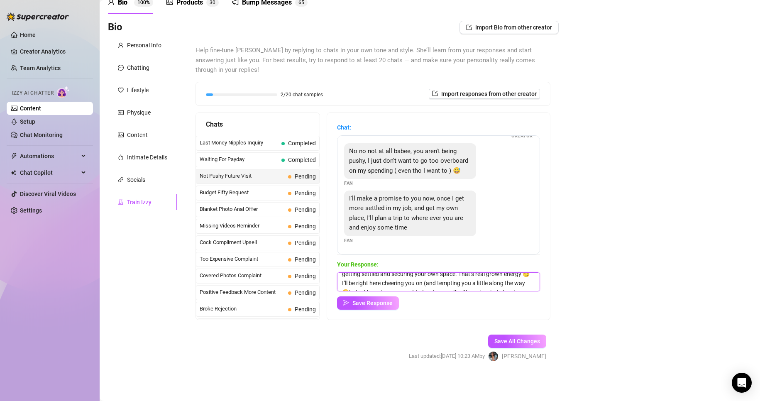
click at [367, 284] on textarea "Aww you’re so sweet—and honestly, I love hearing that you're focused on getting…" at bounding box center [438, 281] width 203 height 19
click at [391, 300] on span "Save Response" at bounding box center [372, 303] width 40 height 7
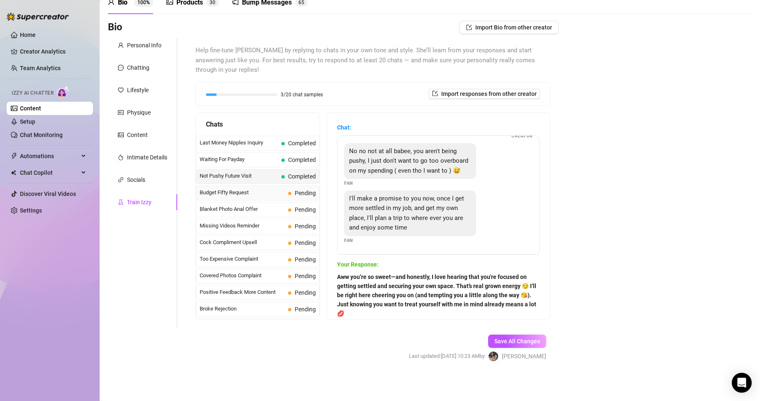
click at [234, 189] on span "Budget Fifty Request" at bounding box center [242, 192] width 85 height 8
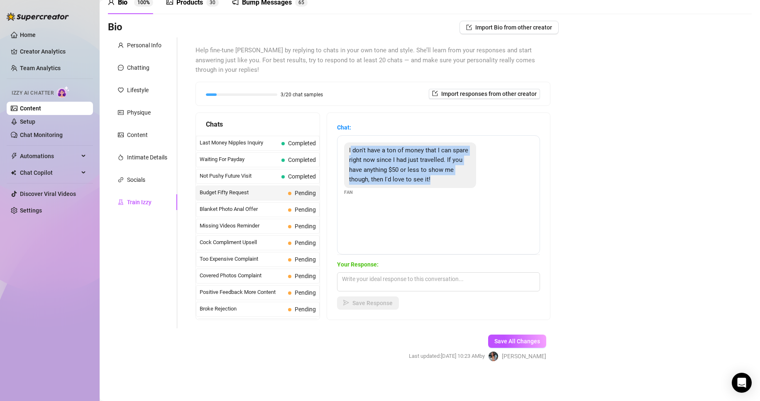
drag, startPoint x: 351, startPoint y: 151, endPoint x: 468, endPoint y: 184, distance: 121.6
click at [468, 184] on div "I don't have a ton of money that I can spare right now since I had just travell…" at bounding box center [410, 165] width 132 height 46
copy span "don't have a ton of money that I can spare right now since I had just travelled…"
click at [650, 216] on div "Bio Import Bio from other creator Personal Info Chatting Lifestyle Physique Con…" at bounding box center [430, 198] width 644 height 355
click at [628, 215] on div "Bio Import Bio from other creator Personal Info Chatting Lifestyle Physique Con…" at bounding box center [430, 198] width 644 height 355
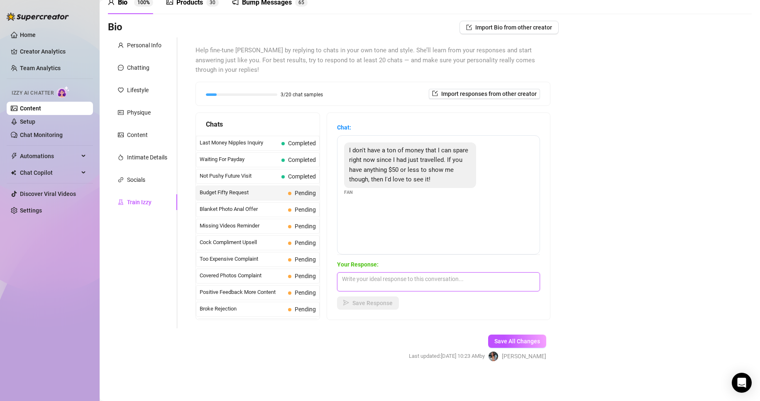
click at [358, 284] on textarea at bounding box center [438, 281] width 203 height 19
paste textarea "No worries at all, babe 😘 I totally get it! I’ve got something special you can …"
click at [379, 307] on button "Save Response" at bounding box center [368, 302] width 62 height 13
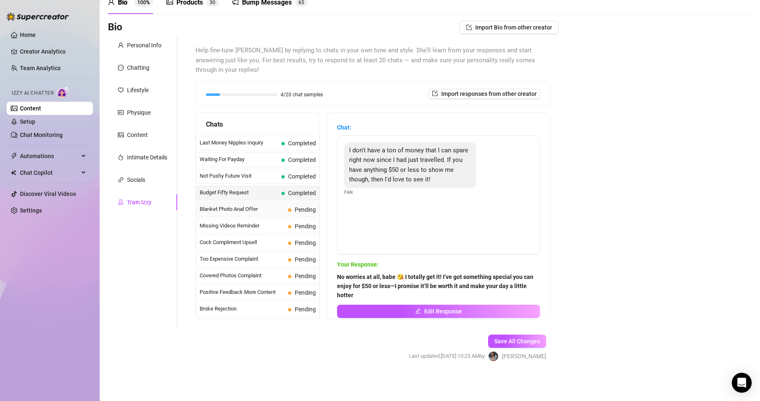
click at [295, 206] on span "Pending" at bounding box center [305, 209] width 21 height 7
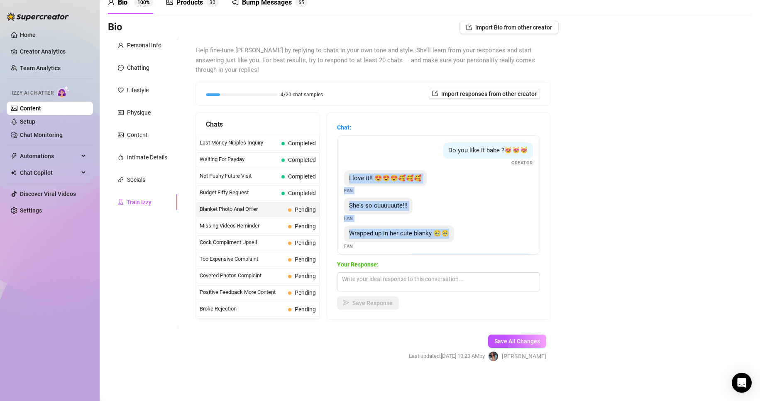
drag, startPoint x: 348, startPoint y: 178, endPoint x: 474, endPoint y: 237, distance: 139.6
click at [474, 237] on div "Do you like it babe ?😻😻😻 Creator I love it!! 😍😍😍🥰🥰🥰 Fan She's so cuuuuuute!!! F…" at bounding box center [438, 194] width 203 height 119
click at [675, 163] on div "Bio Import Bio from other creator Personal Info Chatting Lifestyle Physique Con…" at bounding box center [430, 198] width 644 height 355
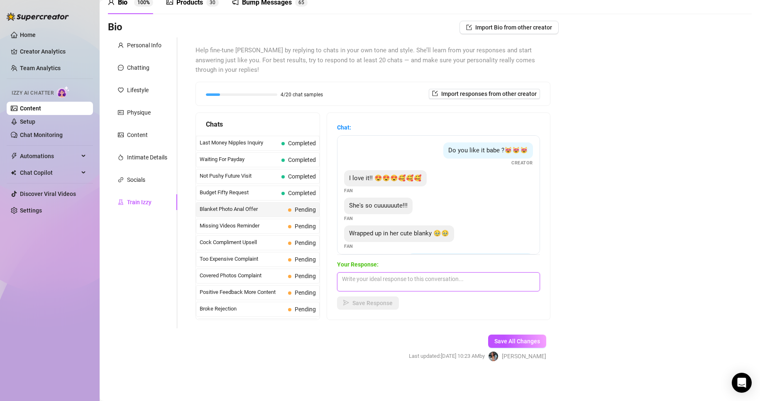
click at [412, 283] on textarea at bounding box center [438, 281] width 203 height 19
paste textarea "Aww you’re too sweet 🥰🥰 She’s cute, but wait until you see what I have in store…"
click at [385, 302] on span "Save Response" at bounding box center [372, 303] width 40 height 7
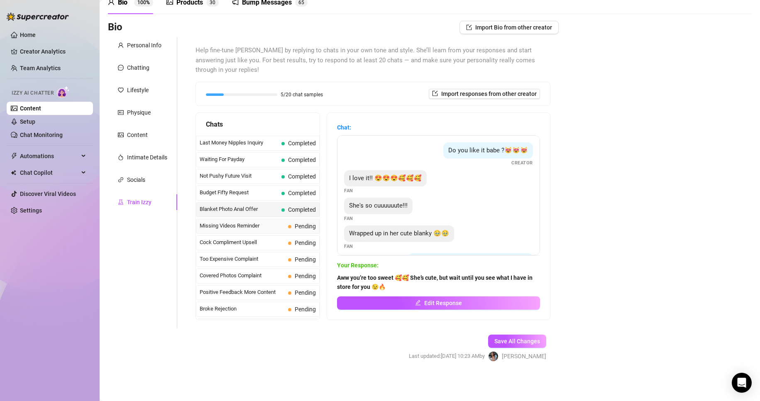
click at [261, 225] on span "Missing Videos Reminder" at bounding box center [242, 226] width 85 height 8
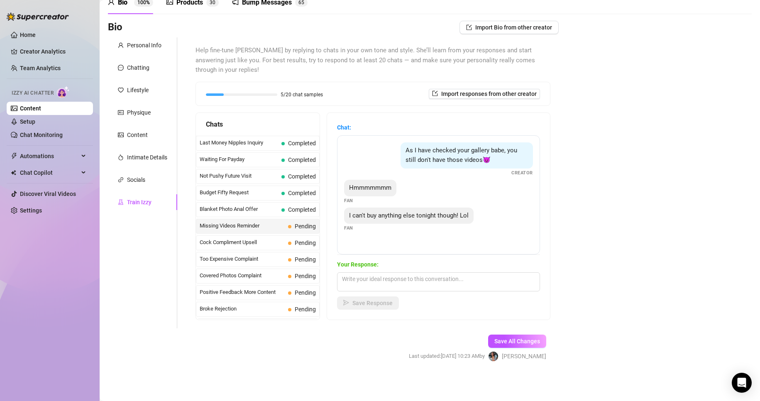
click at [261, 225] on span "Missing Videos Reminder" at bounding box center [242, 226] width 85 height 8
drag, startPoint x: 351, startPoint y: 188, endPoint x: 427, endPoint y: 226, distance: 84.4
click at [427, 226] on div "As I have checked your gallery babe, you still don't have those videos😈 Creator…" at bounding box center [438, 194] width 203 height 119
click at [569, 312] on div "Bio Import Bio from other creator Personal Info Chatting Lifestyle Physique Con…" at bounding box center [430, 198] width 644 height 355
drag, startPoint x: 403, startPoint y: 153, endPoint x: 442, endPoint y: 156, distance: 39.6
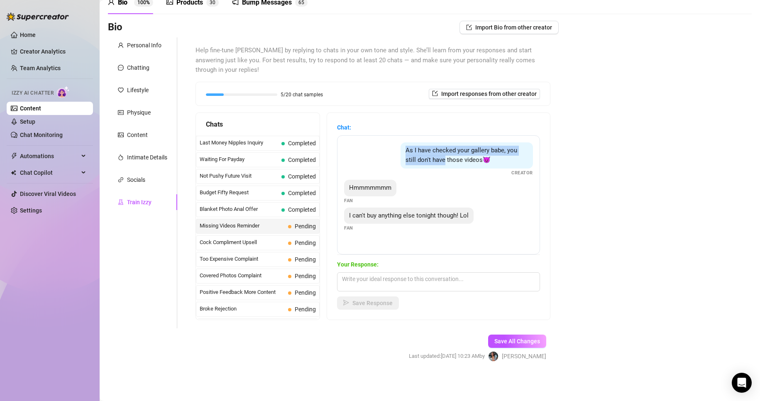
click at [442, 156] on div "As I have checked your gallery babe, you still don't have those videos😈" at bounding box center [466, 155] width 132 height 26
click at [442, 207] on div "I can't buy anything else tonight though! Lol" at bounding box center [408, 215] width 129 height 17
click at [352, 187] on span "Hmmmmmmm" at bounding box center [370, 187] width 42 height 7
drag, startPoint x: 352, startPoint y: 187, endPoint x: 396, endPoint y: 196, distance: 45.3
click at [396, 196] on div "Hmmmmmmm Fan" at bounding box center [438, 192] width 189 height 24
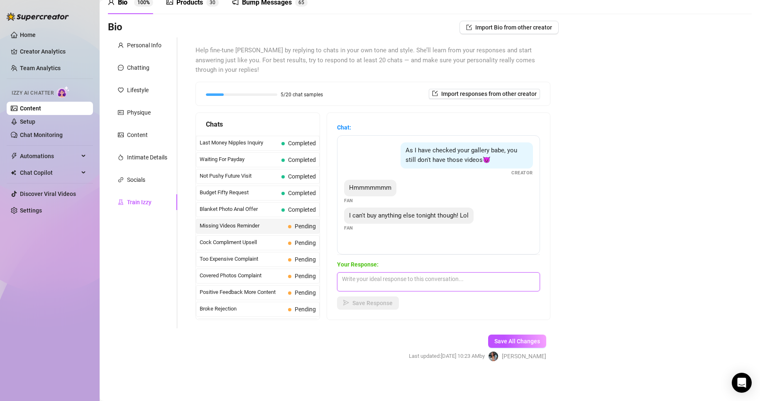
click at [384, 278] on textarea at bounding box center [438, 281] width 203 height 19
paste textarea "Ooooh, playing it safe tonight, huh? 😈 That’s okay… I’ll make it worth your nex…"
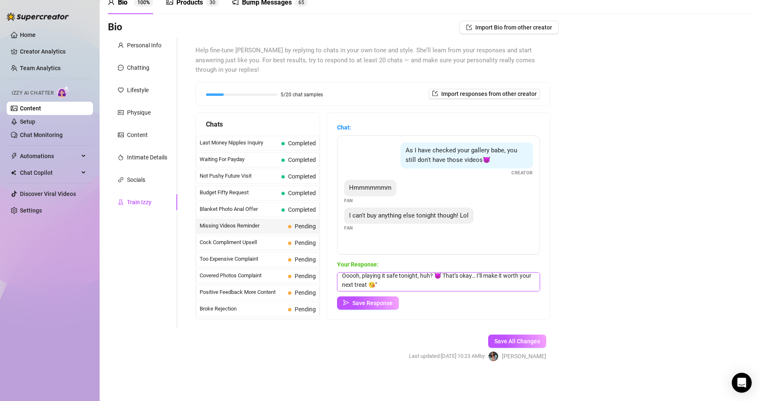
scroll to position [3, 0]
click at [388, 302] on span "Save Response" at bounding box center [372, 303] width 40 height 7
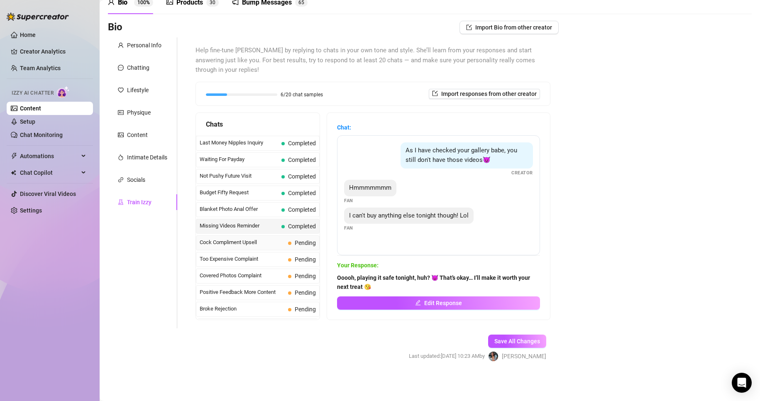
click at [296, 243] on span "Pending" at bounding box center [305, 242] width 21 height 7
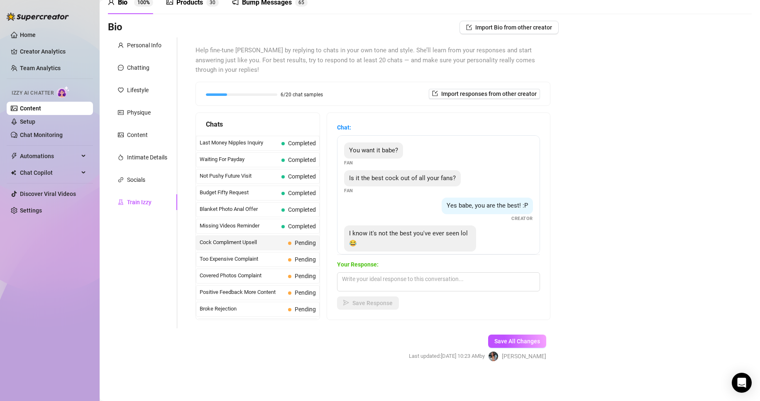
click at [296, 243] on span "Pending" at bounding box center [305, 242] width 21 height 7
drag, startPoint x: 347, startPoint y: 229, endPoint x: 389, endPoint y: 244, distance: 44.0
click at [389, 244] on div "I know it's not the best you've ever seen lol 😂" at bounding box center [410, 238] width 132 height 26
click at [609, 213] on div "Bio Import Bio from other creator Personal Info Chatting Lifestyle Physique Con…" at bounding box center [430, 198] width 644 height 355
click at [439, 282] on textarea at bounding box center [438, 281] width 203 height 19
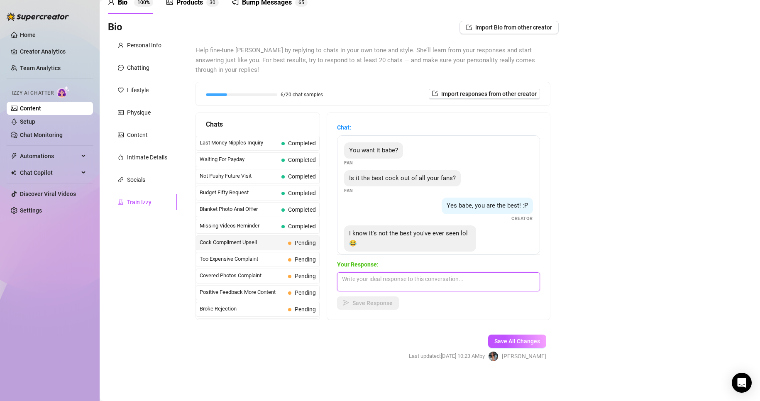
paste textarea "I guess I’ll have to see for myself 😘""
click at [366, 279] on textarea "I guess I’ll have to see for myself 😘"" at bounding box center [438, 281] width 203 height 19
click at [446, 278] on textarea "I guess l had to see for myself 😘"" at bounding box center [438, 281] width 203 height 19
click at [379, 305] on span "Save Response" at bounding box center [372, 303] width 40 height 7
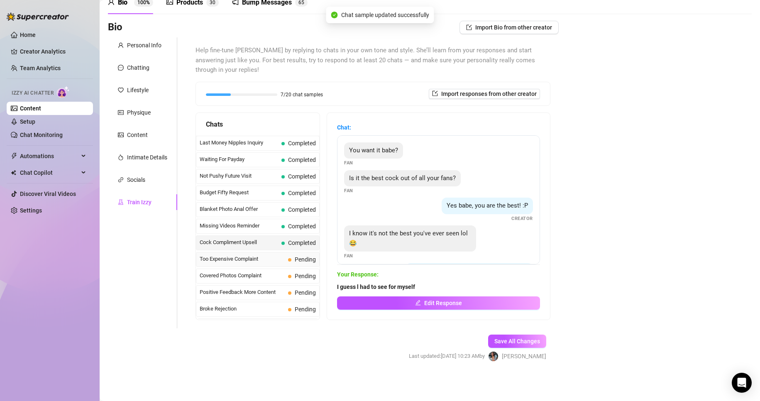
click at [295, 262] on span "Pending" at bounding box center [305, 259] width 21 height 7
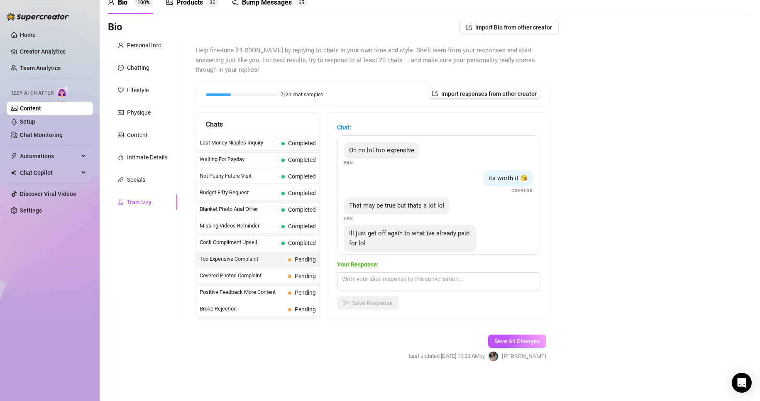
click at [350, 206] on span "That may be true but thats a lot lol" at bounding box center [396, 205] width 95 height 7
click at [399, 236] on span "Ill just get off again to what ive already paid for lol" at bounding box center [409, 237] width 120 height 17
click at [349, 201] on div "That may be true but thats a lot lol" at bounding box center [396, 205] width 105 height 17
click at [388, 214] on div "That may be true but thats a lot lol Fan" at bounding box center [438, 209] width 189 height 24
click at [351, 205] on span "That may be true but thats a lot lol" at bounding box center [396, 205] width 95 height 7
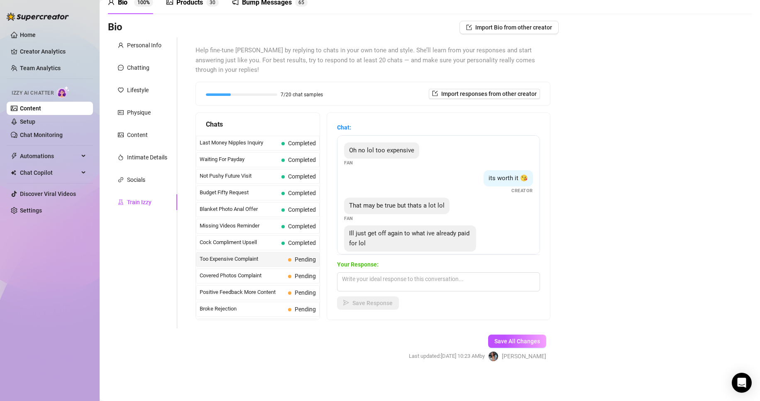
click at [429, 202] on span "That may be true but thats a lot lol" at bounding box center [396, 205] width 95 height 7
drag, startPoint x: 349, startPoint y: 204, endPoint x: 455, endPoint y: 241, distance: 112.2
click at [455, 241] on div "Oh no lol too expensive Fan its worth it 😘 Creator That may be true but thats a…" at bounding box center [438, 194] width 203 height 119
click at [595, 102] on div "Bio Import Bio from other creator Personal Info Chatting Lifestyle Physique Con…" at bounding box center [430, 198] width 644 height 355
click at [424, 277] on textarea at bounding box center [438, 281] width 203 height 19
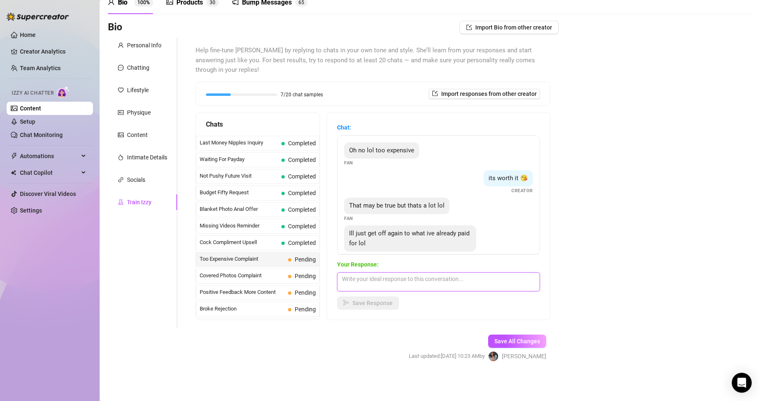
paste textarea "You’ve already spoiled me enough for tonight! Don’t worry, I’ll make sure what …"
click at [382, 304] on span "Save Response" at bounding box center [372, 303] width 40 height 7
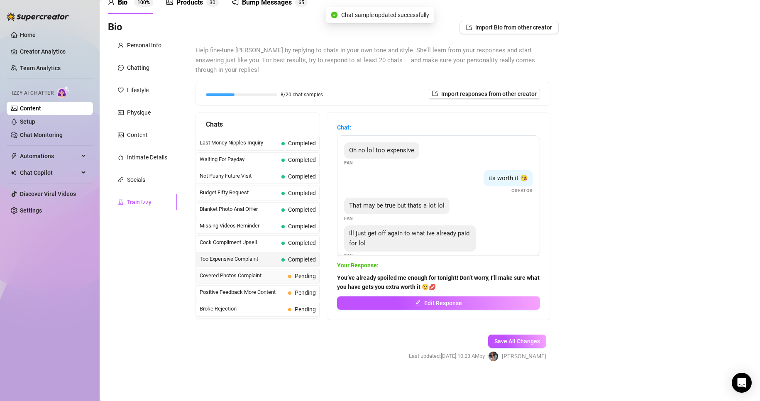
click at [274, 275] on span "Covered Photos Complaint" at bounding box center [242, 275] width 85 height 8
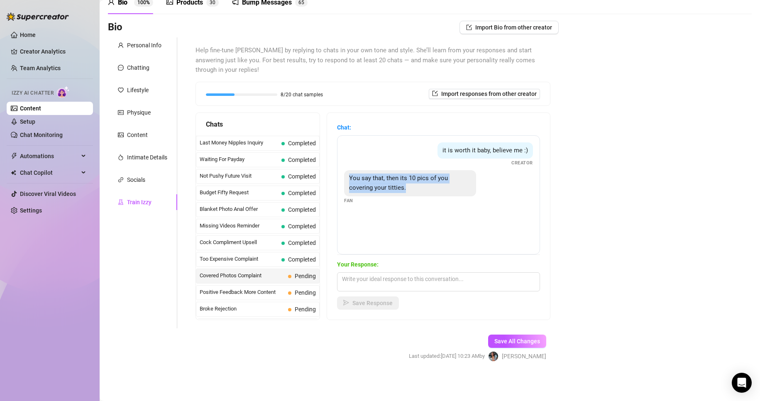
drag, startPoint x: 349, startPoint y: 180, endPoint x: 408, endPoint y: 190, distance: 59.8
click at [408, 190] on div "You say that, then its 10 pics of you covering your titties." at bounding box center [410, 183] width 132 height 26
click at [708, 203] on div "Bio Import Bio from other creator Personal Info Chatting Lifestyle Physique Con…" at bounding box center [430, 198] width 644 height 355
click at [391, 283] on textarea at bounding box center [438, 281] width 203 height 19
paste textarea ""Haha 😏 maybe I like keeping you on your toes… can’t give it all away at once, …"
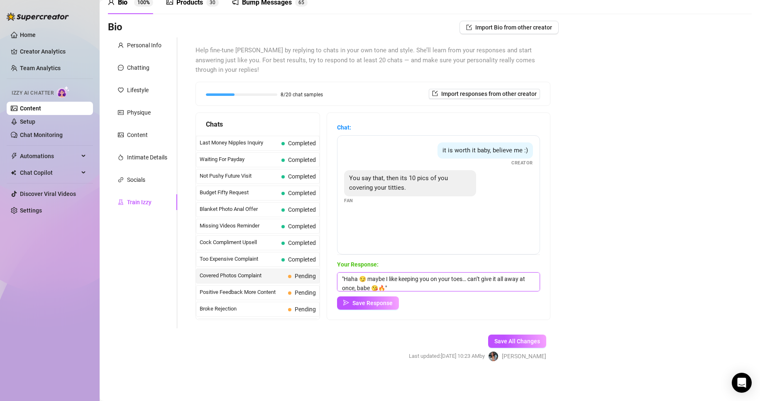
scroll to position [0, 0]
click at [346, 277] on textarea ""Haha 😏 maybe I like keeping you on your toes… can’t give it all away at once, …" at bounding box center [438, 281] width 203 height 19
click at [368, 276] on textarea ""Haha 😏 maybe I like keeping you on your toes… can’t give it all away at once, …" at bounding box center [438, 281] width 203 height 19
click at [430, 288] on textarea "😏 maybe I like keeping you on your toes… can’t give it all away at once, babe 😘…" at bounding box center [438, 281] width 203 height 19
click at [380, 288] on textarea "😏 maybe I like keeping you on your toes… can’t give it all away at once, babe 😘…" at bounding box center [438, 281] width 203 height 19
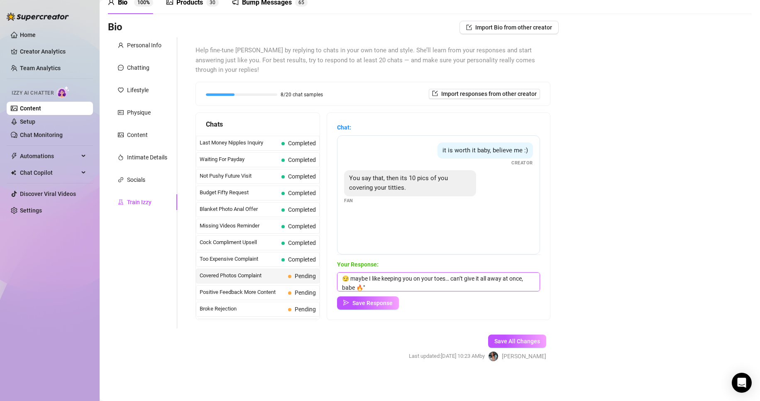
click at [393, 288] on textarea "😏 maybe I like keeping you on your toes… can’t give it all away at once, babe 🔥"" at bounding box center [438, 281] width 203 height 19
click at [374, 305] on span "Save Response" at bounding box center [372, 303] width 40 height 7
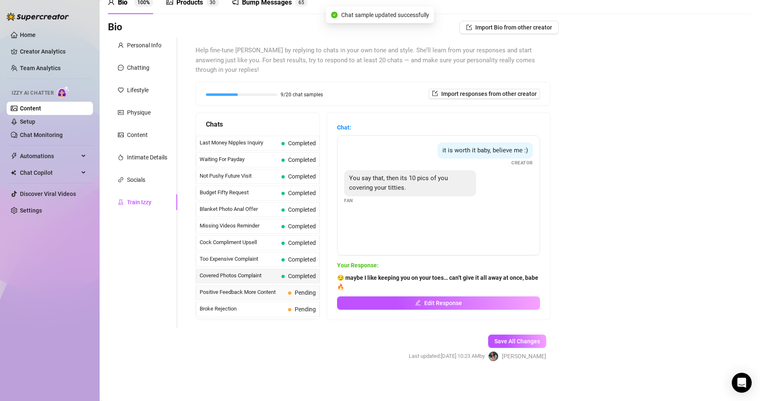
click at [289, 288] on span "Pending" at bounding box center [302, 292] width 28 height 9
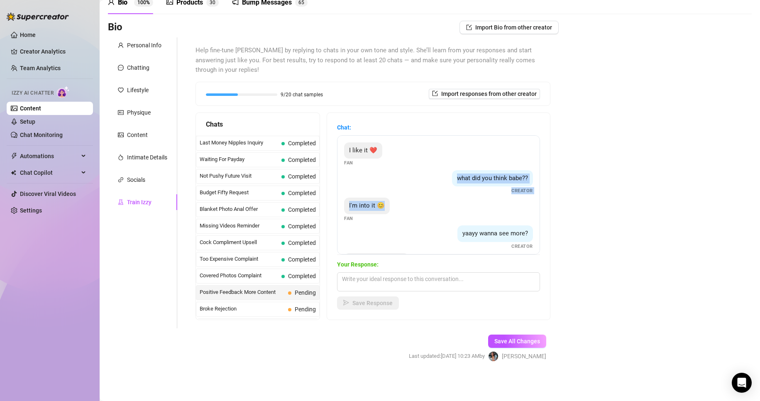
drag, startPoint x: 429, startPoint y: 189, endPoint x: 404, endPoint y: 217, distance: 37.9
click at [404, 217] on div "I like it ❤️ Fan what did you think babe?? Creator I'm into it 😊 Fan yaayy wann…" at bounding box center [438, 194] width 203 height 119
click at [462, 232] on span "yaayy wanna see more?" at bounding box center [495, 232] width 66 height 7
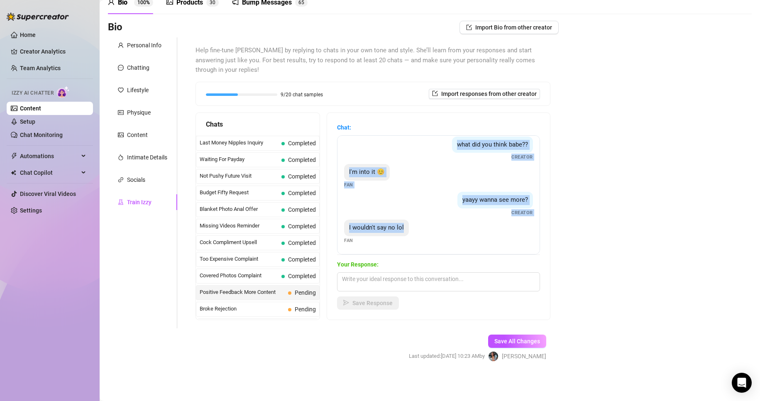
drag, startPoint x: 349, startPoint y: 150, endPoint x: 519, endPoint y: 249, distance: 196.0
click at [519, 249] on div "I like it ❤️ Fan what did you think babe?? Creator I'm into it 😊 Fan yaayy wann…" at bounding box center [438, 194] width 203 height 119
click at [434, 231] on div "I wouldn't say no lol Fan" at bounding box center [438, 231] width 189 height 24
drag, startPoint x: 349, startPoint y: 226, endPoint x: 415, endPoint y: 233, distance: 66.3
click at [415, 233] on div "I wouldn't say no lol Fan" at bounding box center [438, 231] width 189 height 24
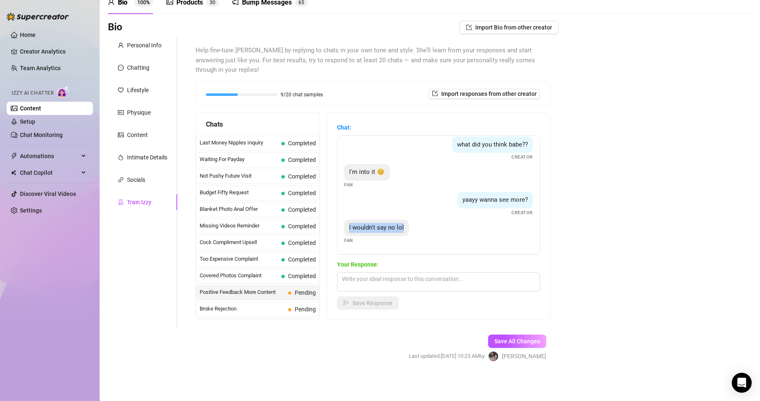
click at [659, 227] on div "Bio Import Bio from other creator Personal Info Chatting Lifestyle Physique Con…" at bounding box center [430, 198] width 644 height 355
click at [619, 227] on div "Bio Import Bio from other creator Personal Info Chatting Lifestyle Physique Con…" at bounding box center [430, 198] width 644 height 355
click at [452, 287] on textarea at bounding box center [438, 281] width 203 height 19
paste textarea ""Mmm, I love a fan who knows what they want 😏 Get ready… it’s about to get even…"
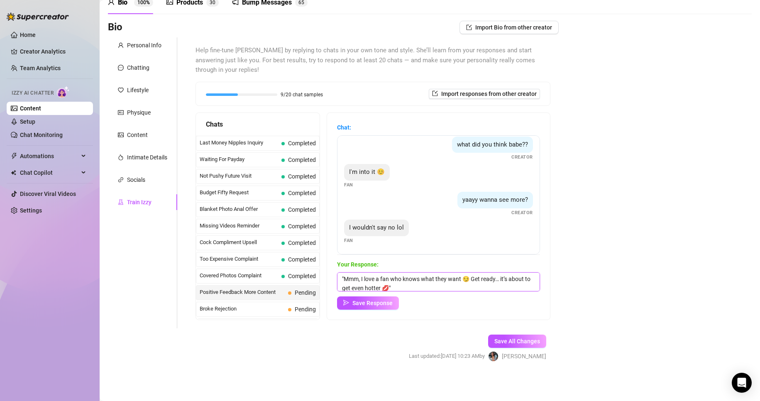
scroll to position [0, 0]
click at [360, 275] on textarea ""Mmm, I love a fan who knows what they want 😏 Get ready… it’s about to get even…" at bounding box center [438, 281] width 203 height 19
click at [370, 278] on textarea "i love a fan who knows what they want 😏 Get ready… it’s about to get even hotte…" at bounding box center [438, 281] width 203 height 19
click at [397, 286] on textarea "i love a man who knows what they want 😏 Get ready… it’s about to get even hotte…" at bounding box center [438, 281] width 203 height 19
click at [373, 303] on span "Save Response" at bounding box center [372, 303] width 40 height 7
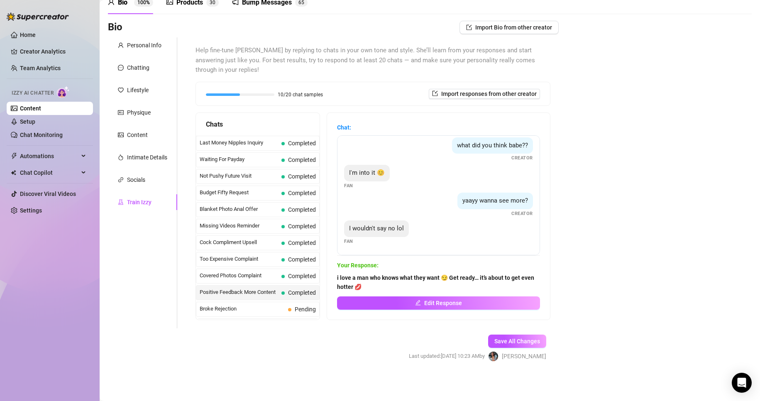
scroll to position [33, 0]
click at [284, 281] on div "Covered Photos Complaint Completed" at bounding box center [258, 275] width 124 height 15
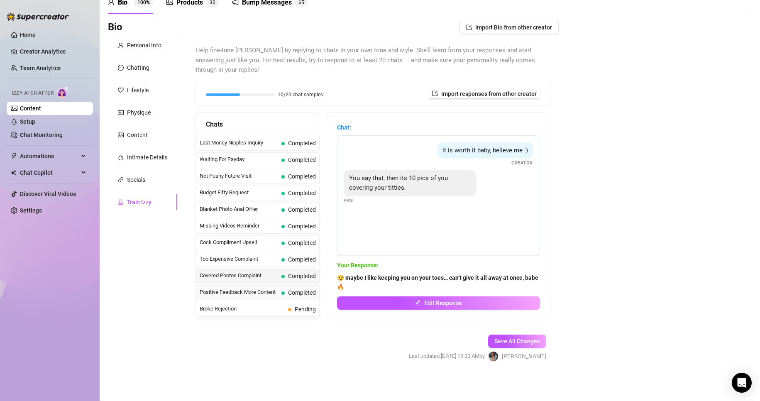
click at [290, 295] on span "Completed" at bounding box center [302, 292] width 28 height 7
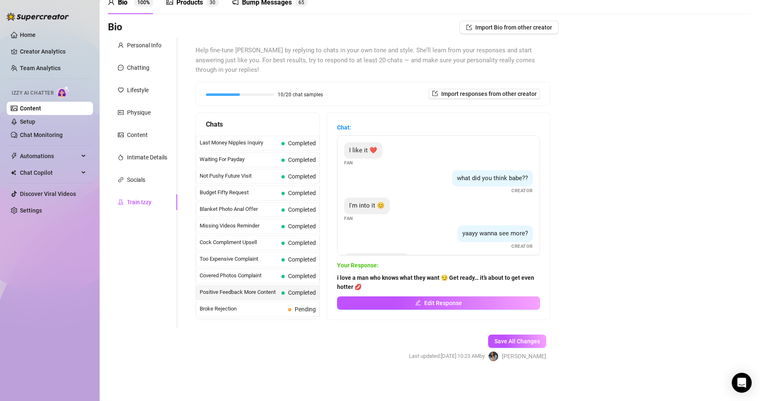
click at [376, 284] on strong "i love a man who knows what they want 😏 Get ready… it’s about to get even hotte…" at bounding box center [435, 282] width 197 height 16
click at [390, 299] on button "Edit Response" at bounding box center [438, 302] width 203 height 13
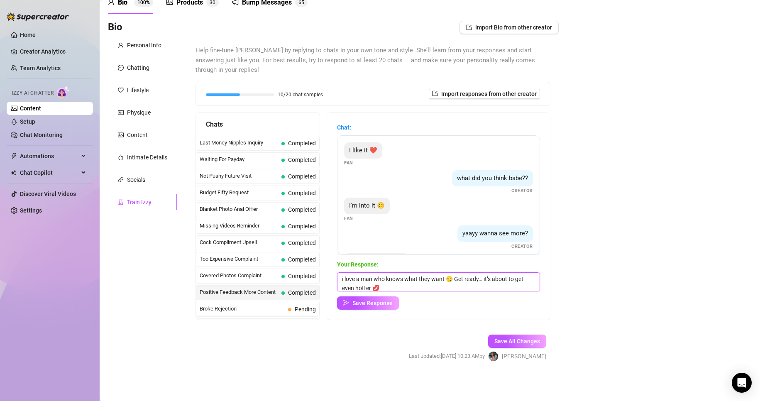
click at [405, 290] on textarea "i love a man who knows what they want 😏 Get ready… it’s about to get even hotte…" at bounding box center [438, 281] width 203 height 19
click at [390, 297] on button "Save Response" at bounding box center [368, 302] width 62 height 13
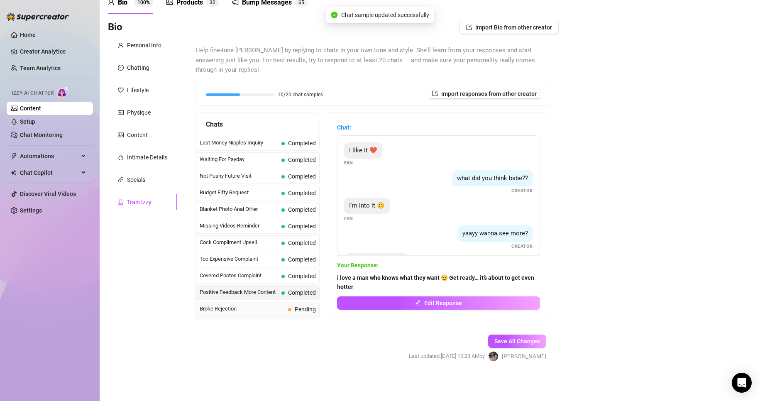
click at [305, 309] on span "Pending" at bounding box center [305, 309] width 21 height 7
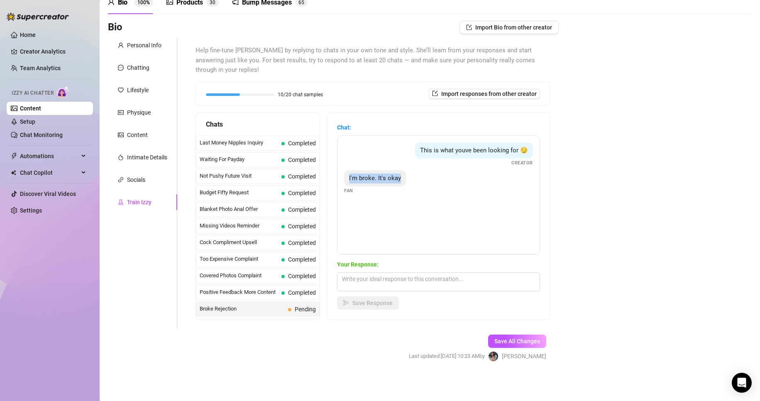
drag, startPoint x: 350, startPoint y: 179, endPoint x: 409, endPoint y: 178, distance: 58.9
click at [409, 178] on div "This is what youve been looking for 😏 Creator I'm broke. It's okay Fan" at bounding box center [438, 194] width 203 height 119
click at [638, 183] on div "Bio Import Bio from other creator Personal Info Chatting Lifestyle Physique Con…" at bounding box center [430, 198] width 644 height 355
click at [423, 276] on textarea at bounding box center [438, 281] width 203 height 19
paste textarea "o worries 😘 I get it! But don’t forget, I’ve got some little treats that are su…"
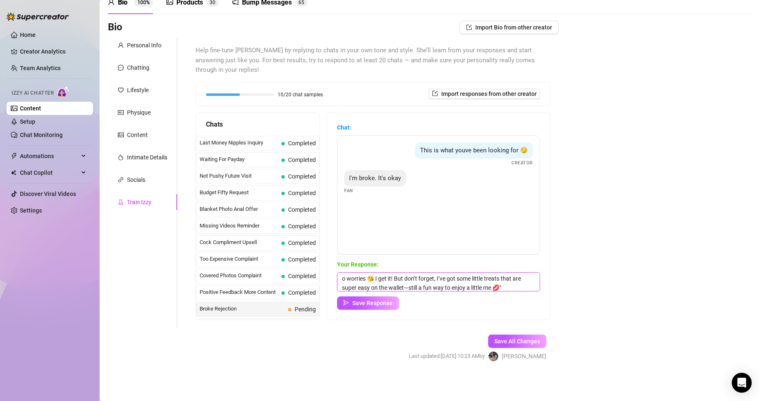
click at [348, 280] on textarea "o worries 😘 I get it! But don’t forget, I’ve got some little treats that are su…" at bounding box center [438, 281] width 203 height 19
click at [518, 288] on textarea "no worries 😘 I get it! But don’t forget, I’ve got some little treats that are s…" at bounding box center [438, 281] width 203 height 19
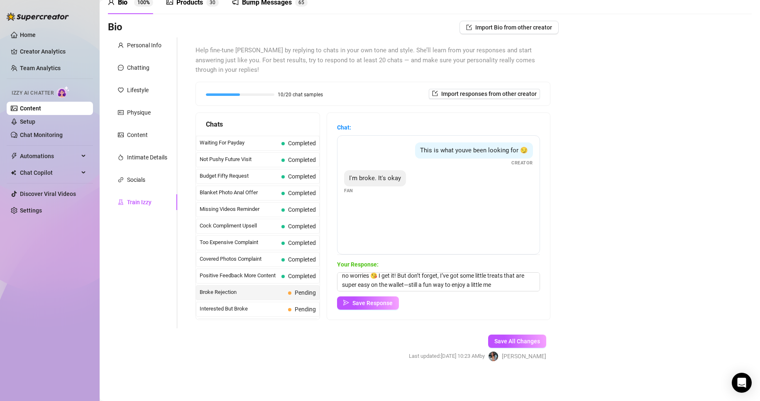
click at [286, 295] on div "Broke Rejection Pending" at bounding box center [258, 292] width 124 height 15
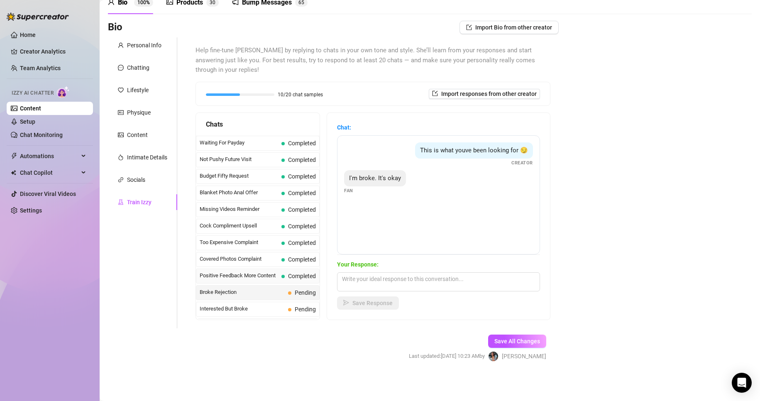
click at [299, 273] on span "Completed" at bounding box center [302, 276] width 28 height 7
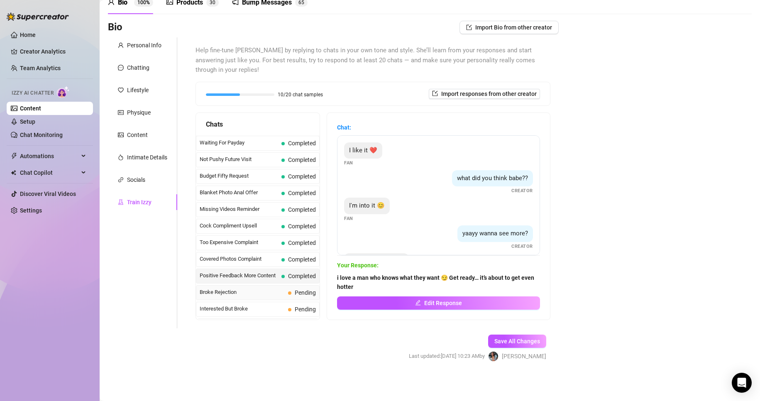
click at [301, 285] on div "Broke Rejection Pending" at bounding box center [258, 292] width 124 height 15
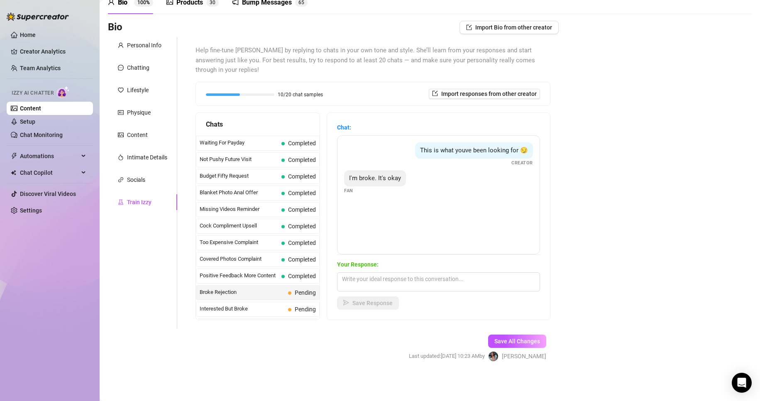
click at [301, 285] on div "Broke Rejection Pending" at bounding box center [258, 292] width 124 height 15
click at [574, 184] on div "Bio Import Bio from other creator Personal Info Chatting Lifestyle Physique Con…" at bounding box center [430, 198] width 644 height 355
click at [395, 286] on textarea at bounding box center [438, 281] width 203 height 19
paste textarea "o worries 😘 I get it! But don’t forget, I’ve got some little treats that are su…"
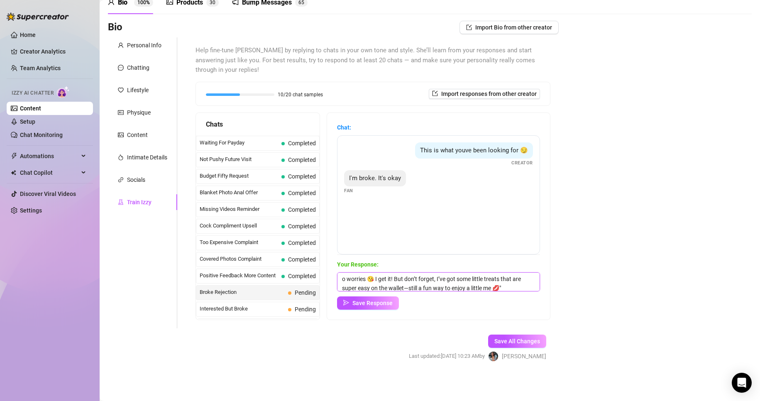
scroll to position [0, 0]
click at [346, 280] on textarea "o worries 😘 I get it! But don’t forget, I’ve got some little treats that are su…" at bounding box center [438, 281] width 203 height 19
click at [369, 285] on textarea "no worries 😘 I get it! But don’t forget, I’ve got some little treats that are s…" at bounding box center [438, 281] width 203 height 19
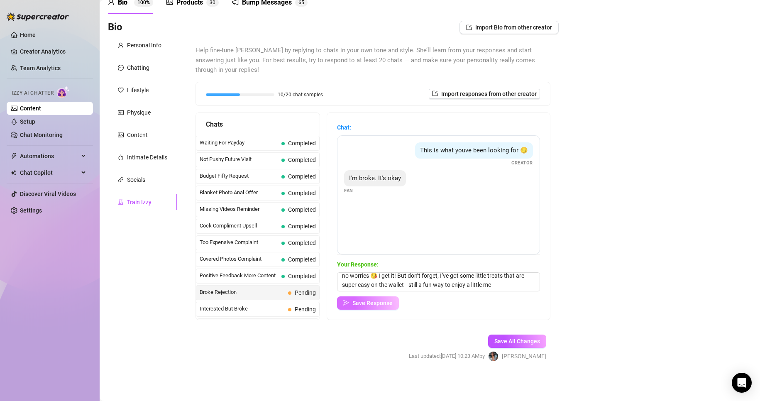
click at [357, 305] on button "Save Response" at bounding box center [368, 302] width 62 height 13
